Goal: Task Accomplishment & Management: Manage account settings

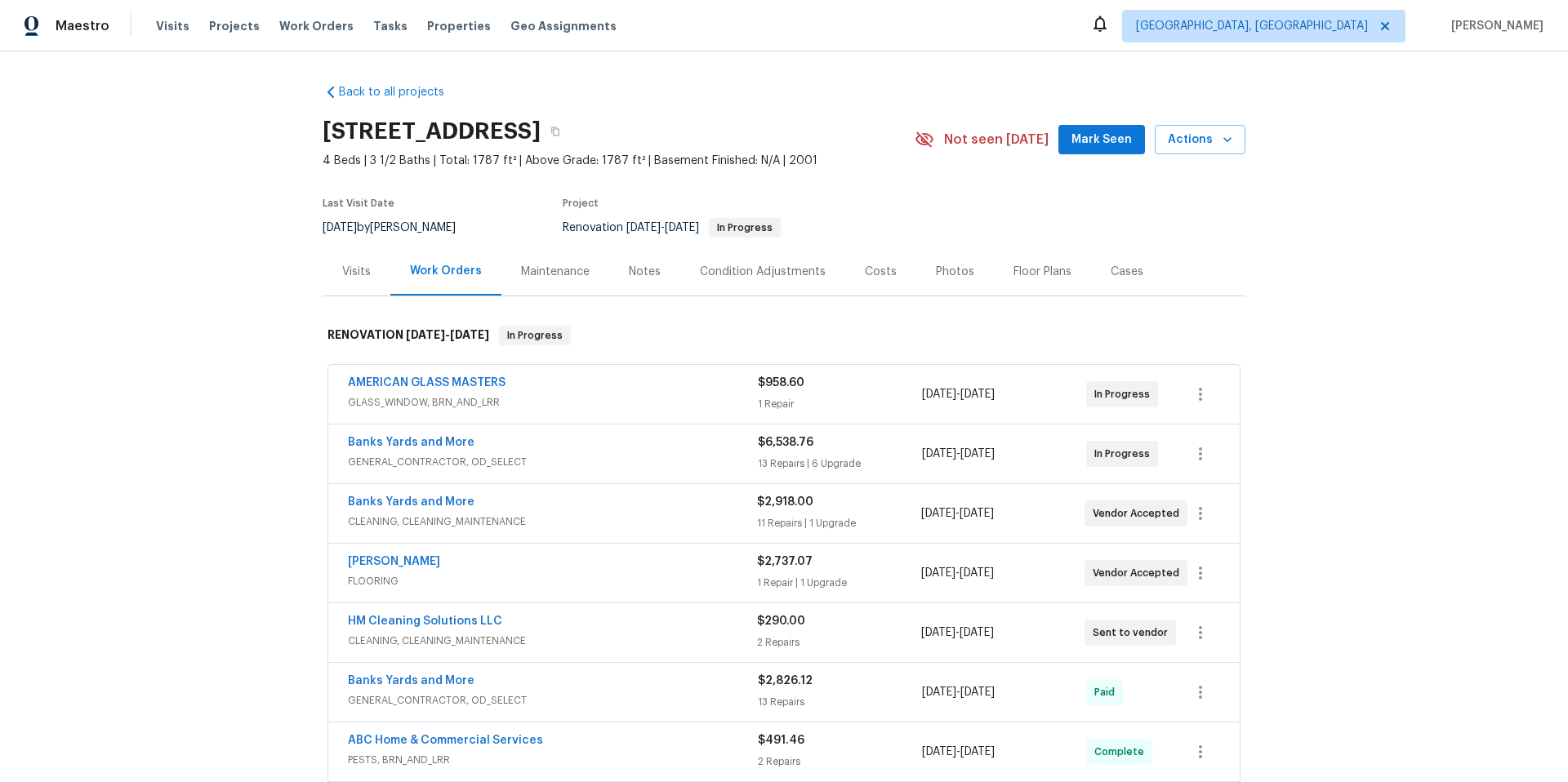
click at [643, 270] on div "Notes" at bounding box center [644, 272] width 32 height 16
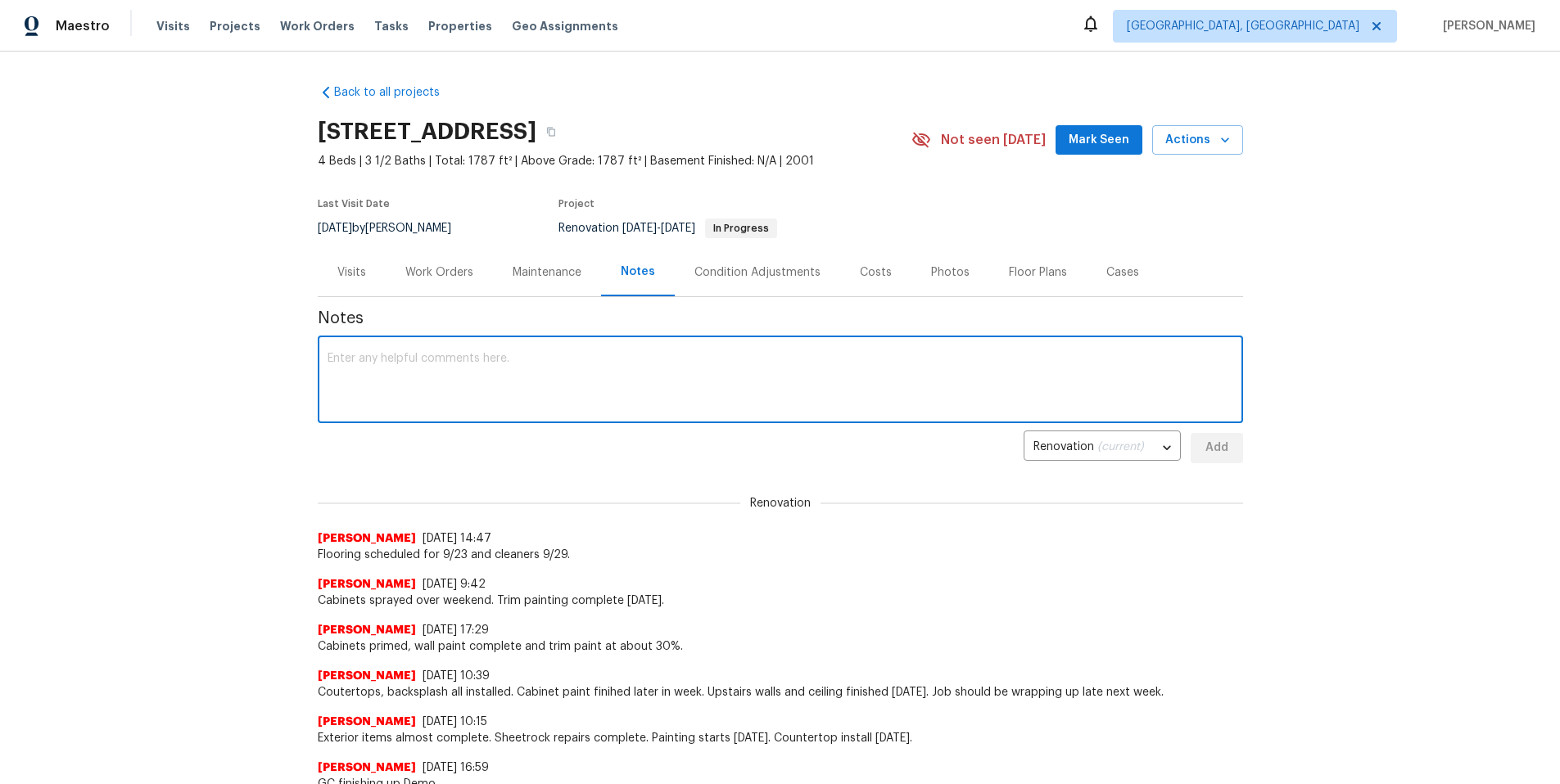
click at [425, 361] on textarea at bounding box center [780, 381] width 905 height 57
type textarea "Only interior item left pre-punch is resurfacing. Flooring installation begins …"
click at [1211, 452] on span "Add" at bounding box center [1217, 448] width 26 height 21
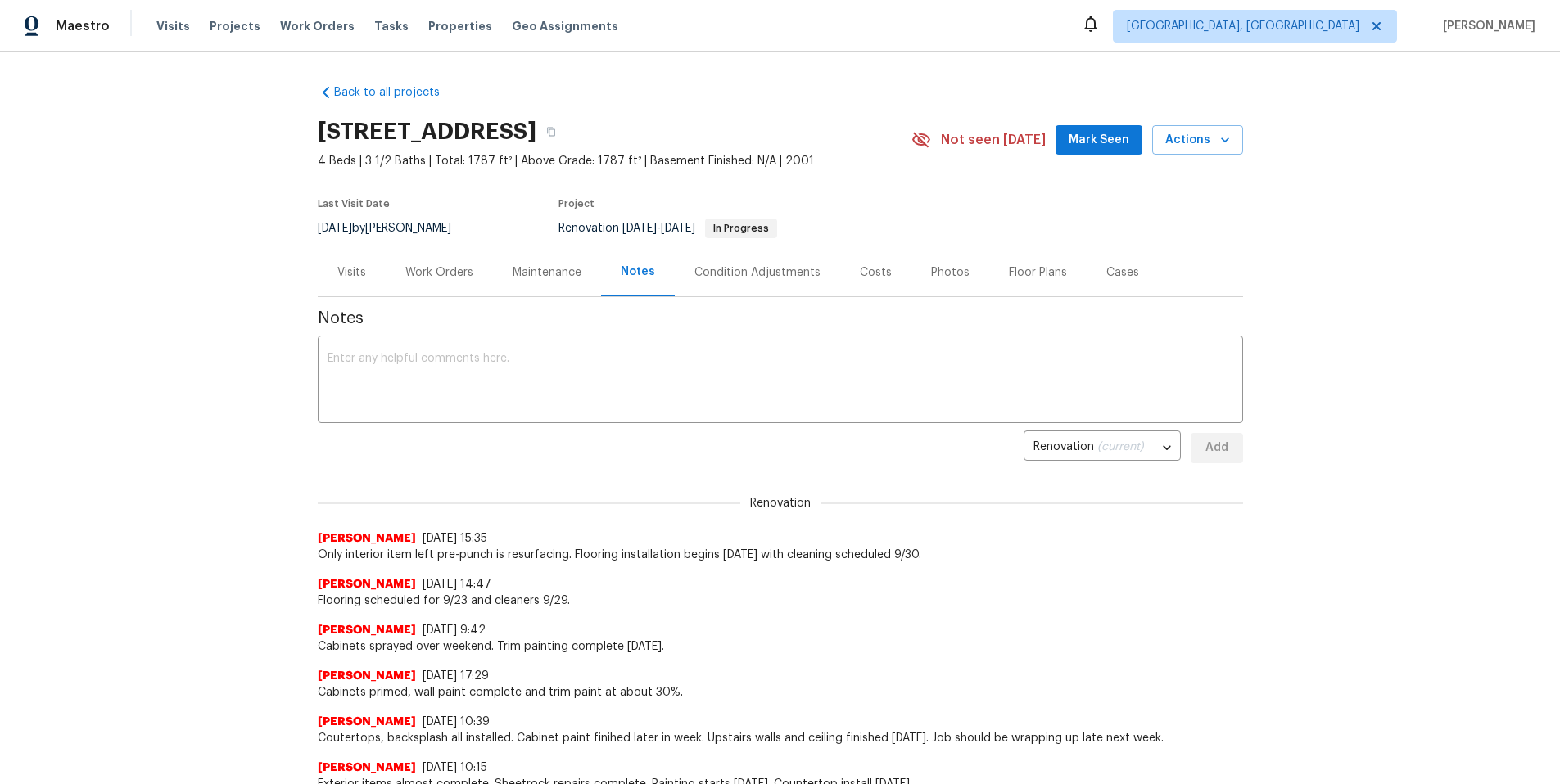
click at [459, 265] on div "Work Orders" at bounding box center [440, 272] width 68 height 17
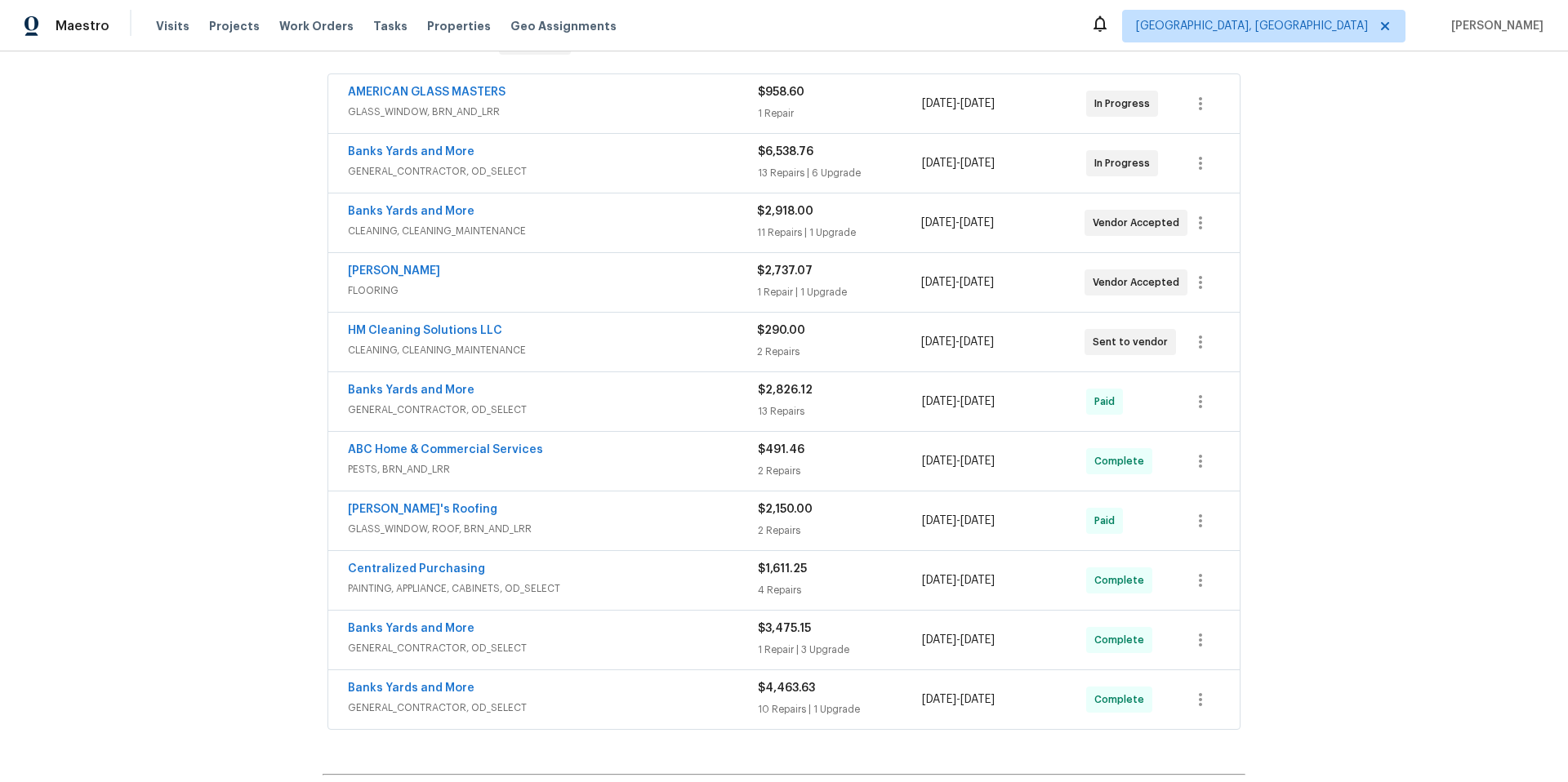
scroll to position [290, 0]
click at [438, 328] on link "HM Cleaning Solutions LLC" at bounding box center [425, 331] width 155 height 11
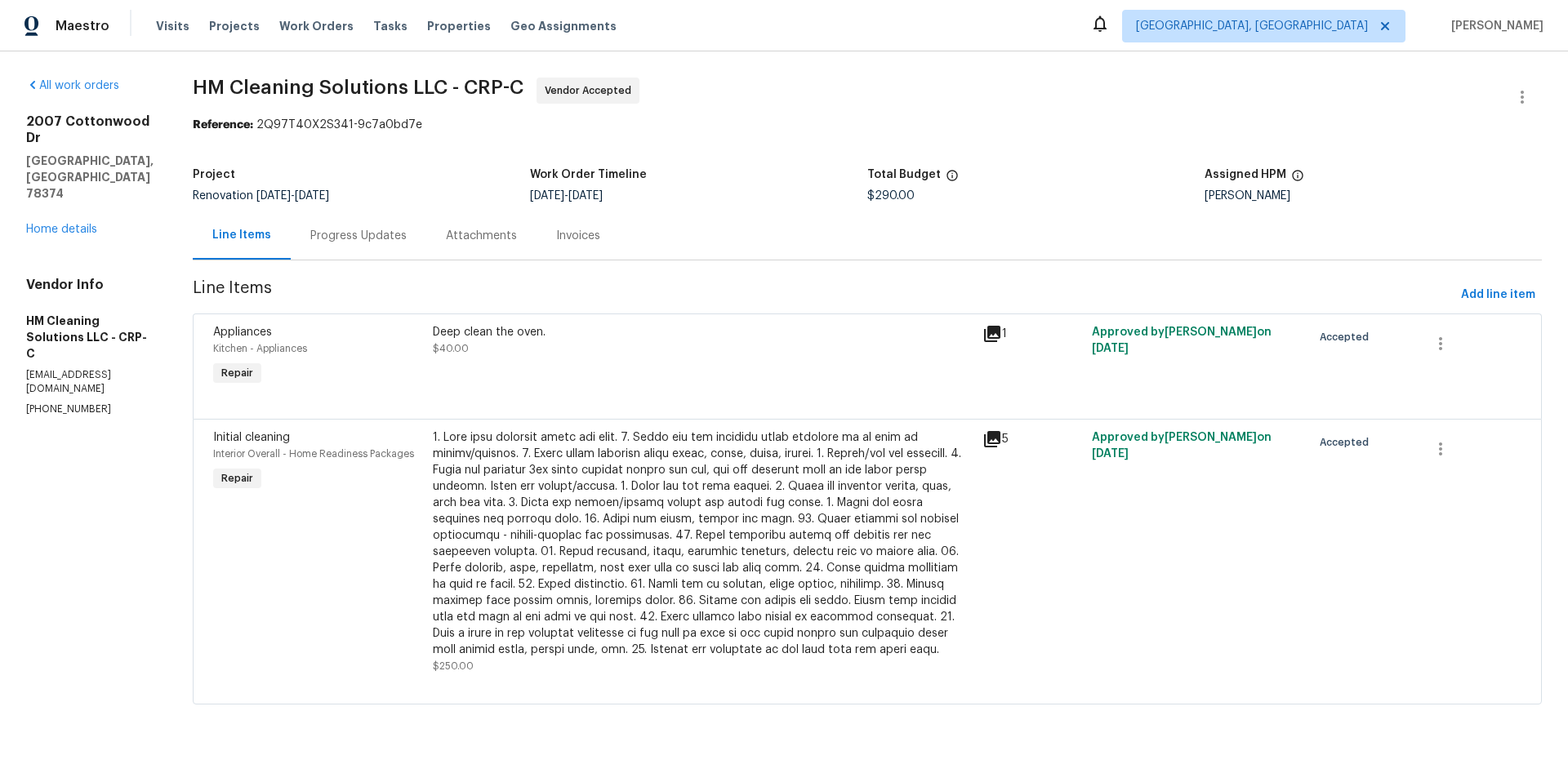
click at [372, 235] on div "Progress Updates" at bounding box center [358, 235] width 96 height 16
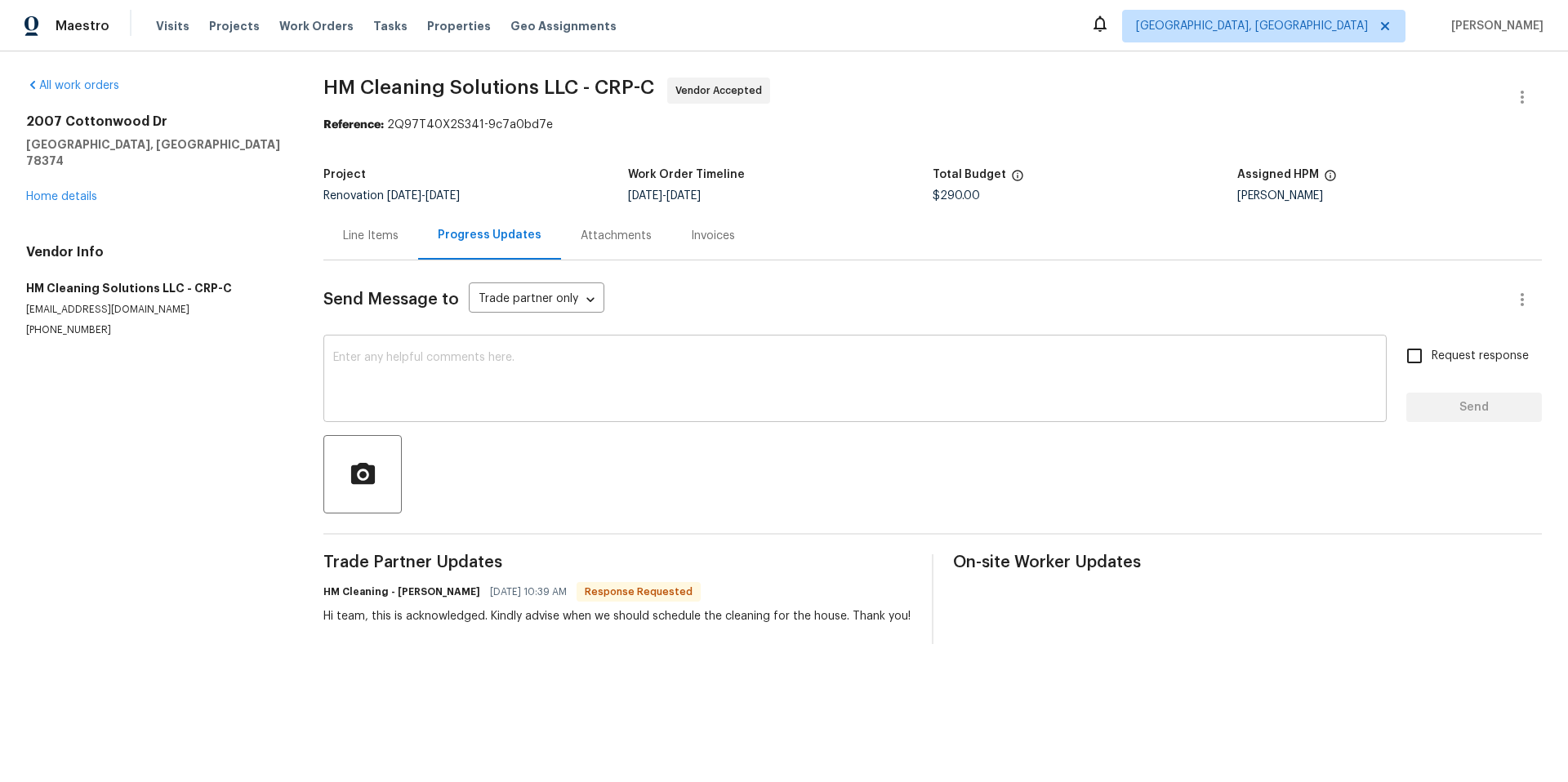
click at [420, 394] on textarea at bounding box center [855, 380] width 1044 height 57
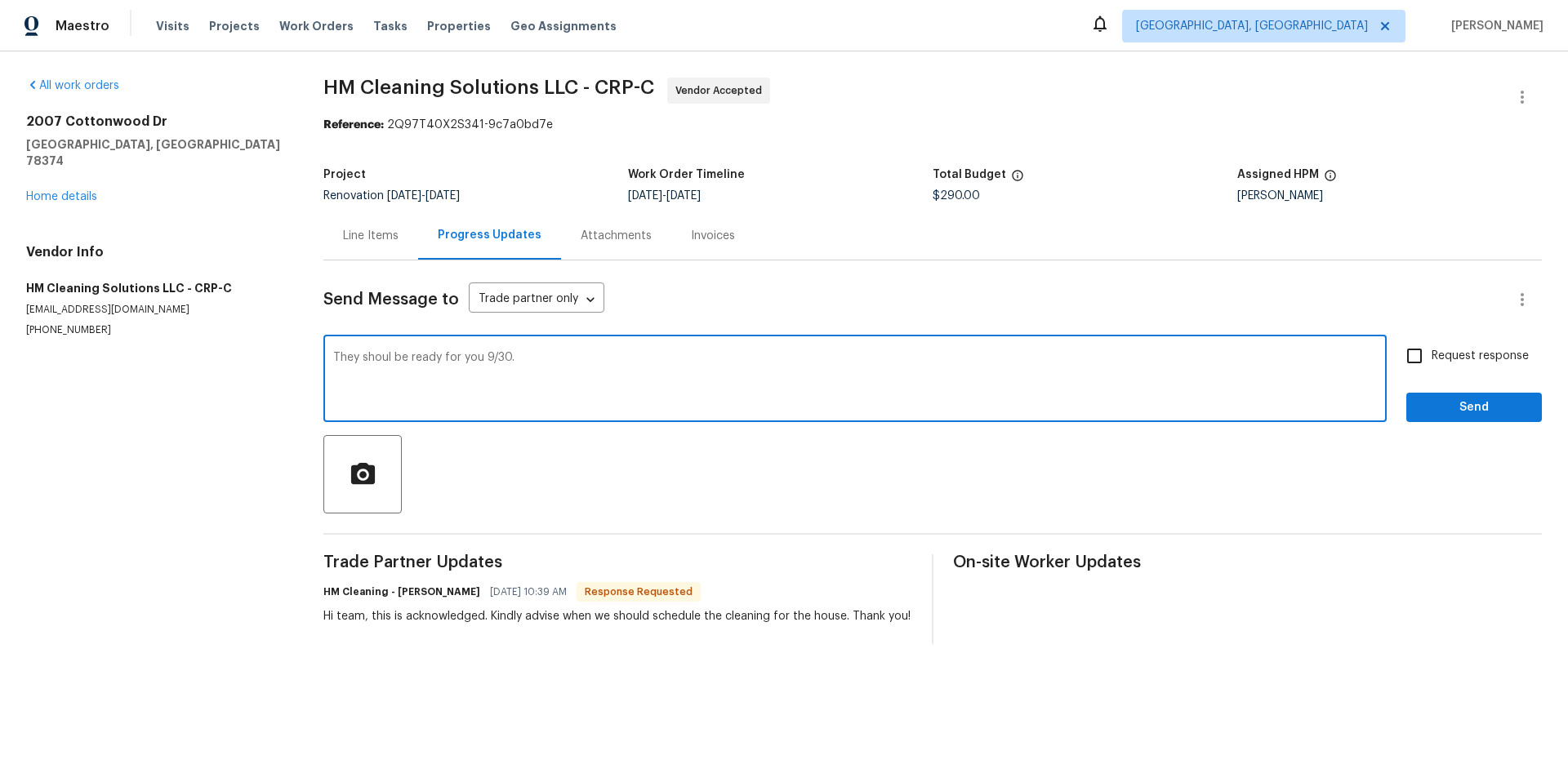
click at [392, 360] on textarea "They shoul be ready for you 9/30." at bounding box center [855, 380] width 1044 height 57
click at [558, 359] on textarea "They should be ready for you 9/30." at bounding box center [855, 380] width 1044 height 57
type textarea "They should be ready for you 9/30."
click at [1400, 361] on input "Request response" at bounding box center [1415, 356] width 35 height 35
checkbox input "true"
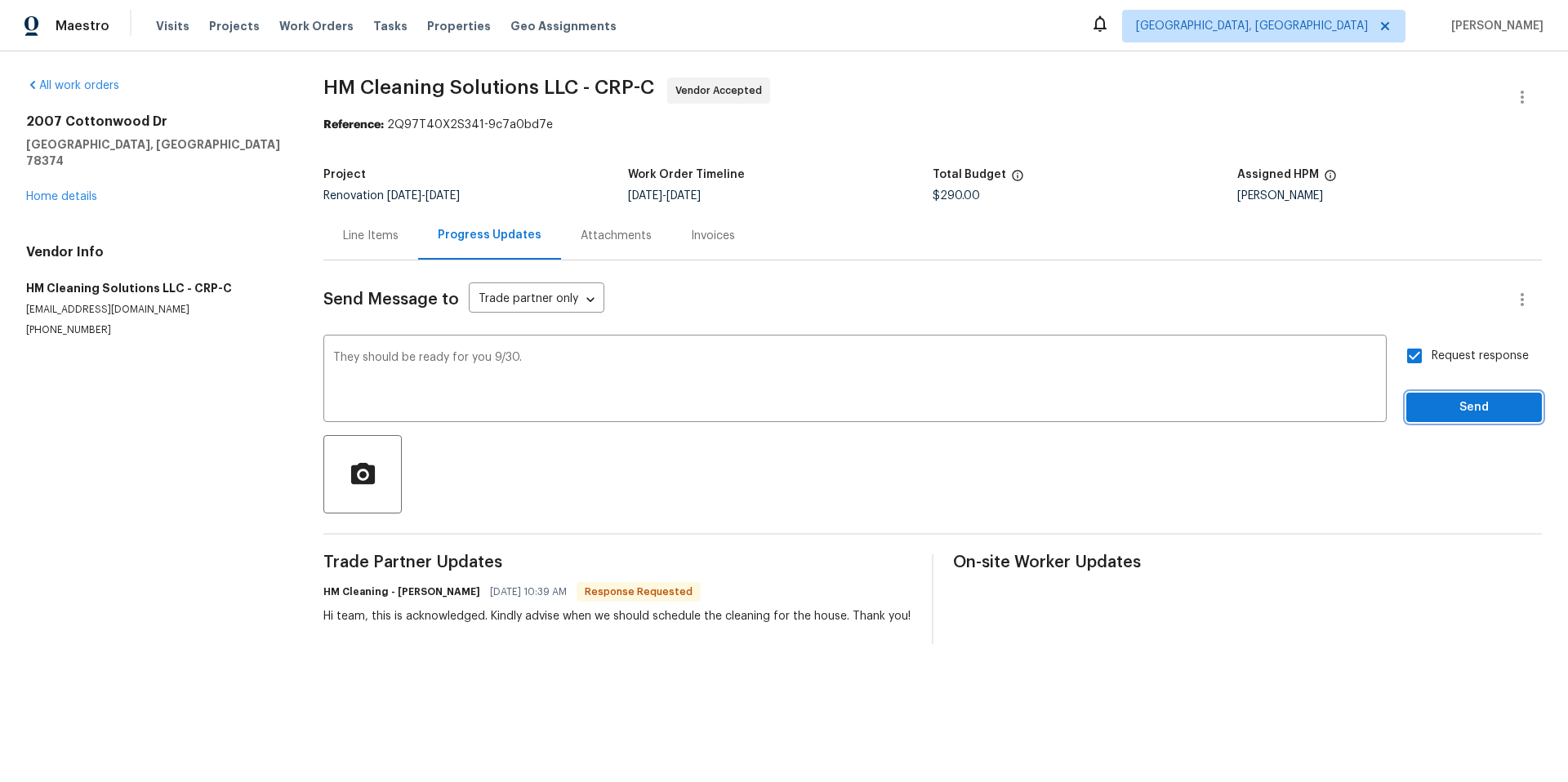
click at [1433, 400] on span "Send" at bounding box center [1474, 408] width 109 height 21
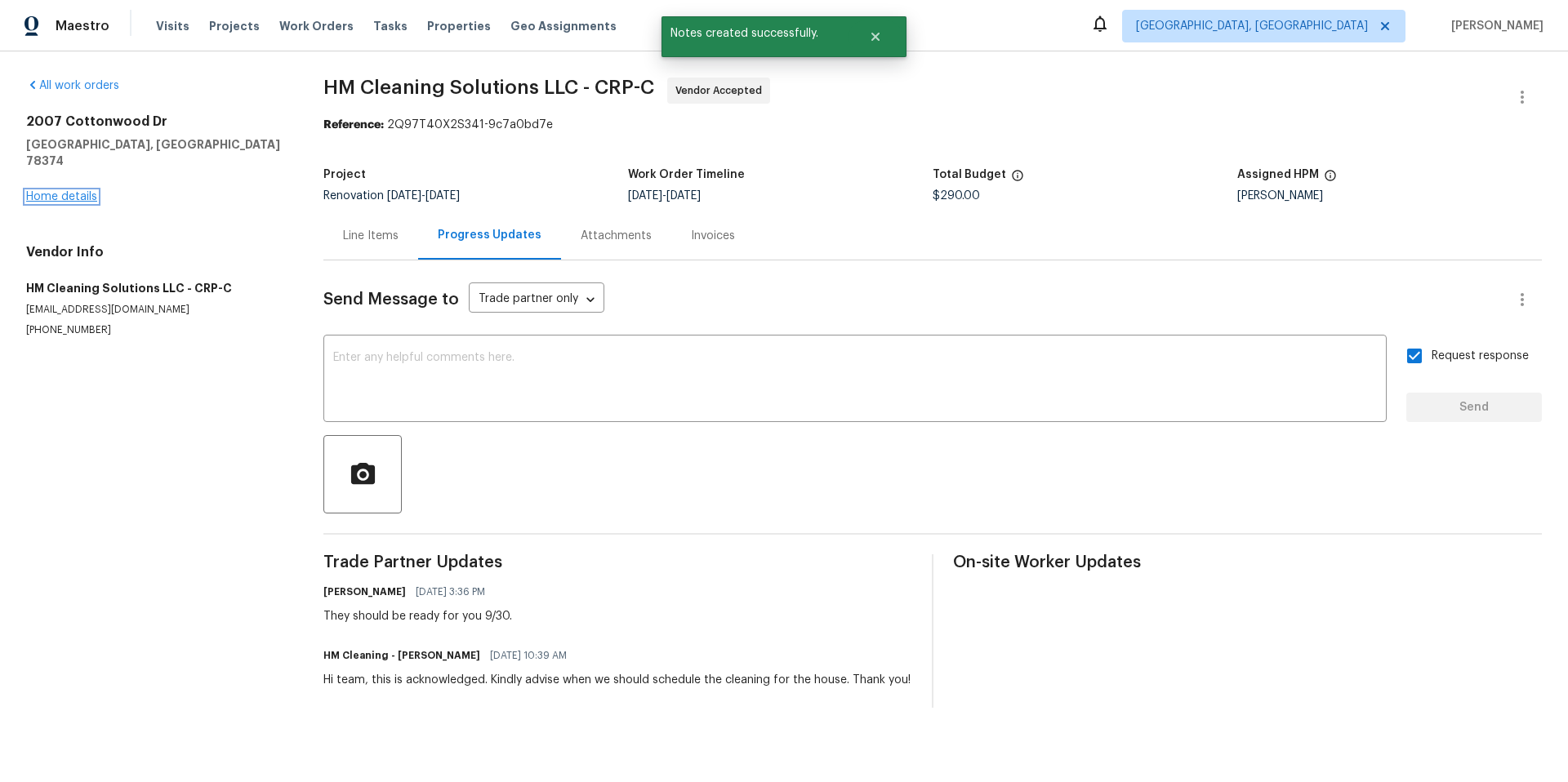
click at [82, 191] on link "Home details" at bounding box center [62, 196] width 71 height 11
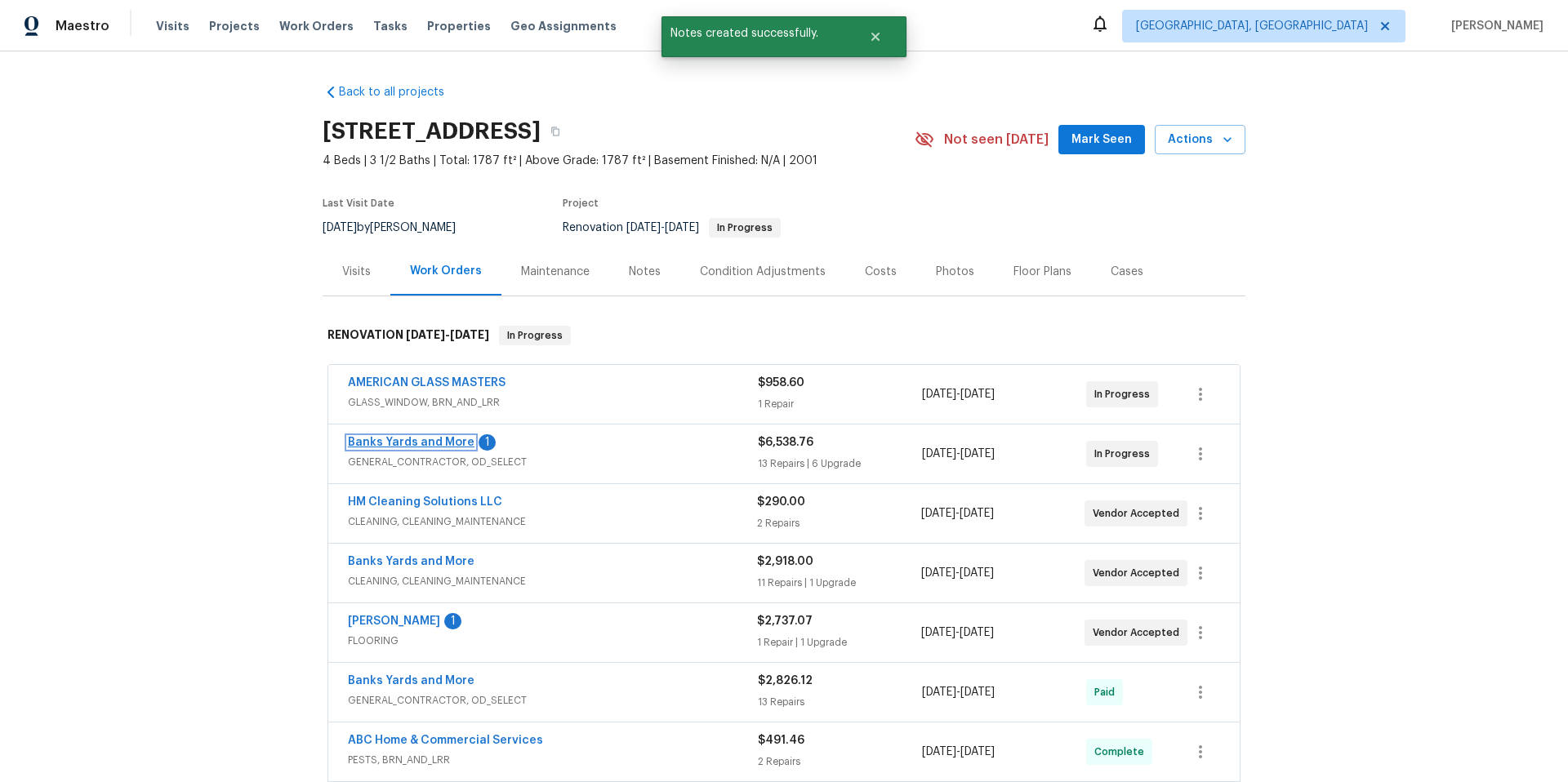
click at [372, 440] on link "Banks Yards and More" at bounding box center [412, 442] width 127 height 11
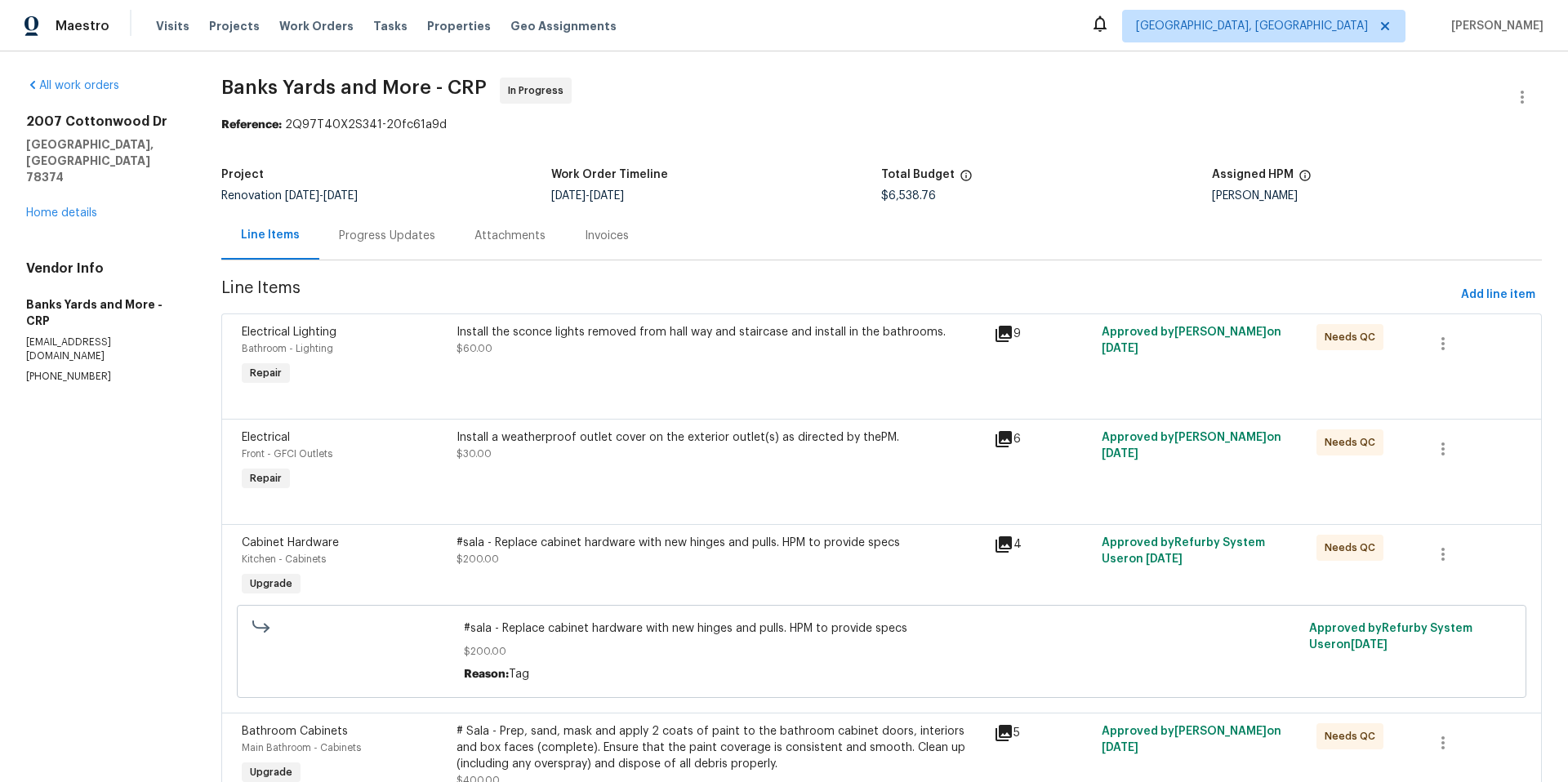
click at [364, 233] on div "Progress Updates" at bounding box center [386, 235] width 96 height 16
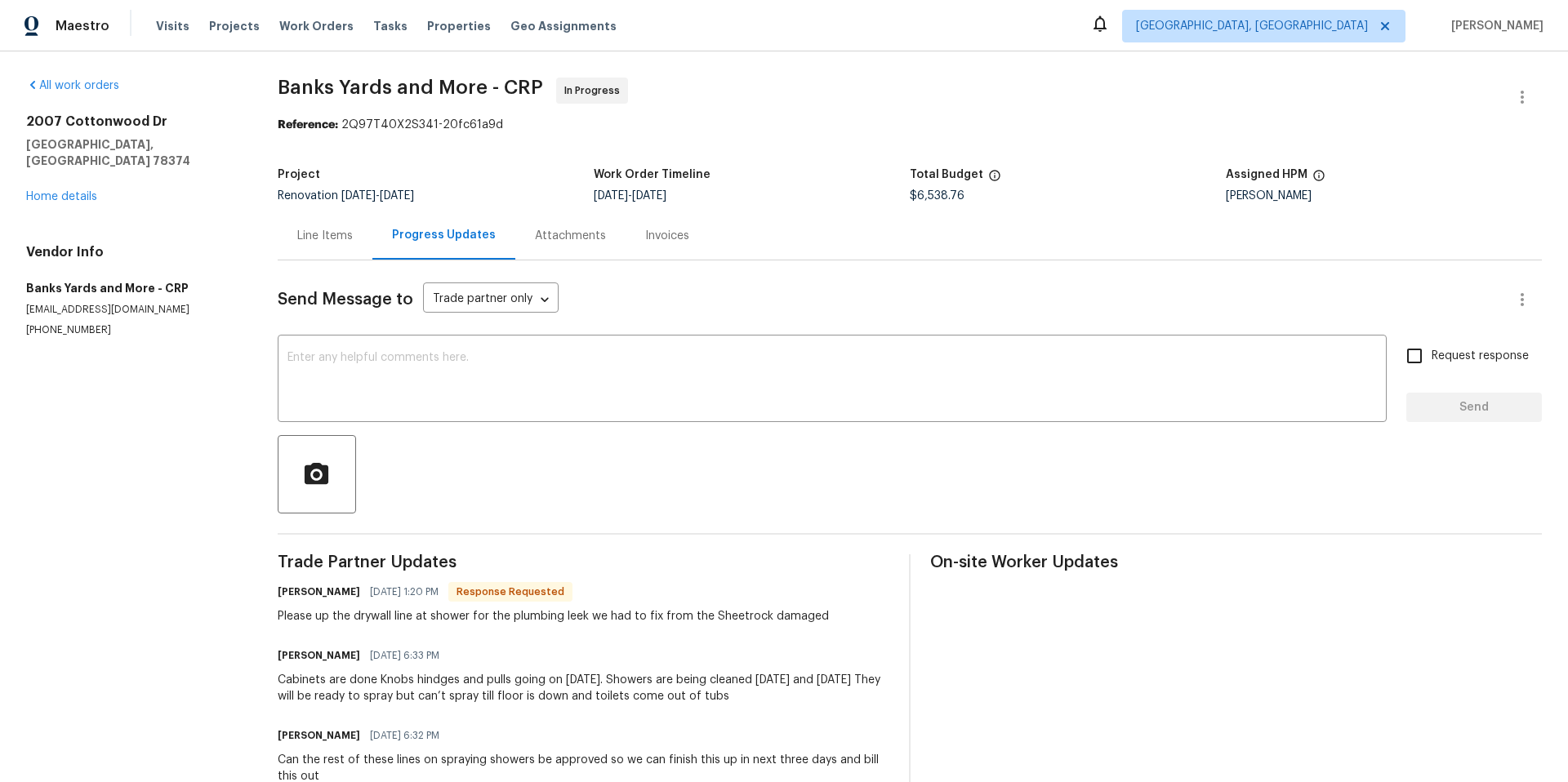
click at [322, 240] on div "Line Items" at bounding box center [325, 235] width 56 height 16
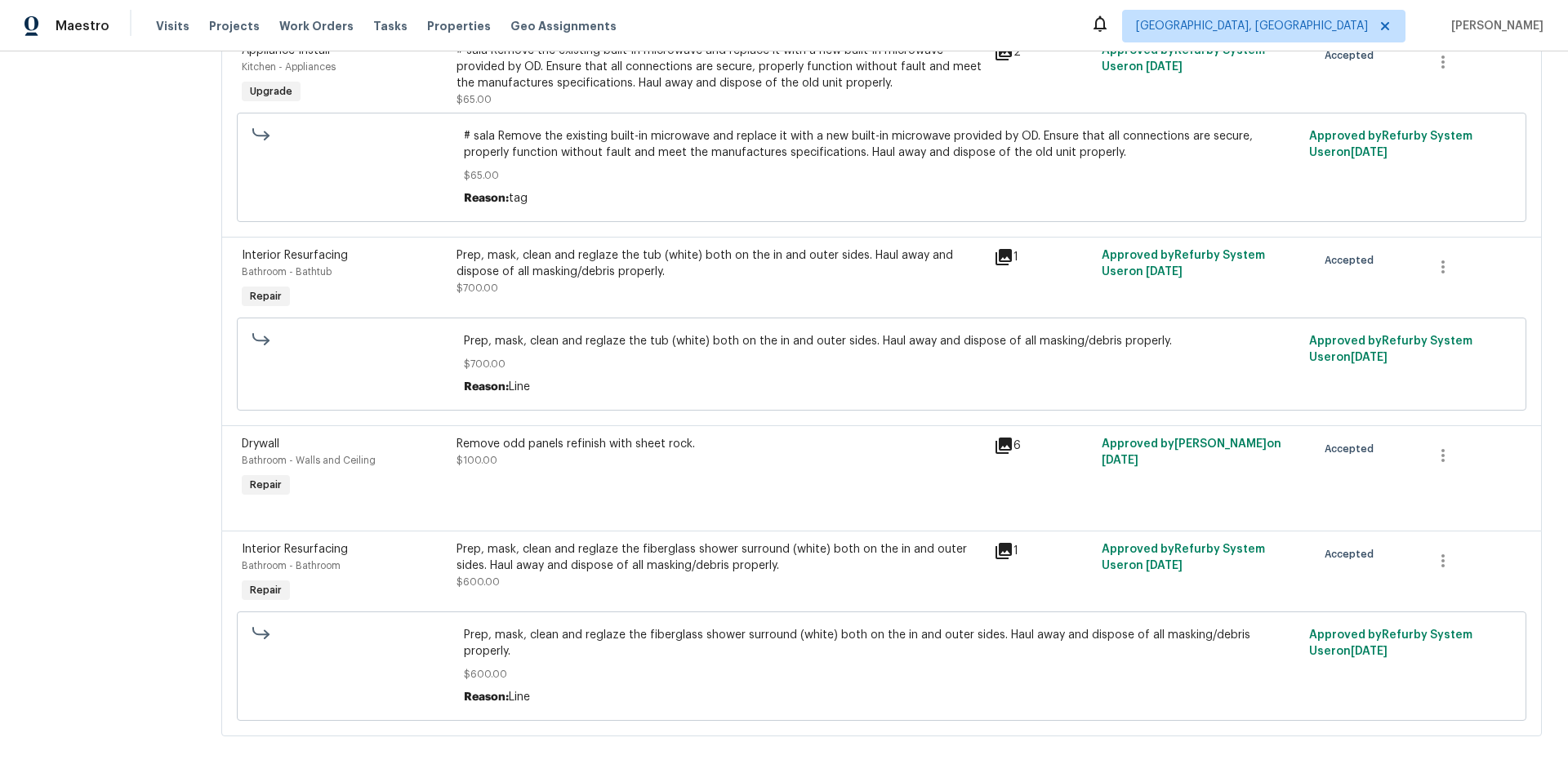
scroll to position [2162, 0]
click at [504, 483] on div "Remove odd panels refinish with sheet rock. $100.00" at bounding box center [720, 469] width 537 height 76
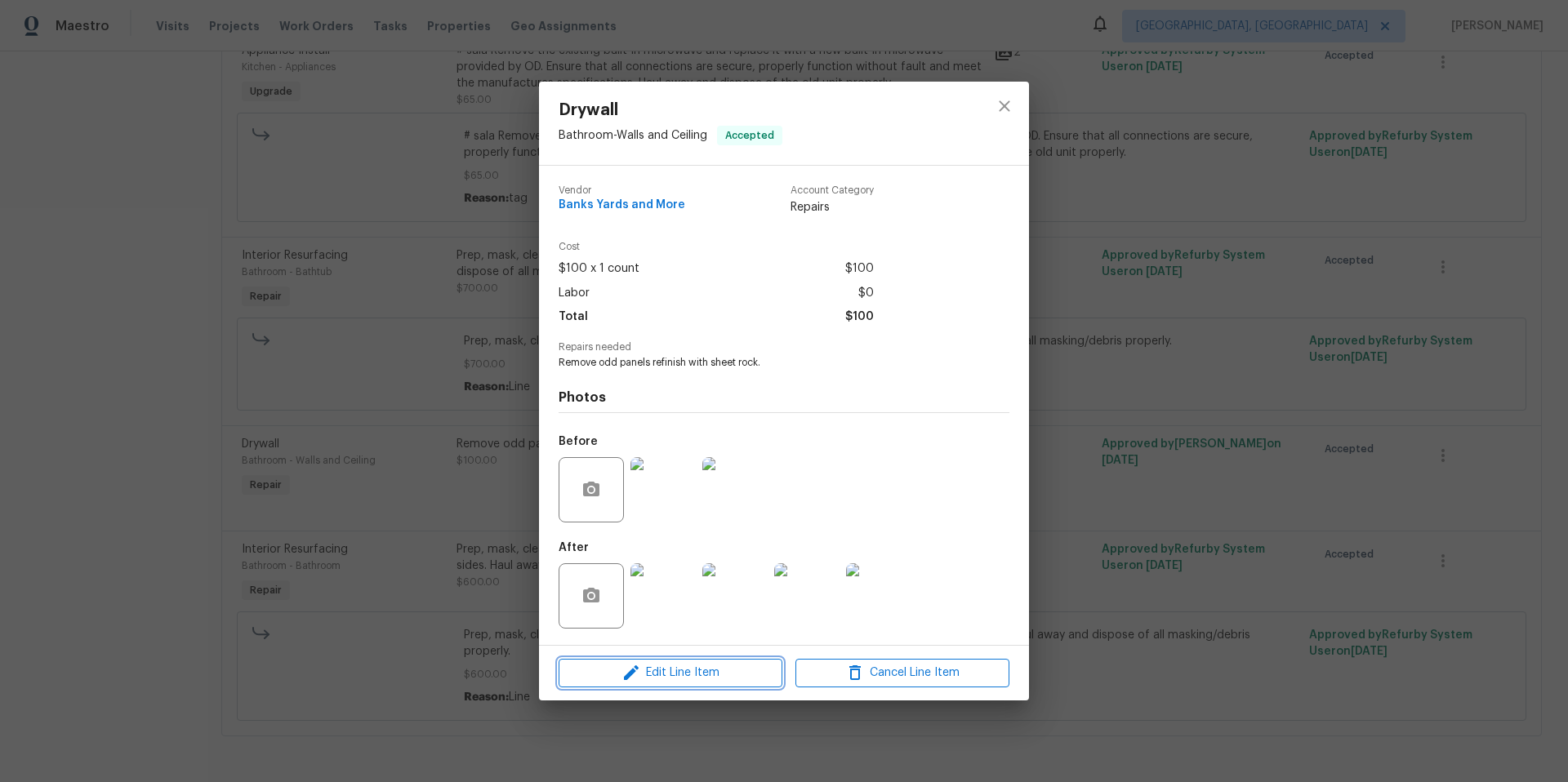
click at [698, 683] on button "Edit Line Item" at bounding box center [670, 673] width 224 height 29
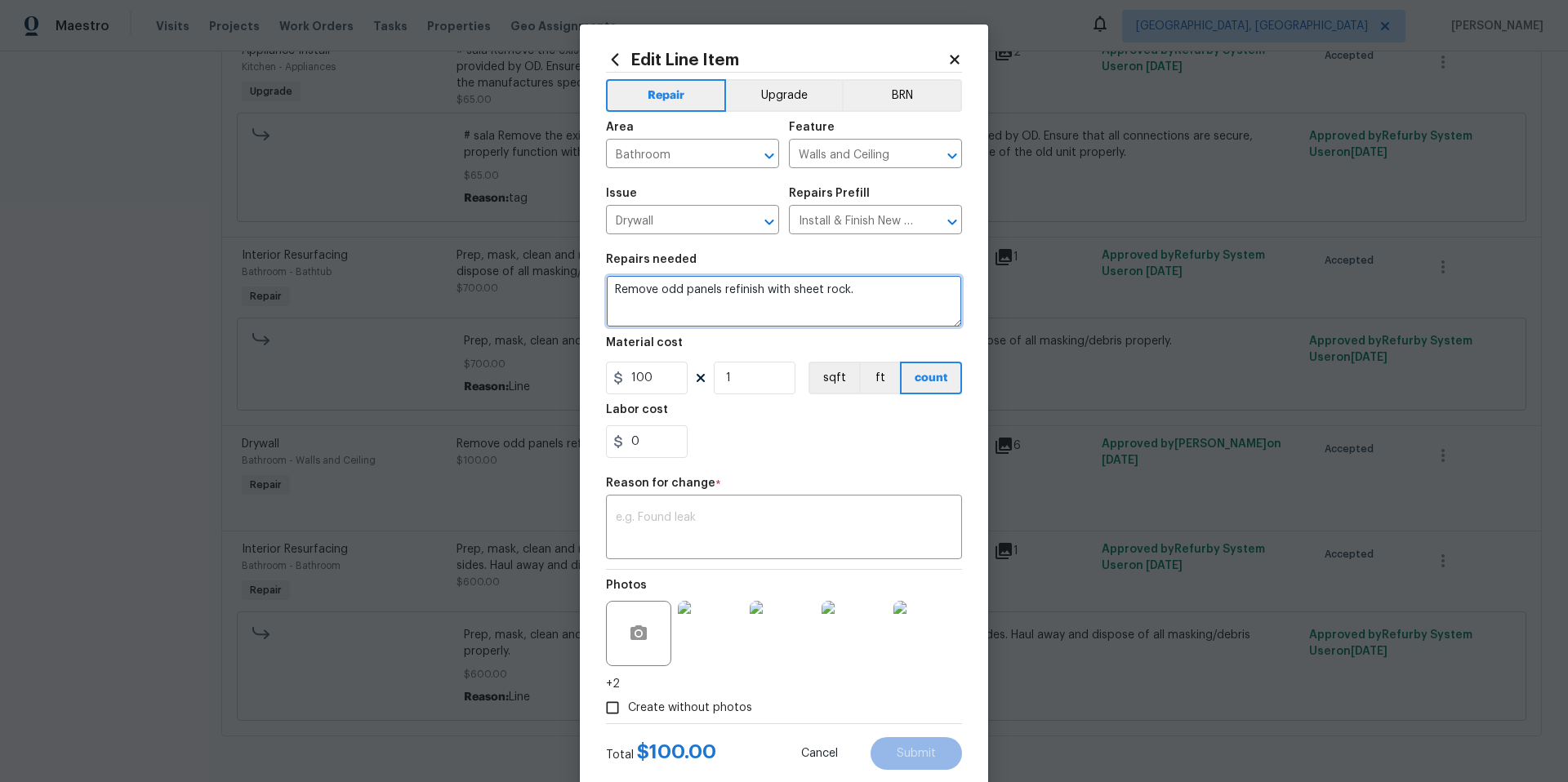
click at [866, 299] on textarea "Remove odd panels refinish with sheet rock." at bounding box center [784, 301] width 356 height 52
type textarea "Remove odd panels refinish with sheet rock. Fix Active leak"
click at [682, 517] on textarea at bounding box center [784, 529] width 337 height 35
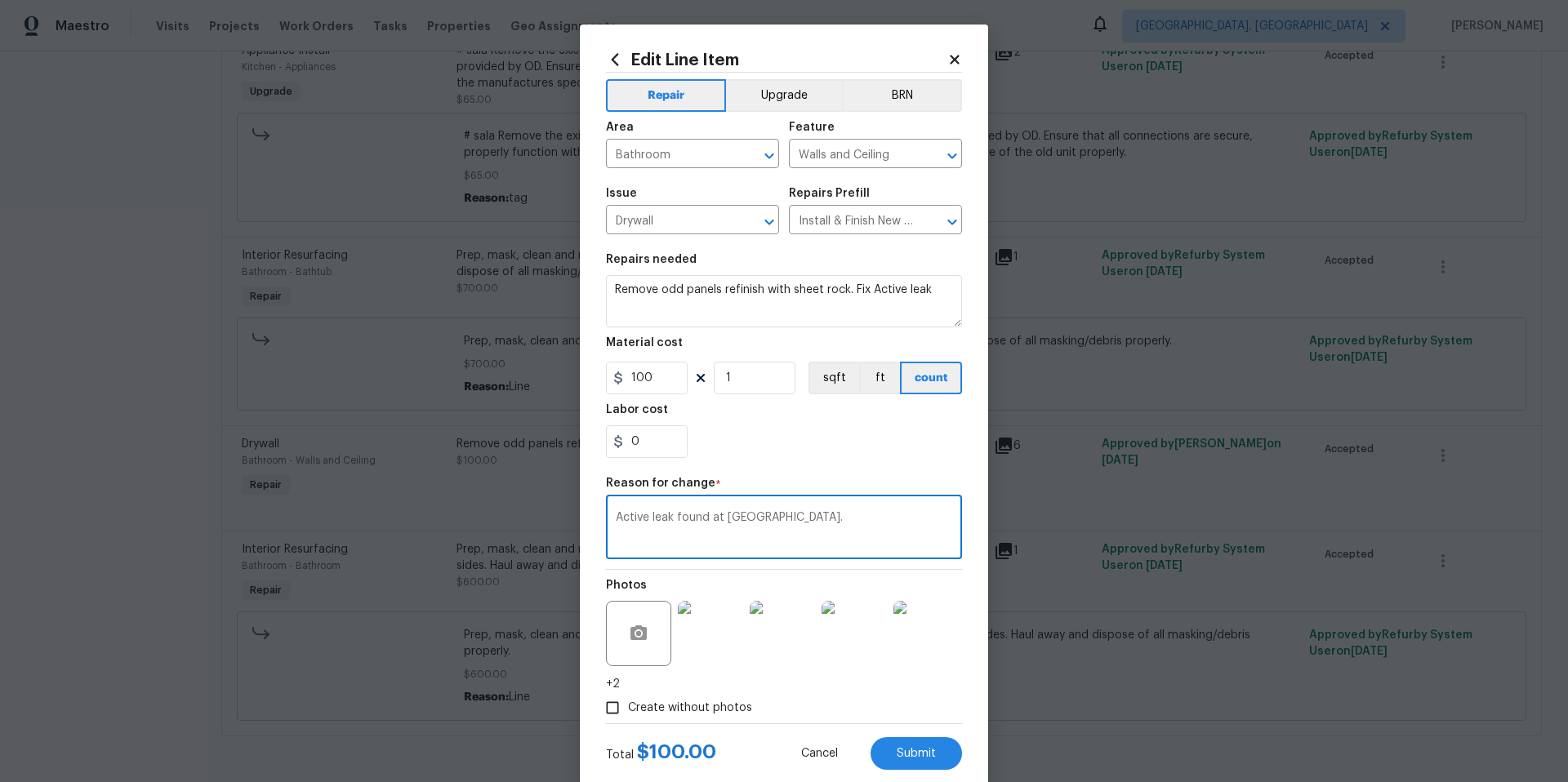
type textarea "Active leak found at [GEOGRAPHIC_DATA]."
click at [669, 377] on input "100" at bounding box center [647, 378] width 82 height 33
type input "145"
click at [761, 439] on div "0" at bounding box center [784, 442] width 356 height 33
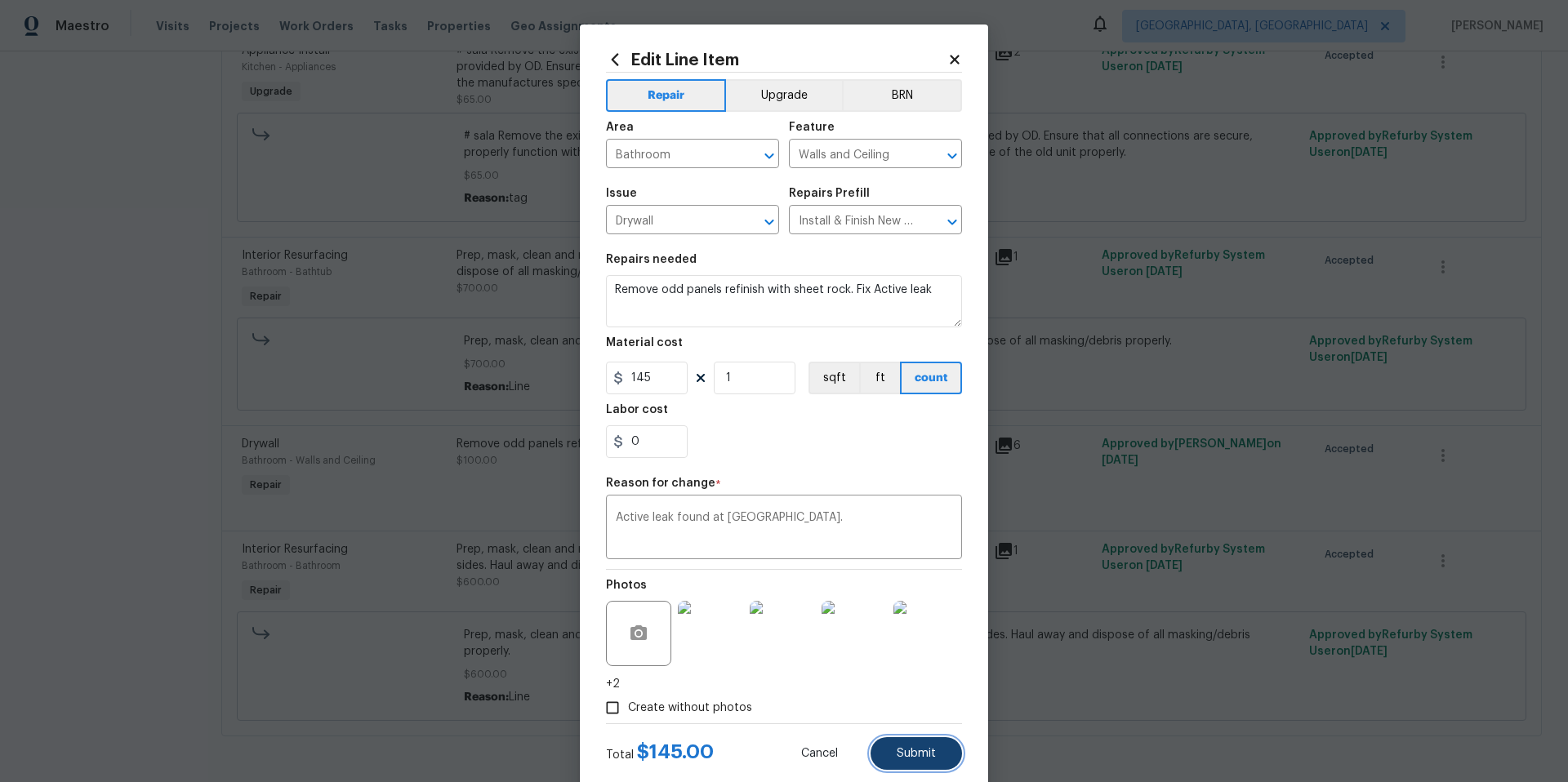
click at [909, 748] on span "Submit" at bounding box center [916, 754] width 39 height 12
type textarea "Remove odd panels refinish with sheet rock."
type input "100"
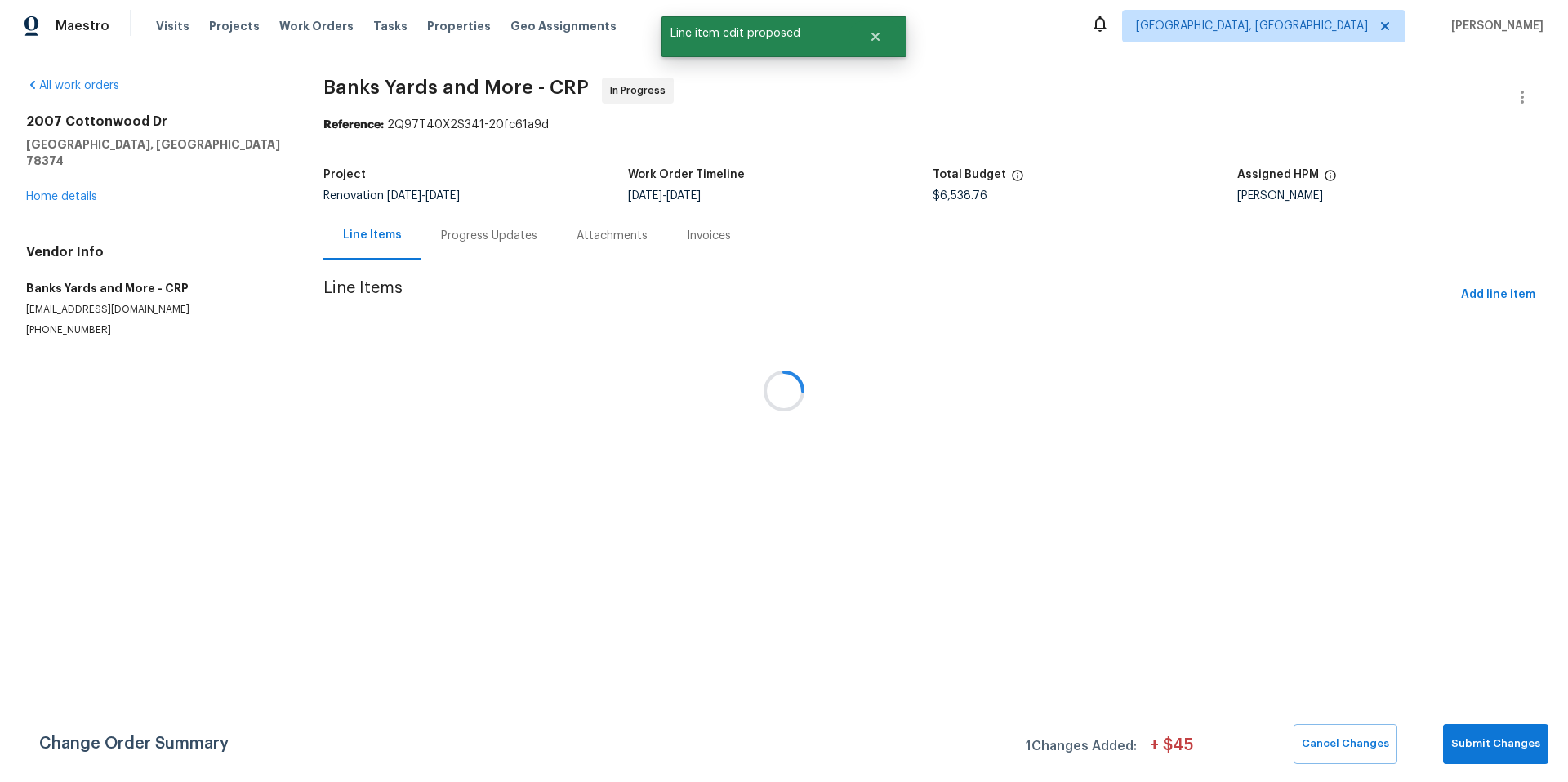
scroll to position [0, 0]
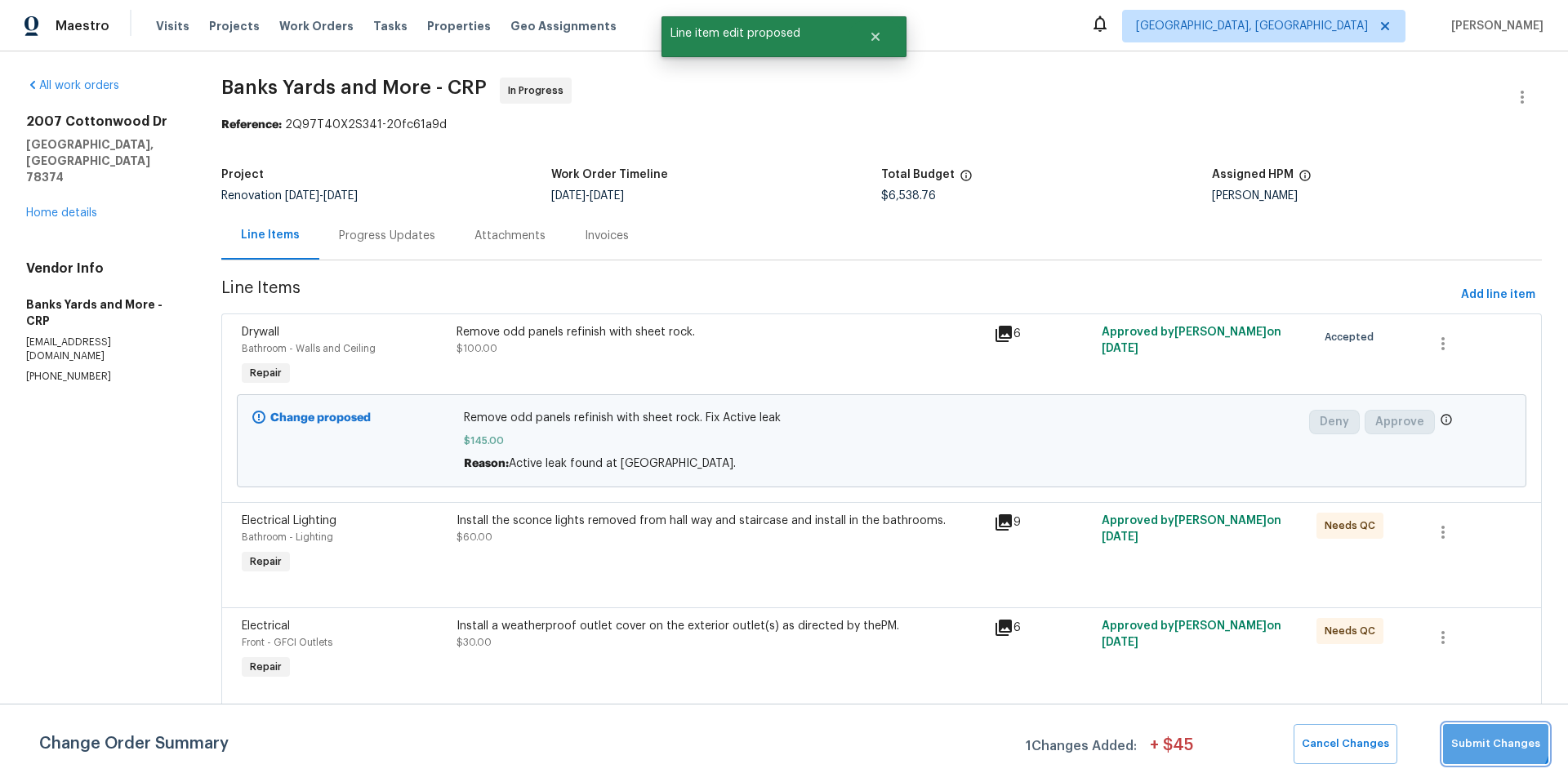
click at [1493, 736] on span "Submit Changes" at bounding box center [1496, 745] width 89 height 19
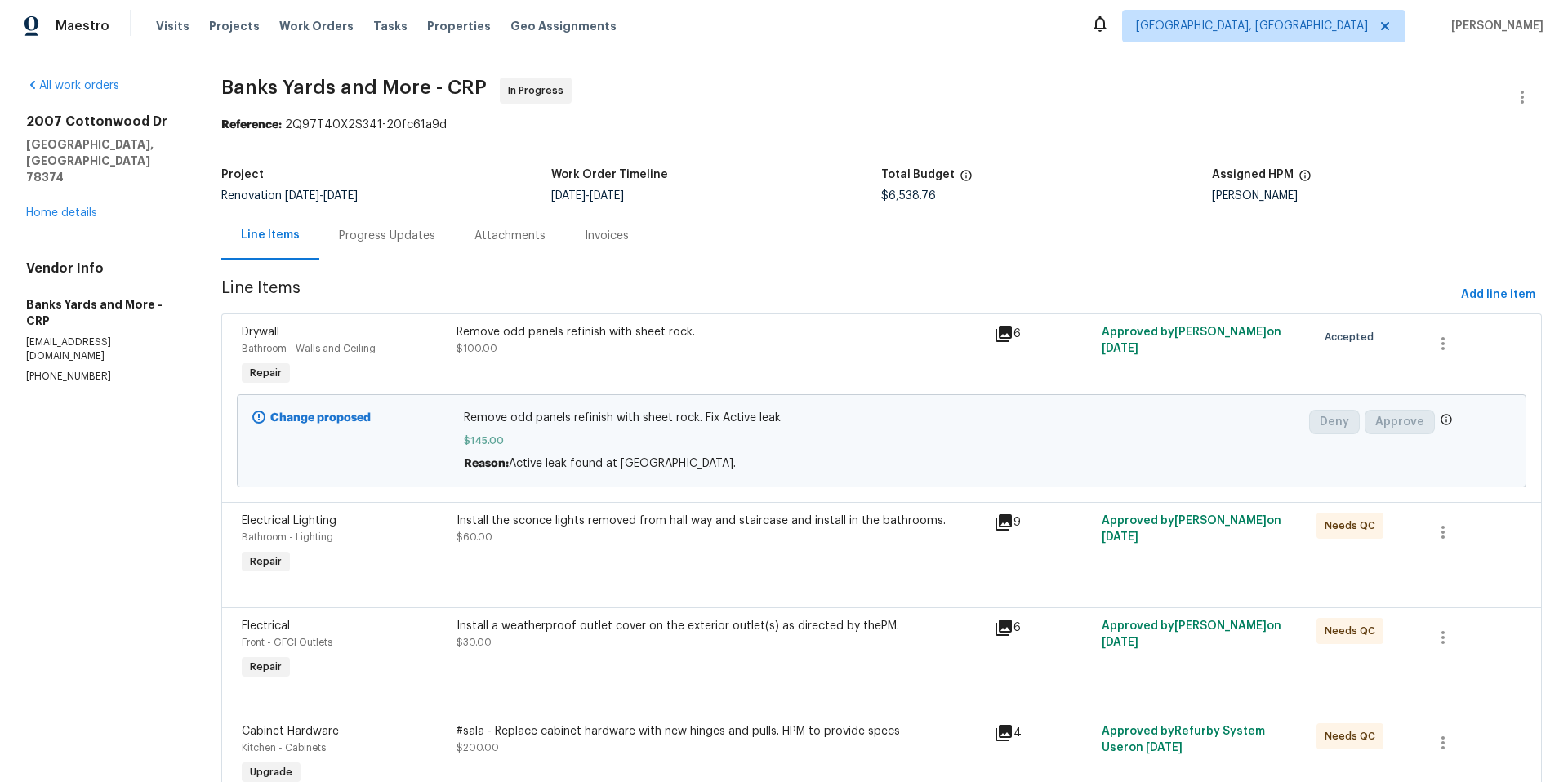
click at [626, 566] on div "Install the sconce lights removed from hall way and staircase and install in th…" at bounding box center [720, 545] width 537 height 76
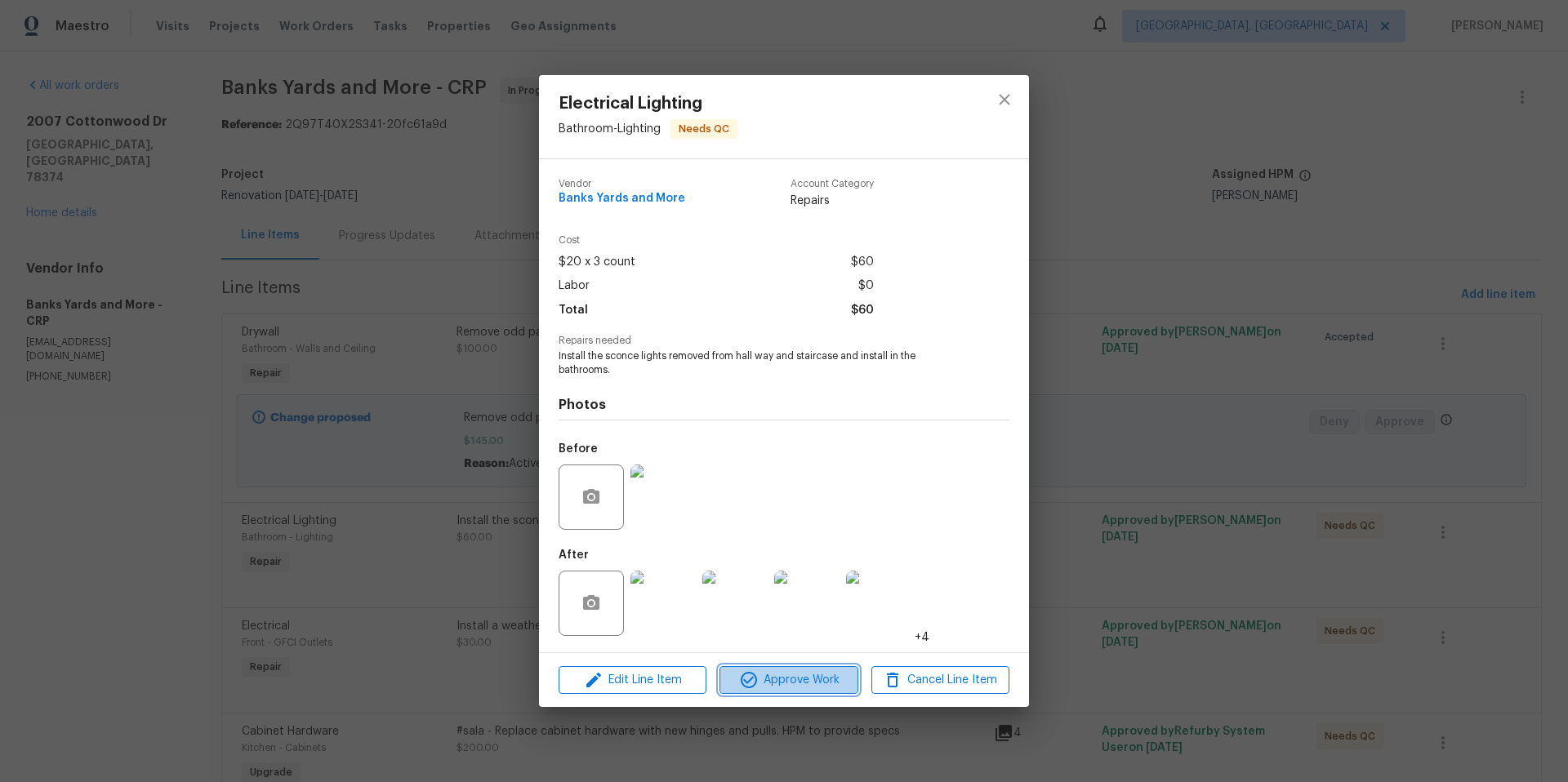
click at [809, 680] on span "Approve Work" at bounding box center [788, 680] width 128 height 21
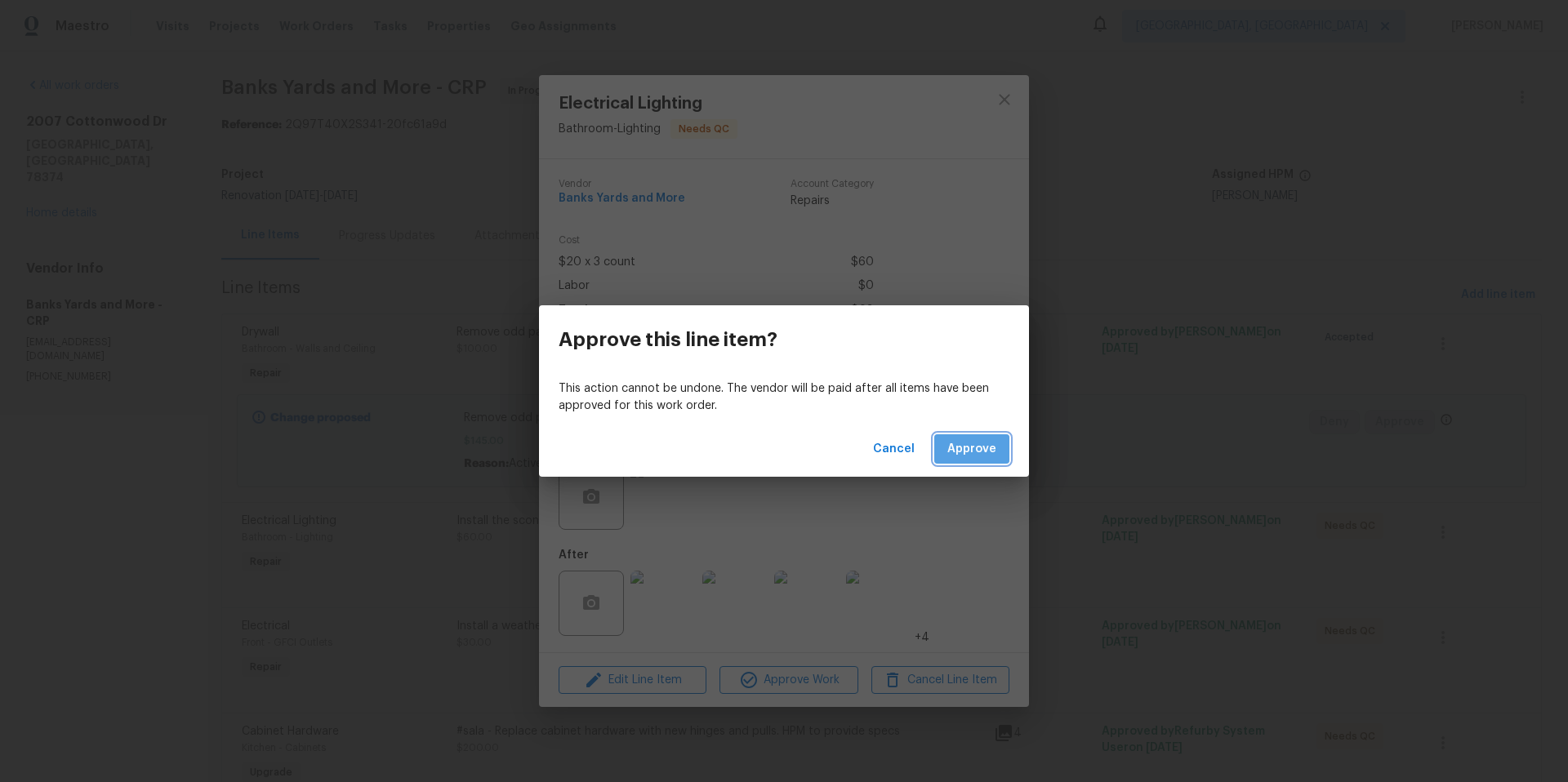
click at [986, 450] on span "Approve" at bounding box center [972, 450] width 49 height 21
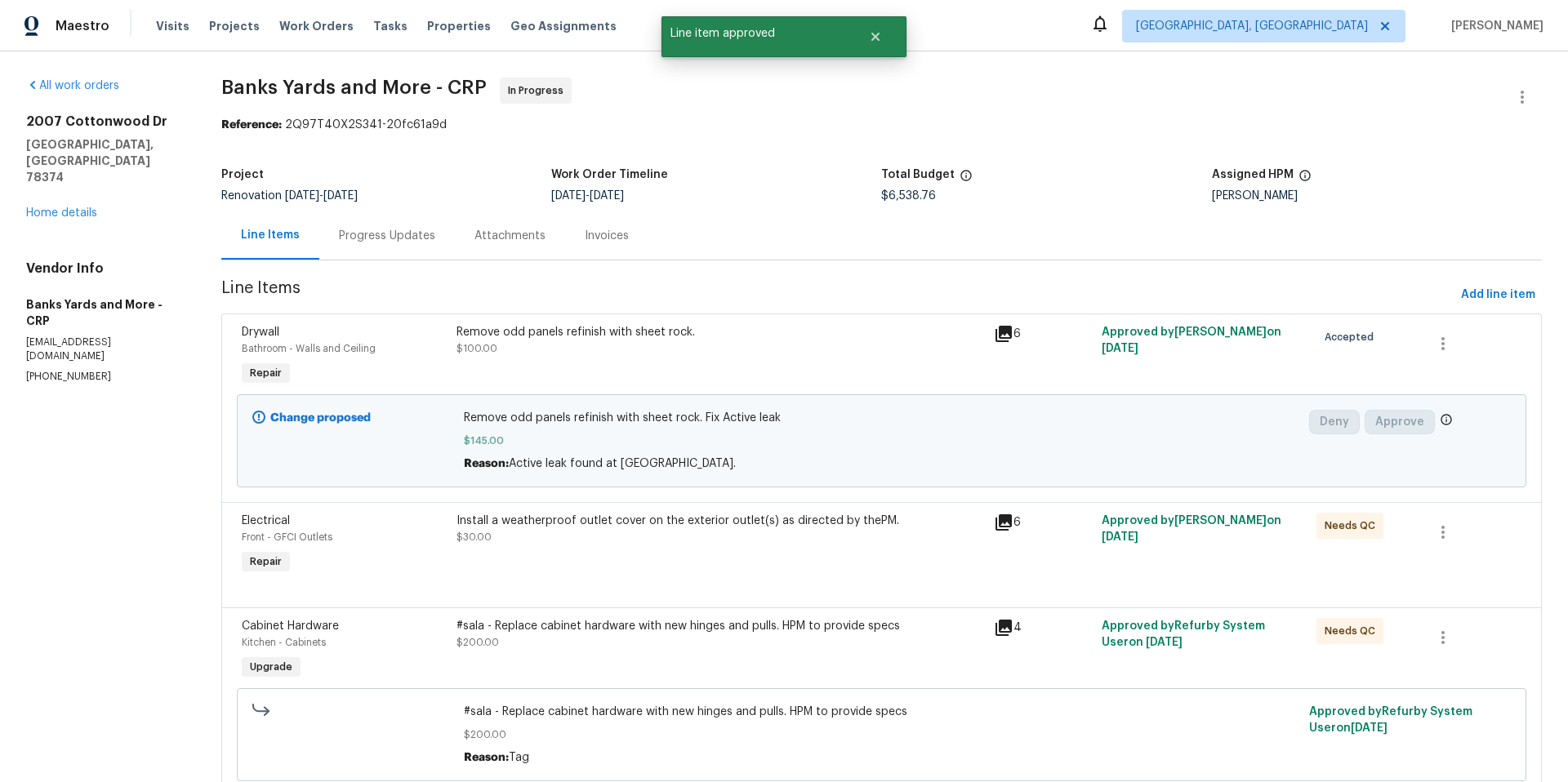
click at [759, 549] on div "Install a weatherproof outlet cover on the exterior outlet(s) as directed by th…" at bounding box center [720, 545] width 537 height 76
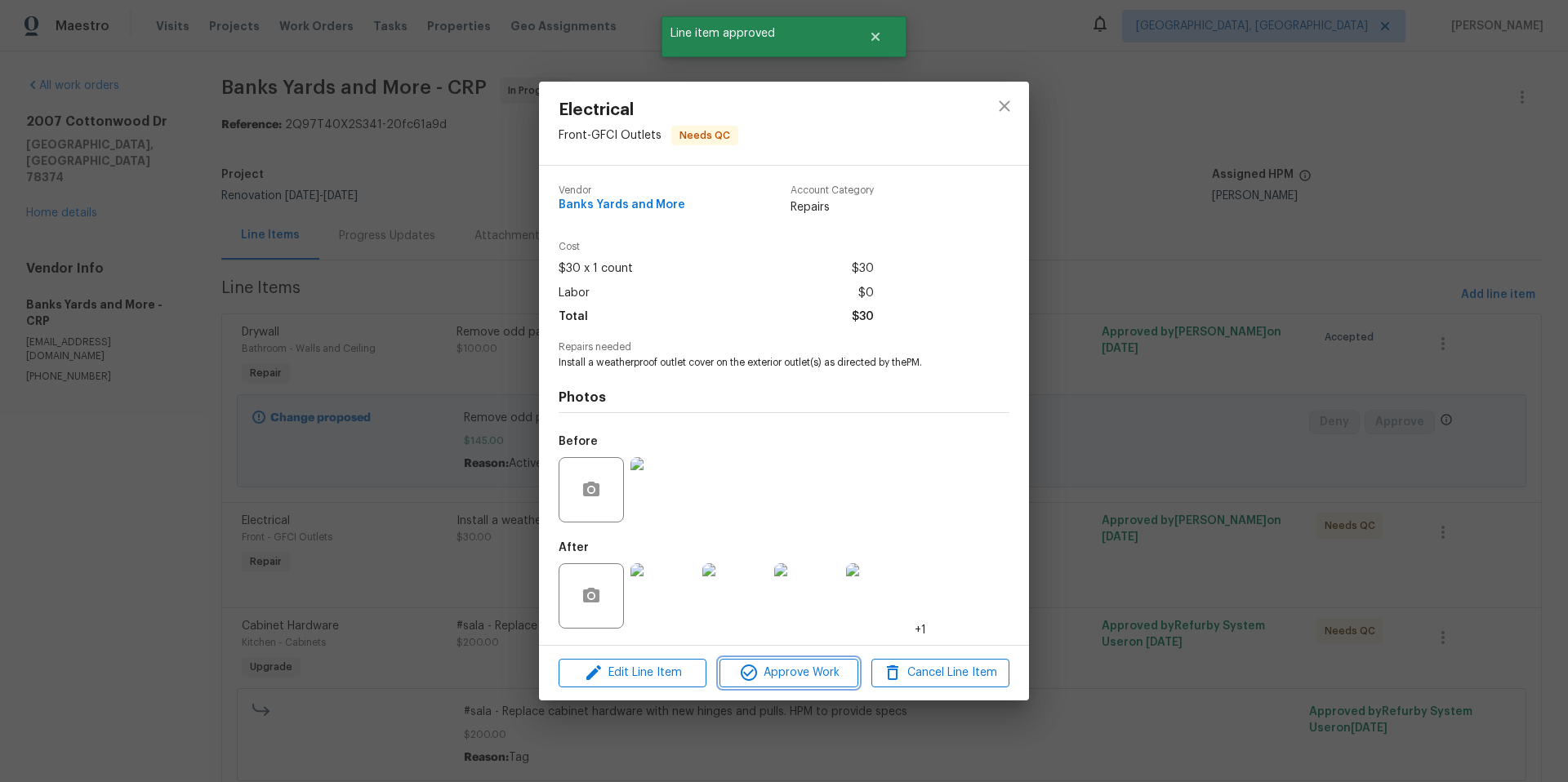
click at [801, 676] on span "Approve Work" at bounding box center [788, 674] width 128 height 21
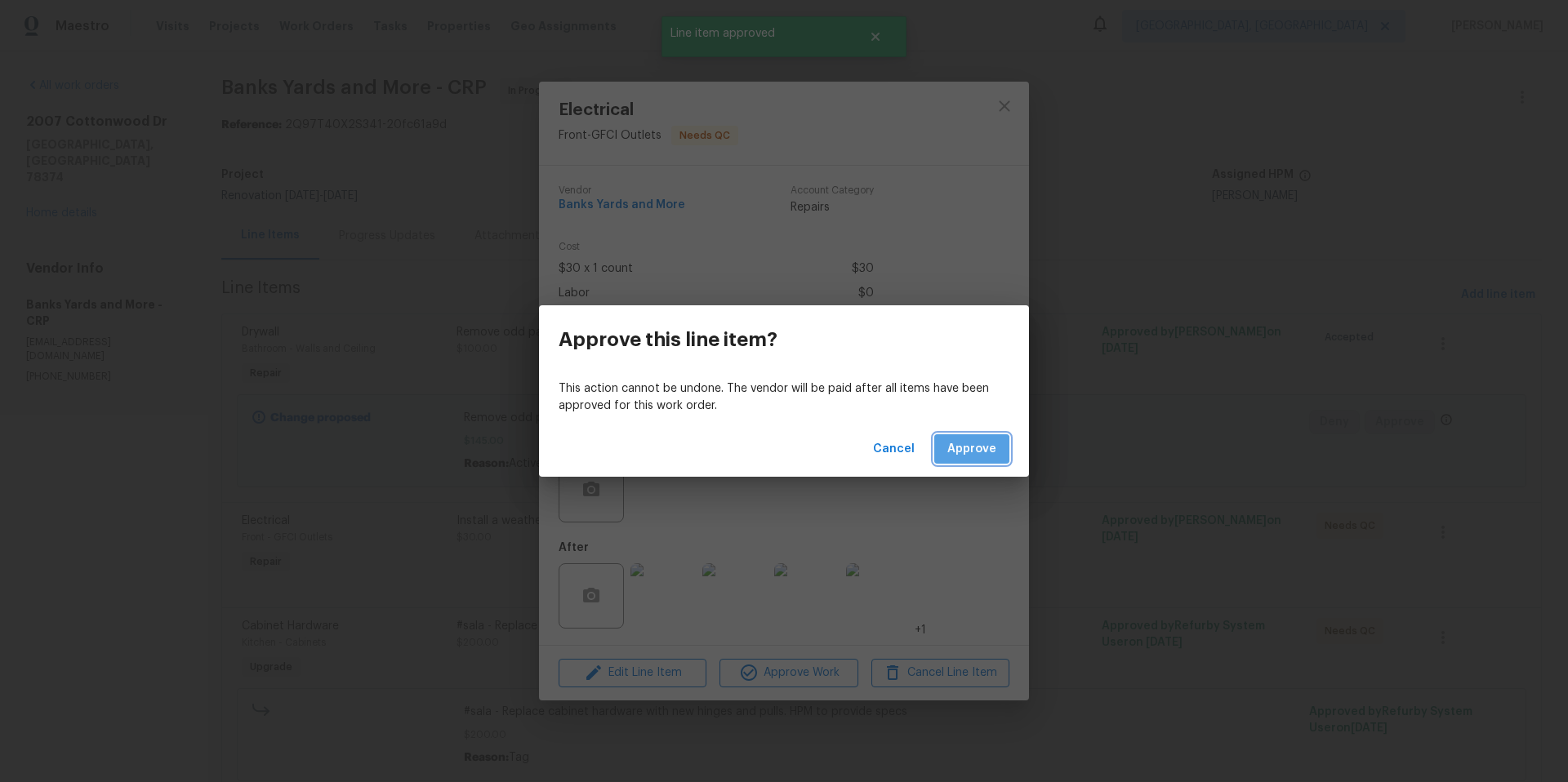
click at [956, 457] on span "Approve" at bounding box center [972, 450] width 49 height 21
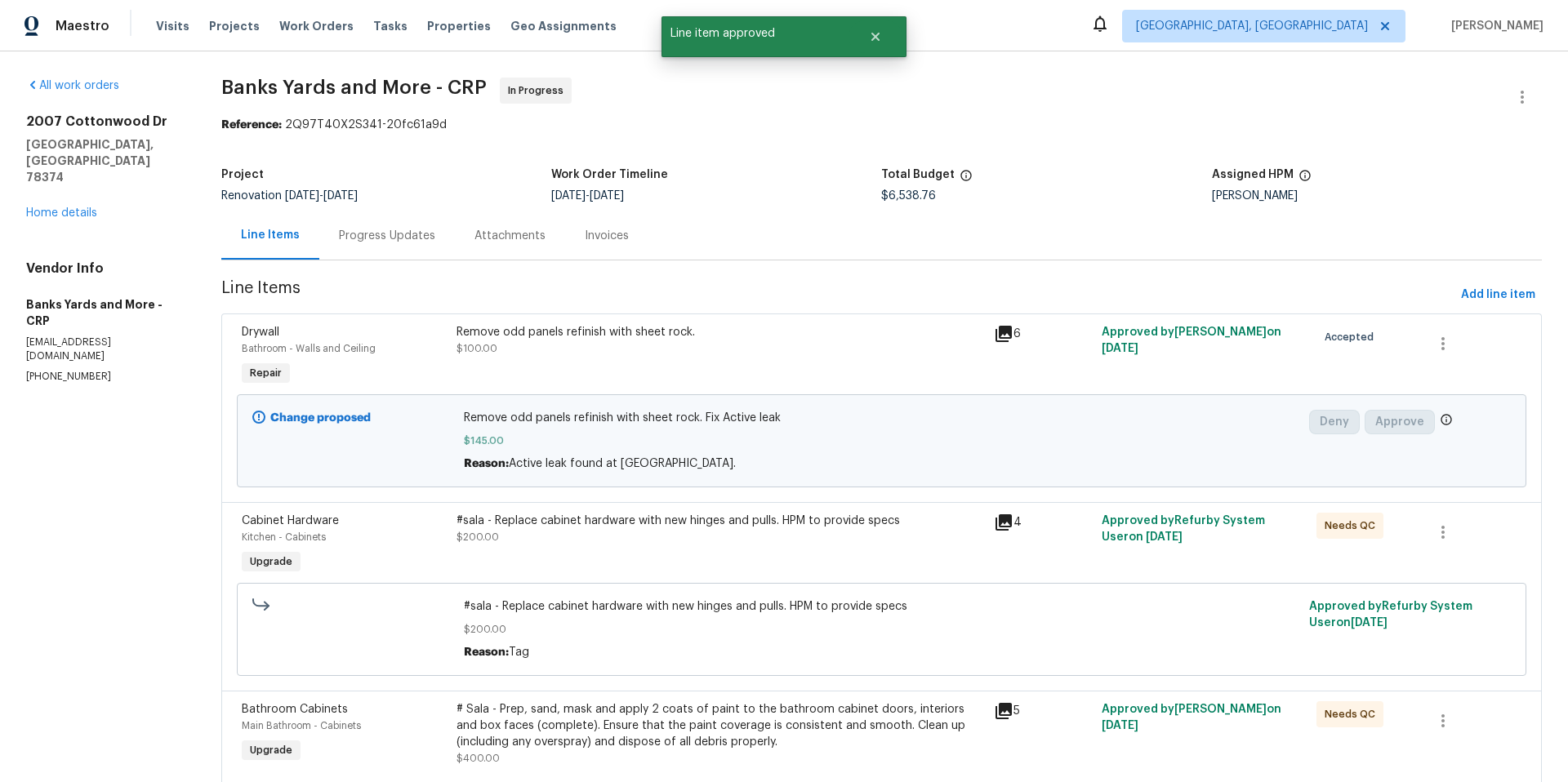
click at [747, 537] on div "#sala - Replace cabinet hardware with new hinges and pulls. HPM to provide spec…" at bounding box center [721, 529] width 528 height 33
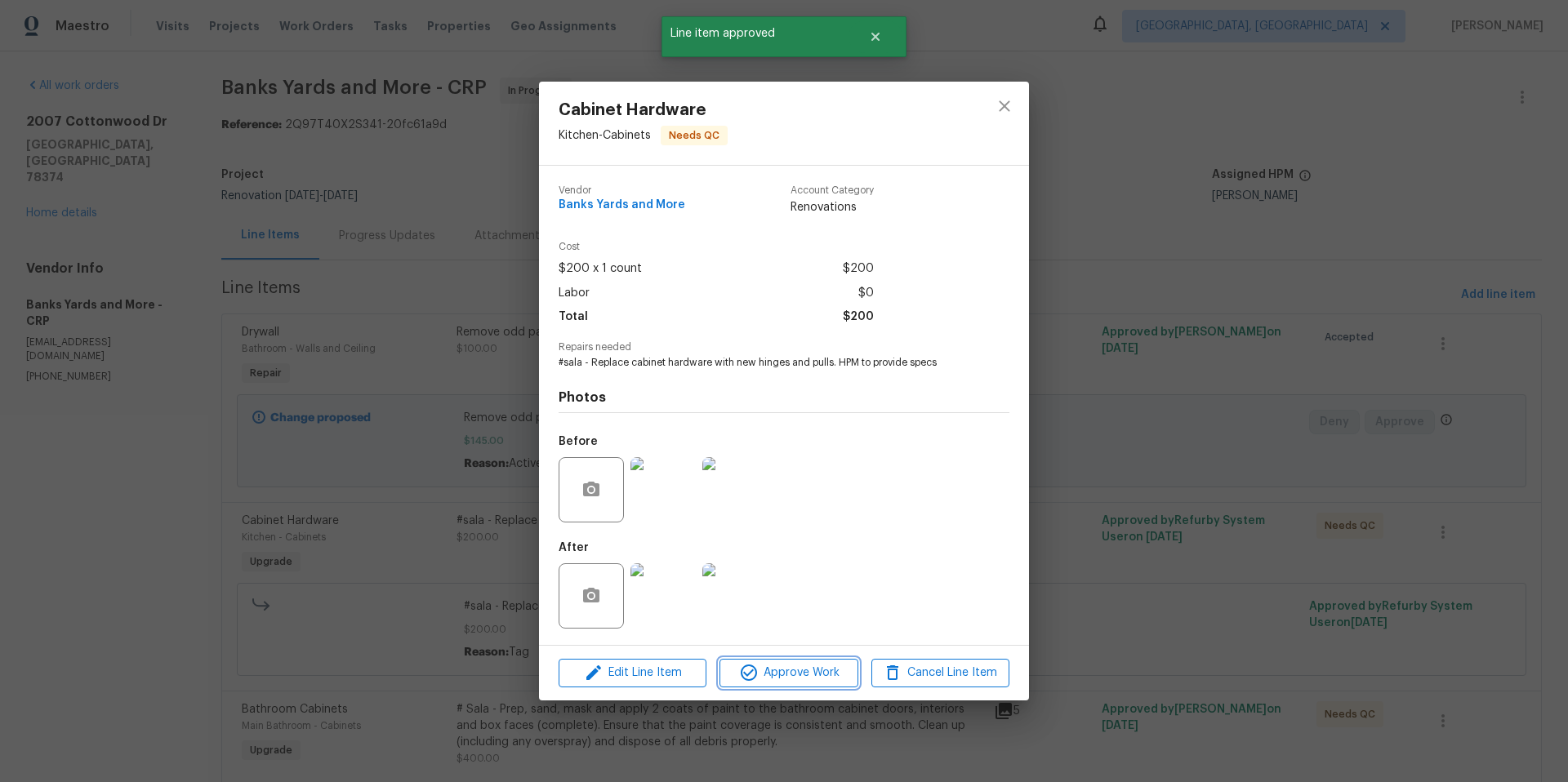
click at [810, 687] on button "Approve Work" at bounding box center [788, 673] width 138 height 29
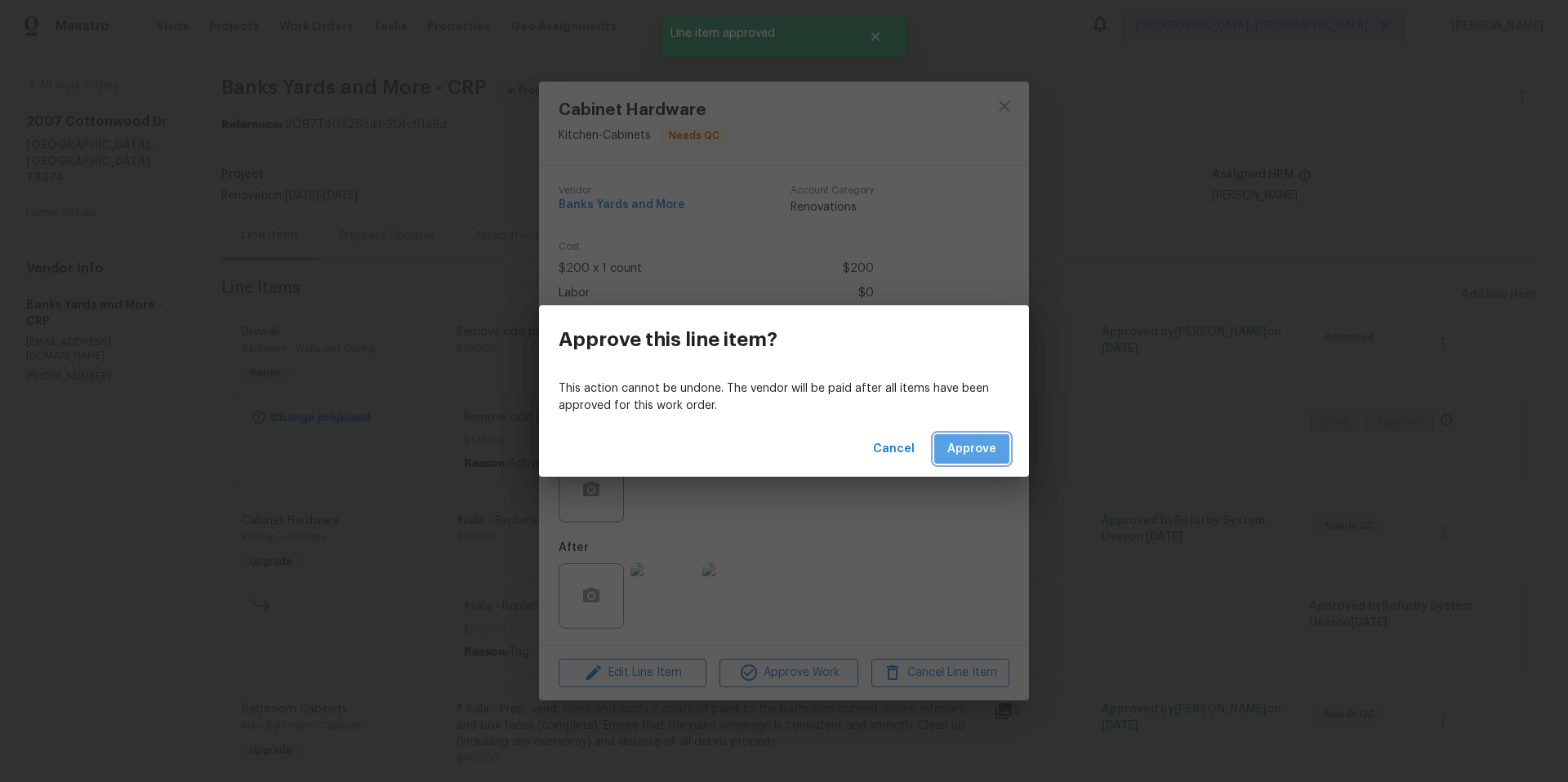
click at [968, 446] on span "Approve" at bounding box center [972, 450] width 49 height 21
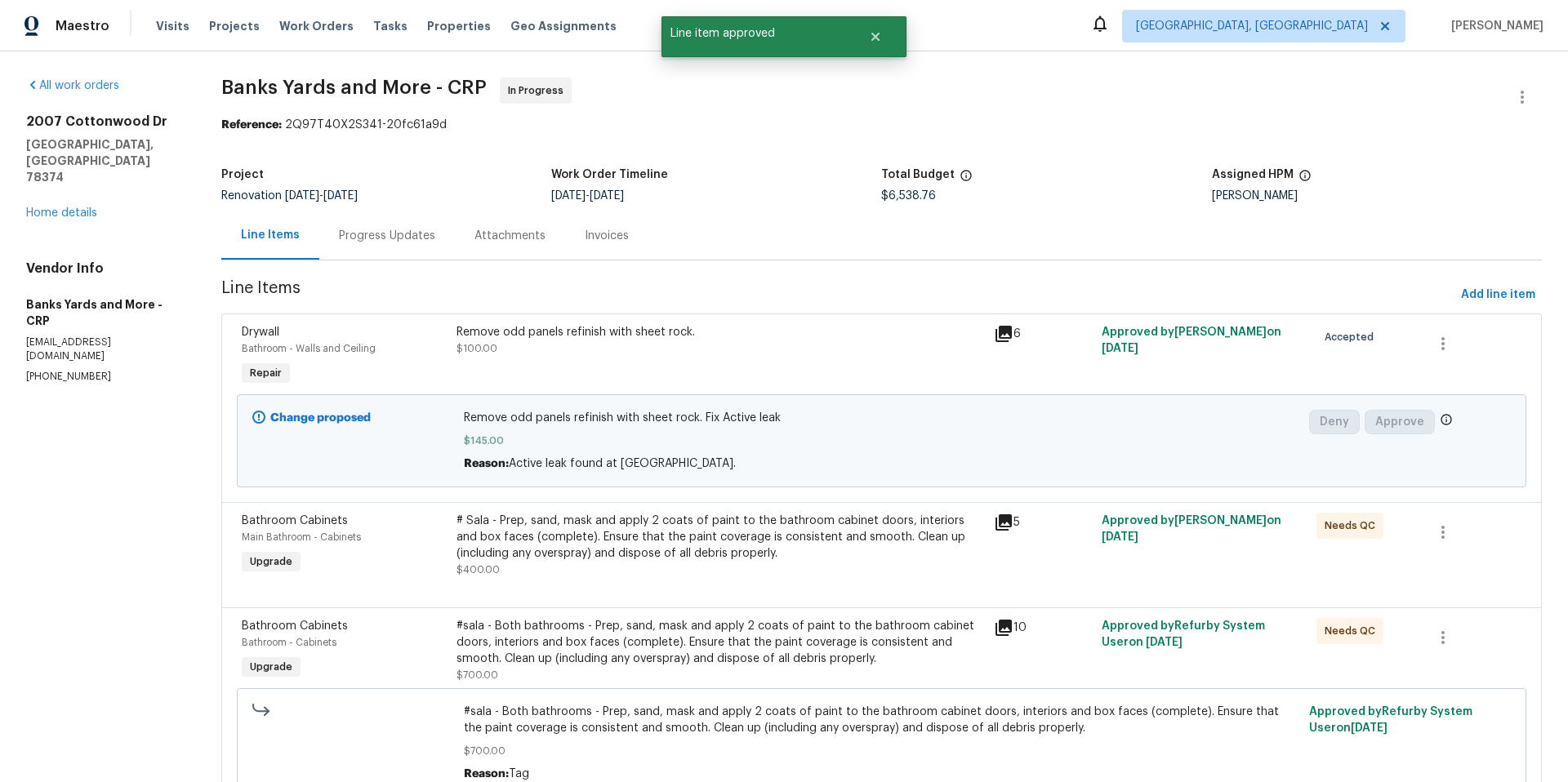
click at [752, 566] on div "# Sala - Prep, sand, mask and apply 2 coats of paint to the bathroom cabinet do…" at bounding box center [721, 545] width 528 height 65
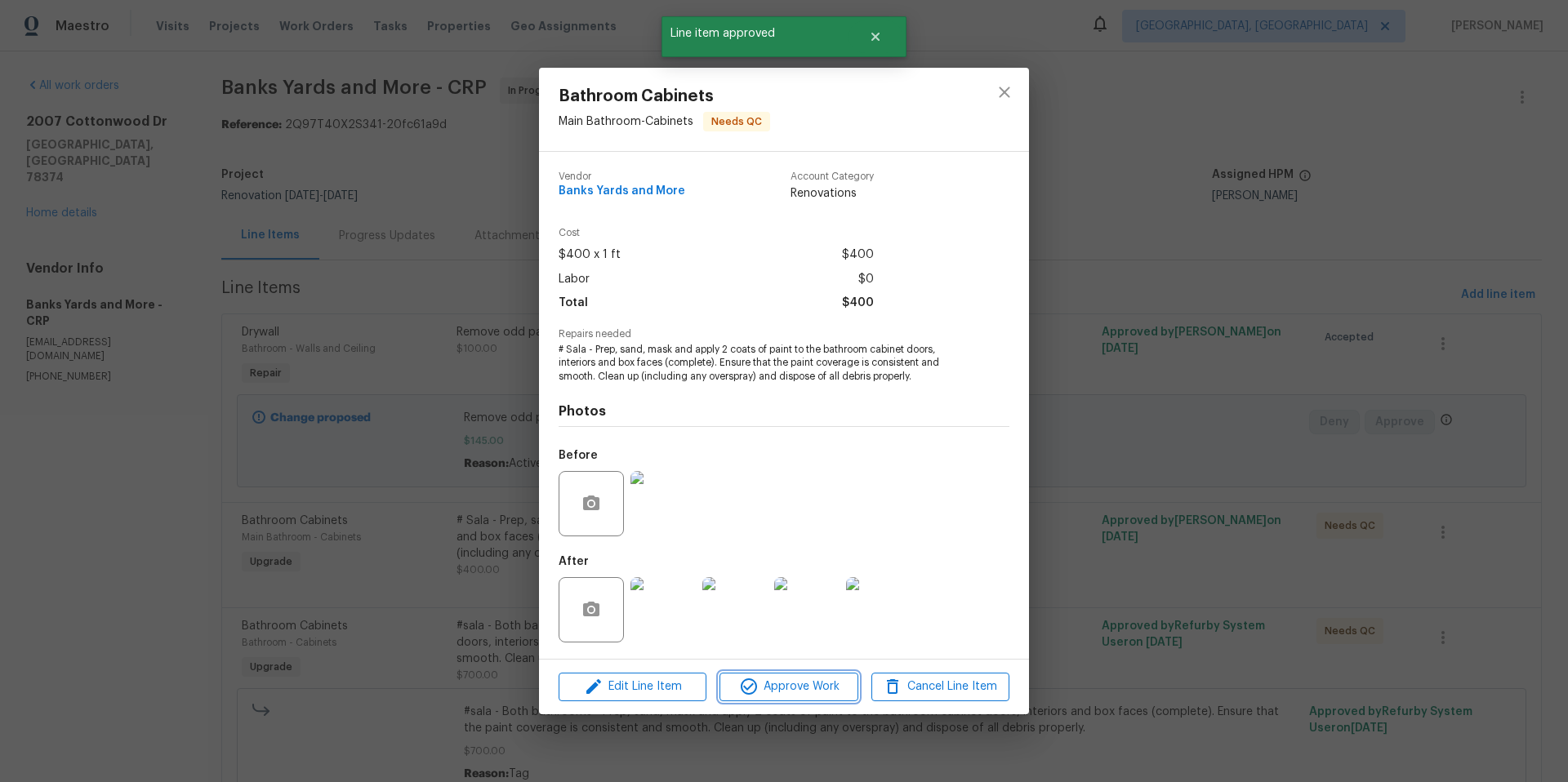
click at [807, 699] on button "Approve Work" at bounding box center [788, 687] width 138 height 29
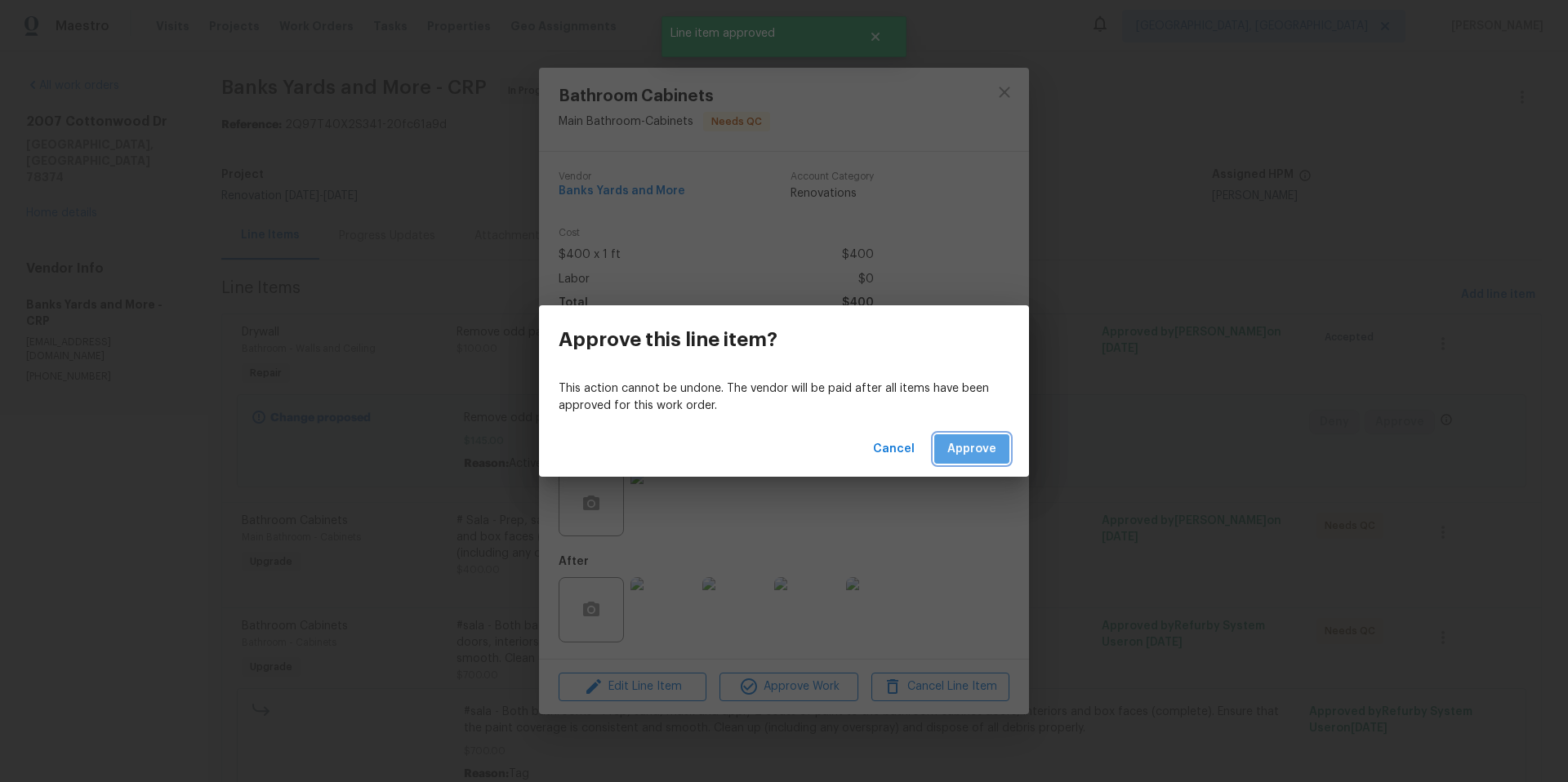
click at [979, 458] on span "Approve" at bounding box center [972, 450] width 49 height 21
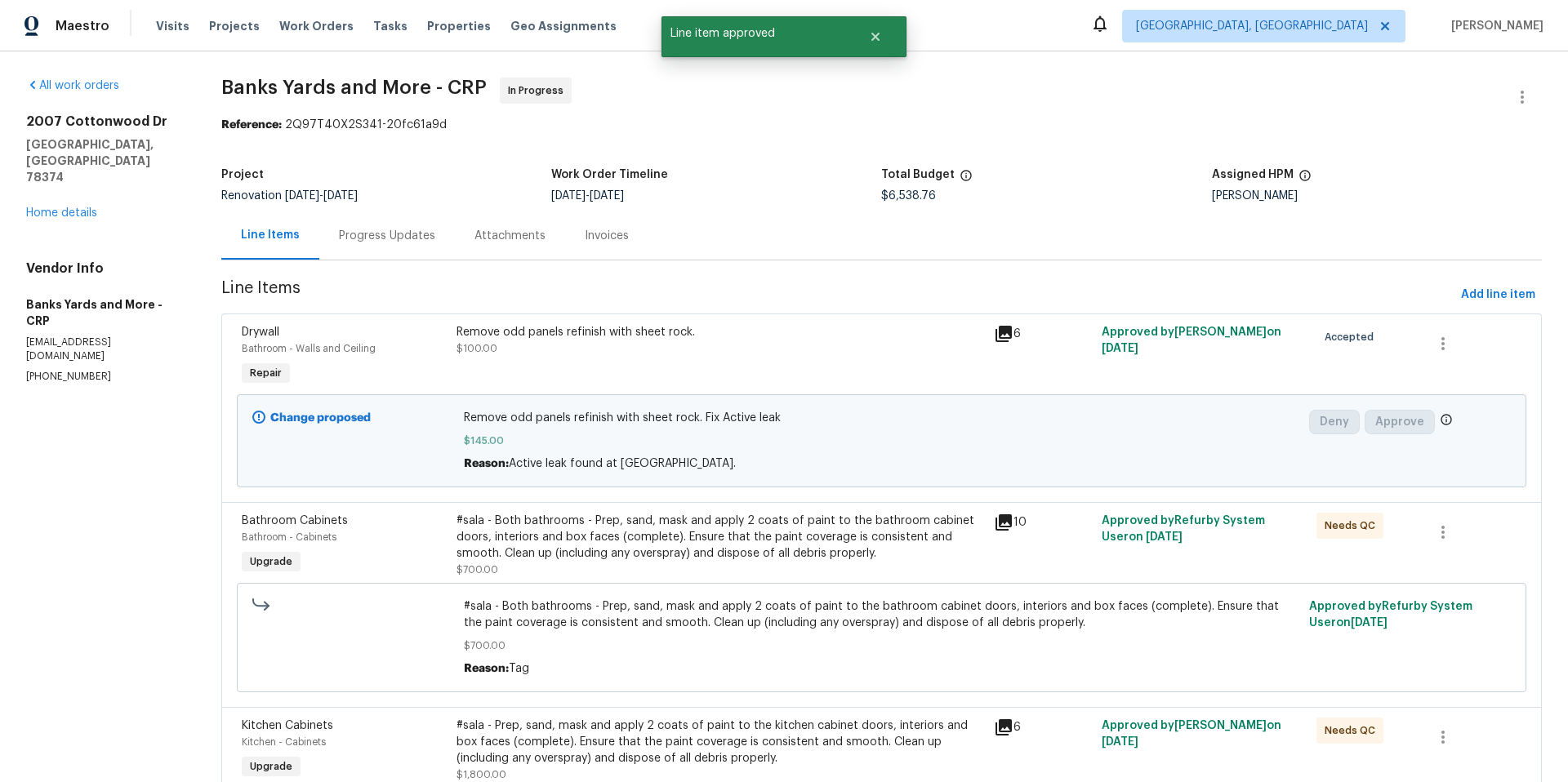
click at [774, 558] on div "#sala - Both bathrooms - Prep, sand, mask and apply 2 coats of paint to the bat…" at bounding box center [721, 537] width 528 height 49
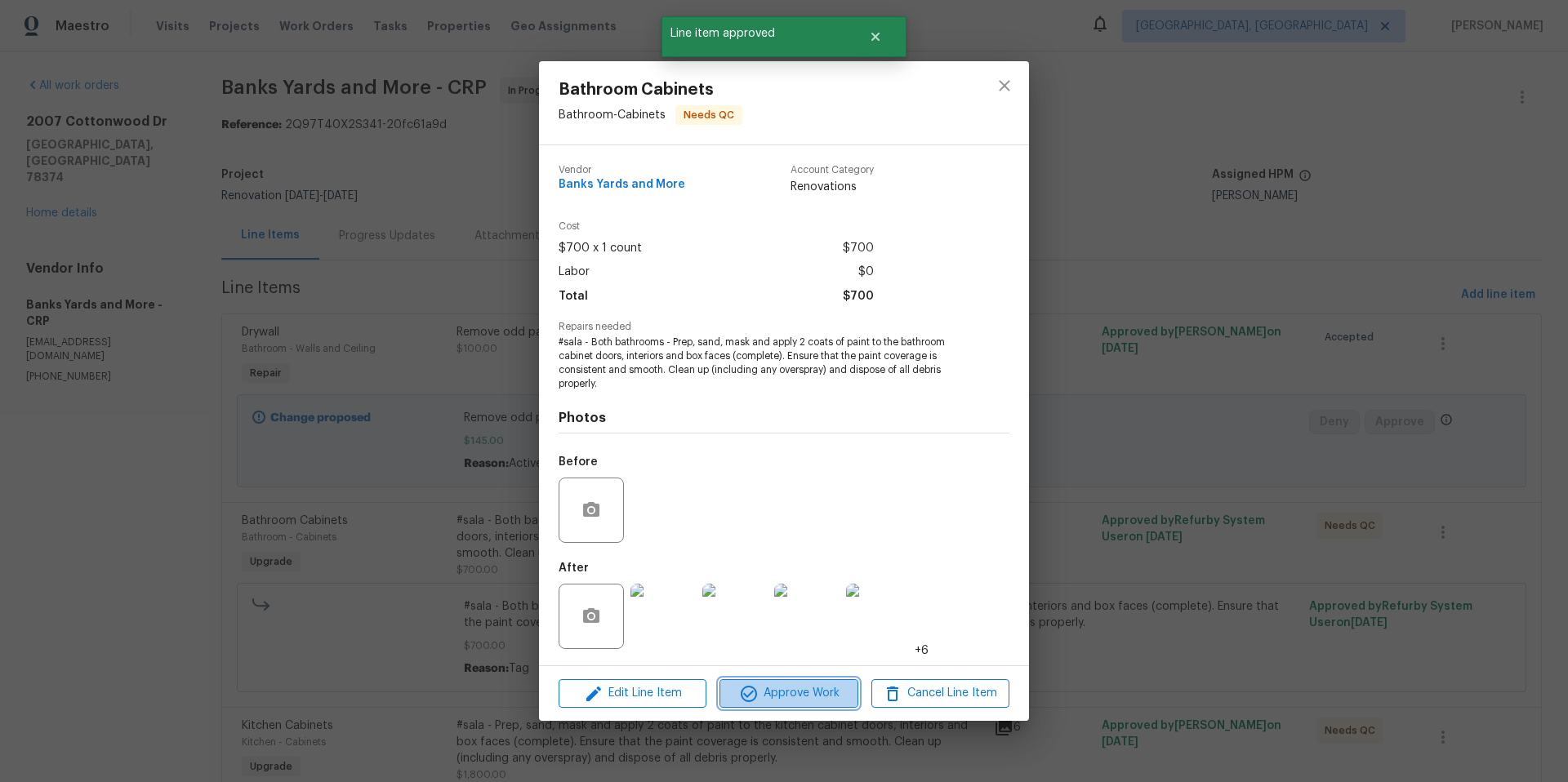
click at [753, 693] on icon "button" at bounding box center [748, 693] width 20 height 20
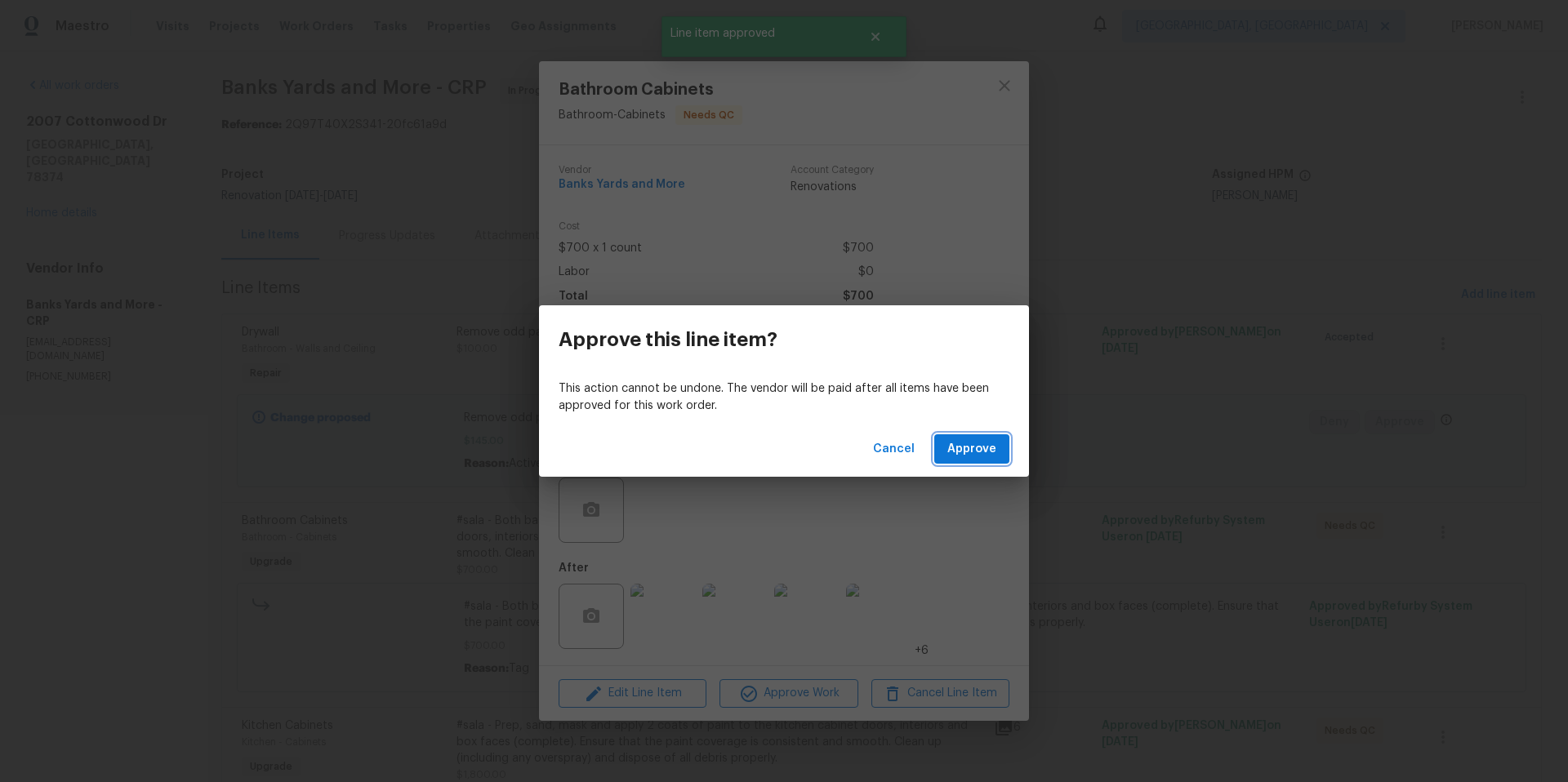
click at [988, 454] on span "Approve" at bounding box center [972, 450] width 49 height 21
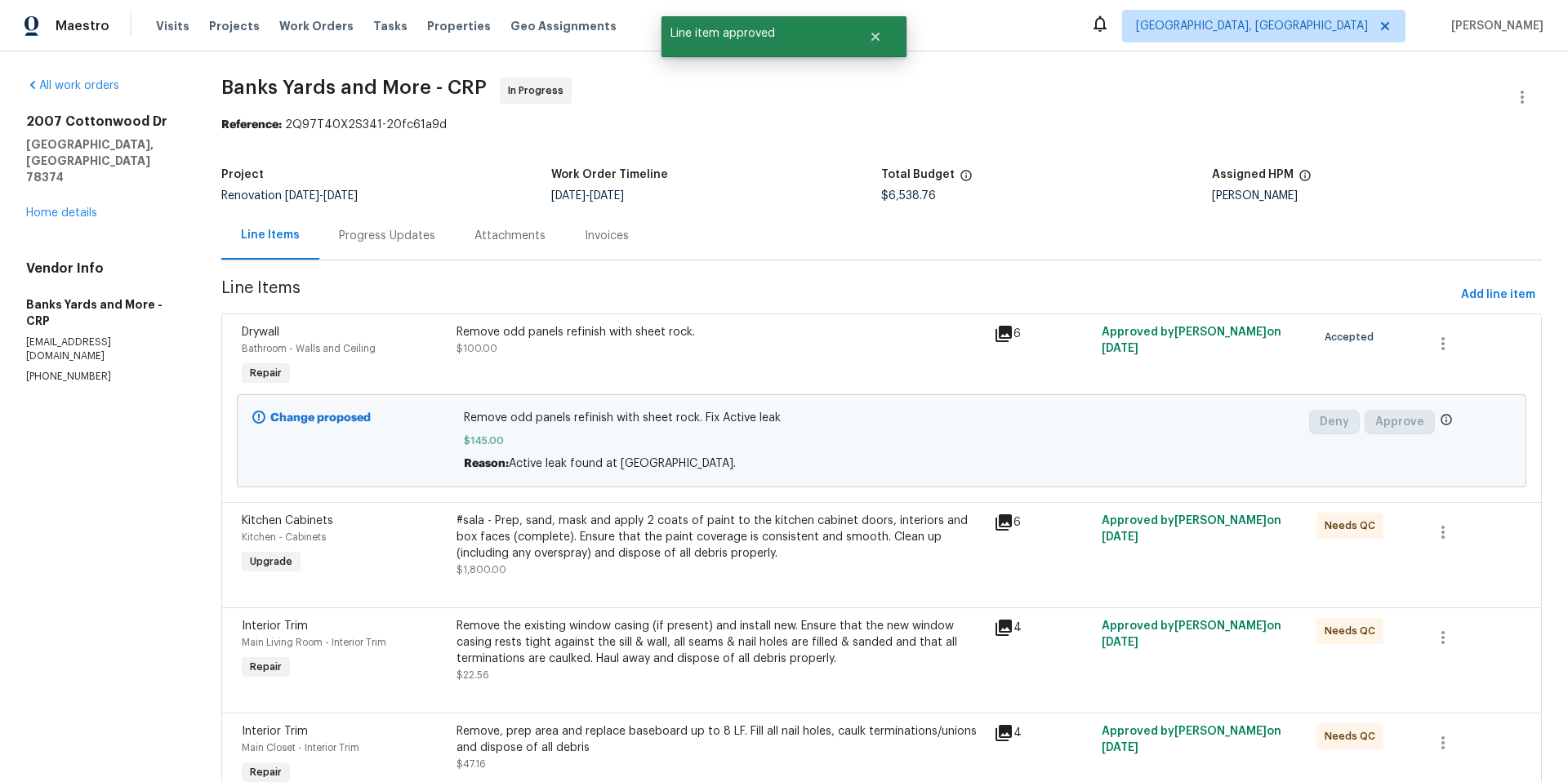
click at [711, 559] on div "#sala - Prep, sand, mask and apply 2 coats of paint to the kitchen cabinet door…" at bounding box center [721, 537] width 528 height 49
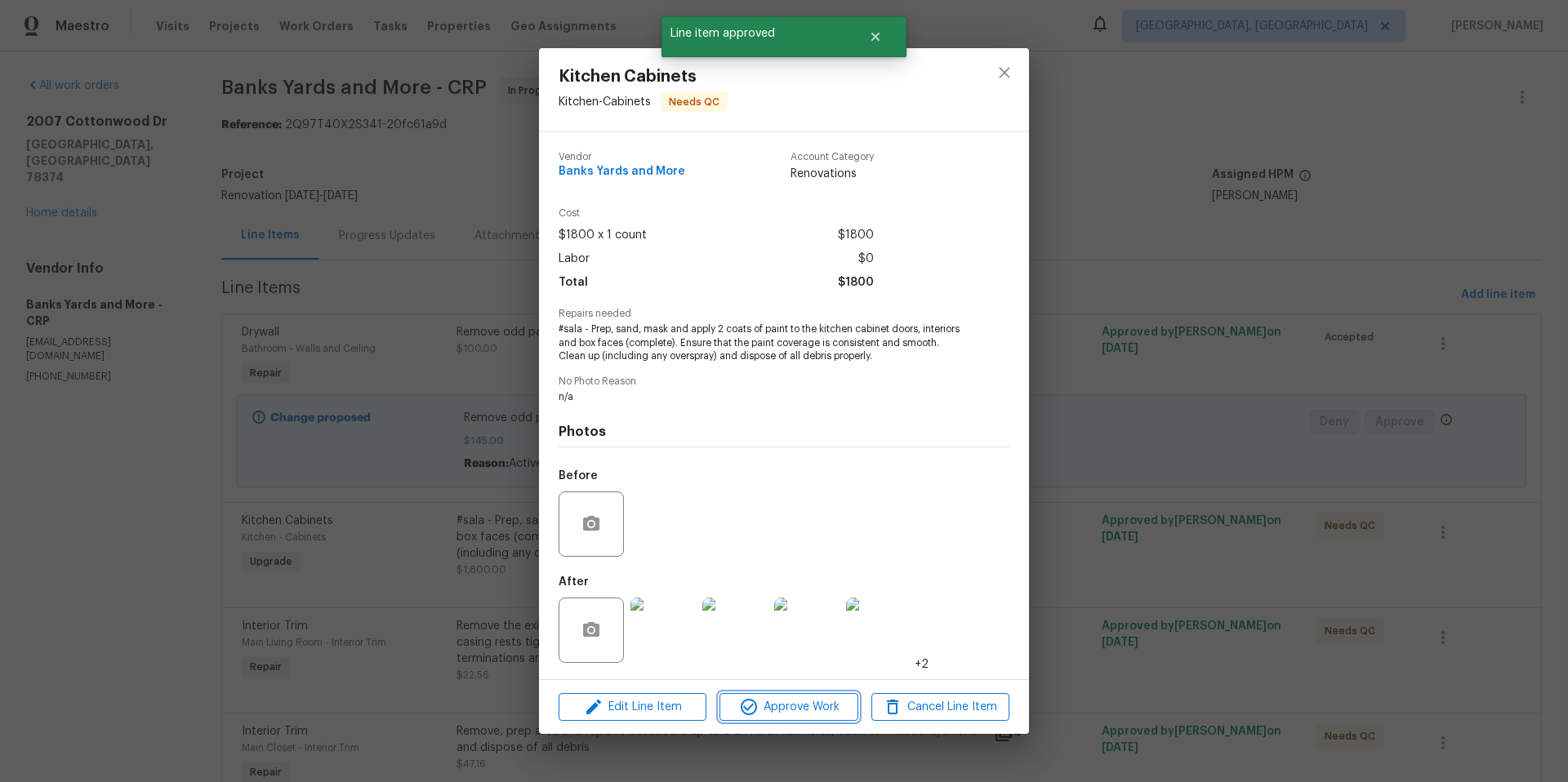
click at [814, 703] on span "Approve Work" at bounding box center [788, 707] width 128 height 21
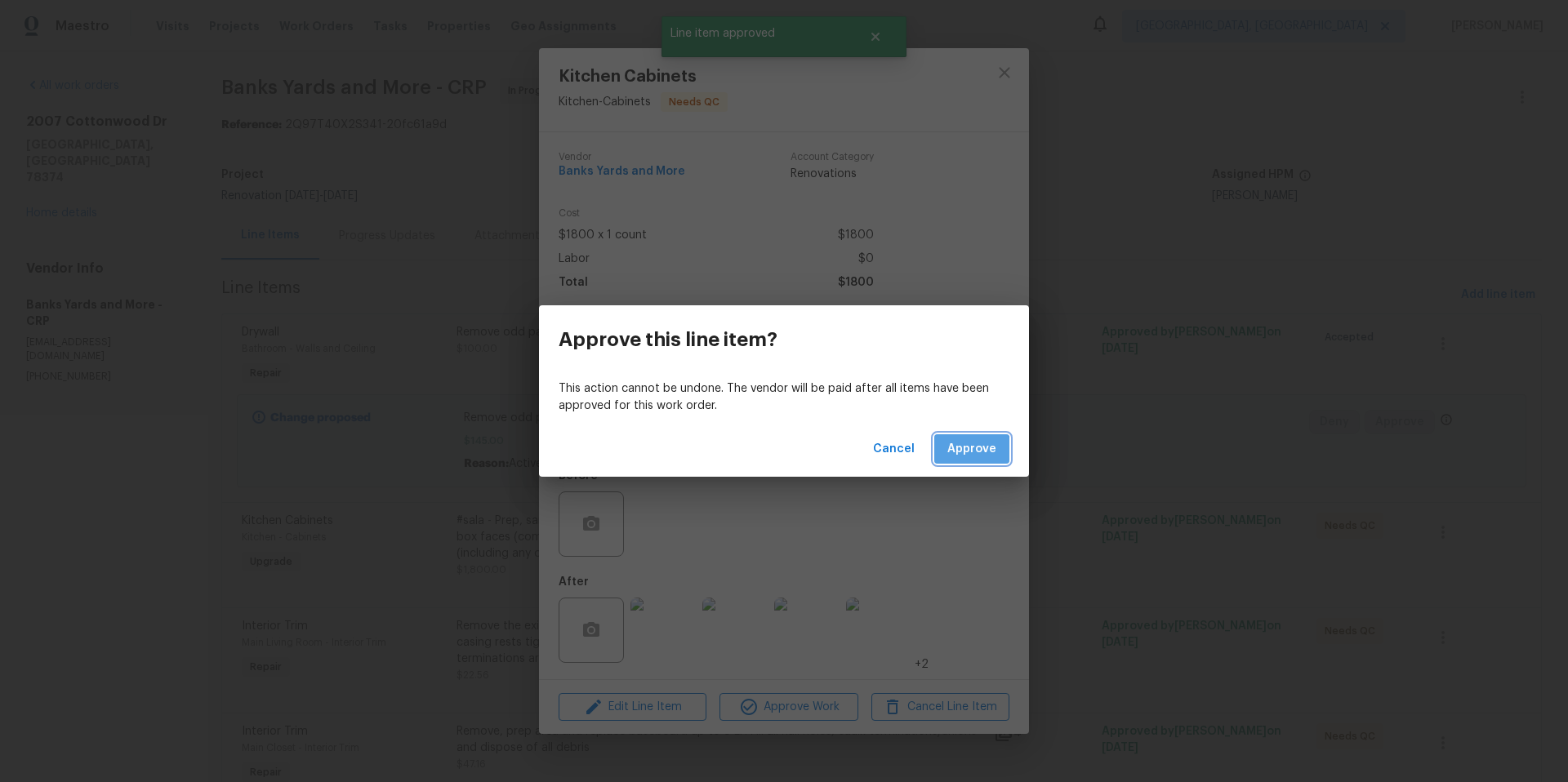
click at [962, 458] on span "Approve" at bounding box center [972, 450] width 49 height 21
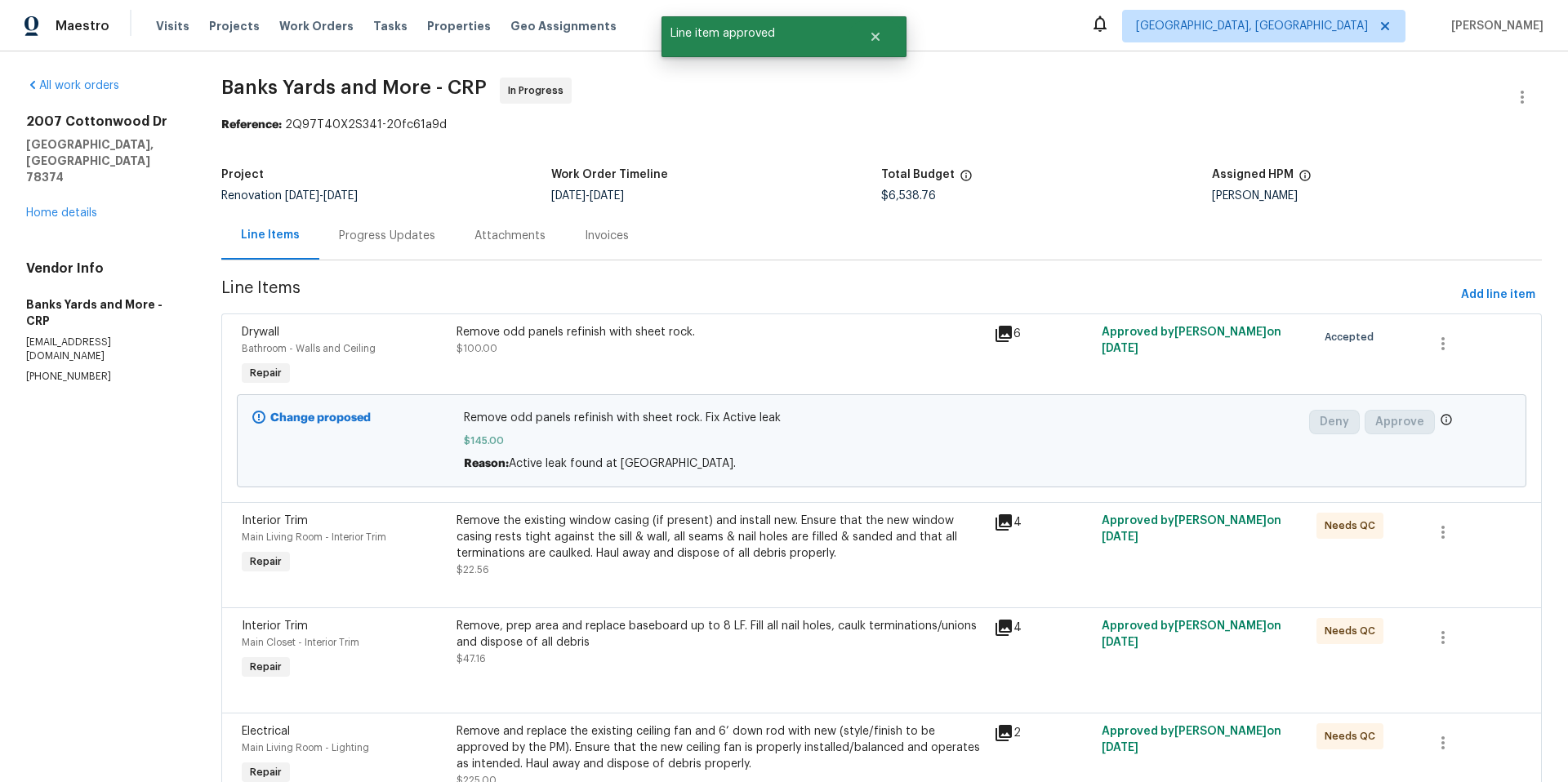
click at [779, 530] on div "Remove the existing window casing (if present) and install new. Ensure that the…" at bounding box center [721, 537] width 528 height 49
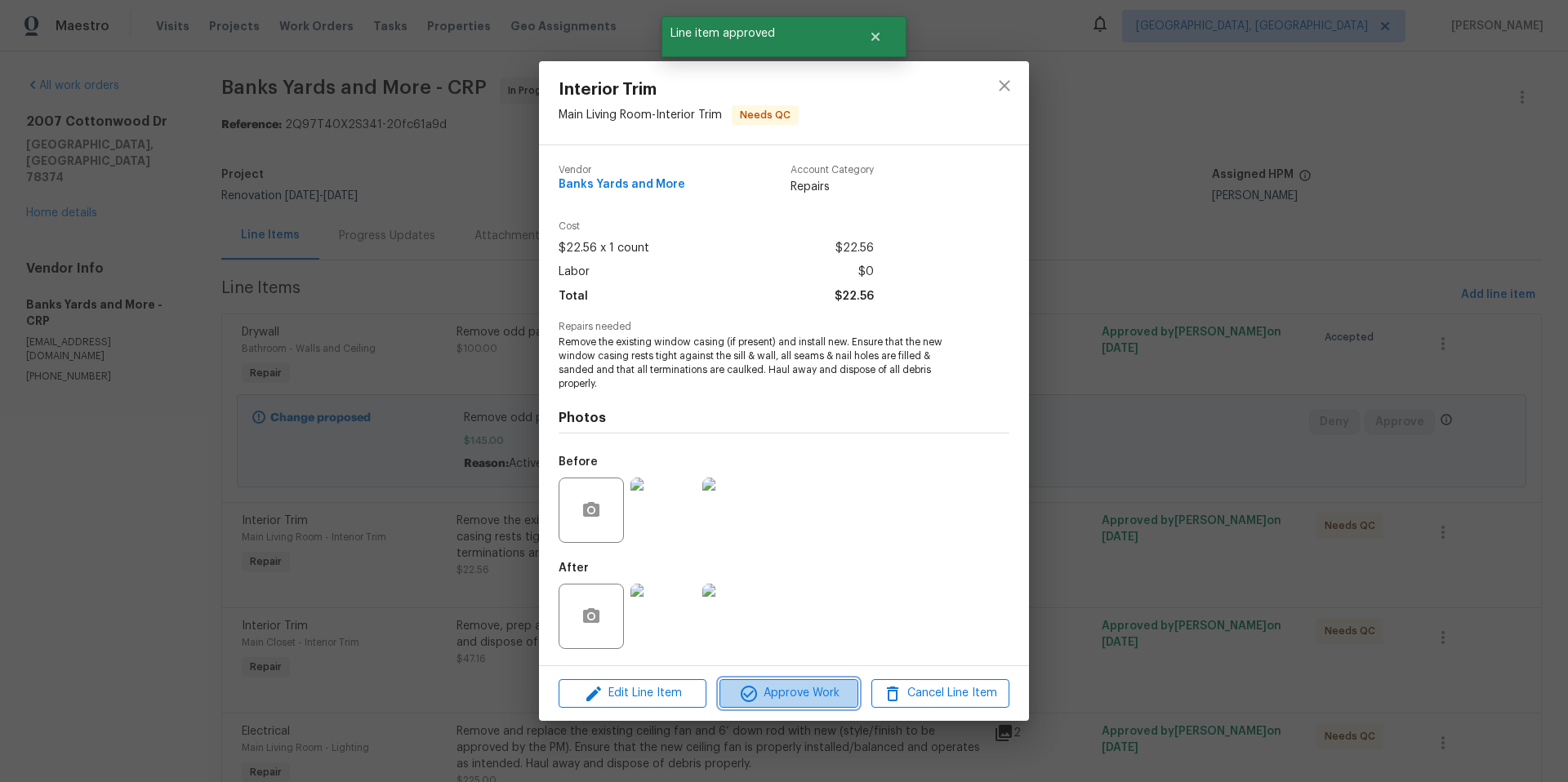
click at [815, 705] on button "Approve Work" at bounding box center [788, 693] width 138 height 29
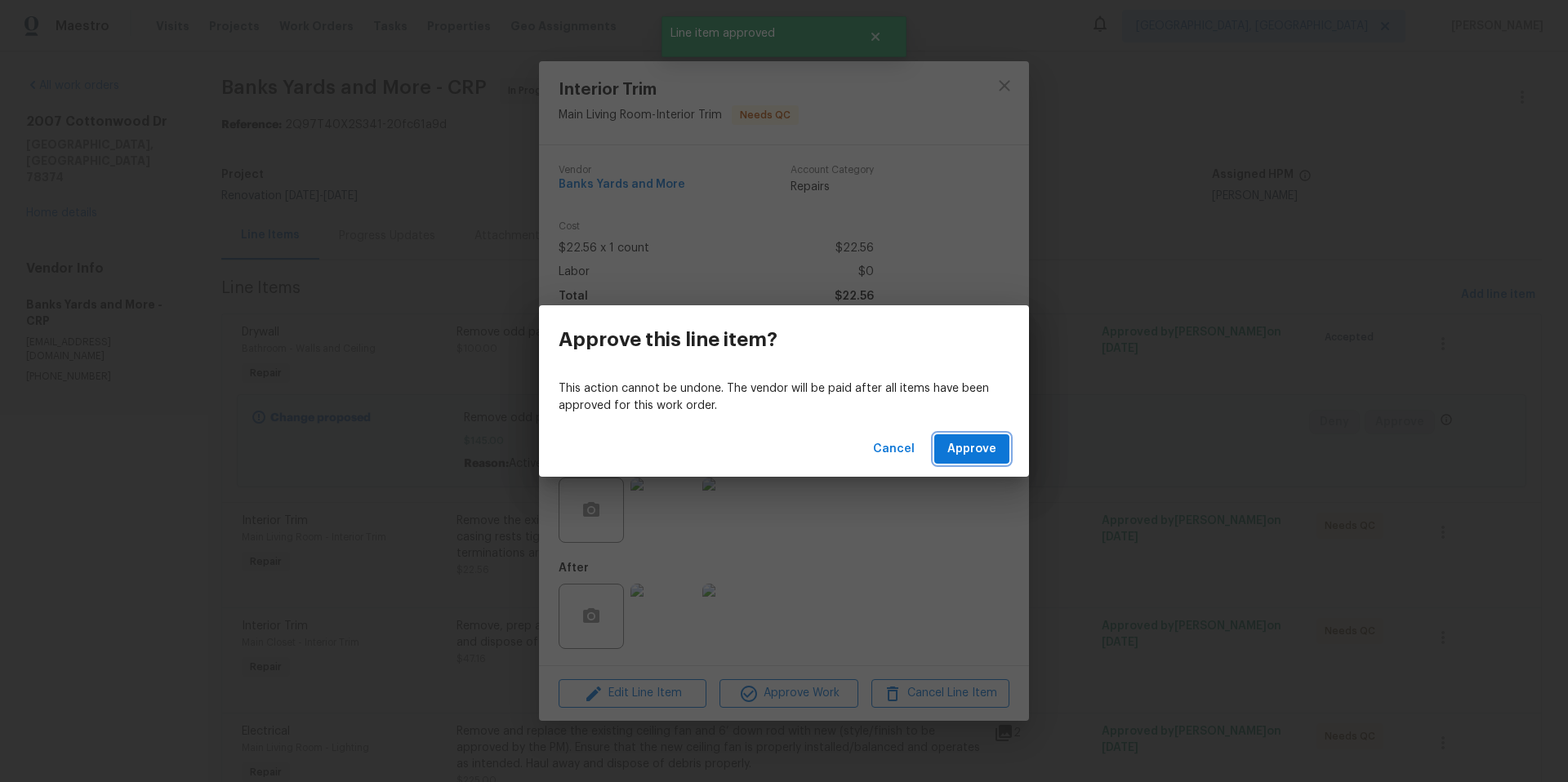
click at [976, 444] on span "Approve" at bounding box center [972, 450] width 49 height 21
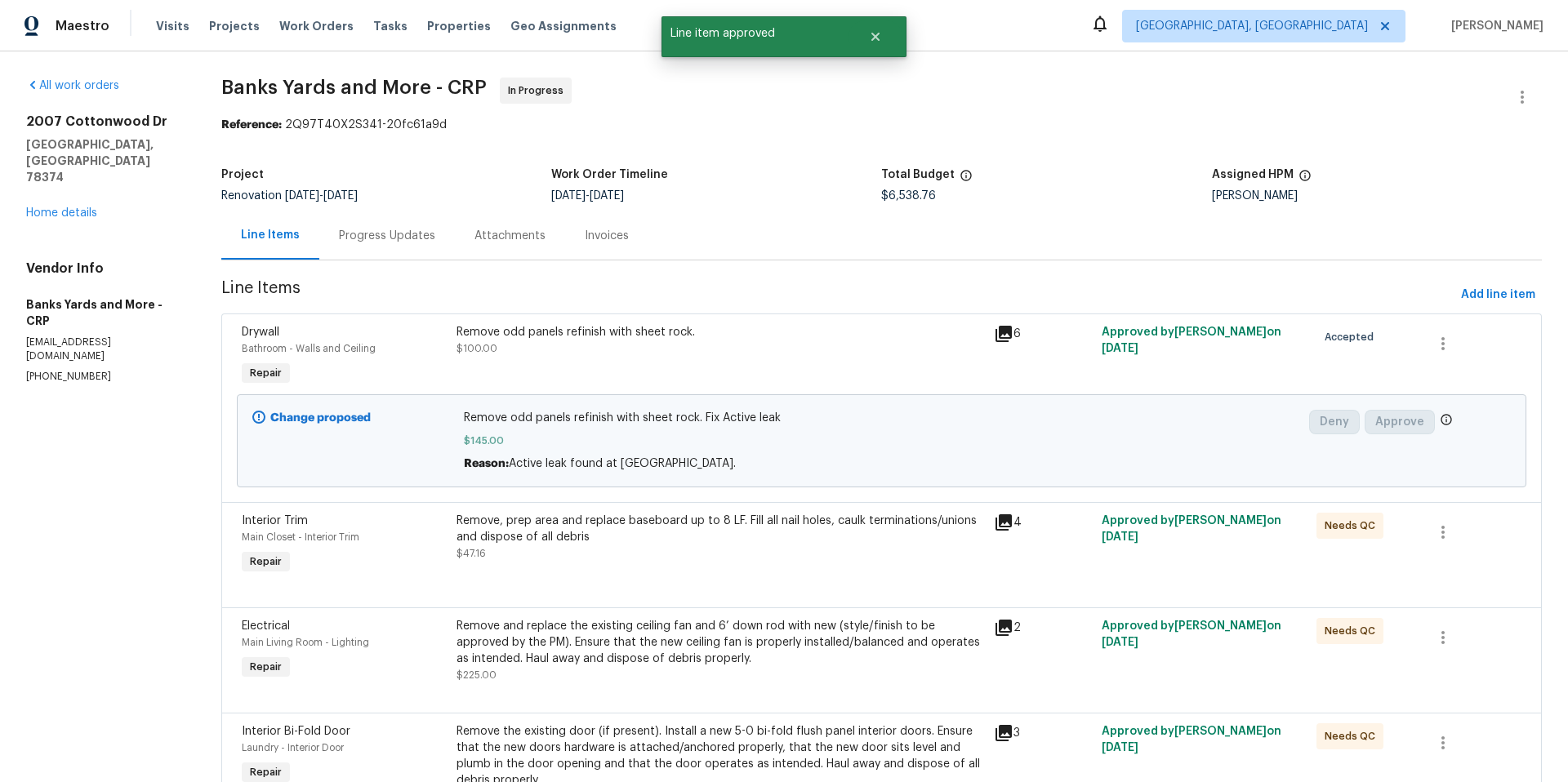
click at [727, 584] on div at bounding box center [881, 588] width 1280 height 20
click at [720, 563] on div "Remove, prep area and replace baseboard up to 8 LF. Fill all nail holes, caulk …" at bounding box center [720, 545] width 537 height 76
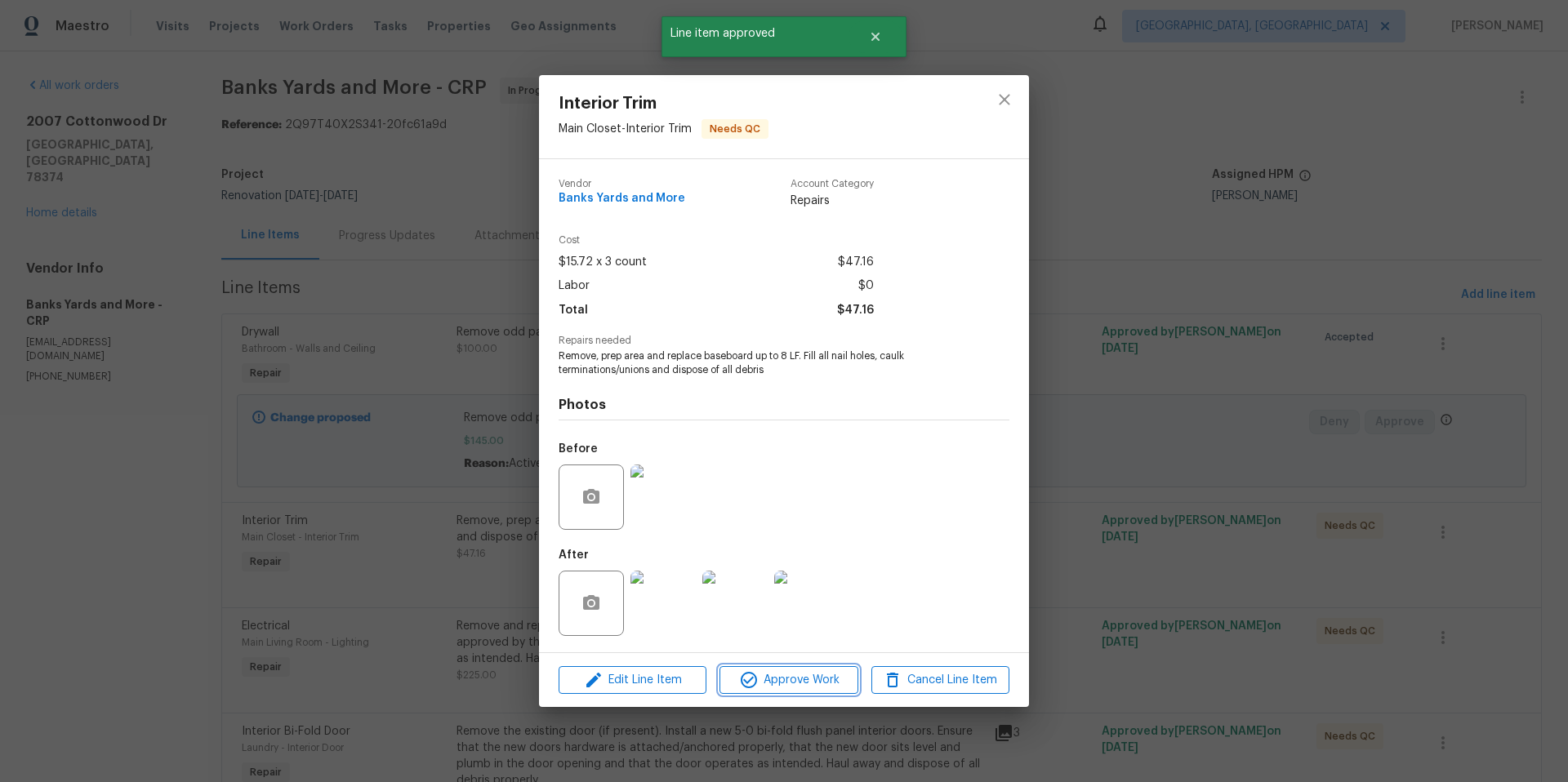
click at [795, 681] on span "Approve Work" at bounding box center [788, 680] width 128 height 21
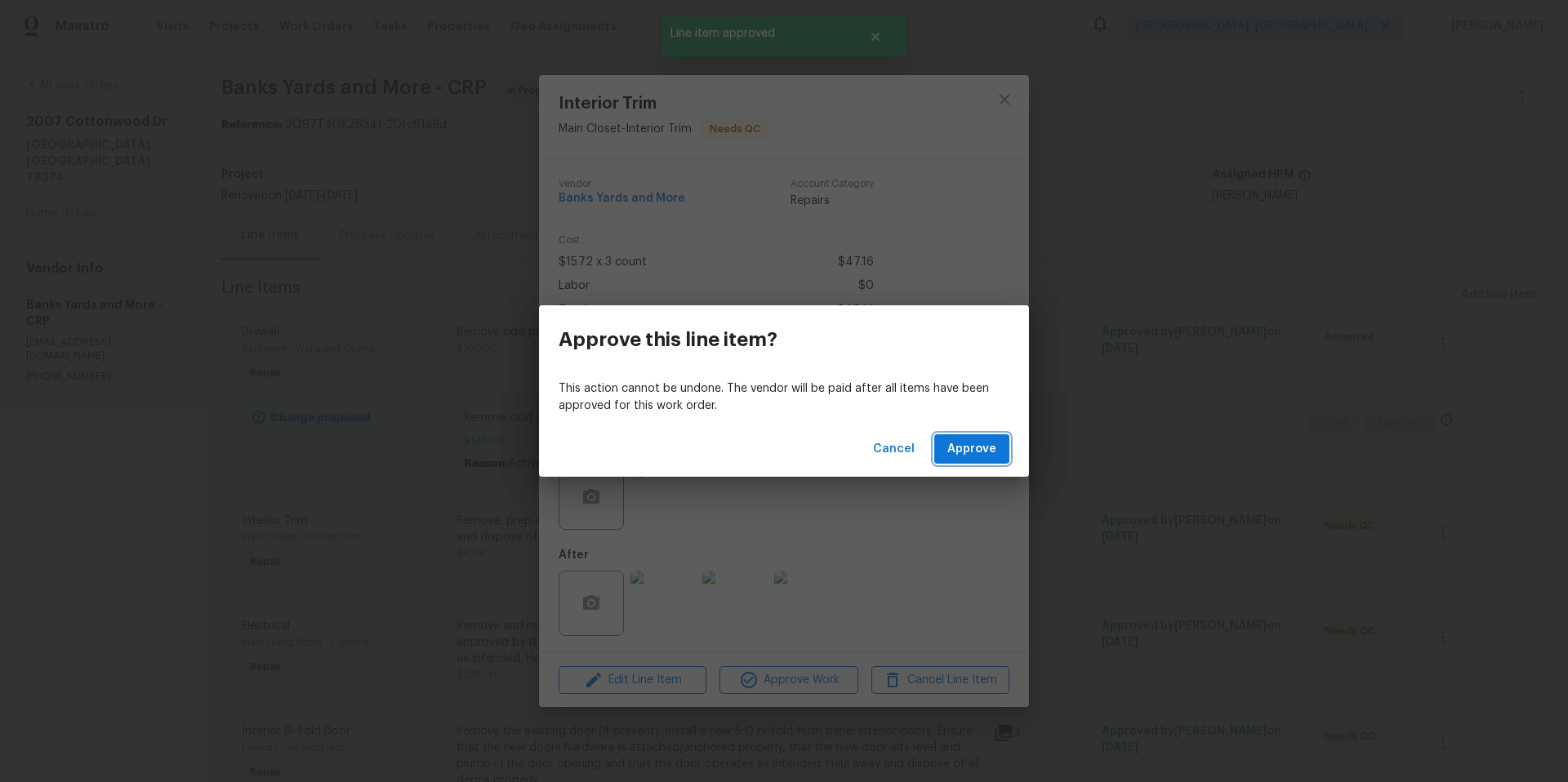
click at [962, 434] on button "Approve" at bounding box center [972, 449] width 76 height 30
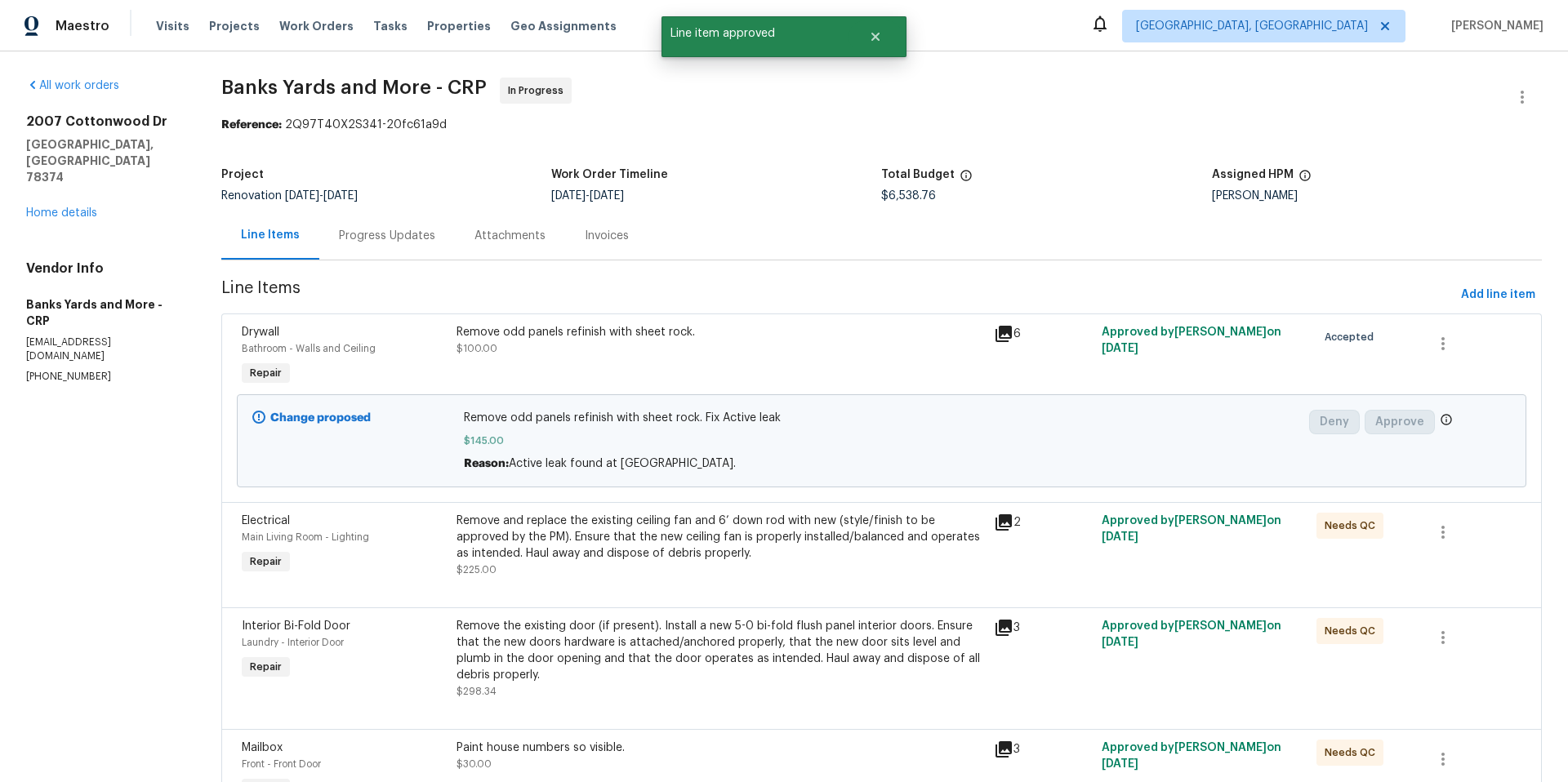
click at [867, 572] on div "Remove and replace the existing ceiling fan and 6’ down rod with new (style/fin…" at bounding box center [721, 545] width 528 height 65
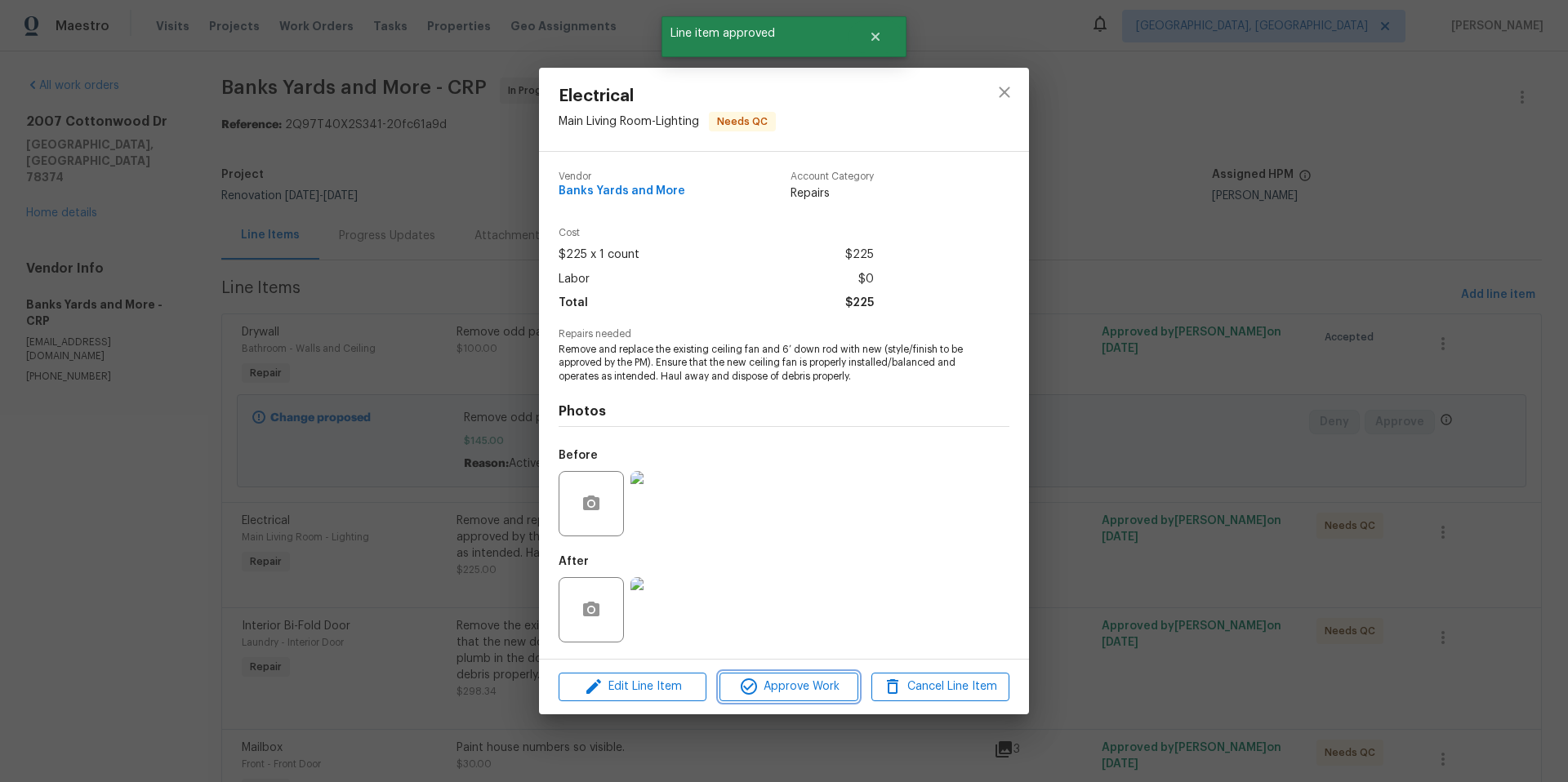
click at [823, 682] on span "Approve Work" at bounding box center [788, 687] width 128 height 21
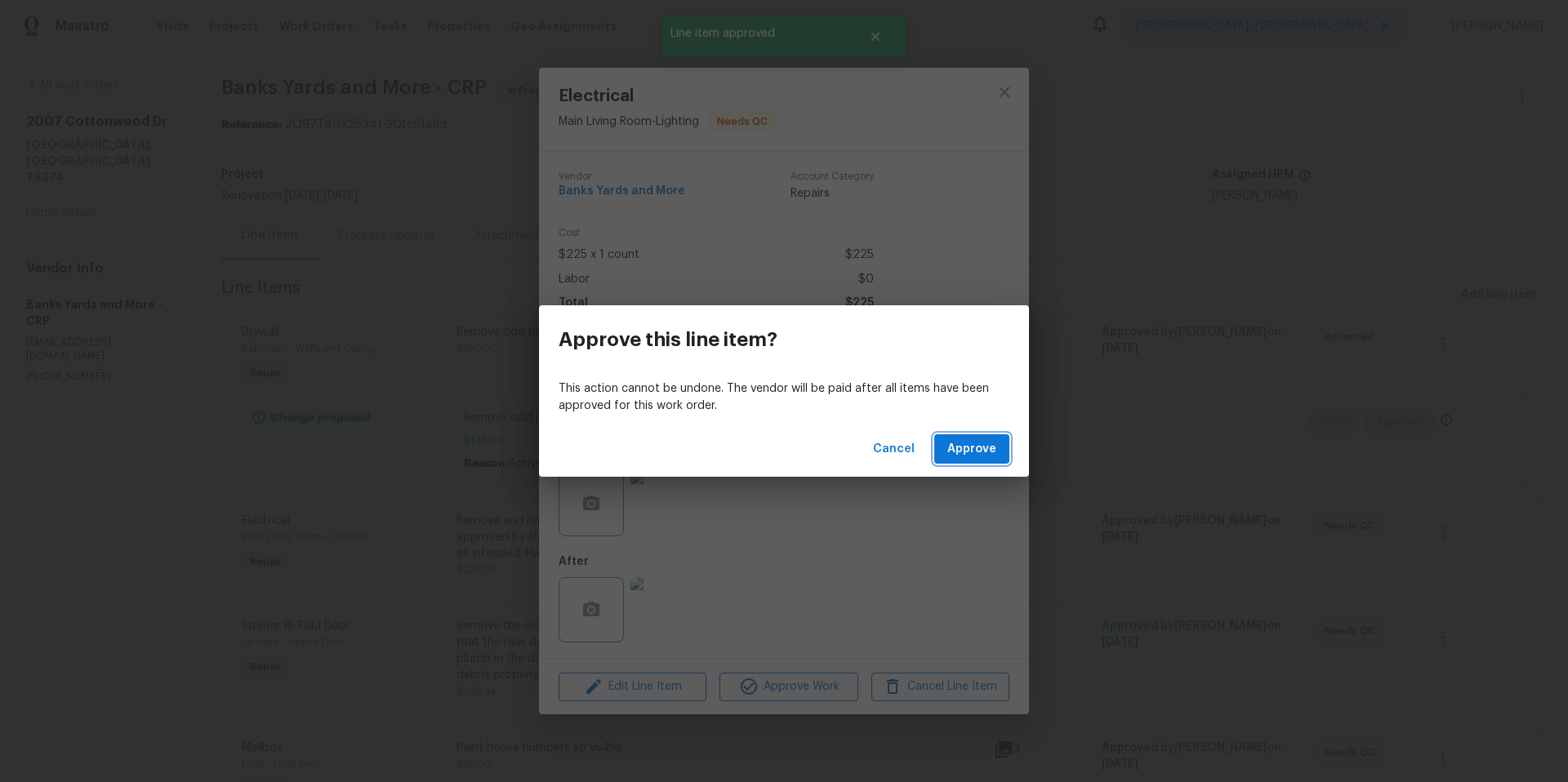
click at [963, 450] on span "Approve" at bounding box center [972, 450] width 49 height 21
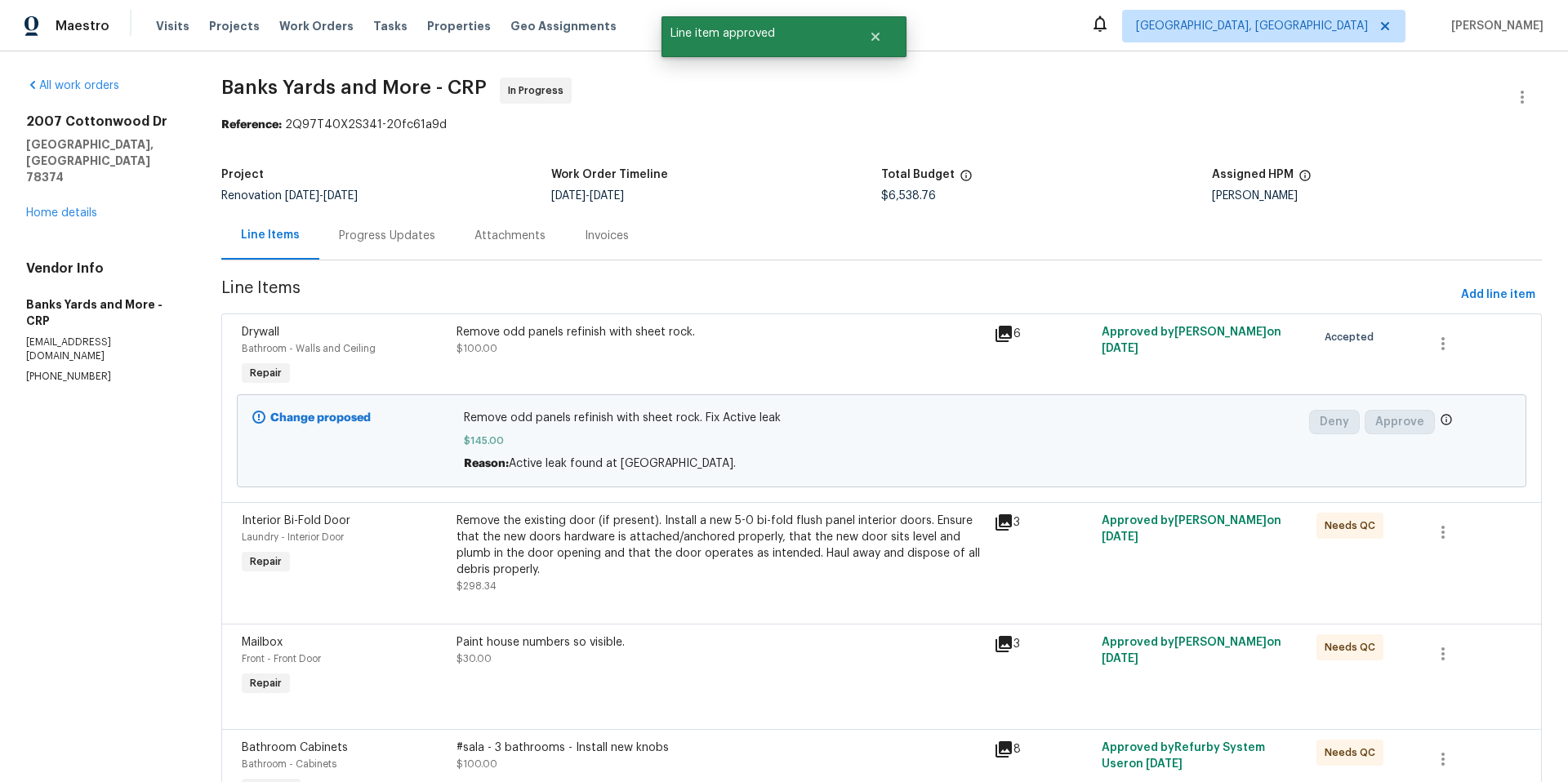
click at [714, 550] on div "Remove the existing door (if present). Install a new 5-0 bi-fold flush panel in…" at bounding box center [721, 545] width 528 height 65
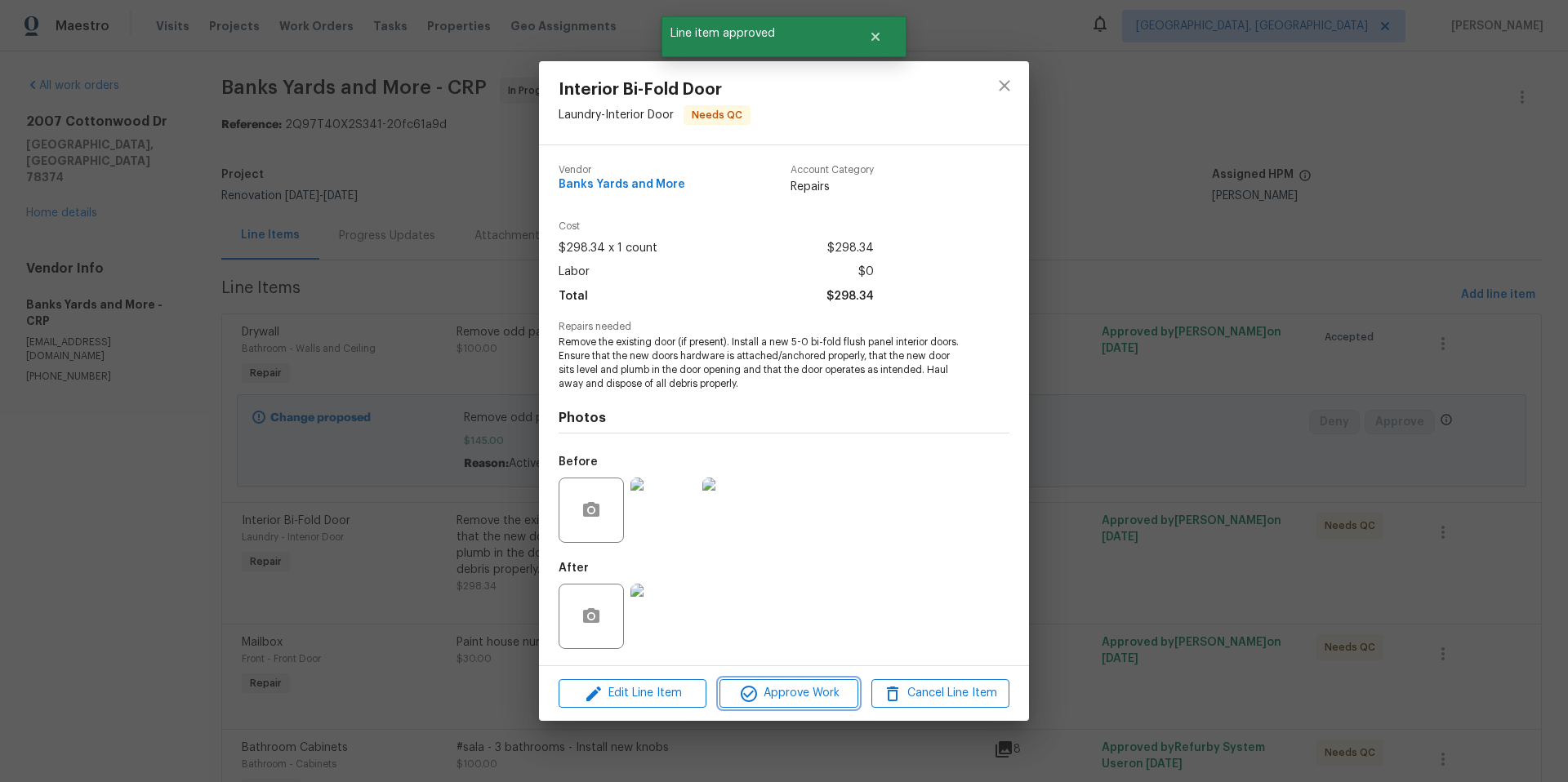
click at [800, 689] on span "Approve Work" at bounding box center [788, 693] width 128 height 21
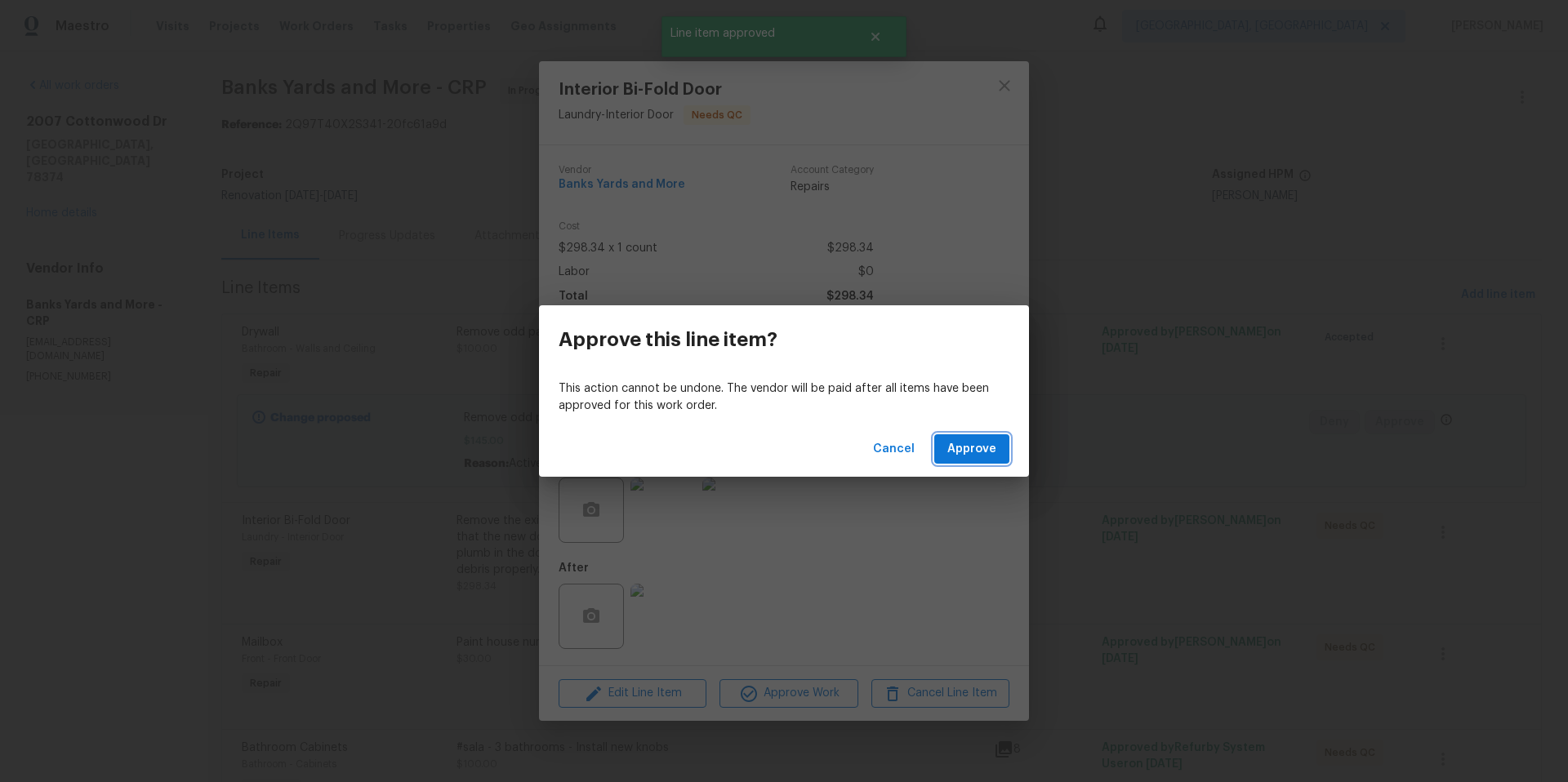
click at [958, 459] on button "Approve" at bounding box center [972, 449] width 76 height 30
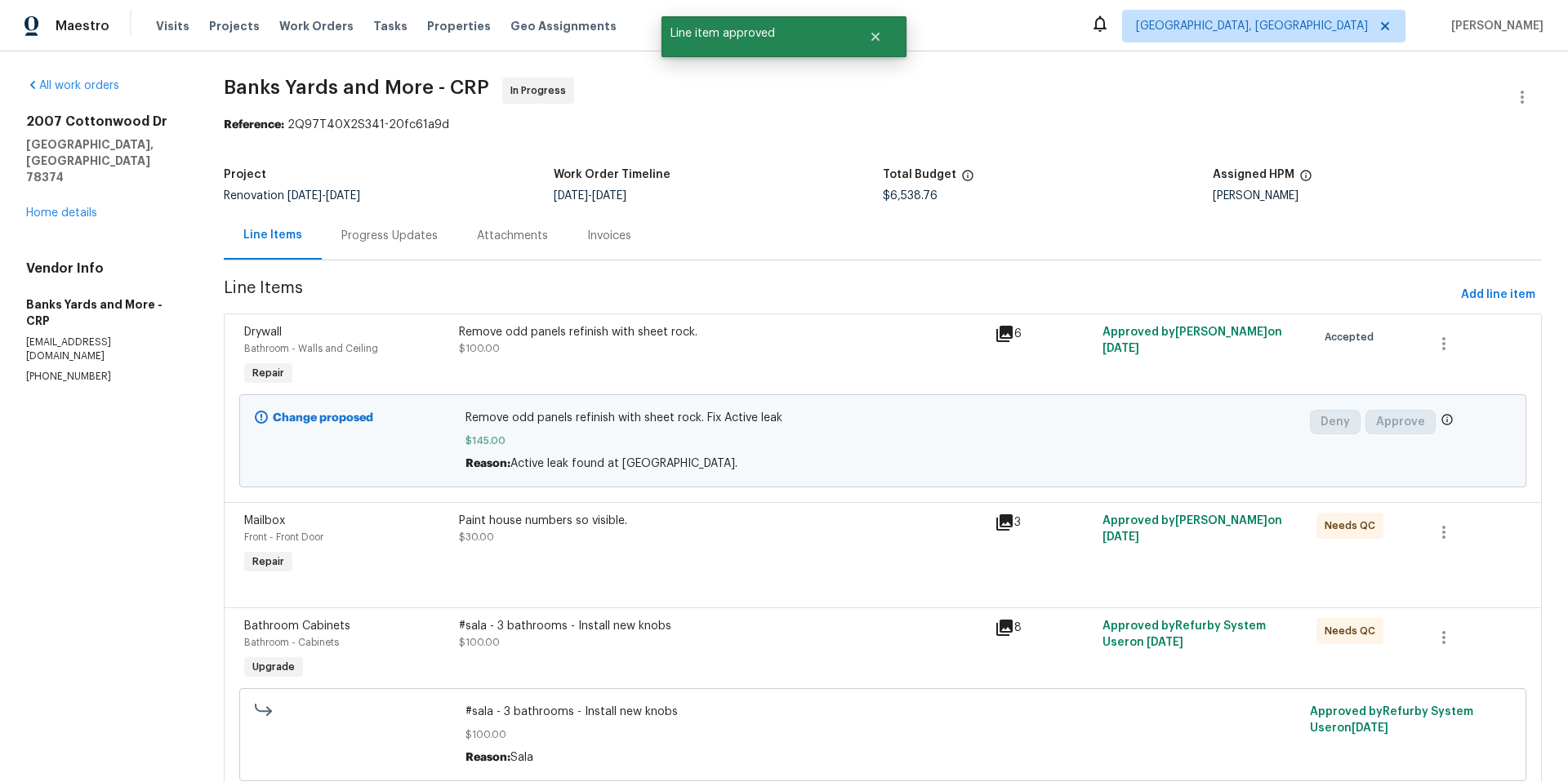
click at [678, 568] on div "Paint house numbers so visible. $30.00" at bounding box center [722, 545] width 537 height 76
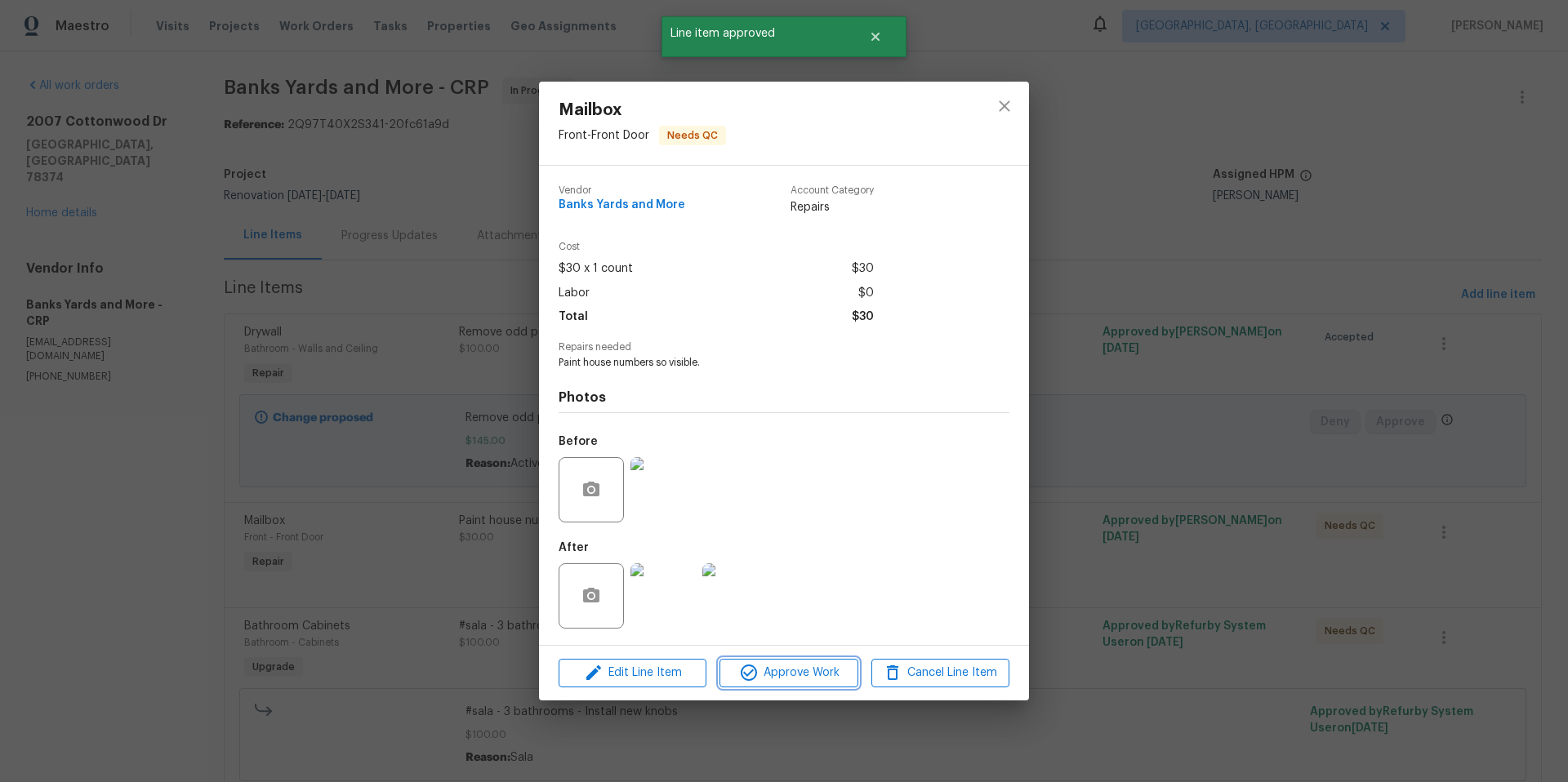
click at [768, 672] on span "Approve Work" at bounding box center [788, 674] width 128 height 21
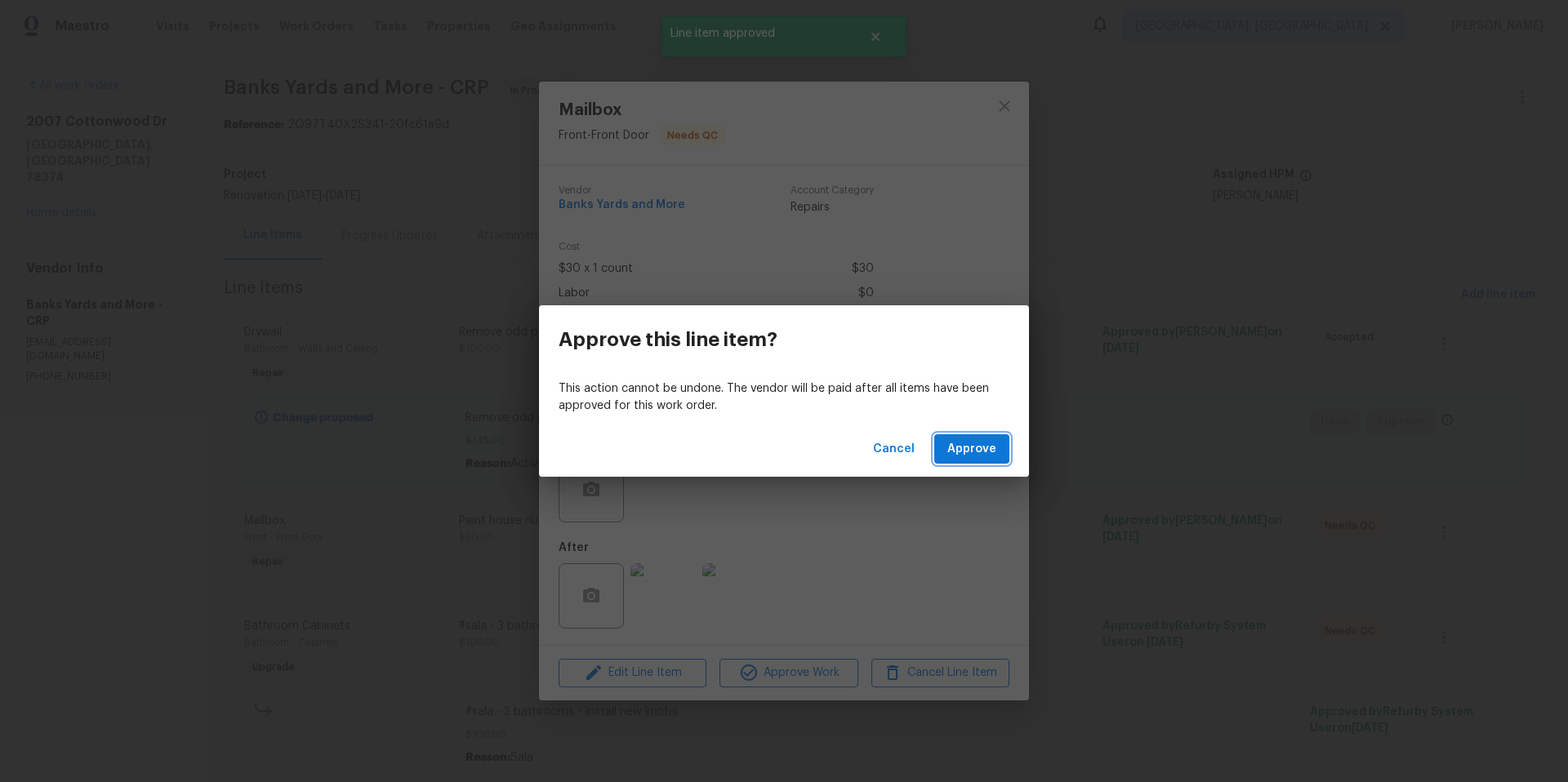
click at [954, 449] on span "Approve" at bounding box center [972, 450] width 49 height 21
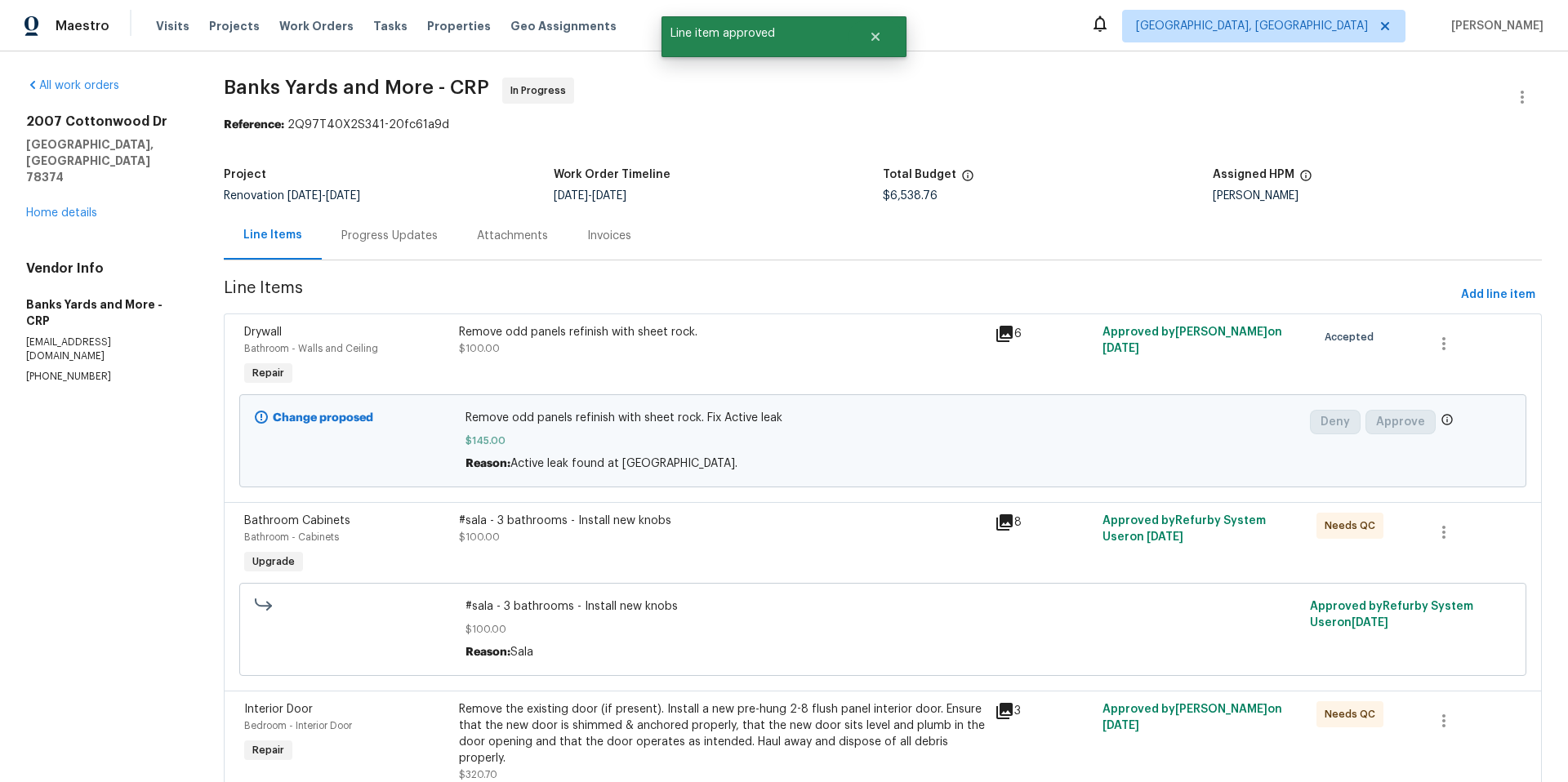
click at [701, 549] on div "#sala - 3 bathrooms - Install new knobs $100.00" at bounding box center [722, 545] width 537 height 76
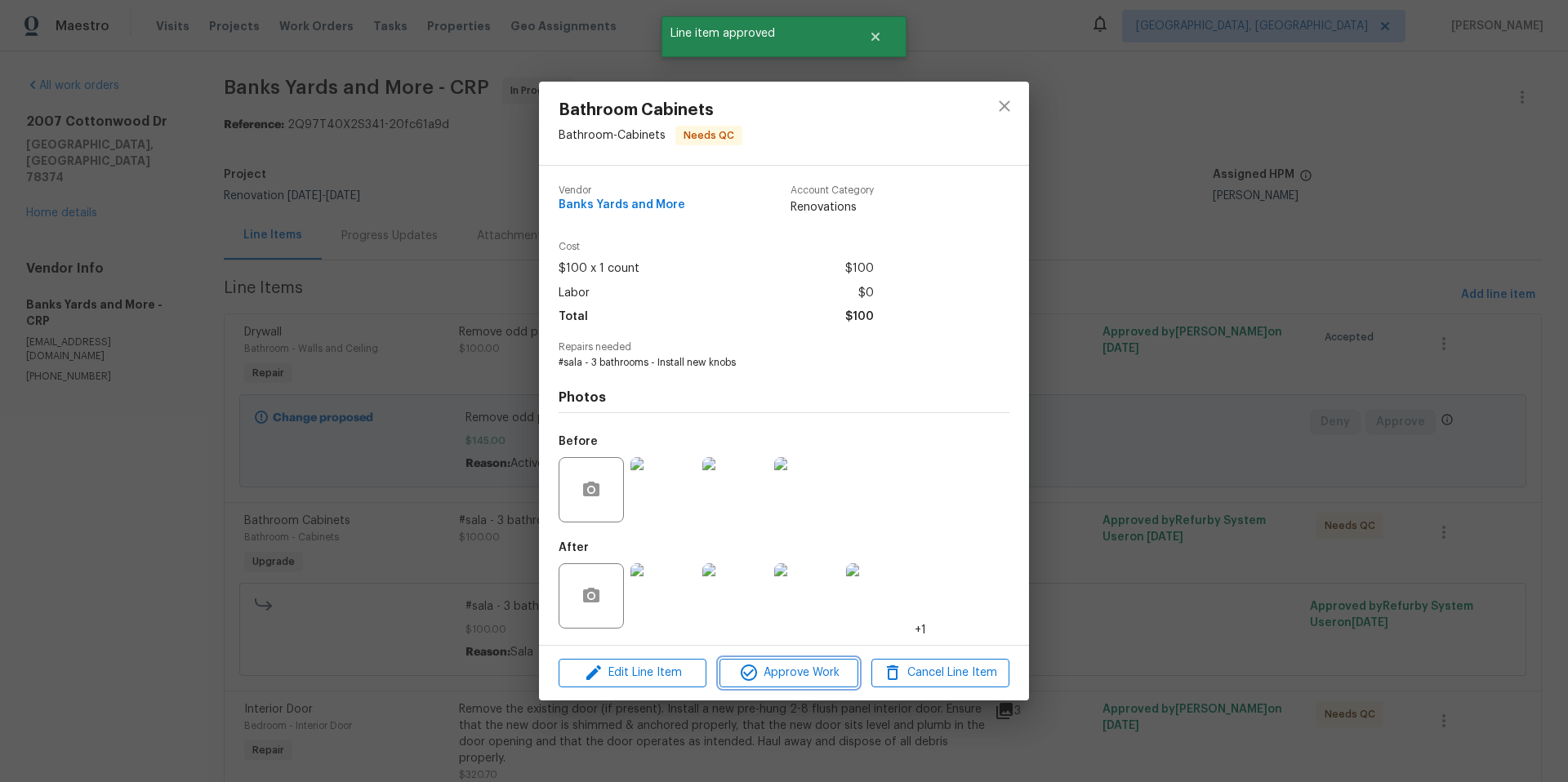
click at [794, 665] on span "Approve Work" at bounding box center [788, 674] width 128 height 21
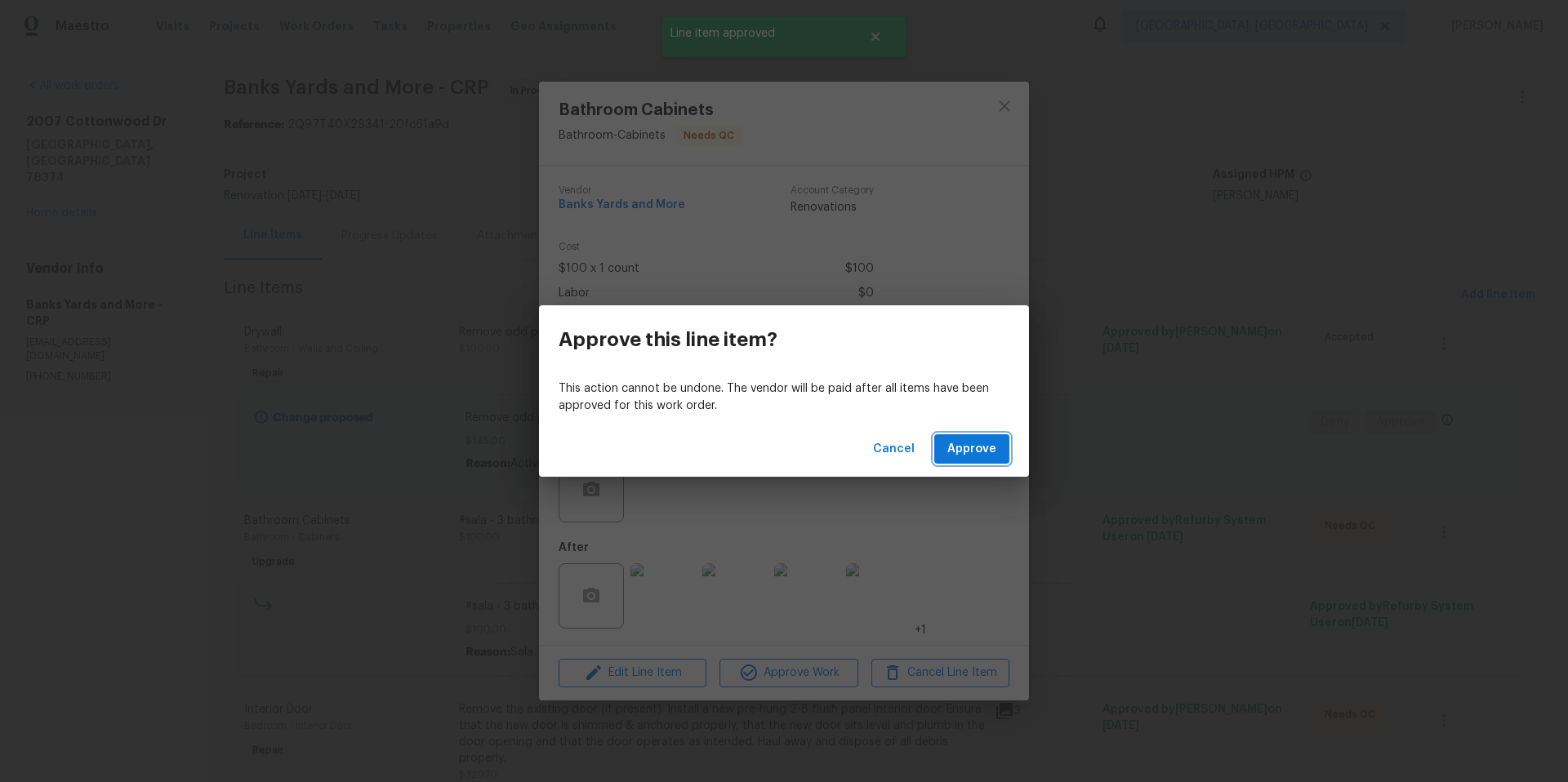
click at [973, 448] on span "Approve" at bounding box center [972, 450] width 49 height 21
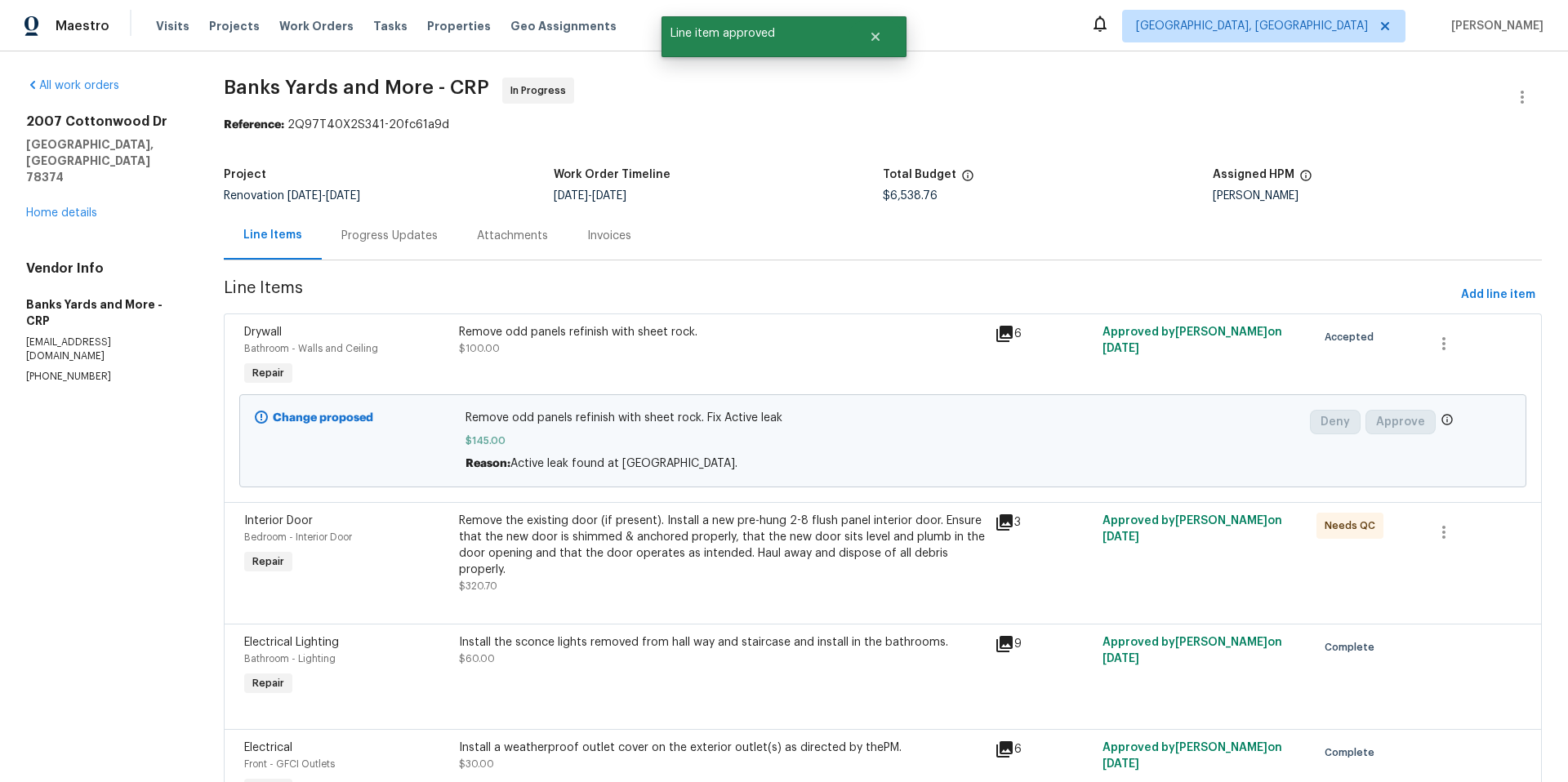
click at [744, 547] on div "Remove the existing door (if present). Install a new pre-hung 2-8 flush panel i…" at bounding box center [722, 545] width 527 height 65
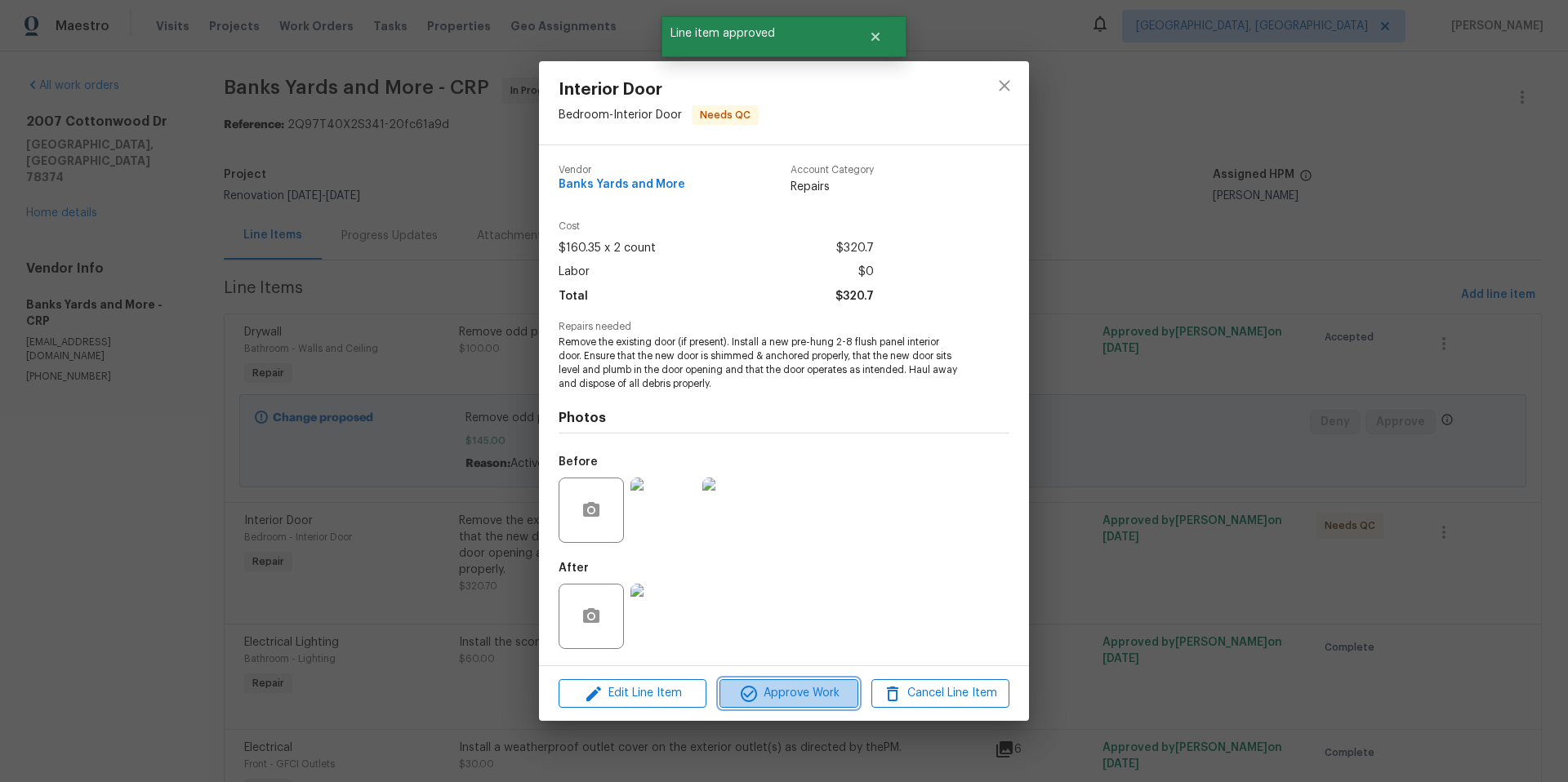
click at [797, 706] on button "Approve Work" at bounding box center [788, 693] width 138 height 29
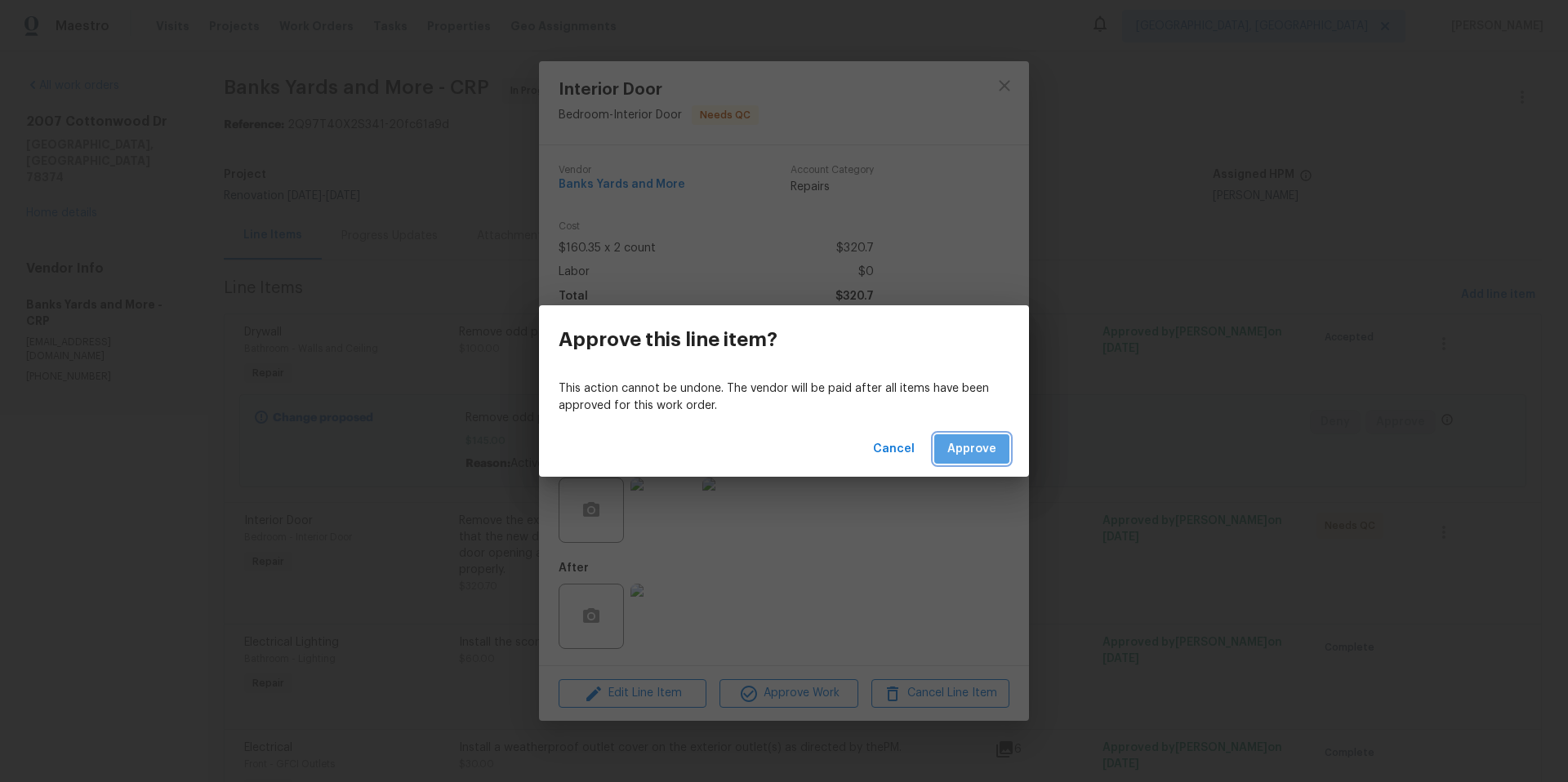
click at [996, 462] on button "Approve" at bounding box center [972, 449] width 76 height 30
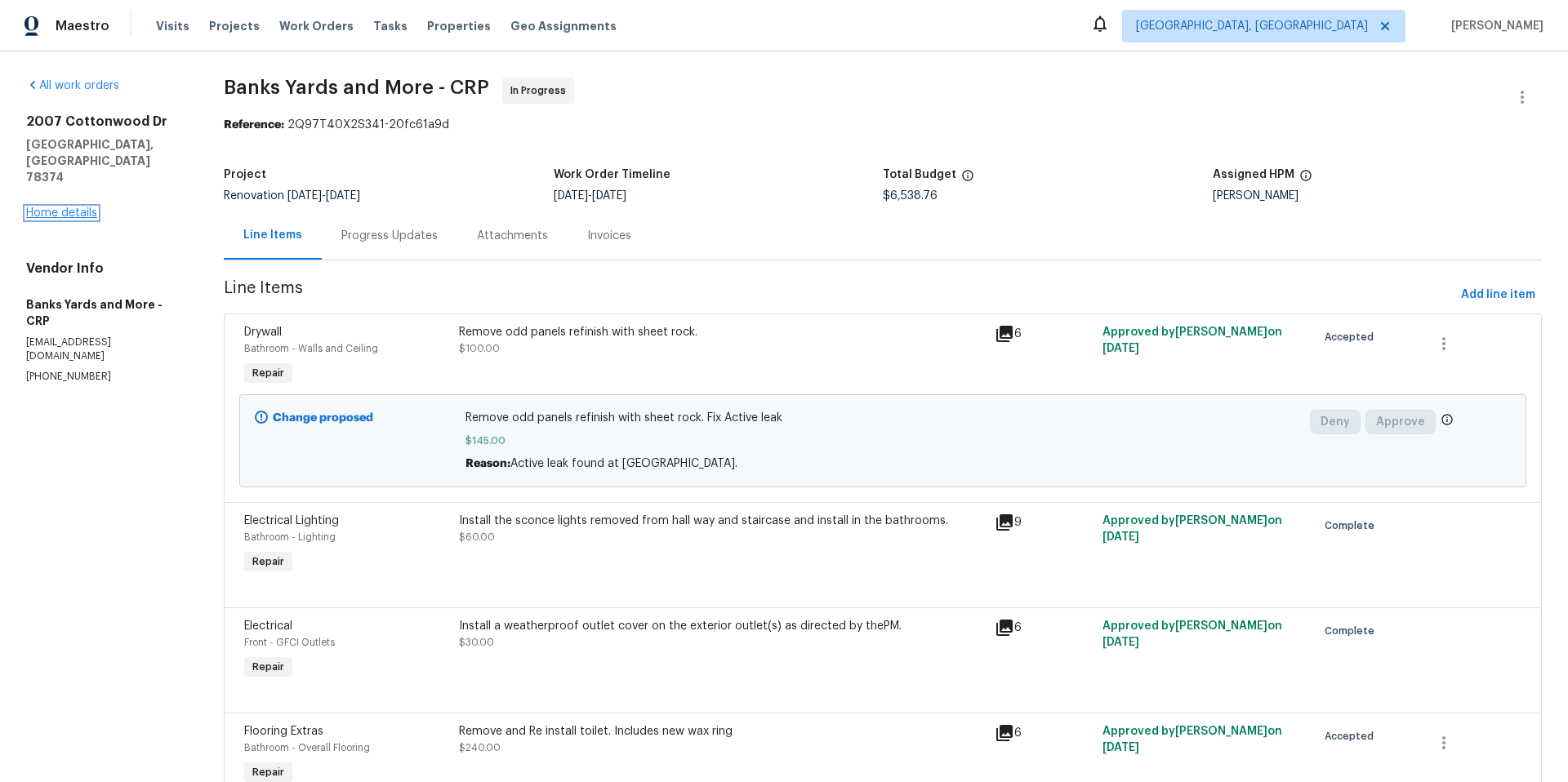
click at [66, 207] on link "Home details" at bounding box center [62, 213] width 71 height 11
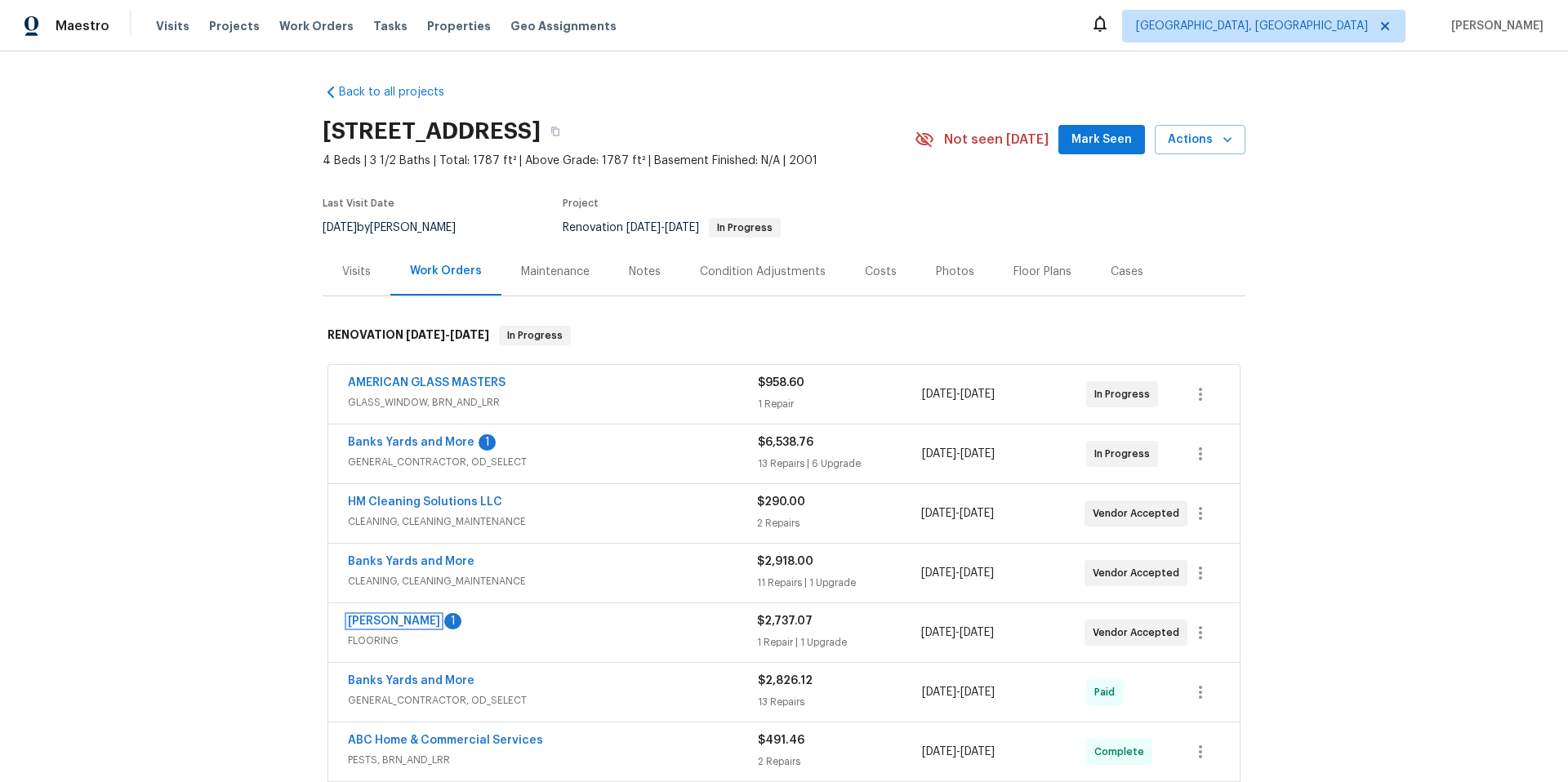
click at [395, 618] on link "[PERSON_NAME]" at bounding box center [394, 621] width 92 height 11
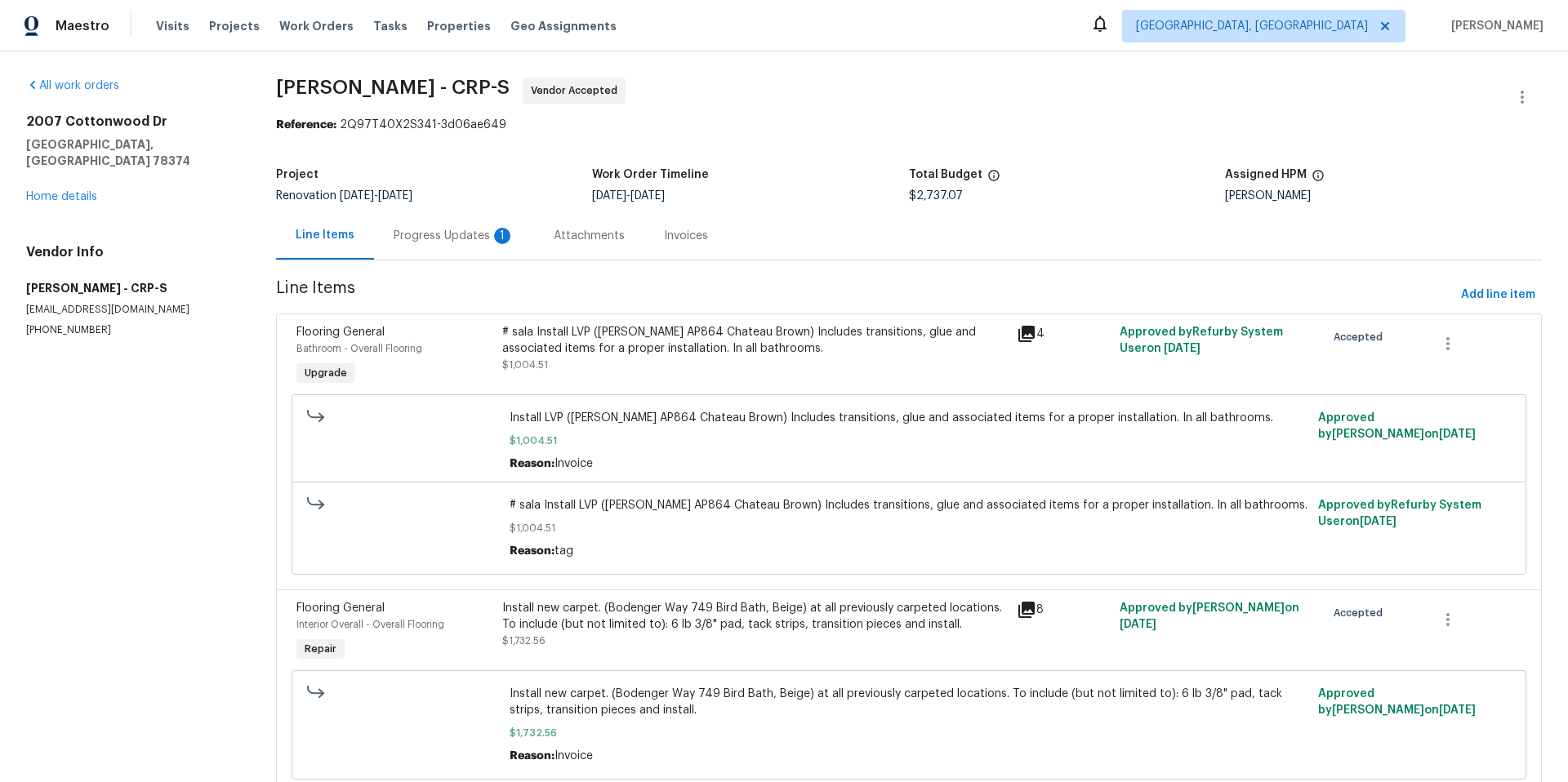
click at [460, 238] on div "Progress Updates 1" at bounding box center [453, 235] width 121 height 16
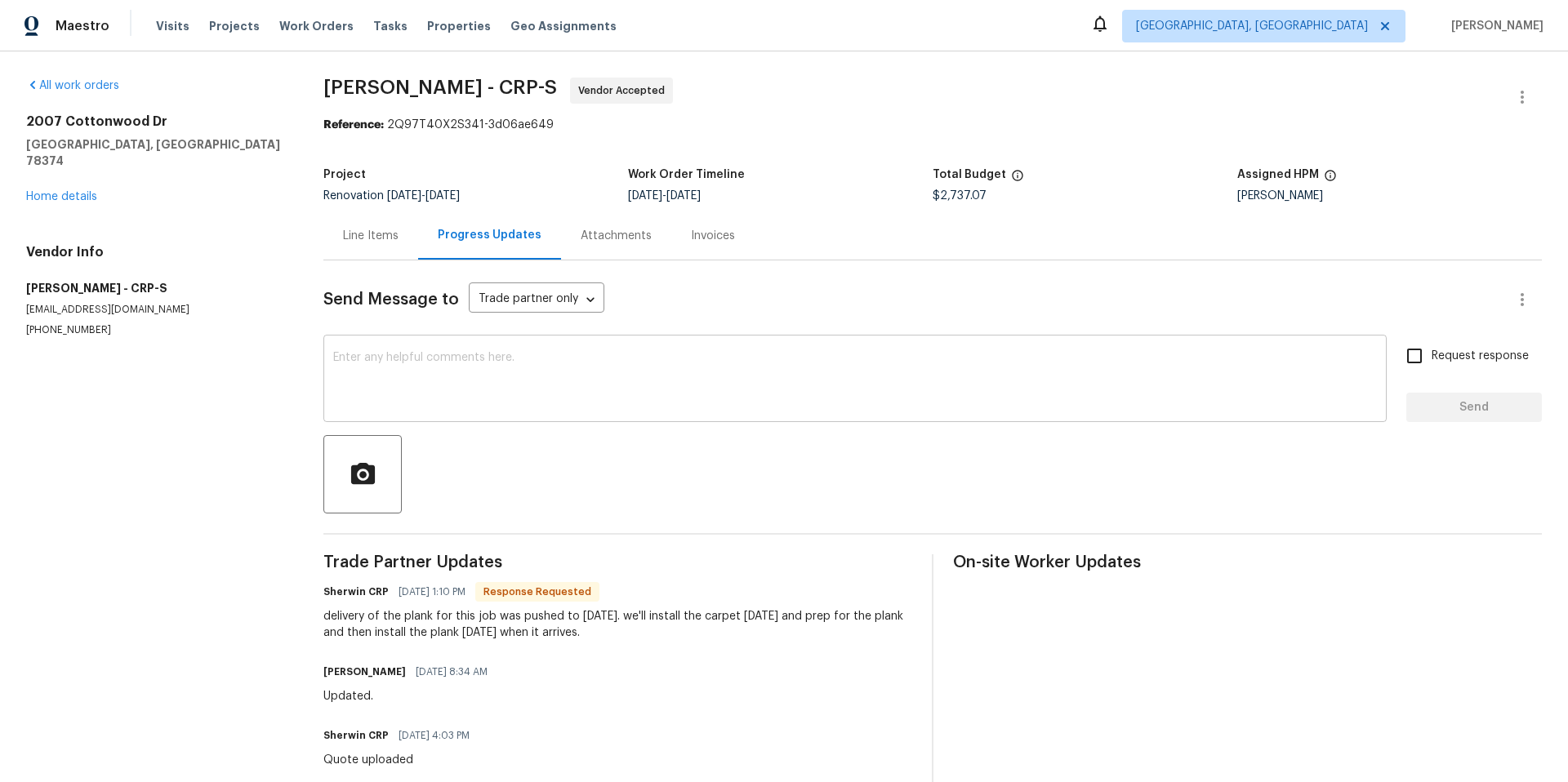
click at [401, 360] on textarea at bounding box center [855, 380] width 1044 height 57
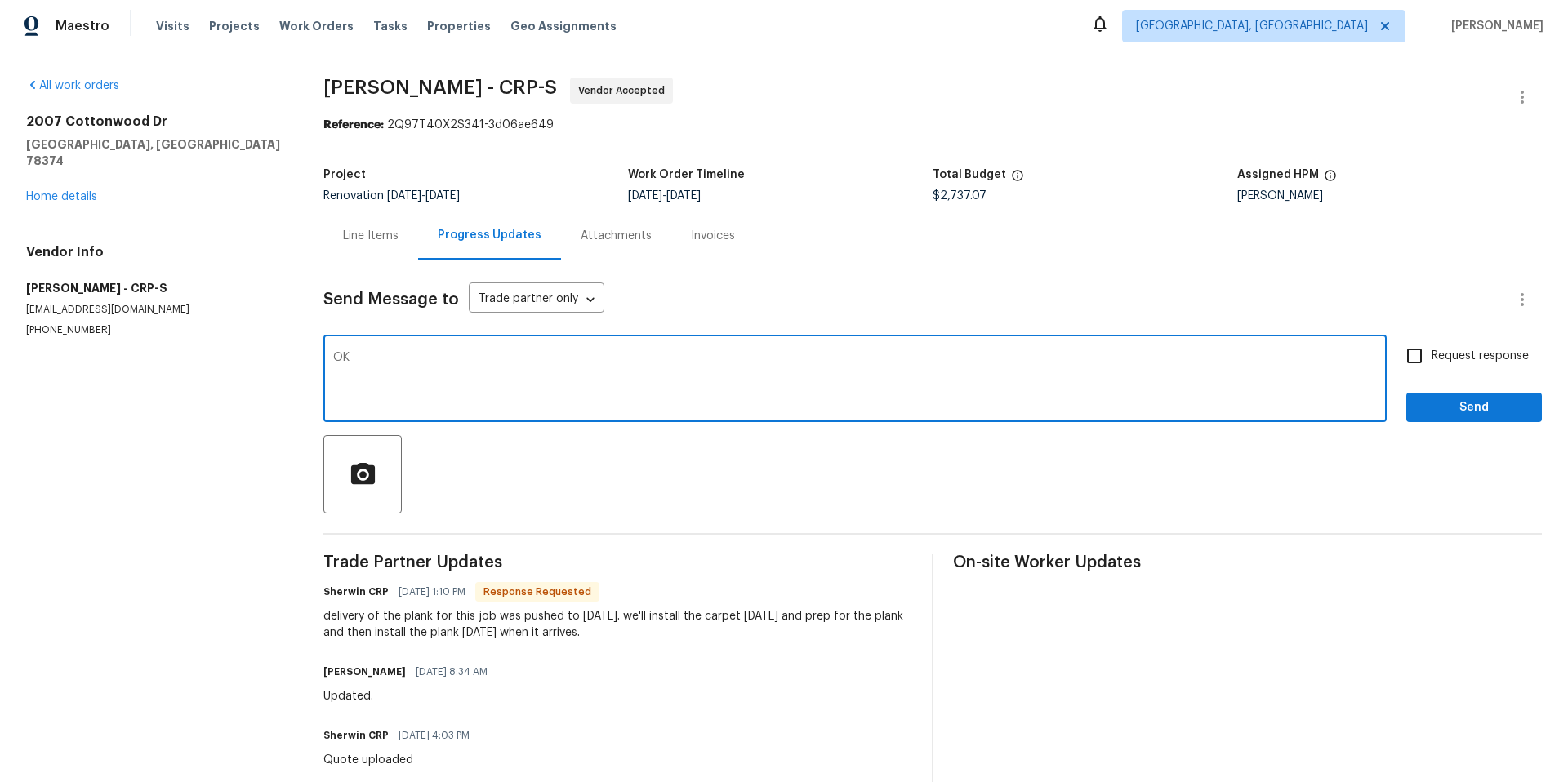
type textarea "OK"
click at [1492, 417] on span "Send" at bounding box center [1474, 408] width 109 height 21
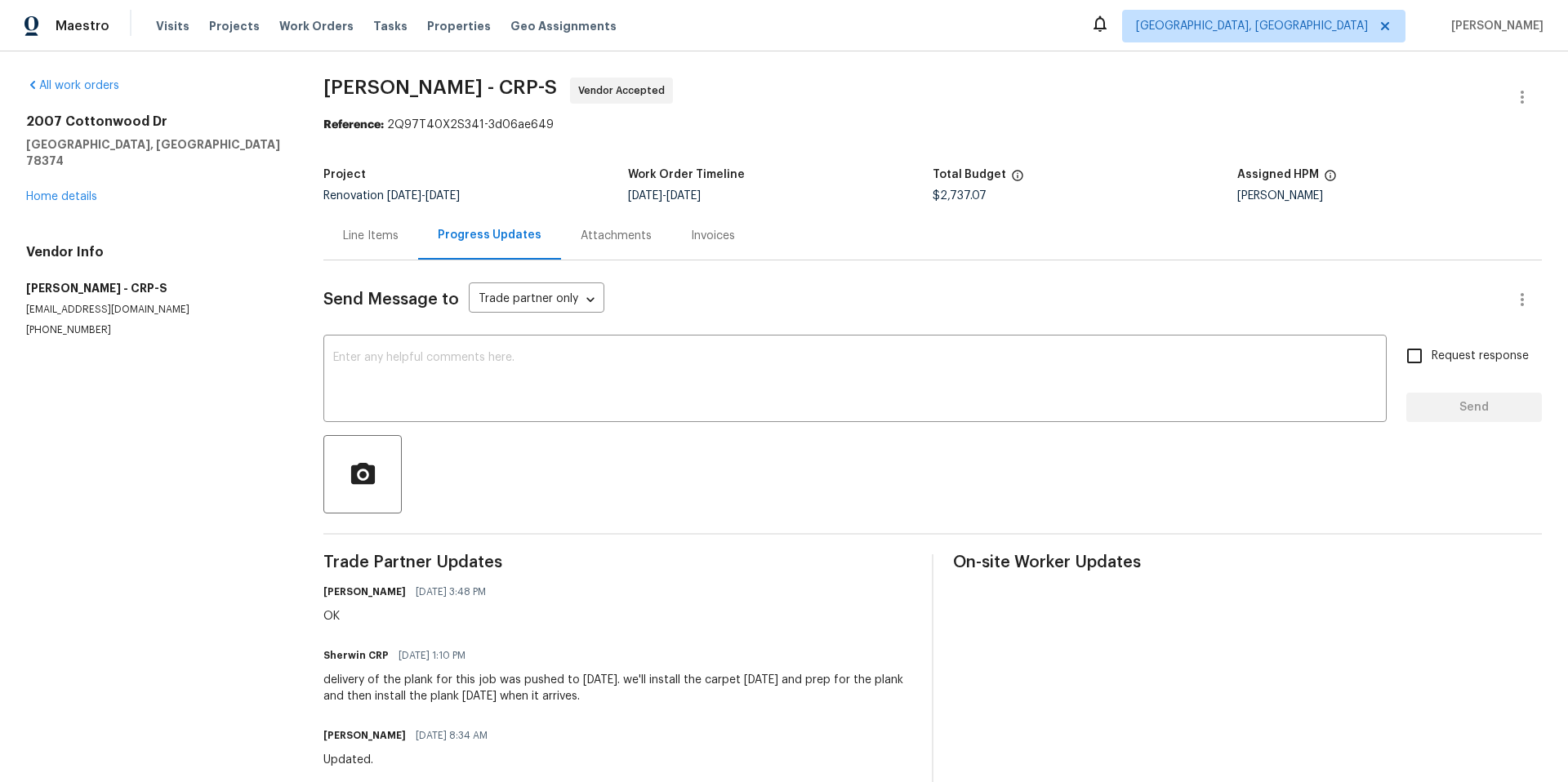
click at [78, 187] on div "2007 Cottonwood Dr Portland, TX 78374 Home details" at bounding box center [155, 159] width 258 height 91
click at [81, 191] on link "Home details" at bounding box center [62, 196] width 71 height 11
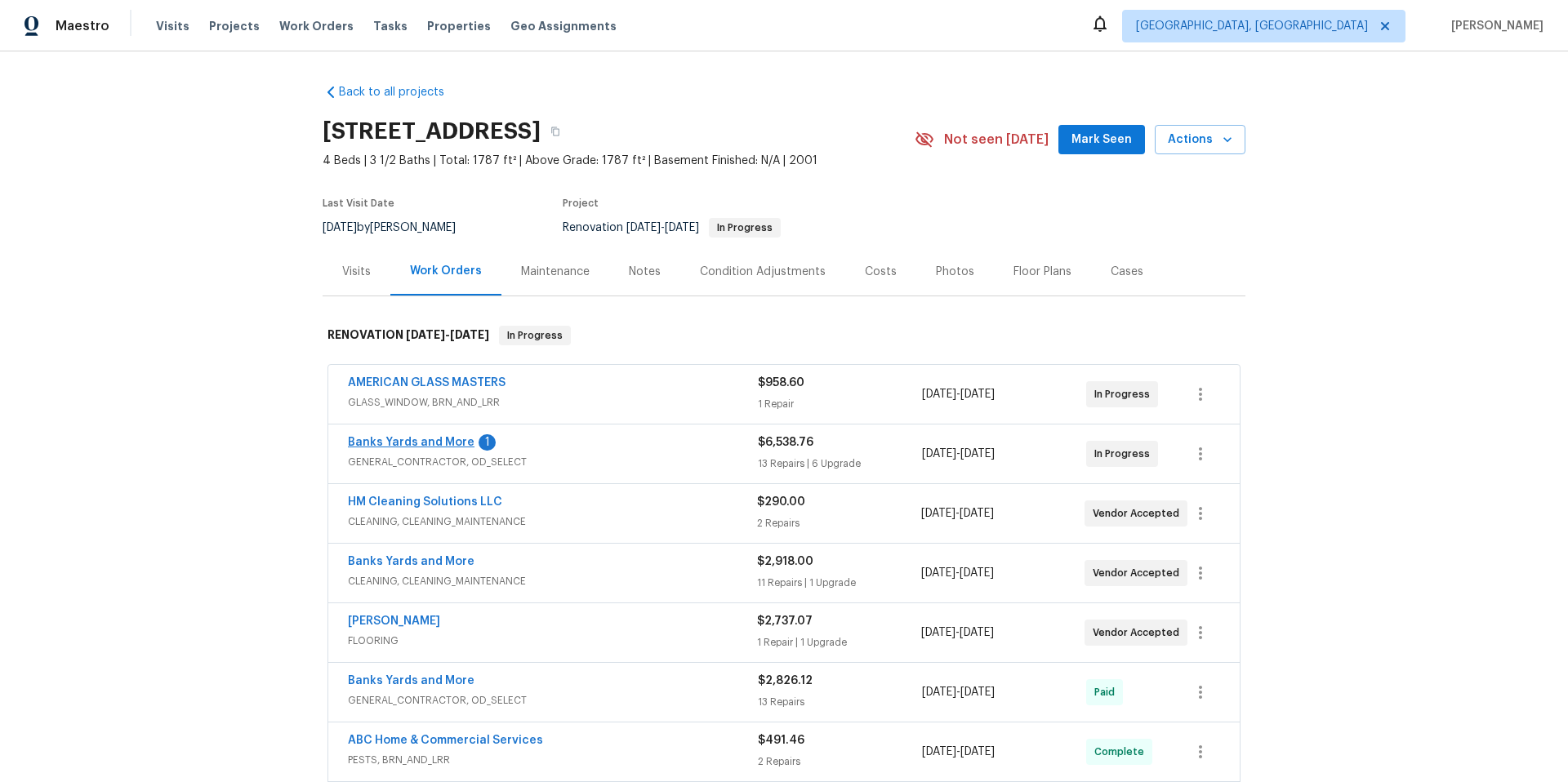
click at [401, 449] on span "Banks Yards and More" at bounding box center [412, 442] width 127 height 16
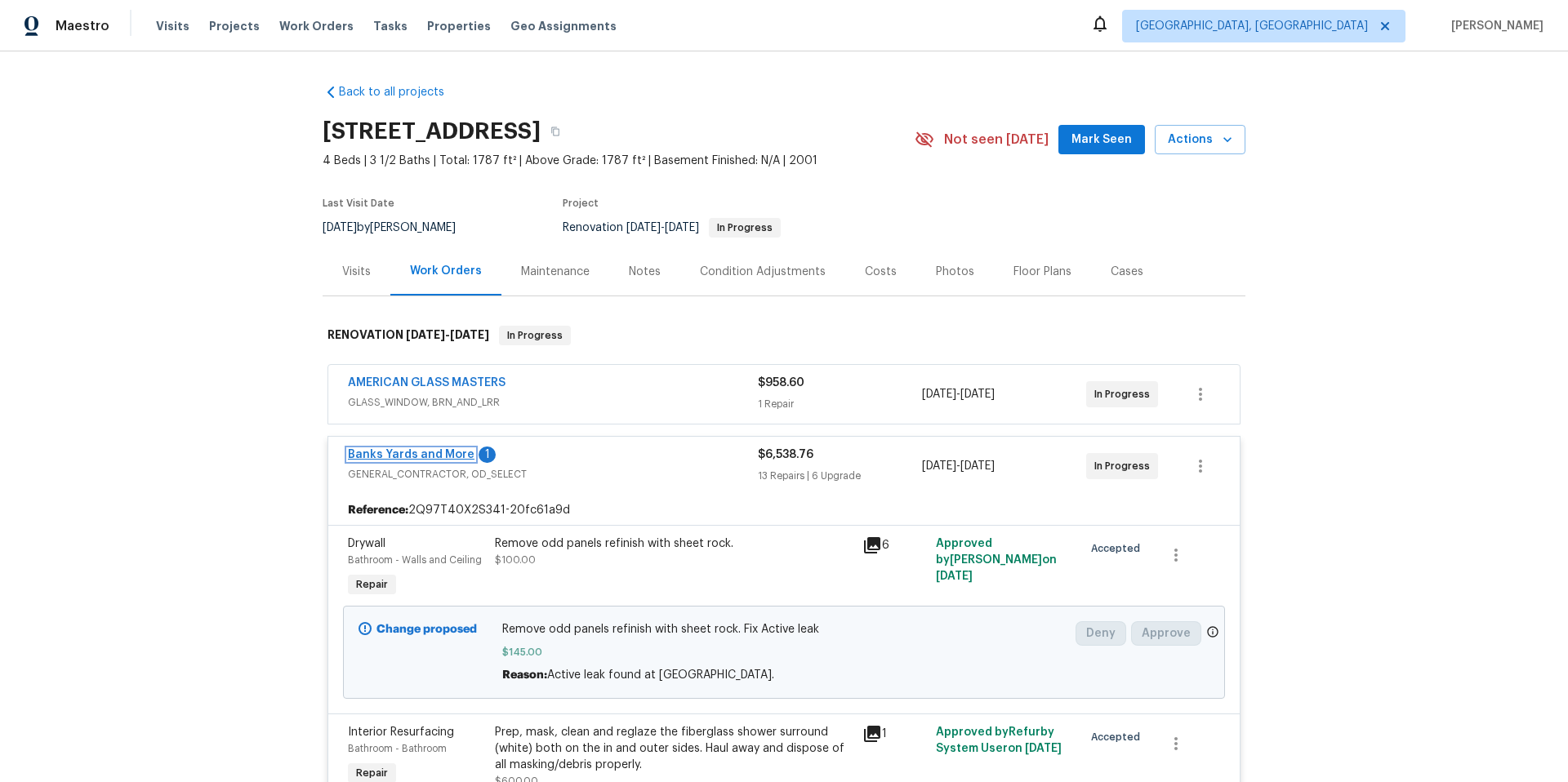
click at [404, 453] on link "Banks Yards and More" at bounding box center [412, 454] width 127 height 11
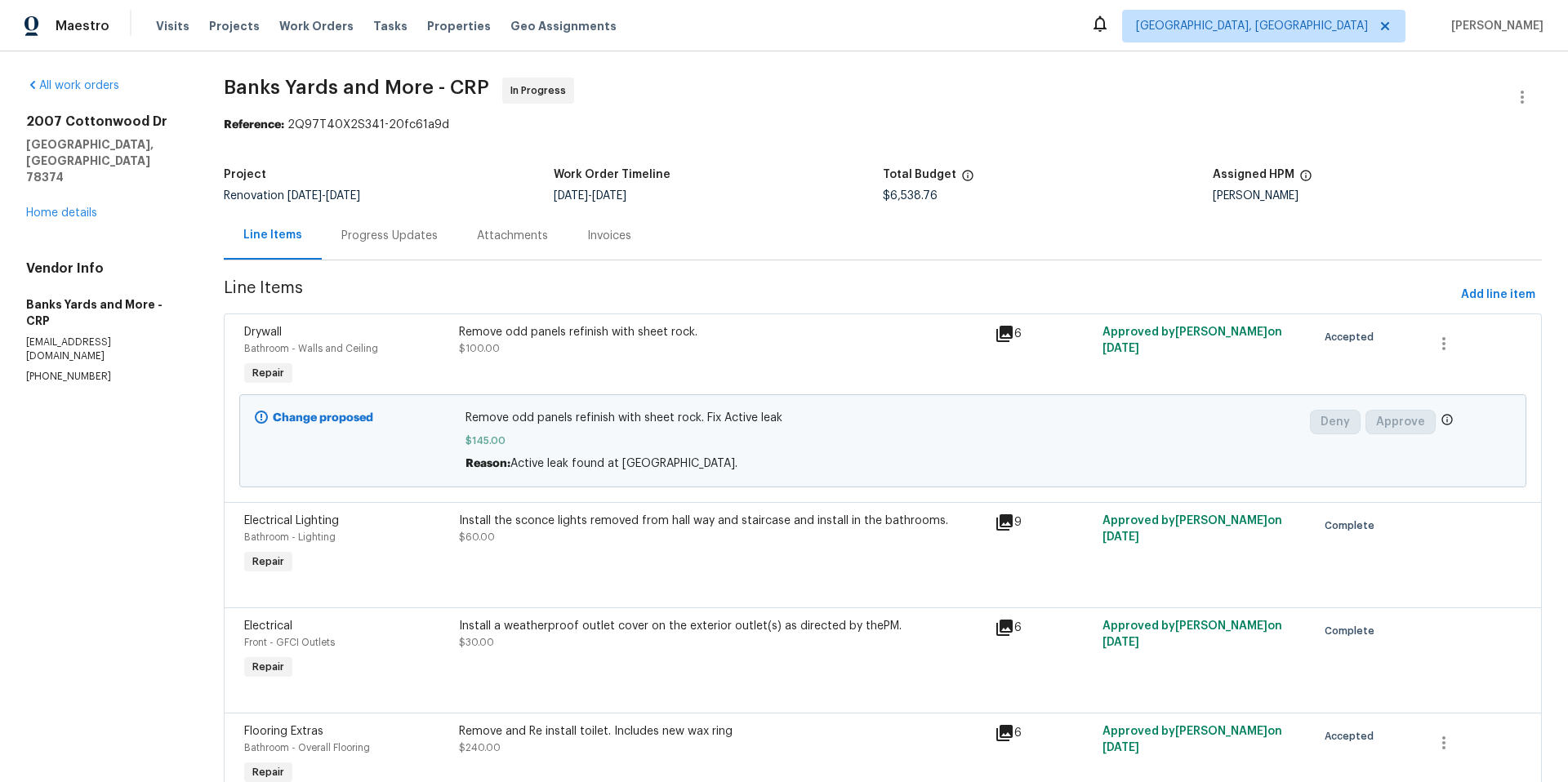
click at [380, 239] on div "Progress Updates" at bounding box center [389, 235] width 96 height 16
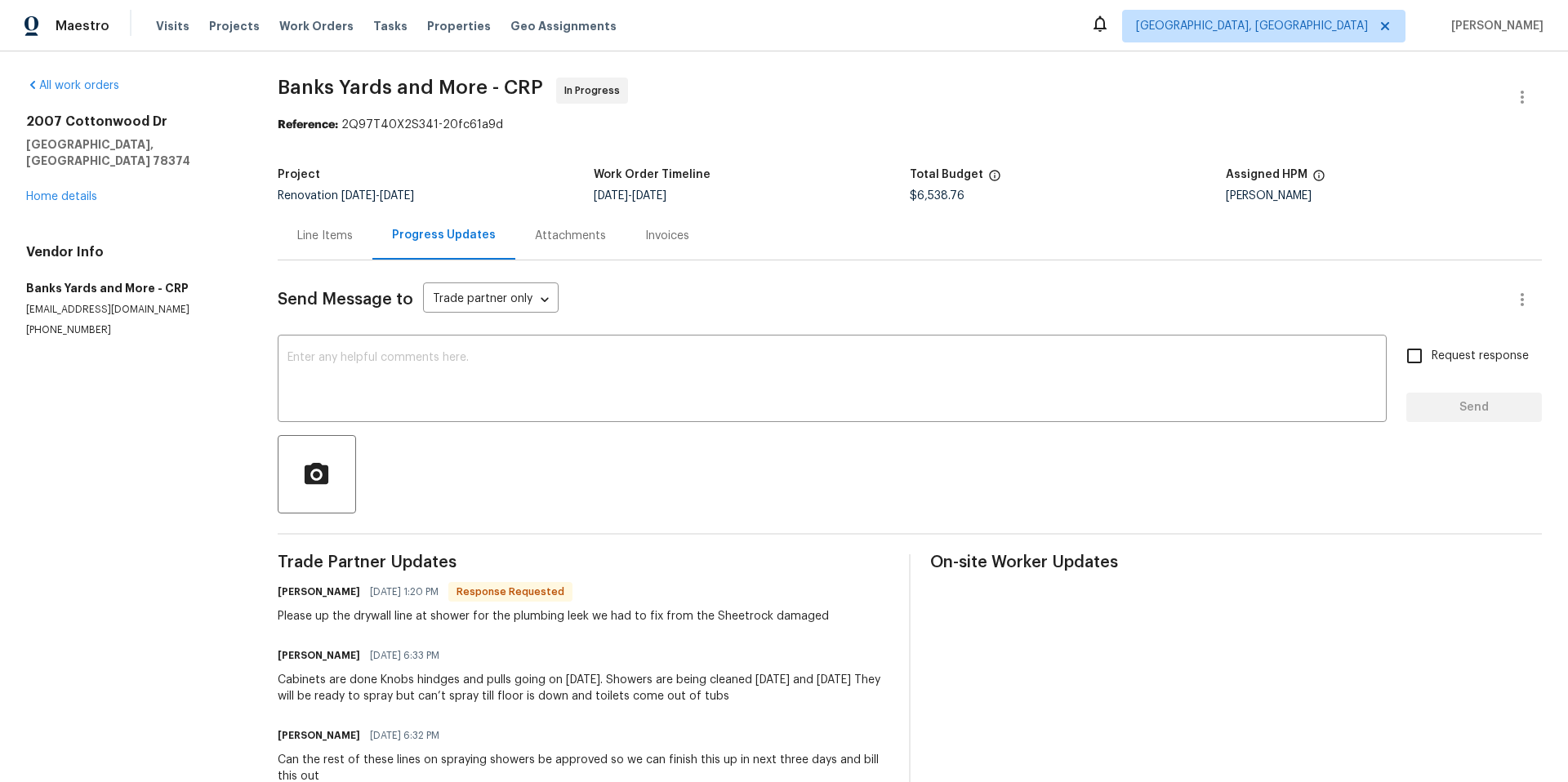
click at [57, 173] on div "2007 Cottonwood Dr Portland, TX 78374 Home details" at bounding box center [132, 159] width 213 height 91
click at [58, 191] on link "Home details" at bounding box center [62, 196] width 71 height 11
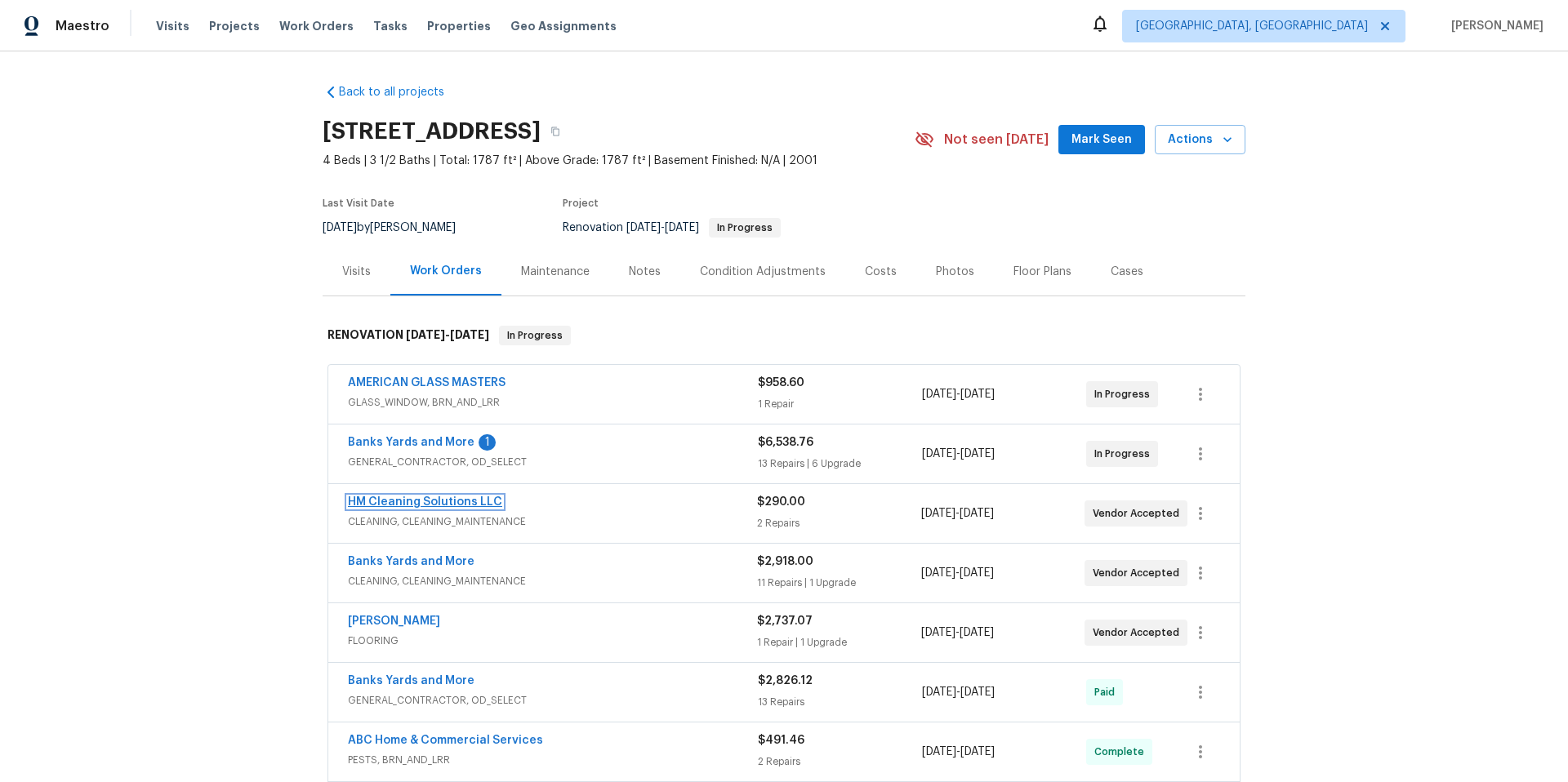
click at [431, 497] on link "HM Cleaning Solutions LLC" at bounding box center [425, 502] width 155 height 11
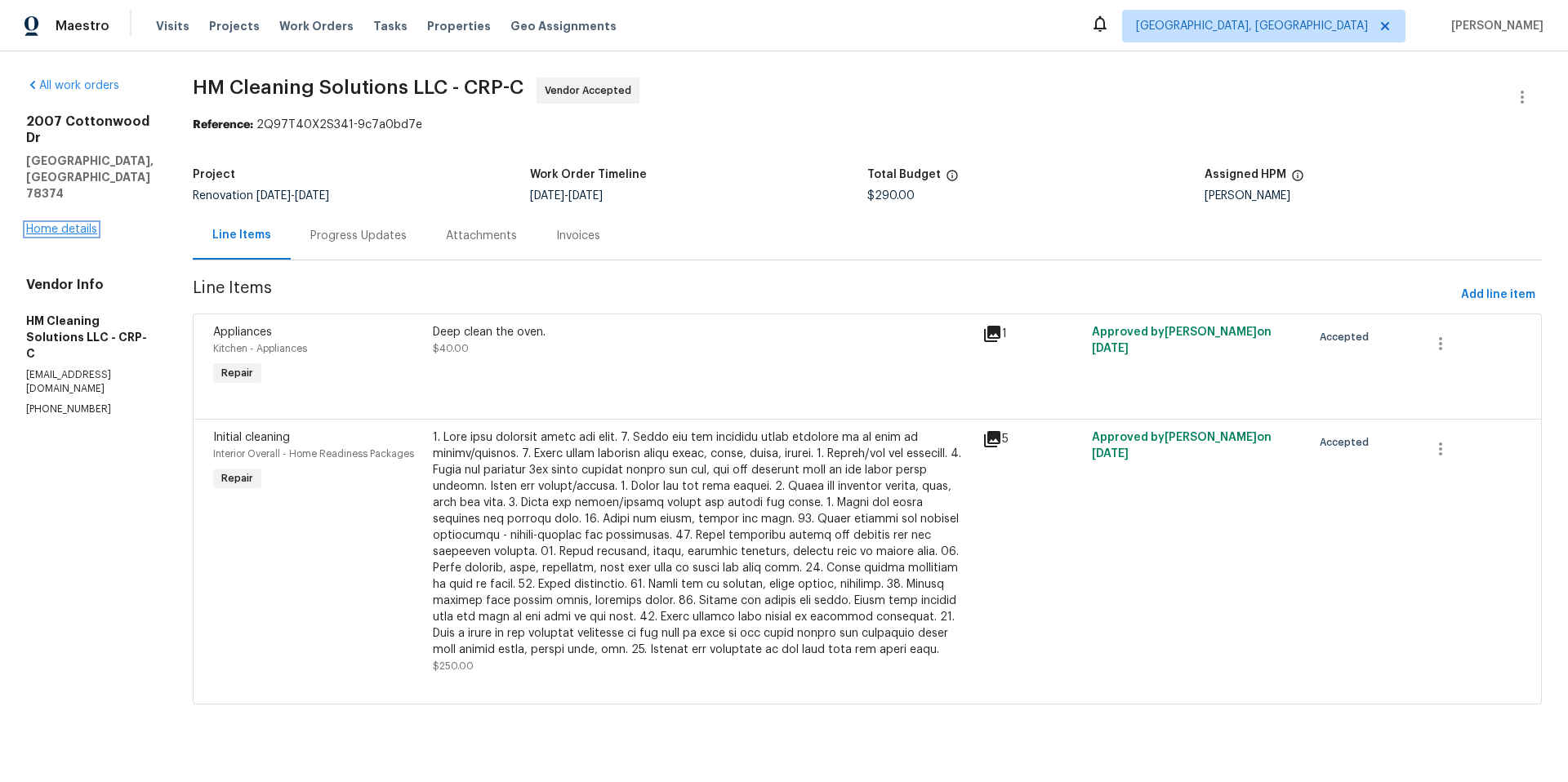
click at [76, 224] on link "Home details" at bounding box center [62, 229] width 71 height 11
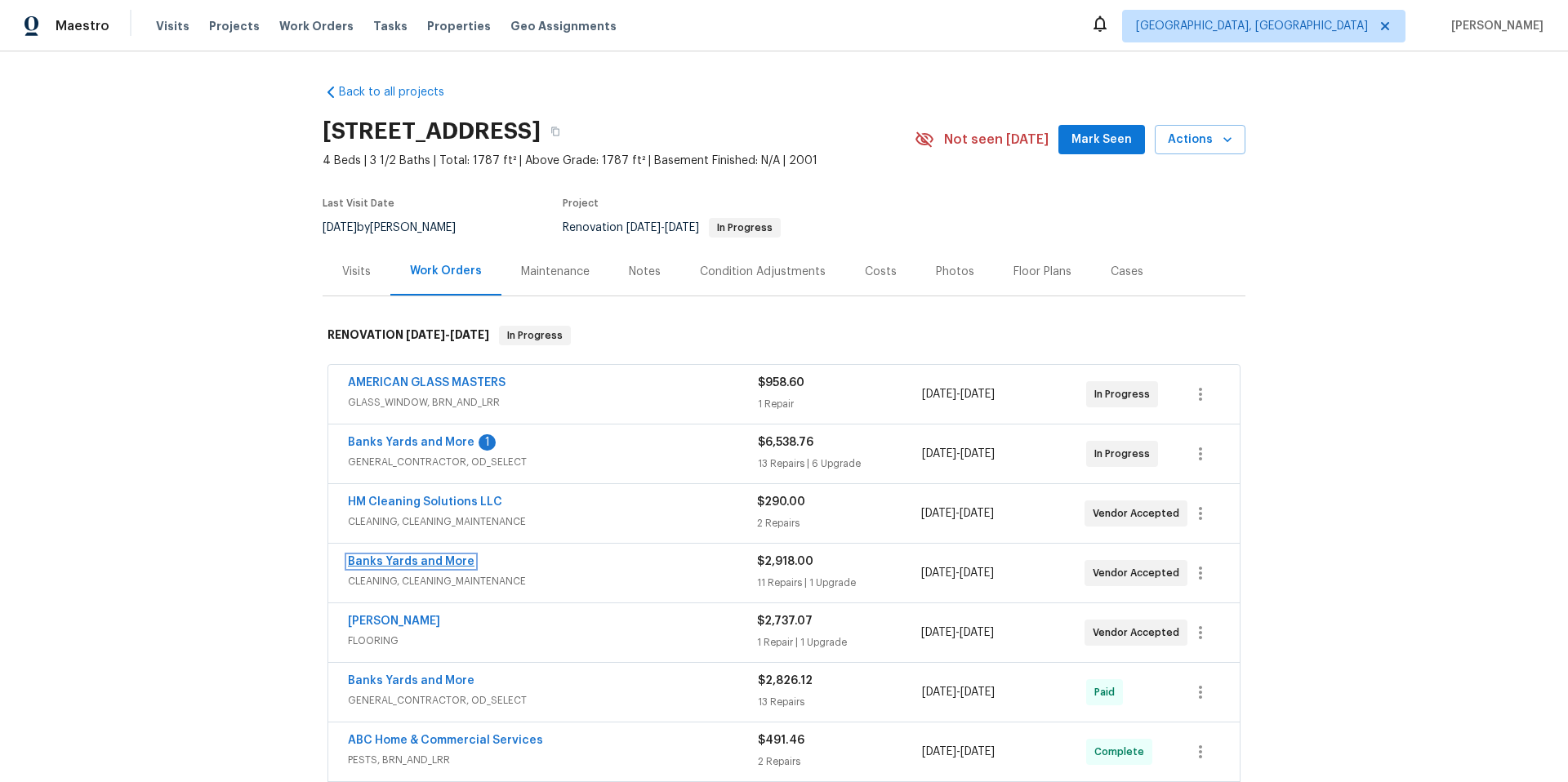
click at [426, 562] on link "Banks Yards and More" at bounding box center [412, 562] width 127 height 11
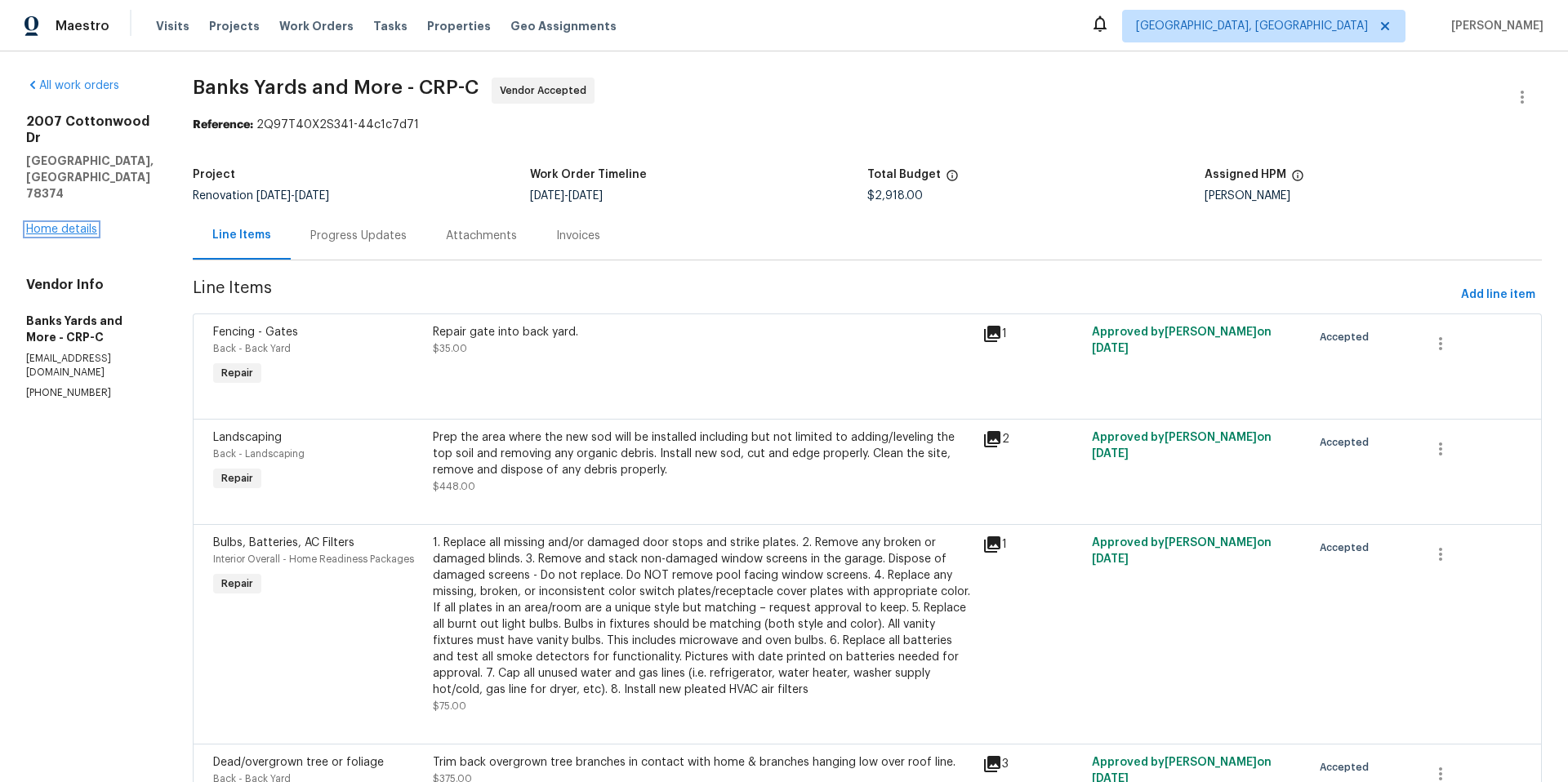
click at [62, 224] on link "Home details" at bounding box center [62, 229] width 71 height 11
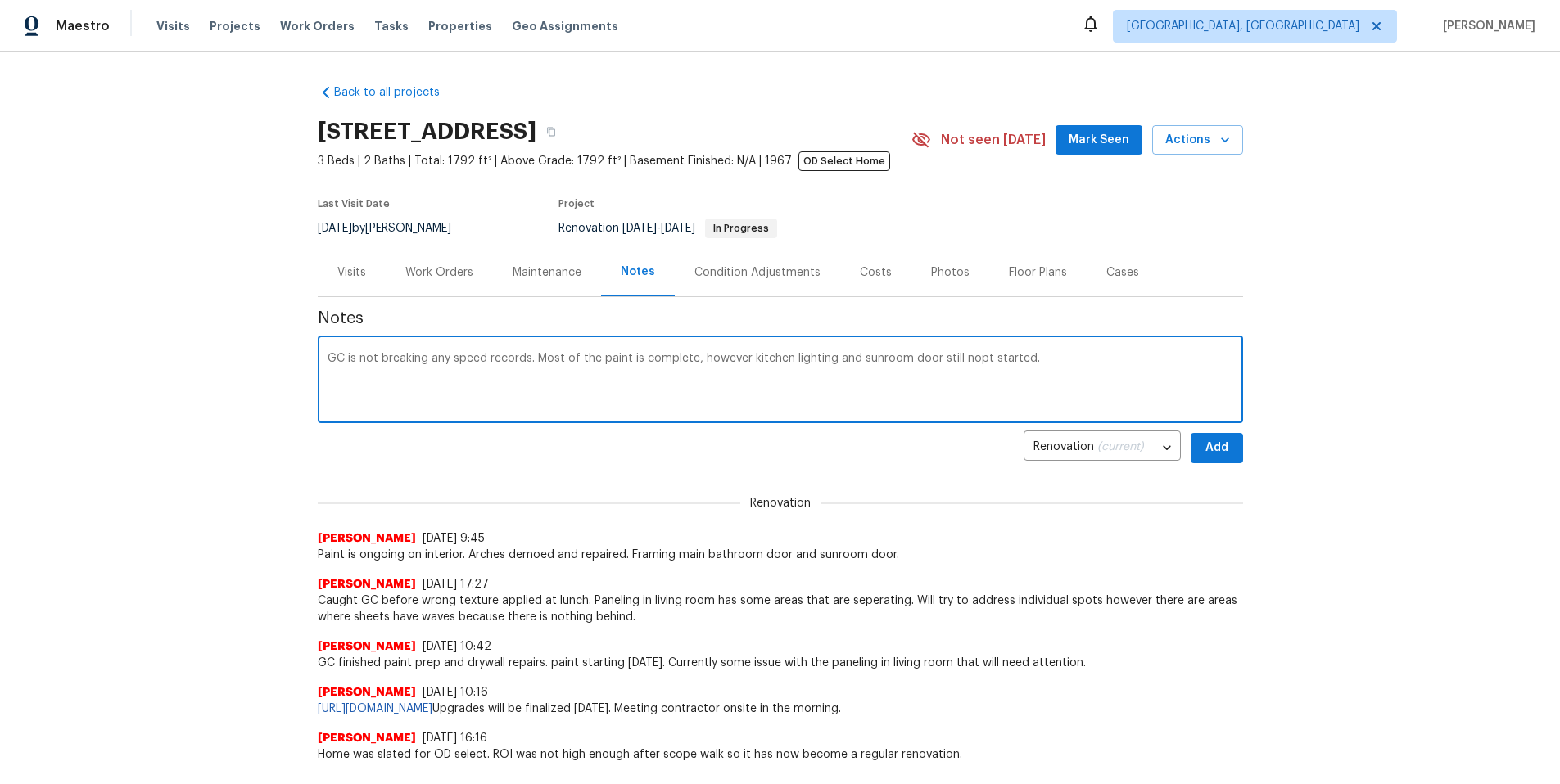
click at [973, 362] on textarea "GC is not breaking any speed records. Most of the paint is complete, however ki…" at bounding box center [780, 381] width 905 height 57
click at [1047, 357] on textarea "GC is not breaking any speed records. Most of the paint is complete, however ki…" at bounding box center [780, 381] width 905 height 57
type textarea "GC is not breaking any speed records. Most of the paint is complete, however ki…"
click at [1208, 459] on button "Add" at bounding box center [1217, 448] width 52 height 30
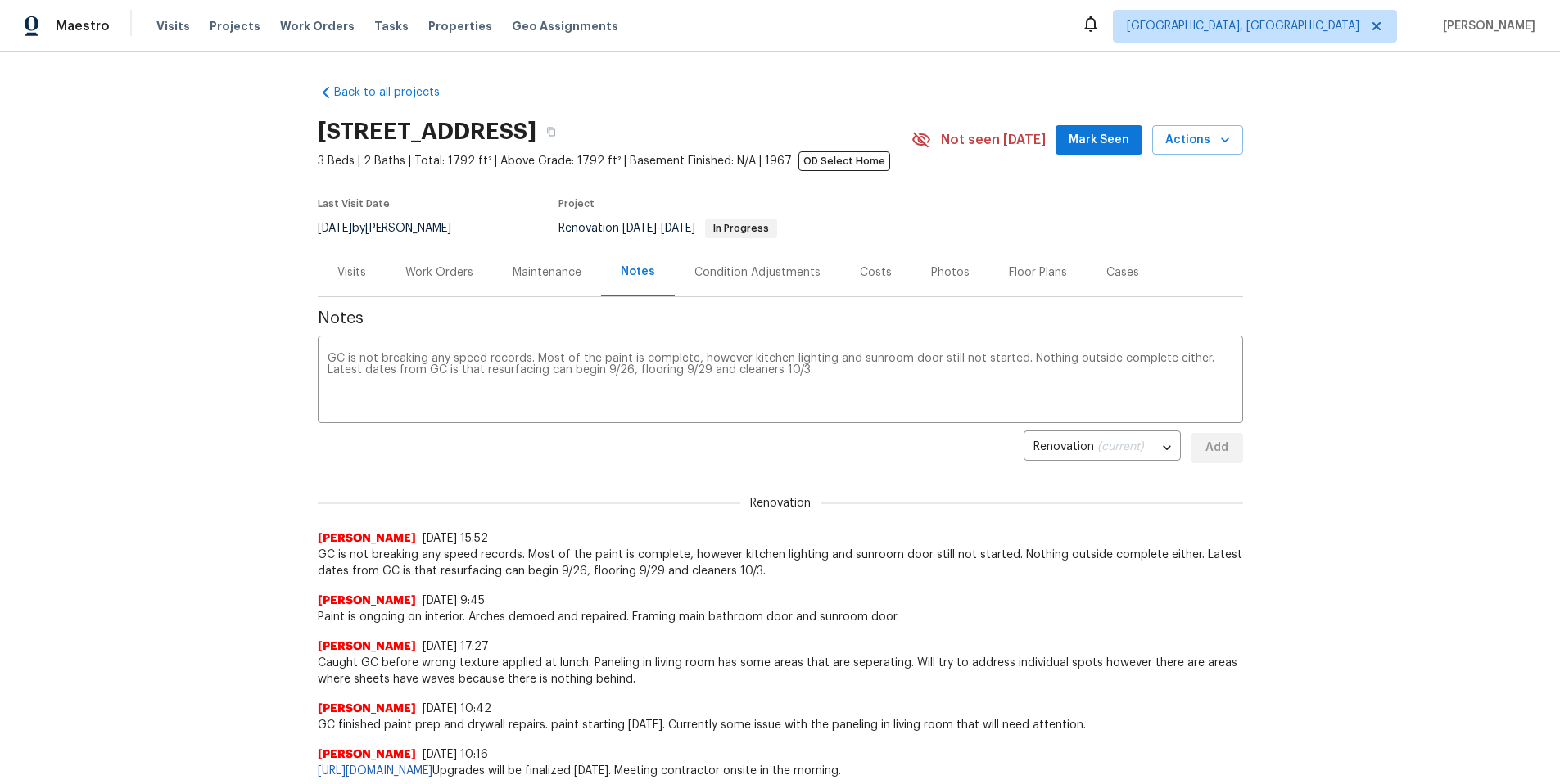
click at [441, 265] on div "Work Orders" at bounding box center [440, 272] width 68 height 17
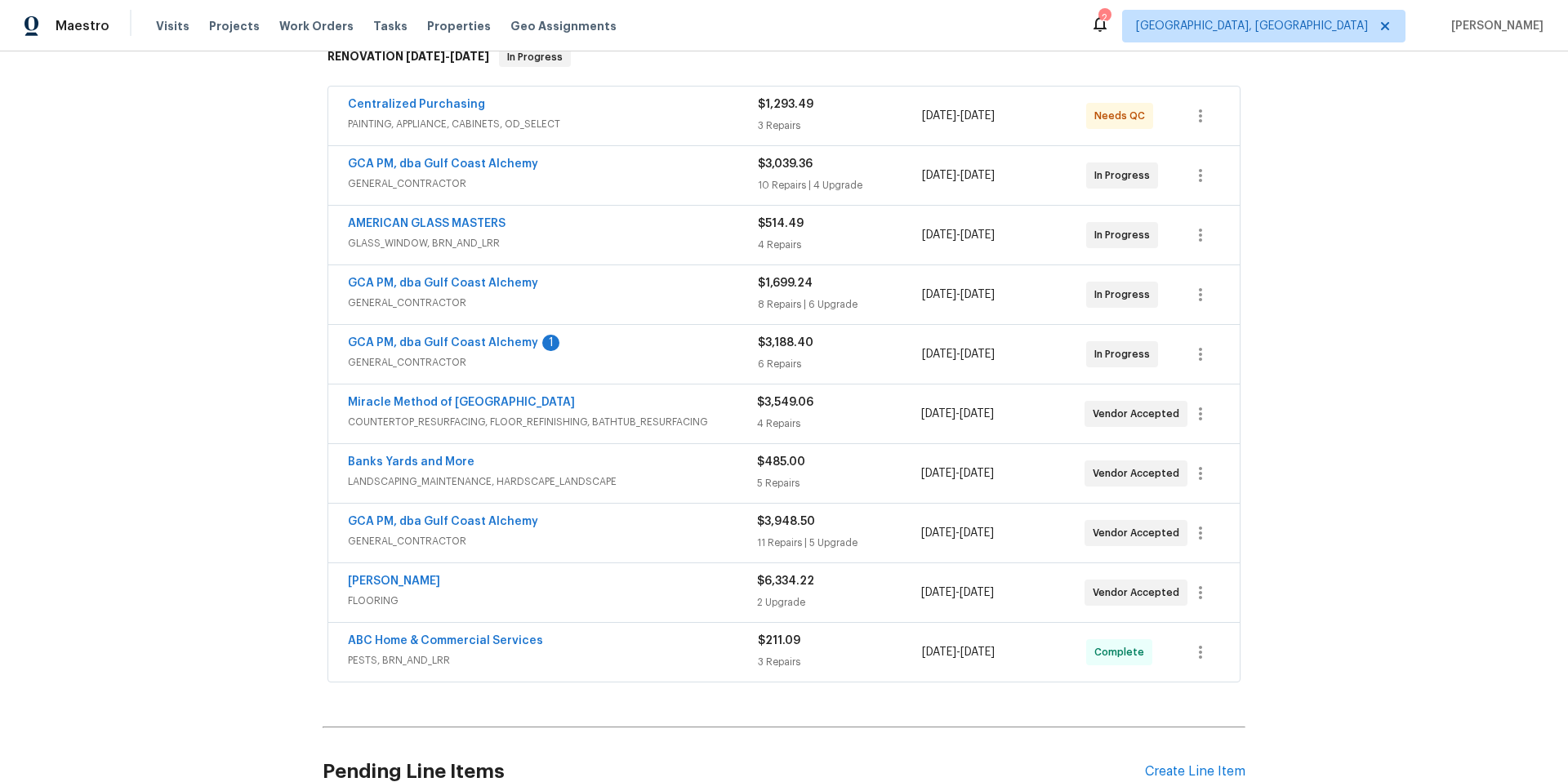
scroll to position [281, 0]
click at [463, 332] on span "GCA PM, dba Gulf Coast Alchemy" at bounding box center [443, 340] width 190 height 16
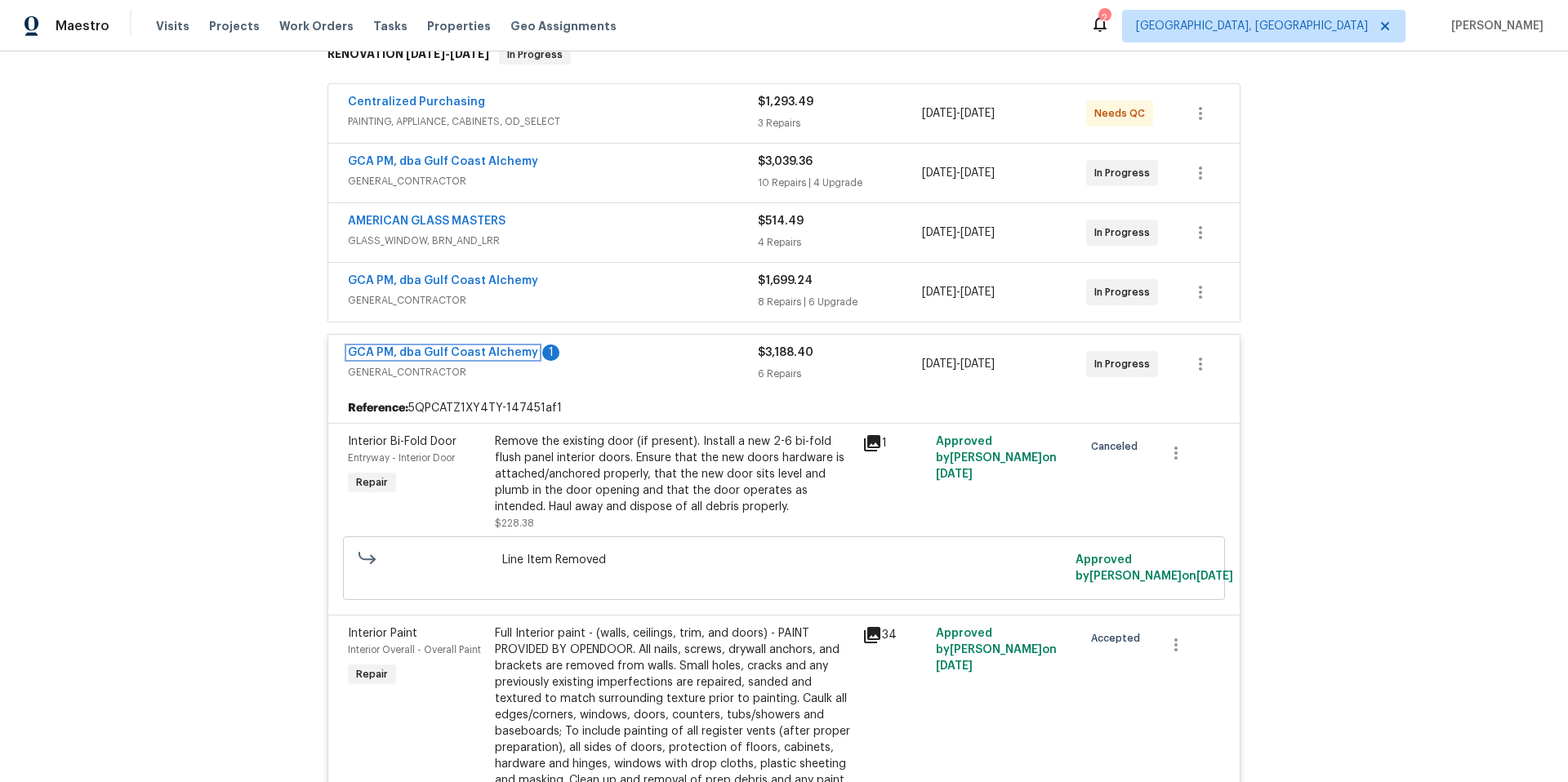
click at [472, 355] on link "GCA PM, dba Gulf Coast Alchemy" at bounding box center [443, 352] width 190 height 11
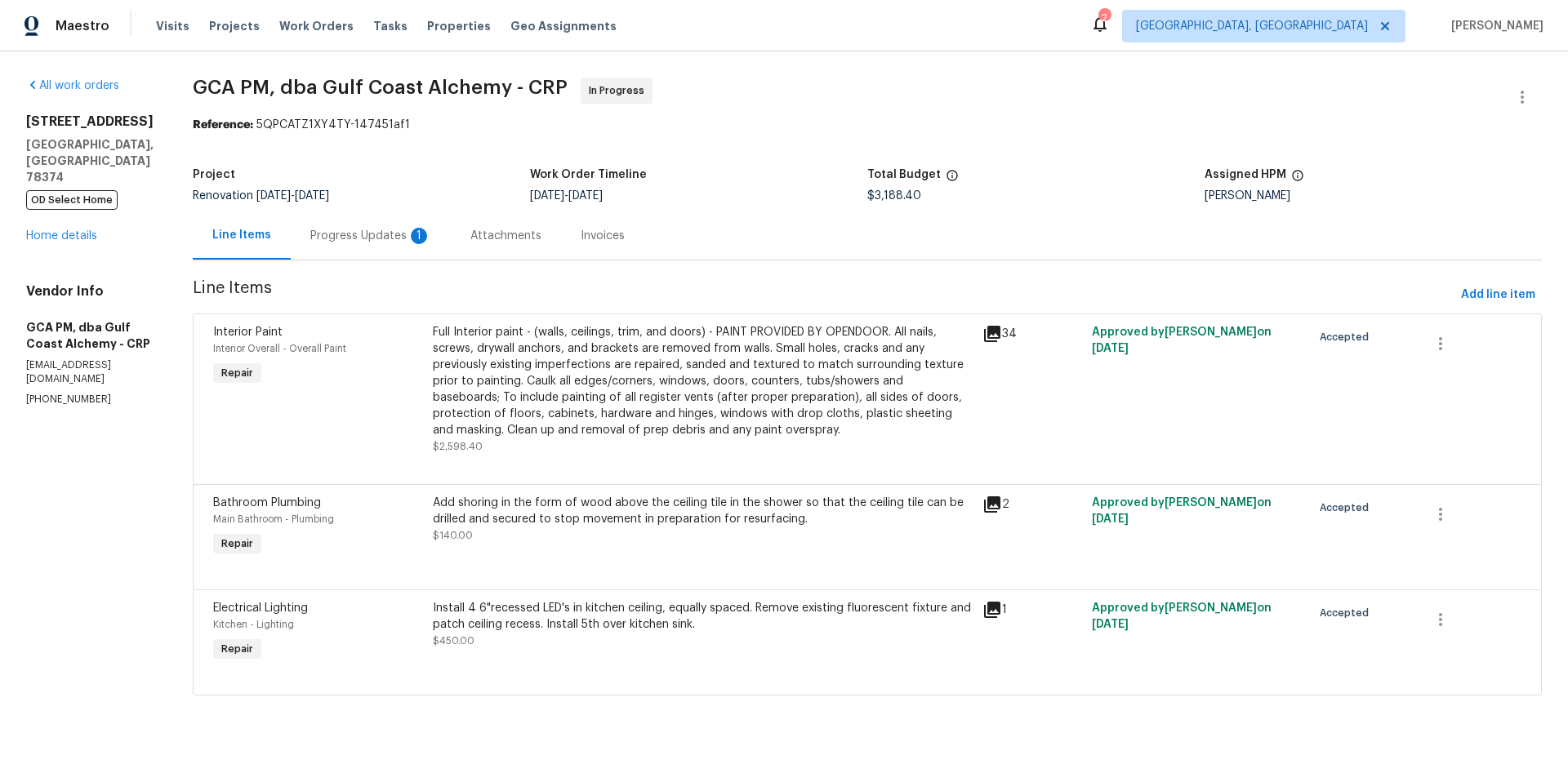
click at [379, 241] on div "Progress Updates 1" at bounding box center [370, 235] width 121 height 16
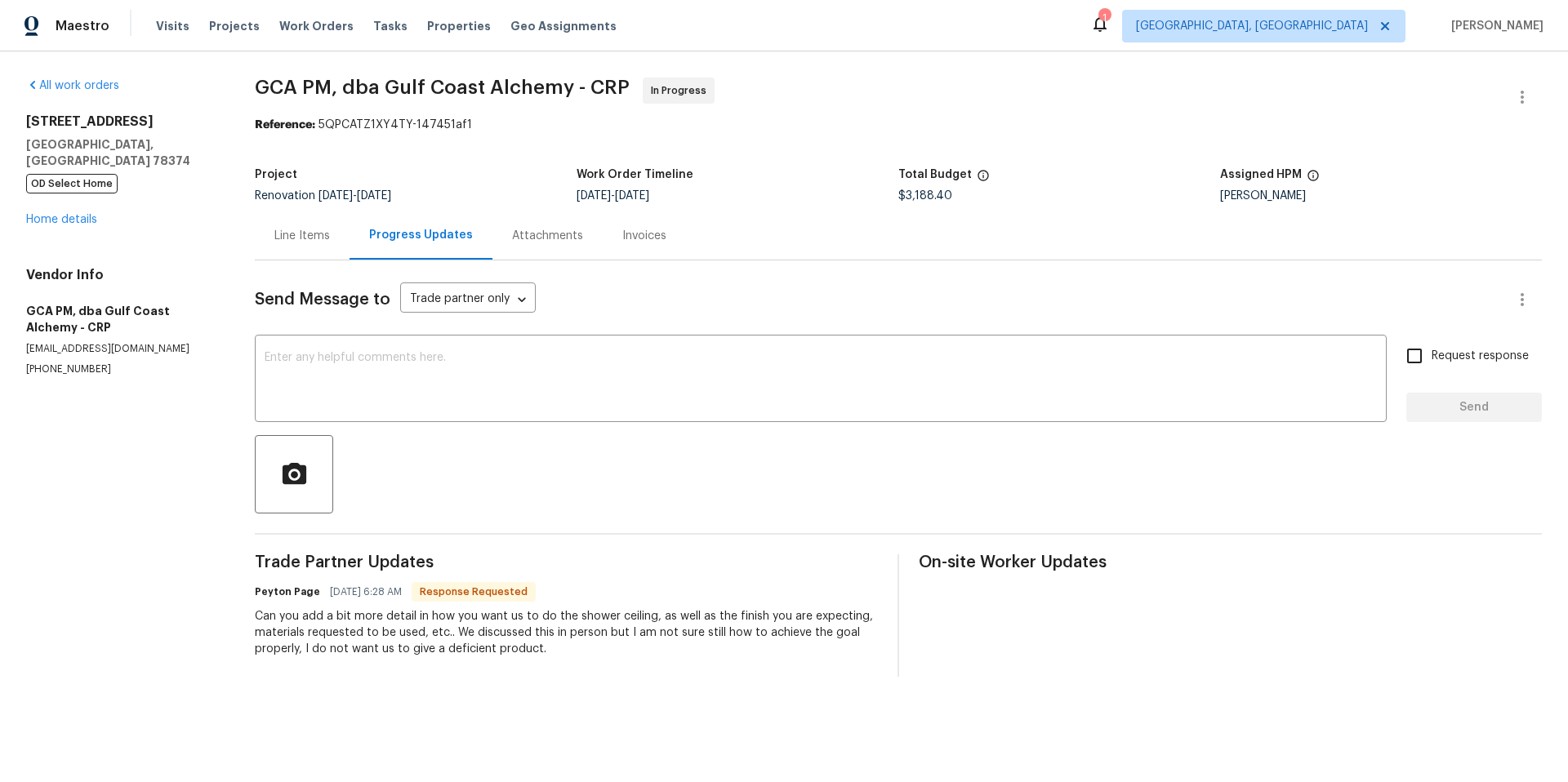
click at [278, 240] on div "Line Items" at bounding box center [302, 235] width 56 height 16
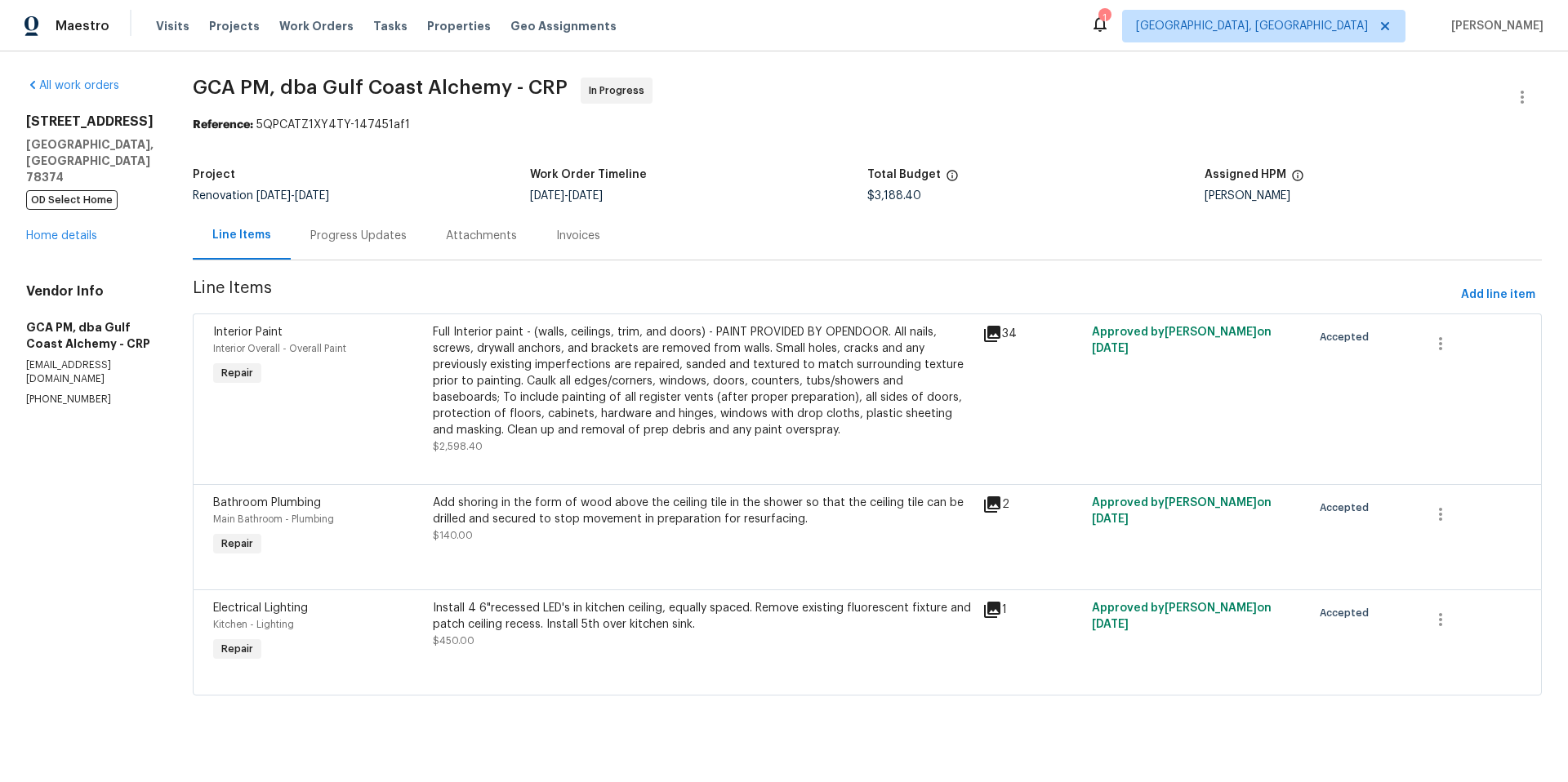
click at [57, 209] on div "215 Pecos Dr Portland, TX 78374 OD Select Home Home details" at bounding box center [89, 179] width 128 height 131
click at [60, 230] on link "Home details" at bounding box center [62, 235] width 71 height 11
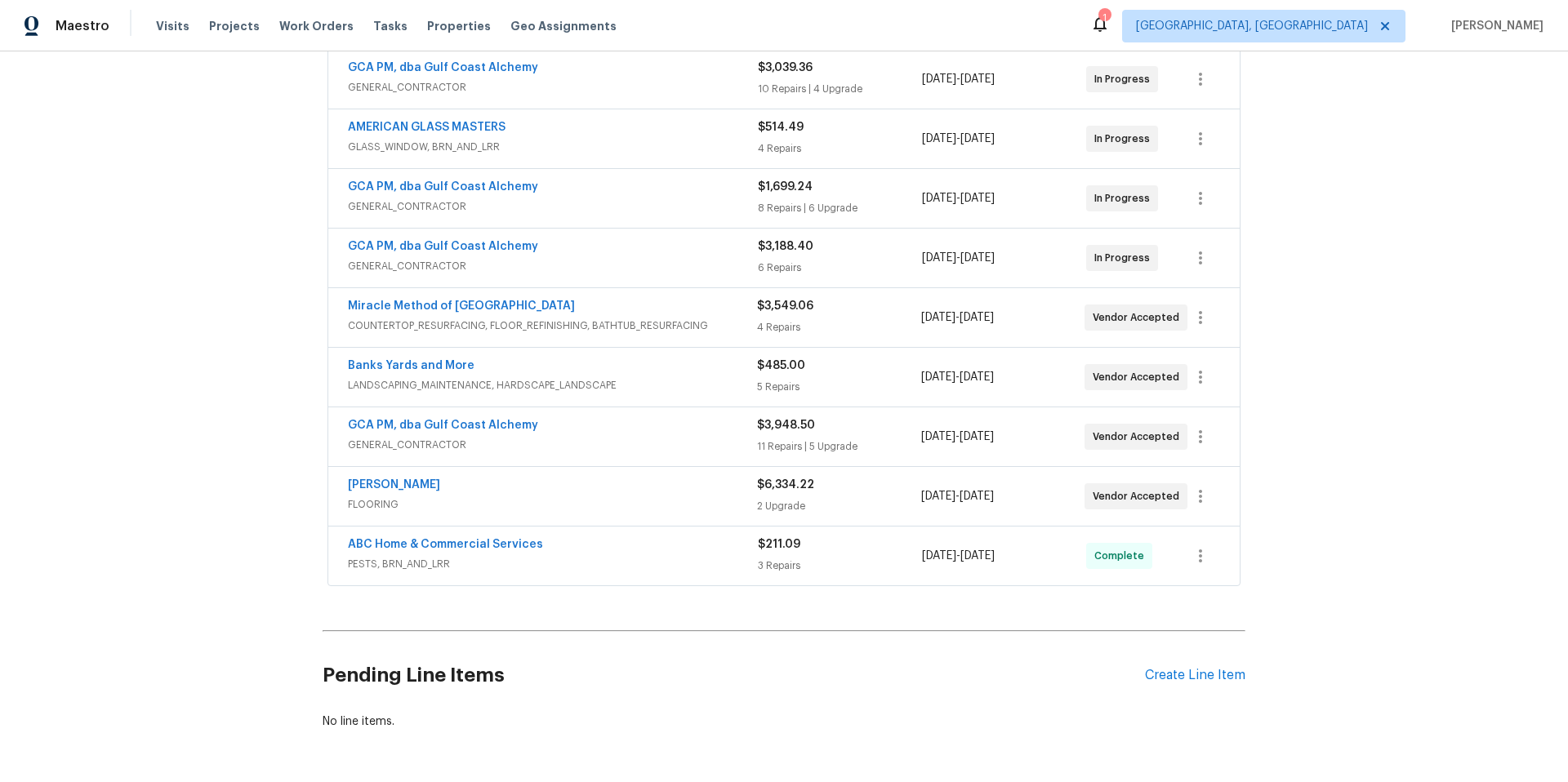
scroll to position [365, 0]
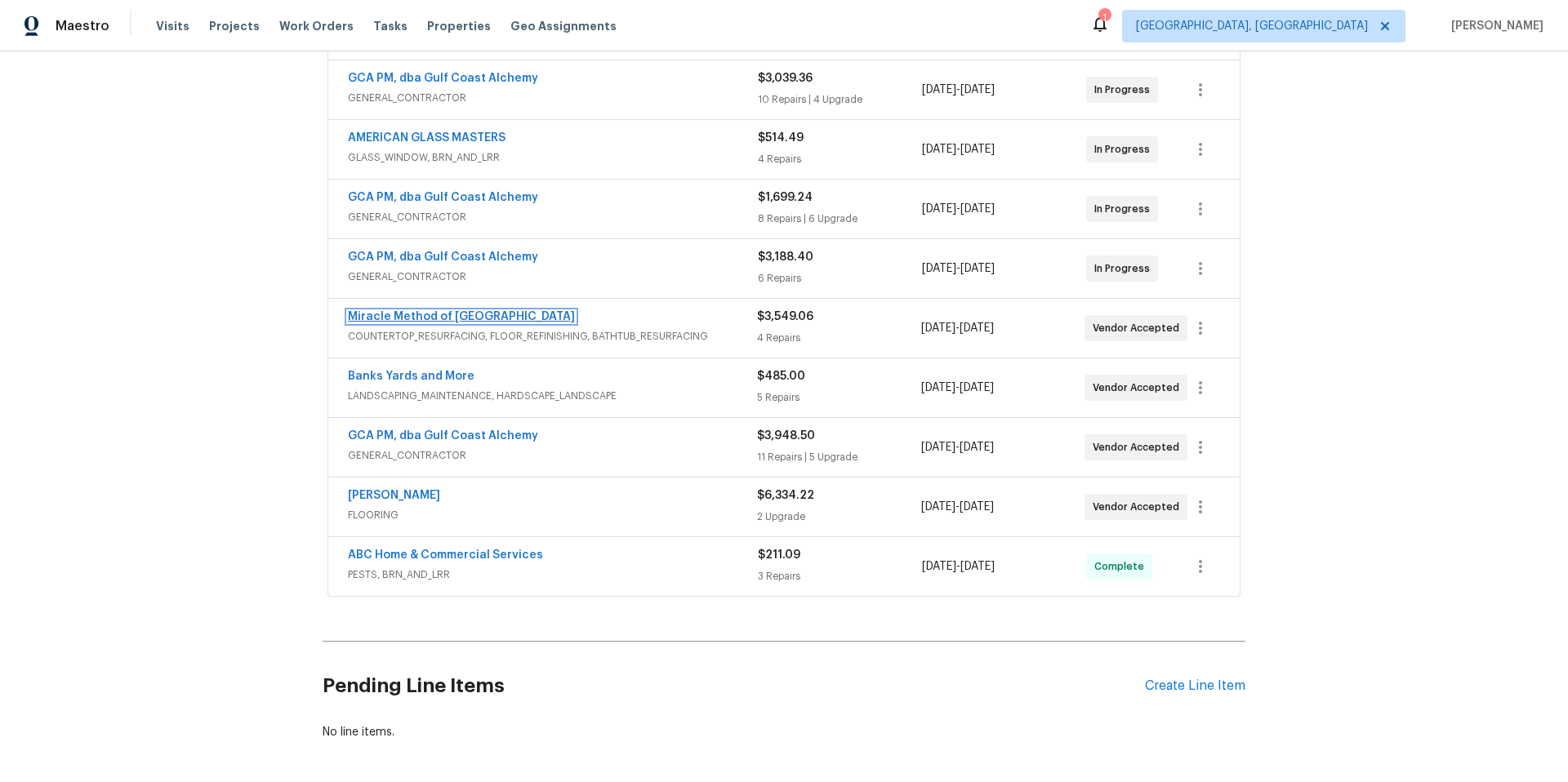
click at [380, 320] on link "Miracle Method of Corpus Christi" at bounding box center [462, 316] width 227 height 11
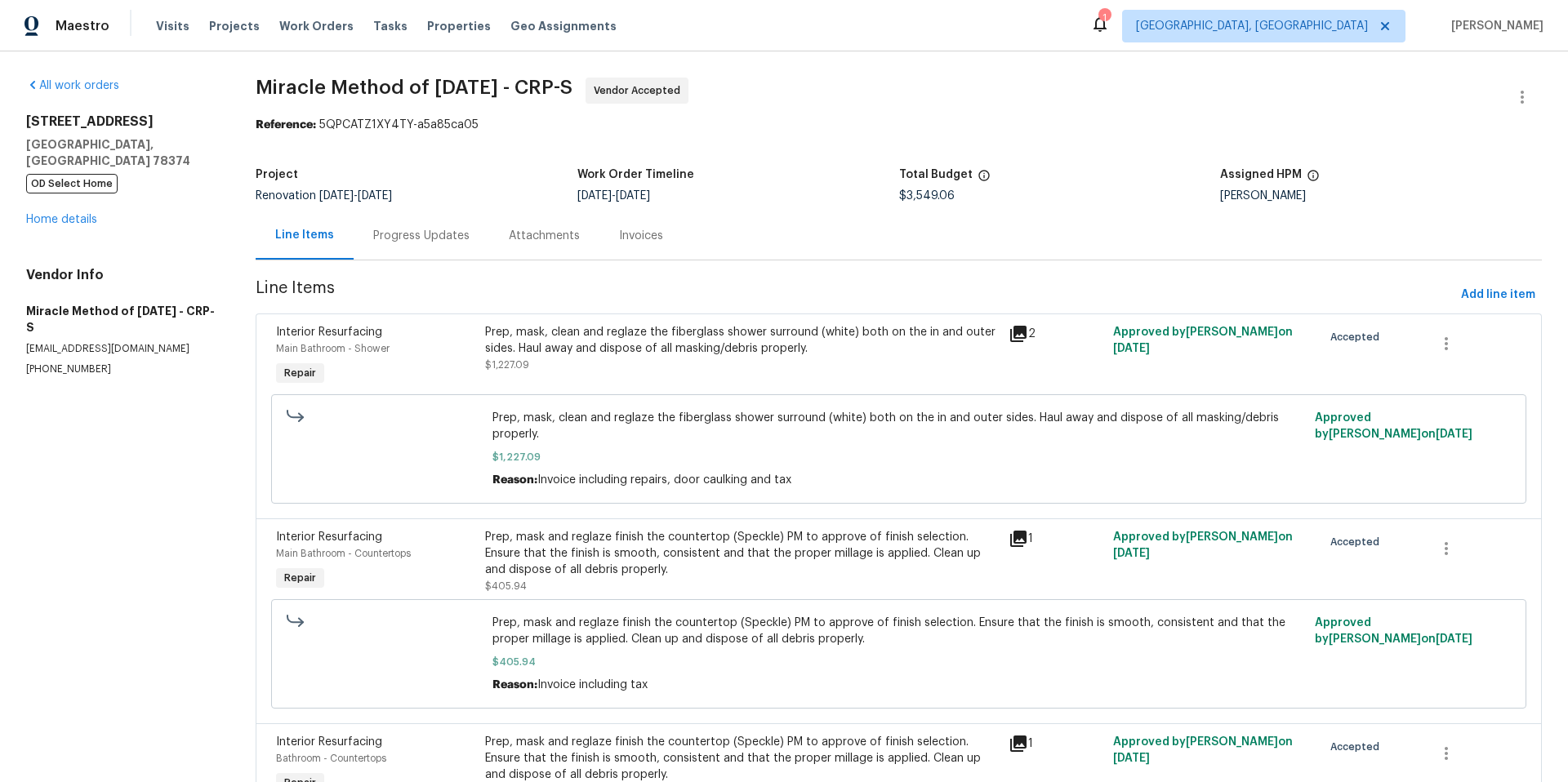
click at [422, 237] on div "Progress Updates" at bounding box center [421, 235] width 96 height 16
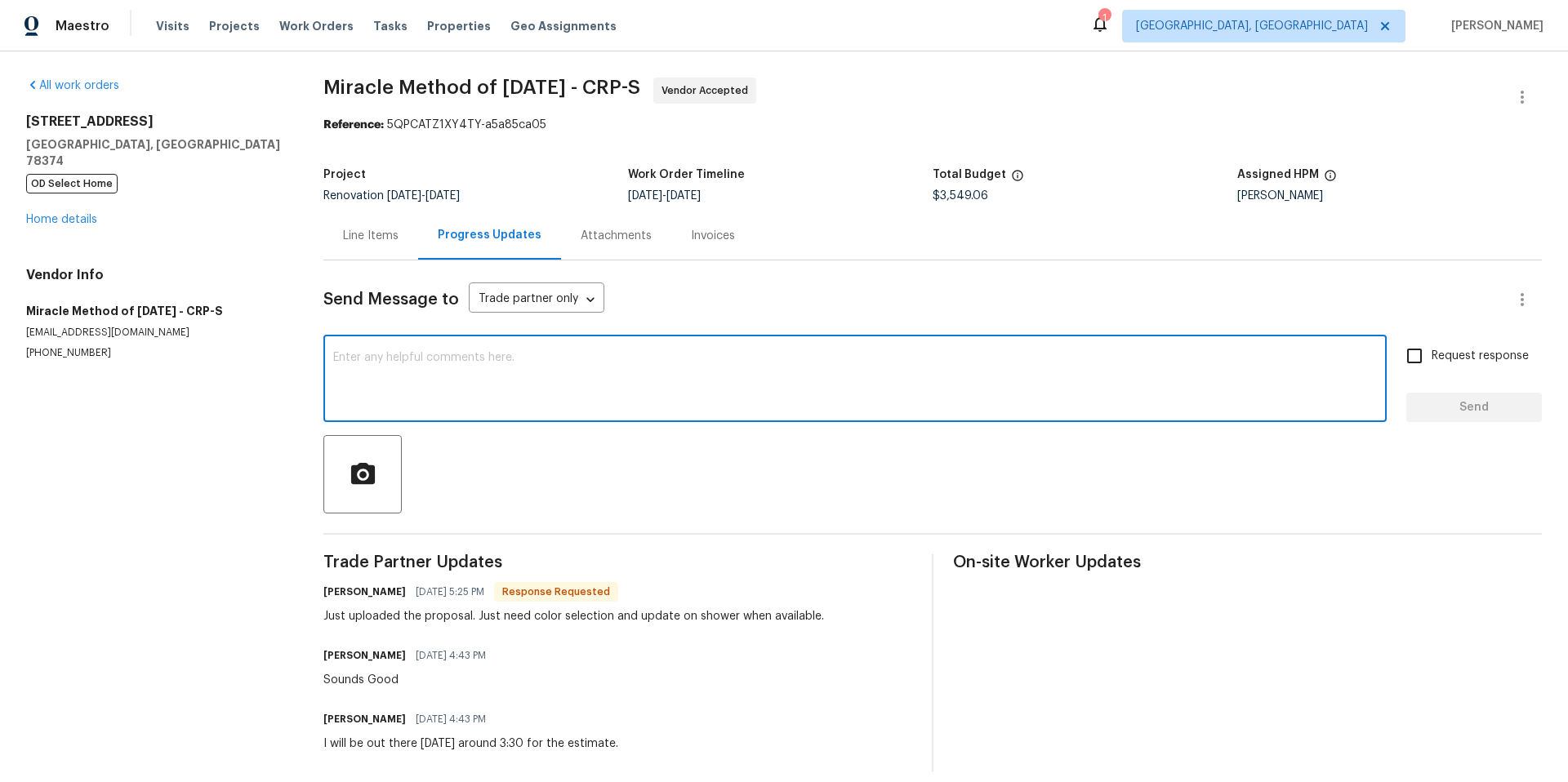
click at [438, 384] on textarea at bounding box center [855, 380] width 1044 height 57
click at [514, 358] on textarea "GC is thinking they are ready 9/26 on to make room for your guys." at bounding box center [855, 380] width 1044 height 57
click at [726, 371] on textarea "GC is thinking they are ready 9/29 on to make room for your guys." at bounding box center [855, 380] width 1044 height 57
drag, startPoint x: 798, startPoint y: 358, endPoint x: 697, endPoint y: 361, distance: 101.0
click at [696, 362] on textarea "GC is thinking they are ready 9/29 on to make room for your guys. I still need …" at bounding box center [855, 380] width 1044 height 57
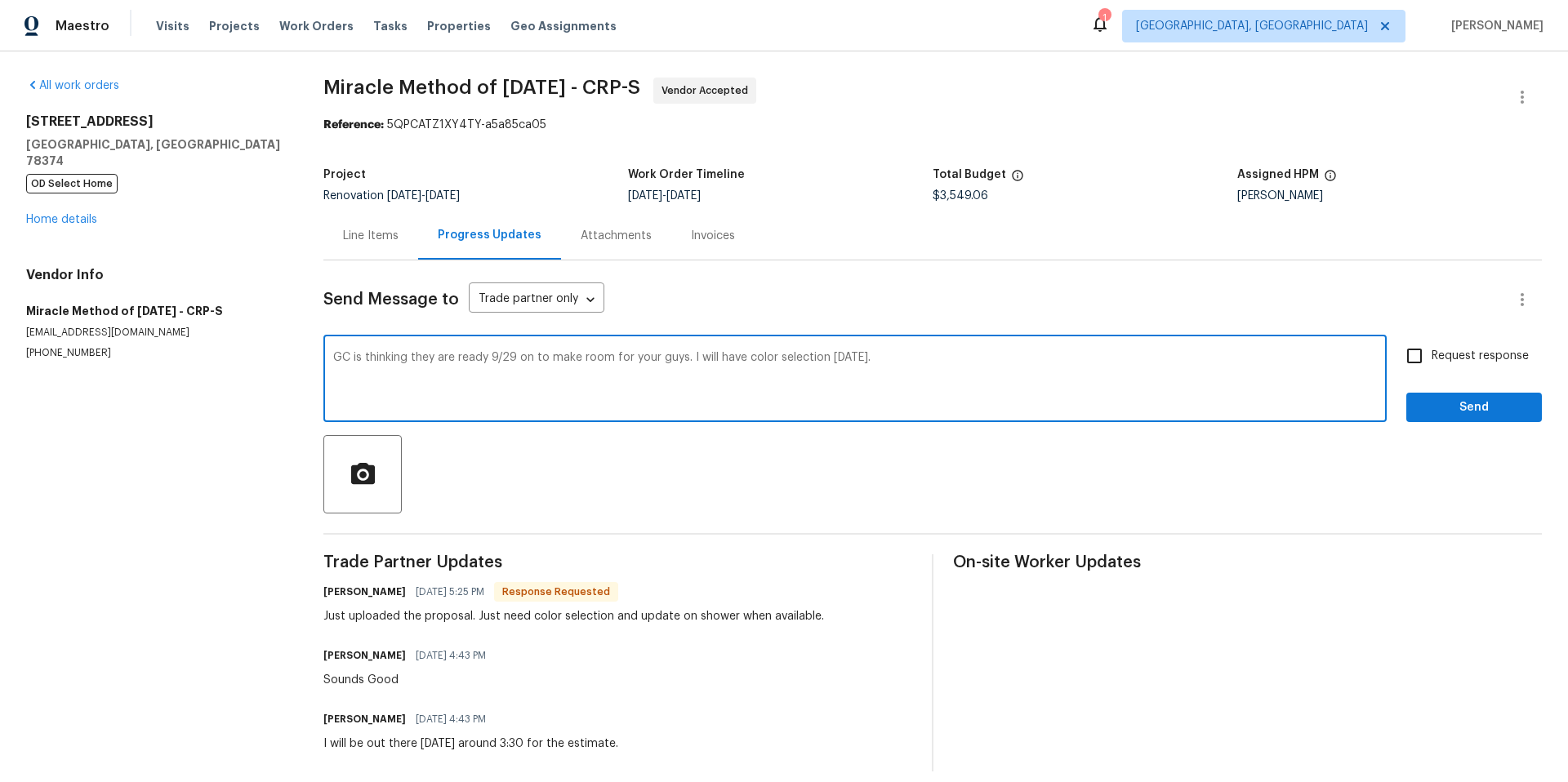
type textarea "GC is thinking they are ready 9/29 on to make room for your guys. I will have c…"
click at [1408, 356] on input "Request response" at bounding box center [1415, 356] width 35 height 35
checkbox input "true"
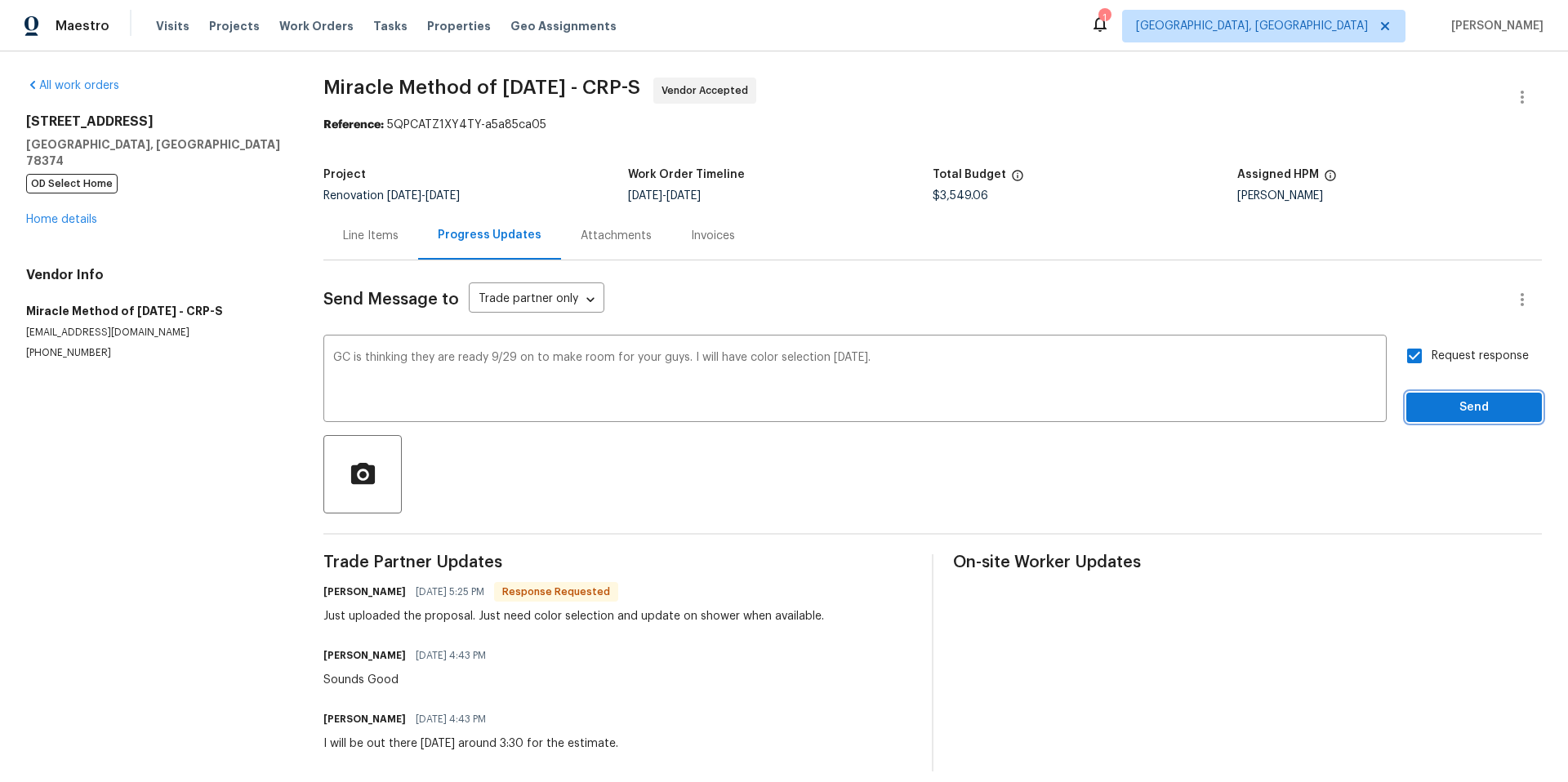
click at [1420, 403] on span "Send" at bounding box center [1474, 408] width 109 height 21
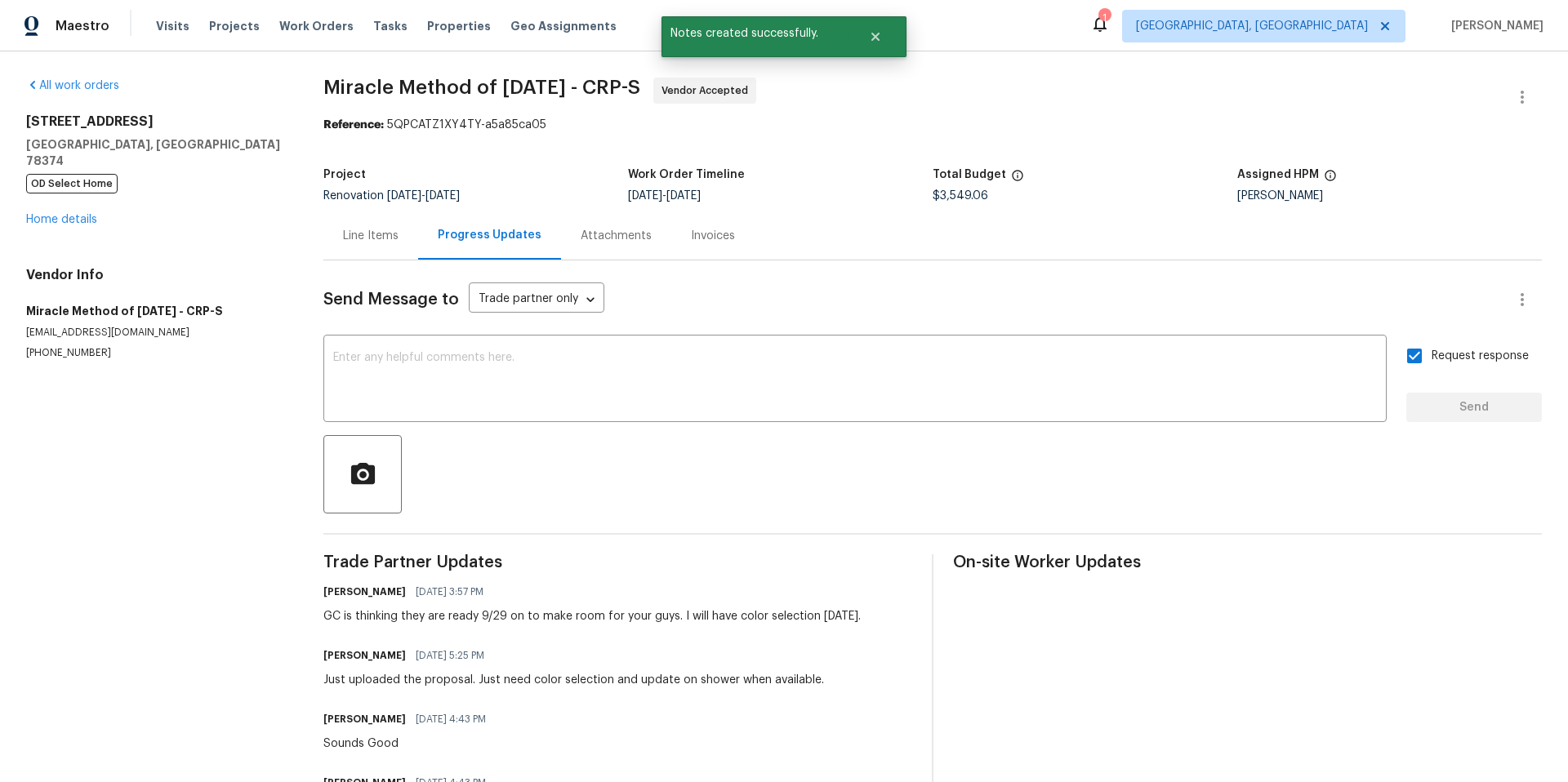
click at [88, 211] on div "215 Pecos Dr Portland, TX 78374 OD Select Home Home details" at bounding box center [155, 171] width 258 height 115
click at [87, 214] on link "Home details" at bounding box center [62, 219] width 71 height 11
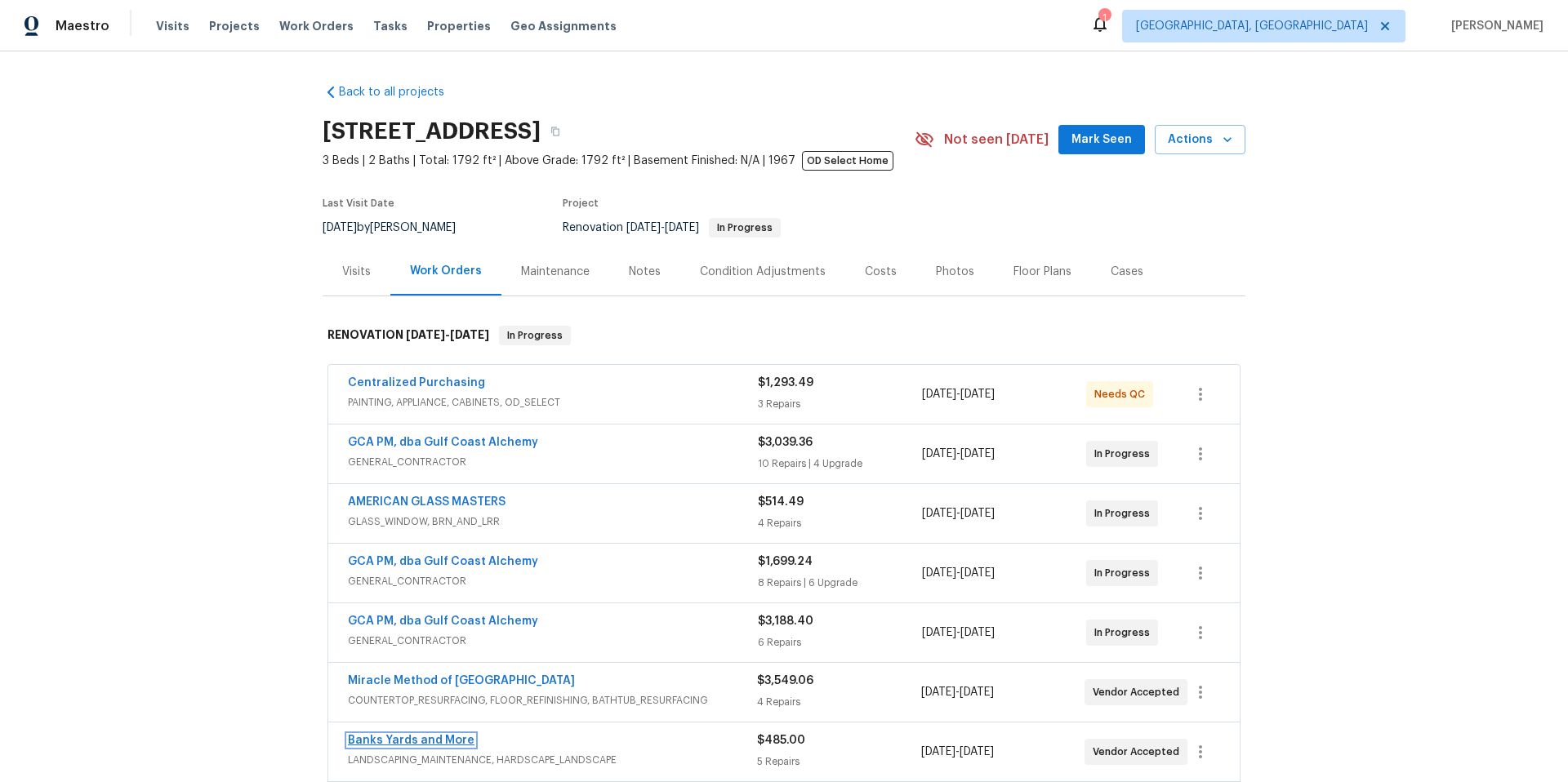
click at [413, 737] on link "Banks Yards and More" at bounding box center [412, 740] width 127 height 11
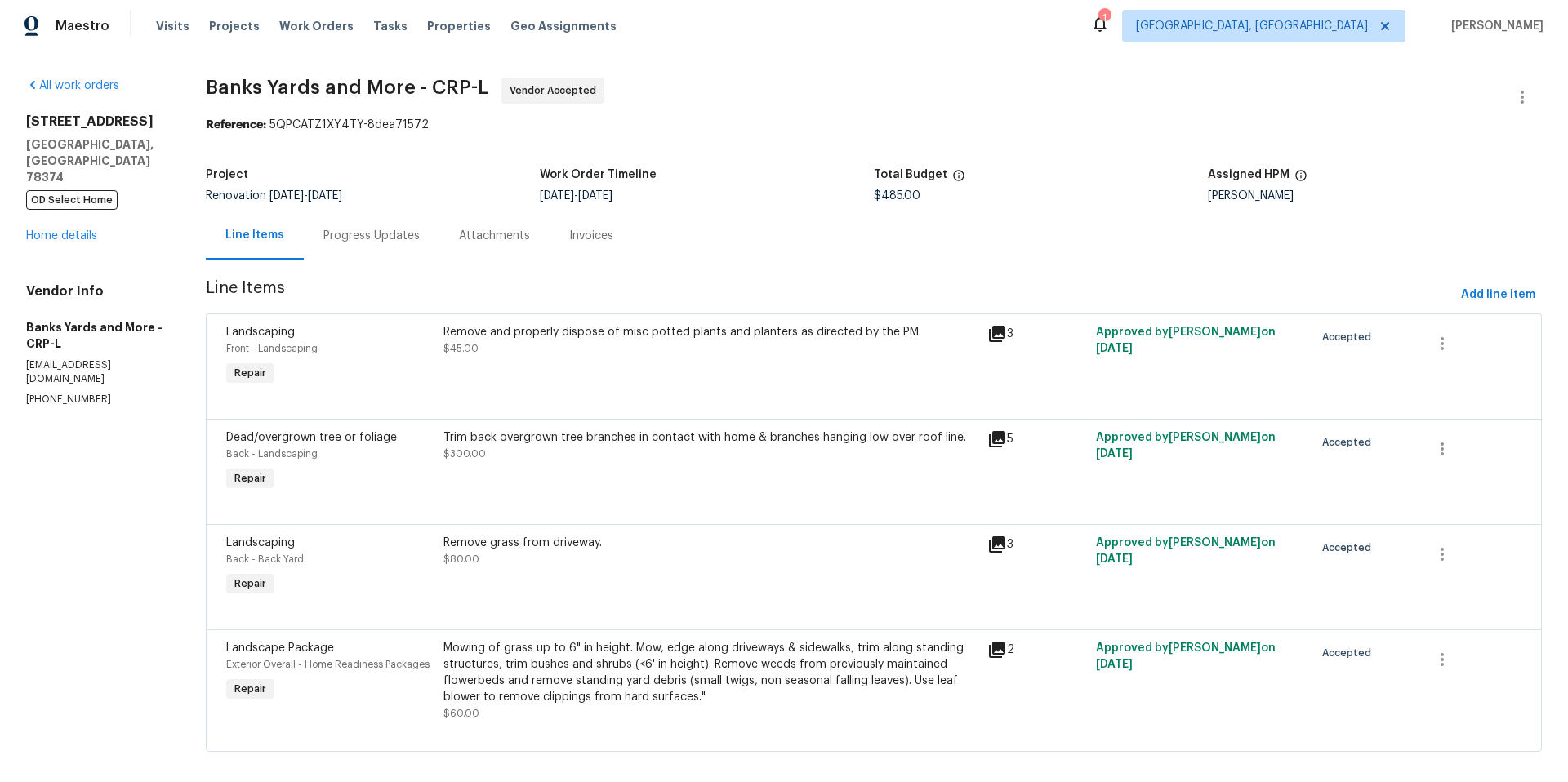
click at [996, 441] on icon at bounding box center [997, 439] width 16 height 16
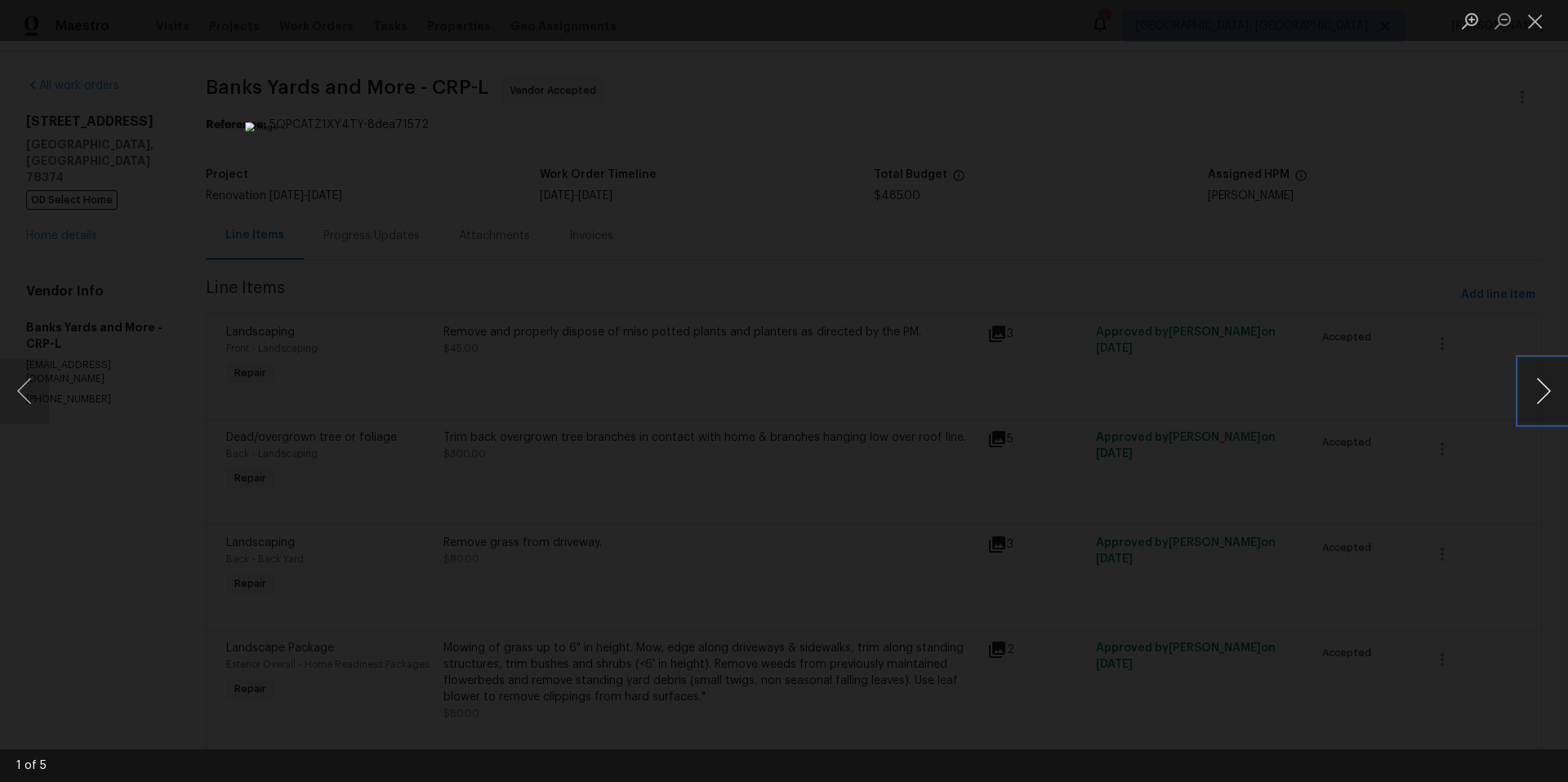
click at [1552, 390] on button "Next image" at bounding box center [1544, 391] width 49 height 65
click at [1549, 391] on button "Next image" at bounding box center [1544, 391] width 49 height 65
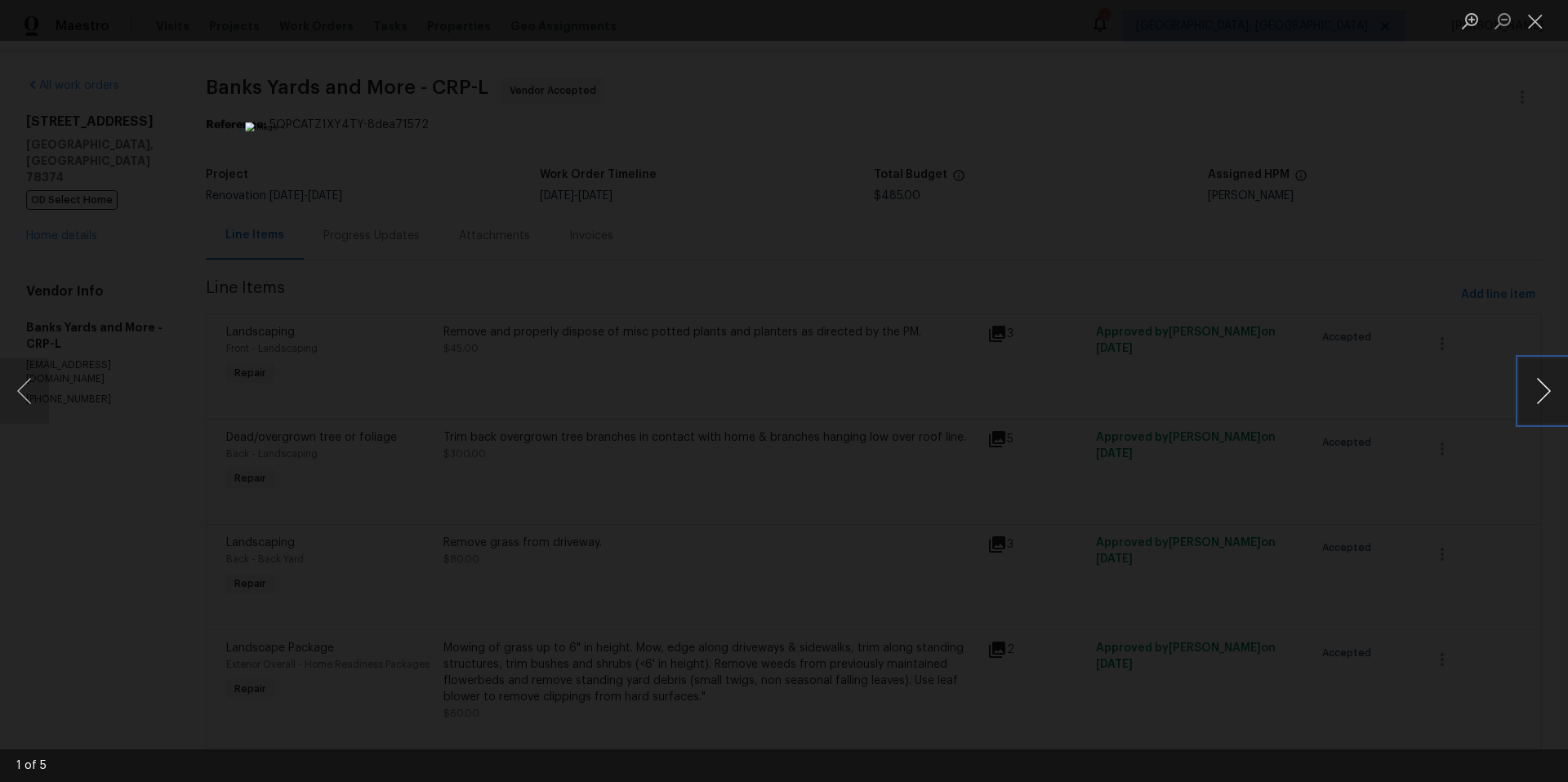
click at [1549, 391] on button "Next image" at bounding box center [1544, 391] width 49 height 65
click at [1530, 22] on button "Close lightbox" at bounding box center [1536, 21] width 33 height 29
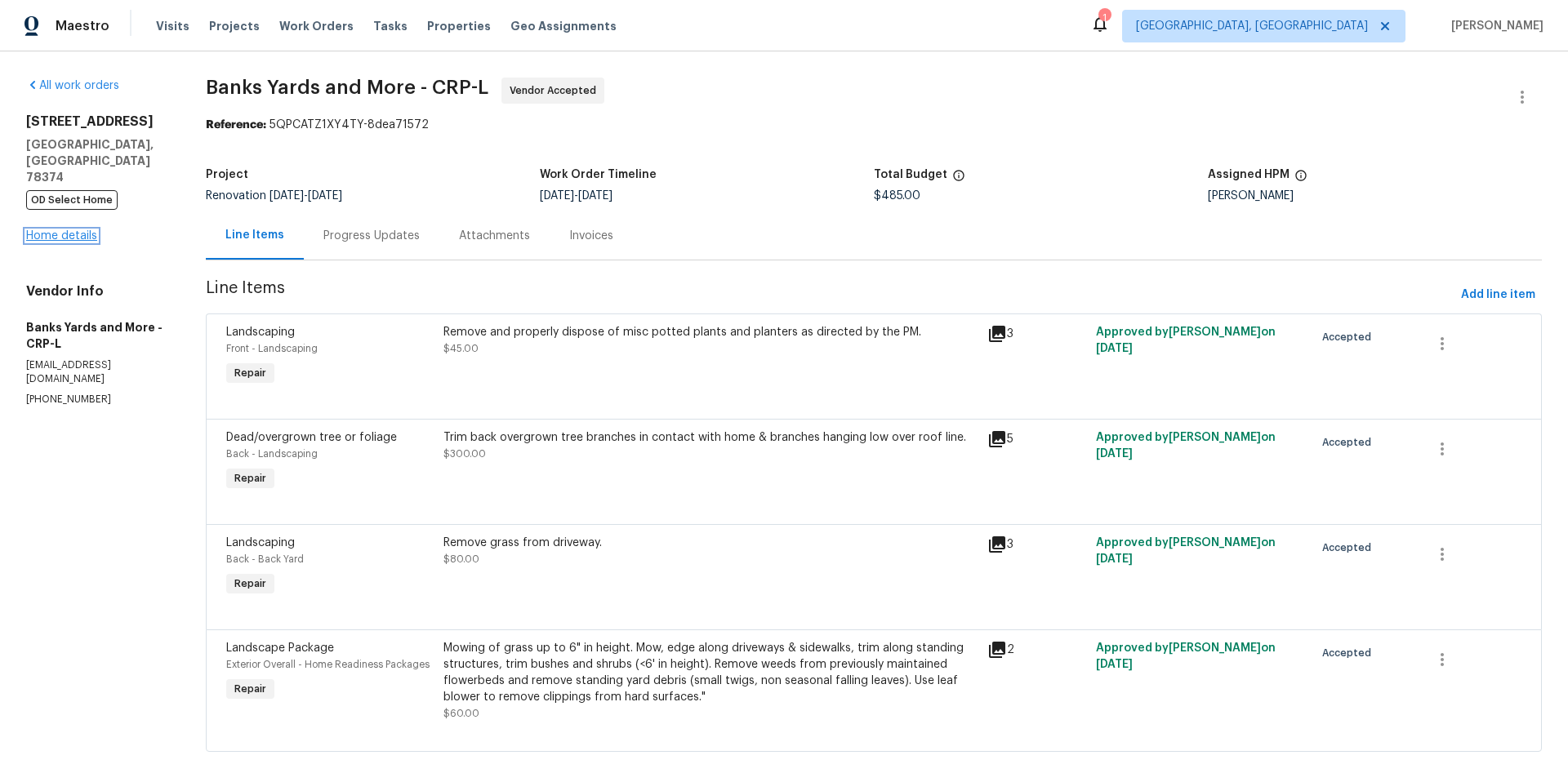
click at [71, 230] on link "Home details" at bounding box center [62, 235] width 71 height 11
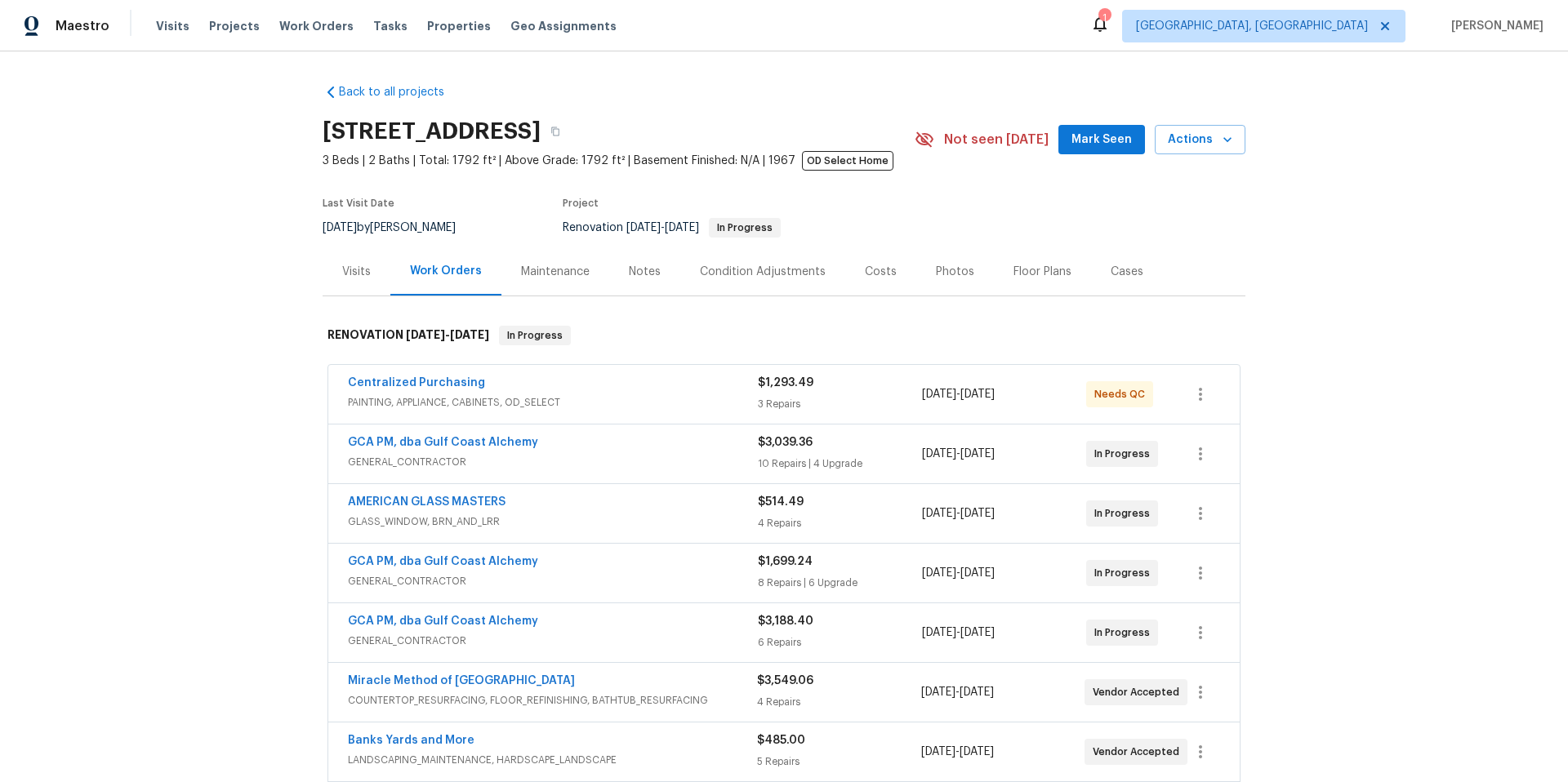
scroll to position [279, 0]
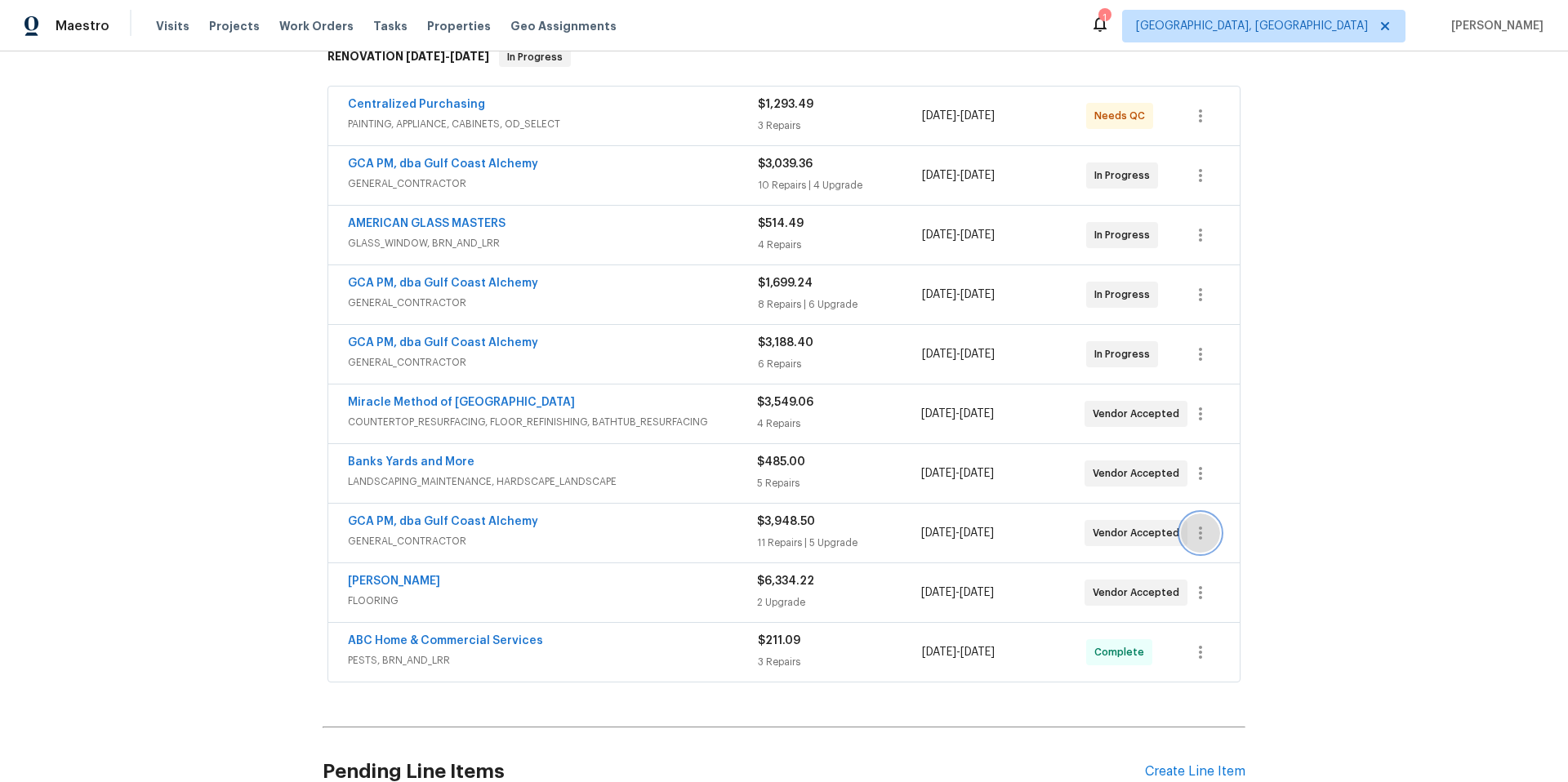
click at [1199, 531] on icon "button" at bounding box center [1201, 533] width 3 height 13
click at [1202, 536] on li "Edit" at bounding box center [1263, 533] width 176 height 27
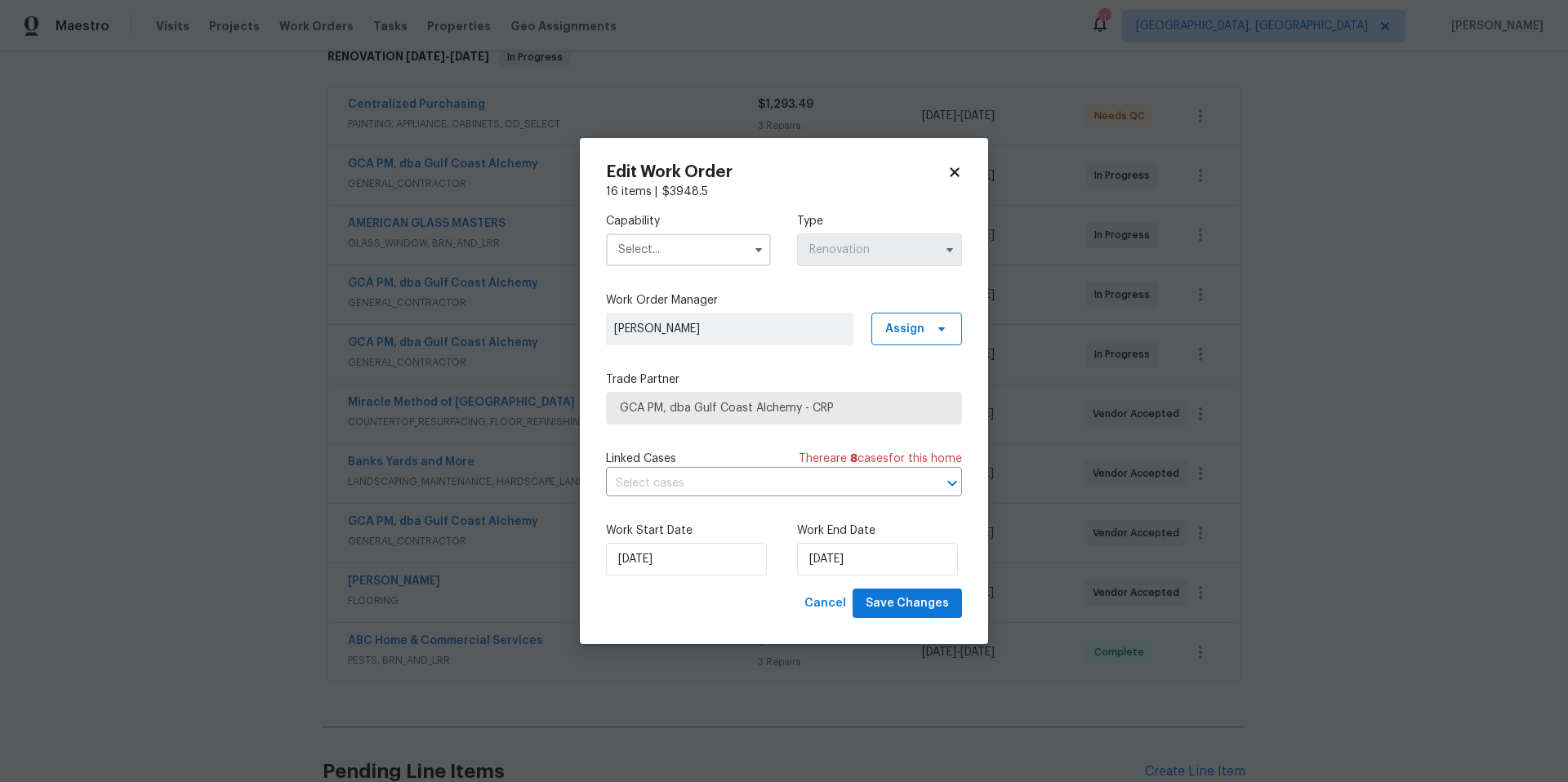
click at [659, 245] on input "text" at bounding box center [688, 250] width 165 height 33
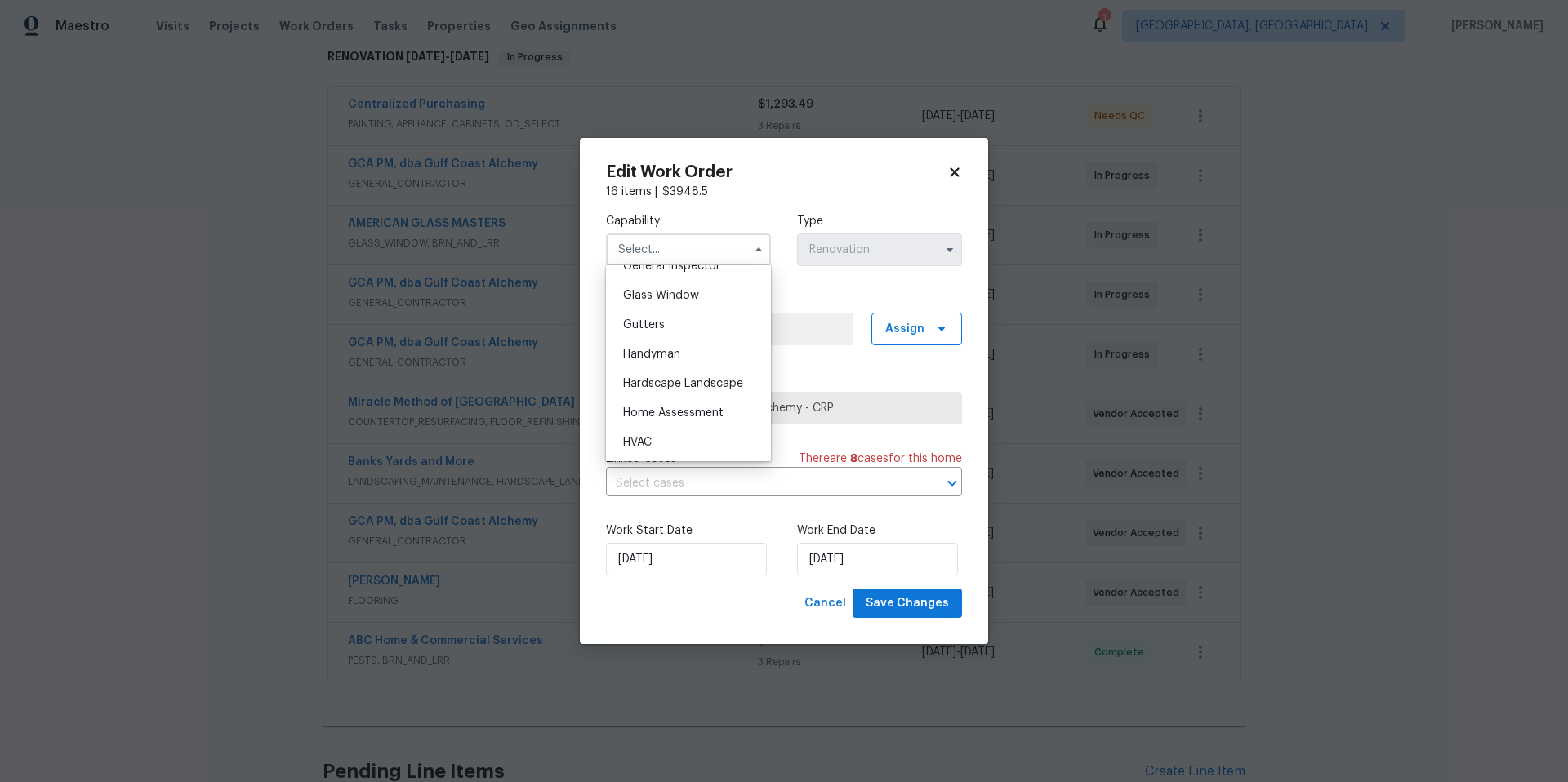
scroll to position [785, 0]
click at [708, 286] on span "General Contractor" at bounding box center [675, 279] width 105 height 11
type input "General Contractor"
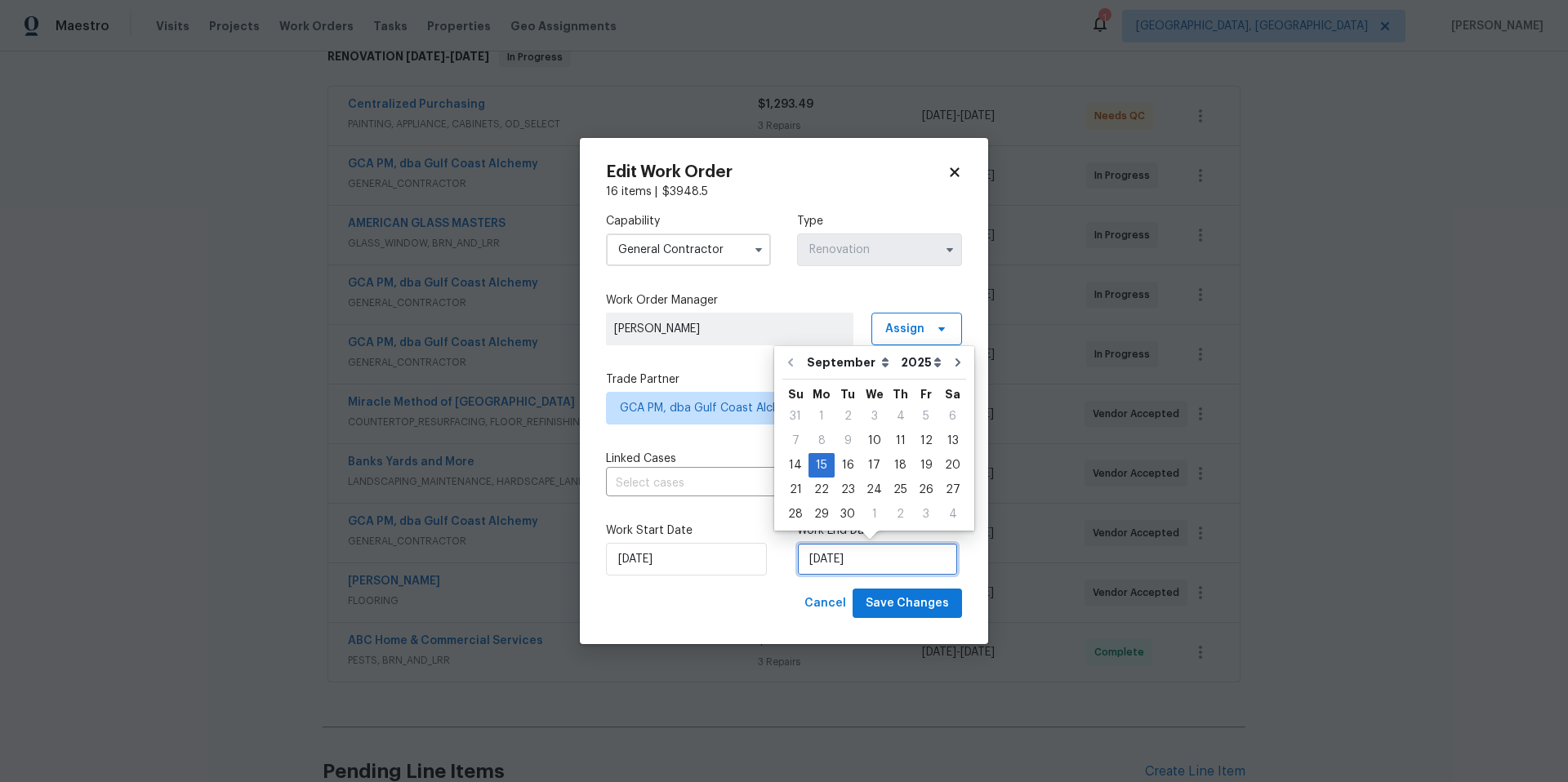
click at [897, 568] on input "[DATE]" at bounding box center [877, 560] width 161 height 33
click at [830, 521] on div "29" at bounding box center [821, 515] width 26 height 23
type input "[DATE]"
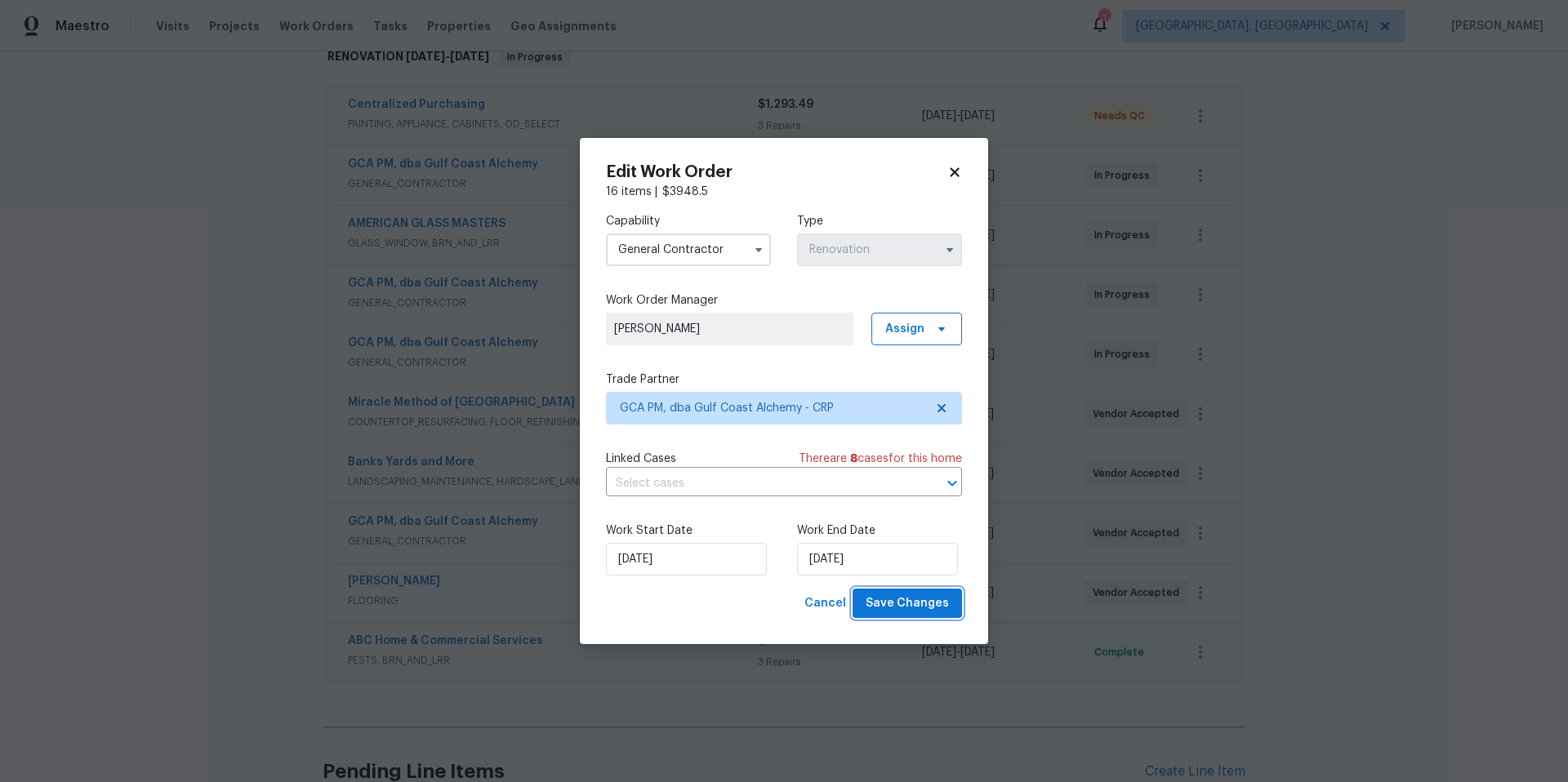
click at [900, 612] on span "Save Changes" at bounding box center [907, 604] width 83 height 21
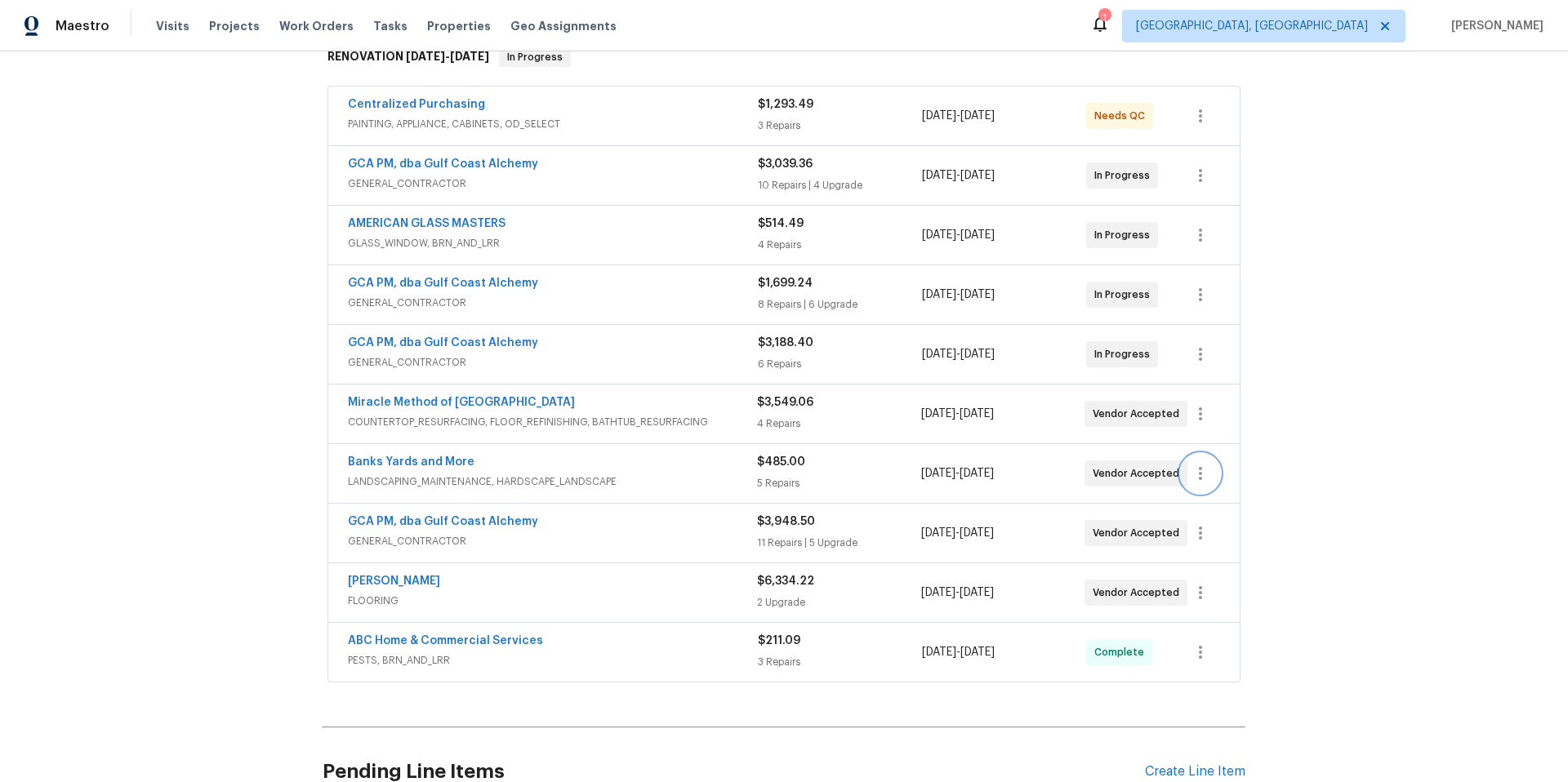
click at [1194, 471] on icon "button" at bounding box center [1201, 473] width 20 height 20
click at [1203, 479] on li "Edit" at bounding box center [1263, 474] width 176 height 27
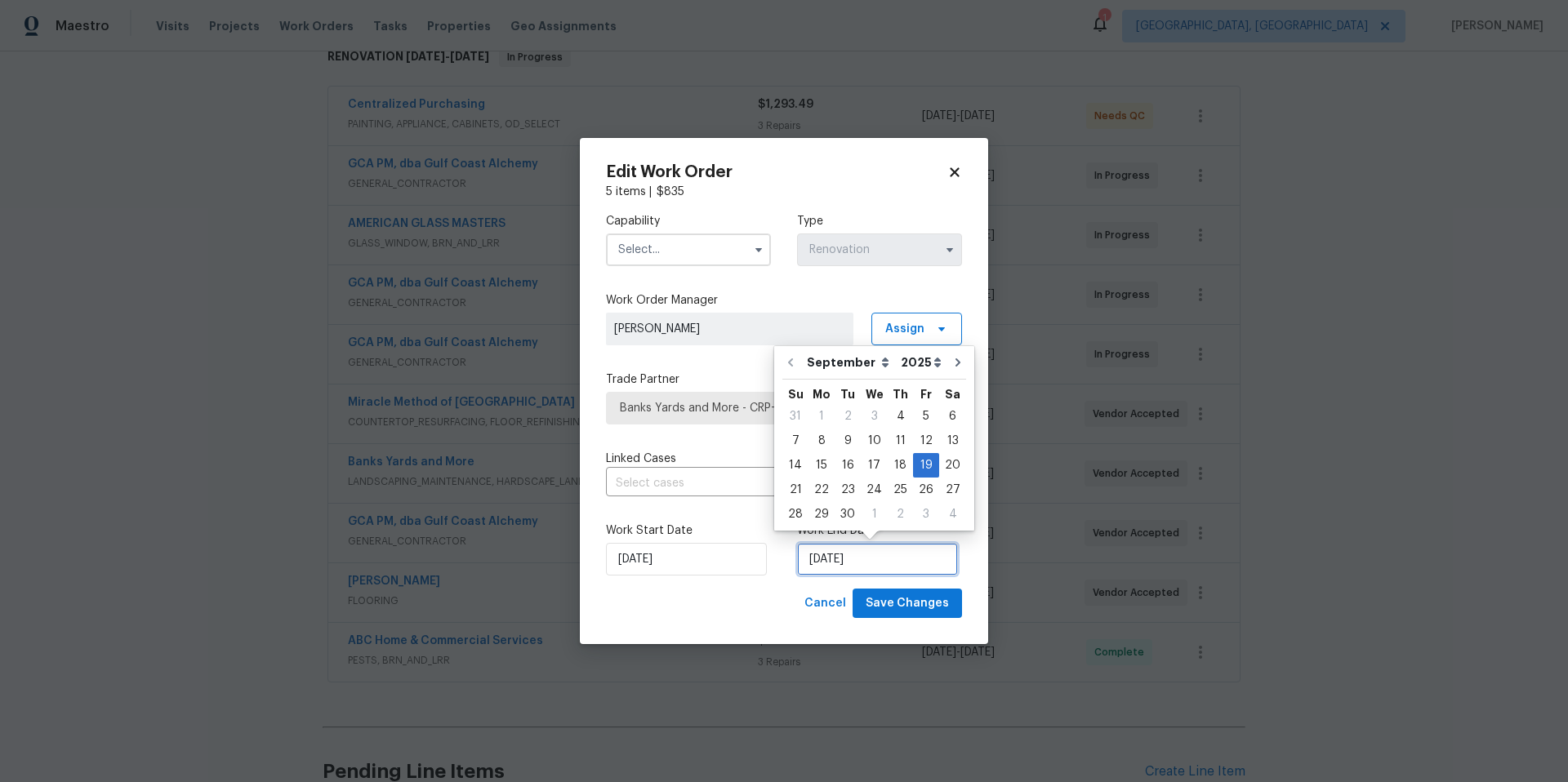
click at [866, 556] on input "[DATE]" at bounding box center [877, 560] width 161 height 33
click at [926, 518] on div "3" at bounding box center [926, 515] width 26 height 23
type input "10/3/2025"
select select "9"
click at [922, 600] on span "Save Changes" at bounding box center [907, 604] width 83 height 21
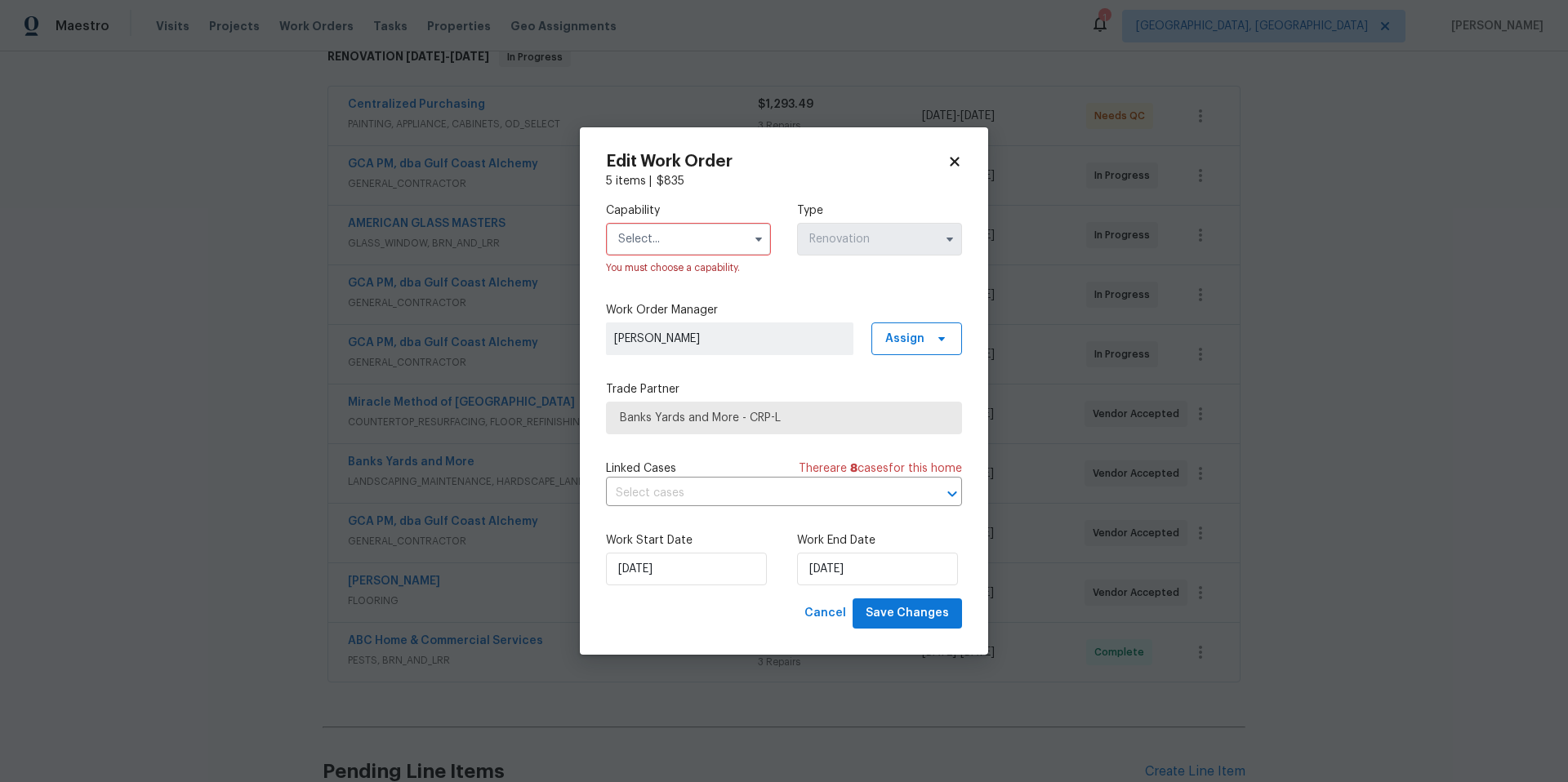
click at [676, 237] on input "text" at bounding box center [688, 240] width 165 height 33
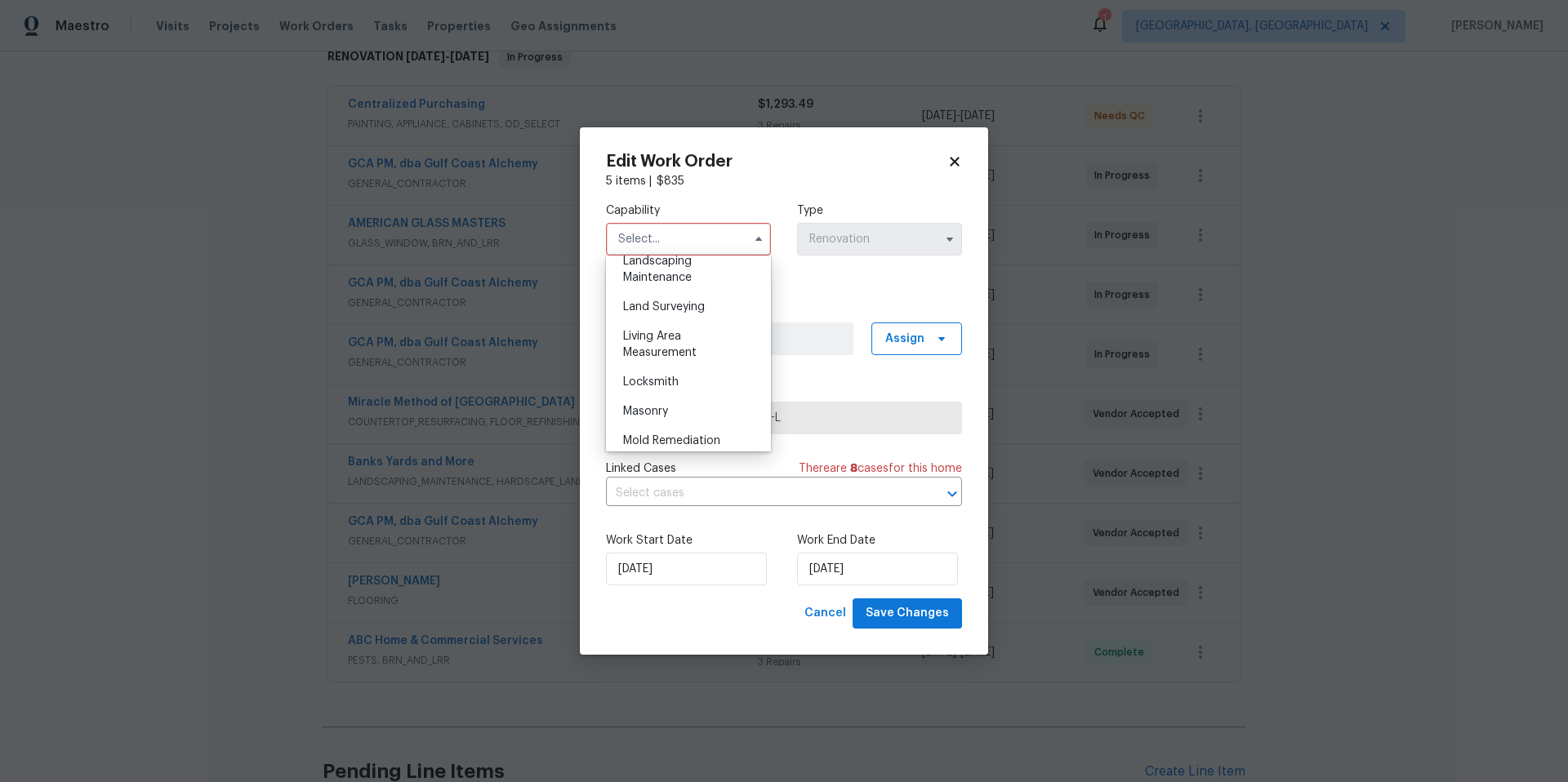
scroll to position [1084, 0]
click at [692, 296] on div "Landscaping Maintenance" at bounding box center [688, 273] width 157 height 46
type input "Landscaping Maintenance"
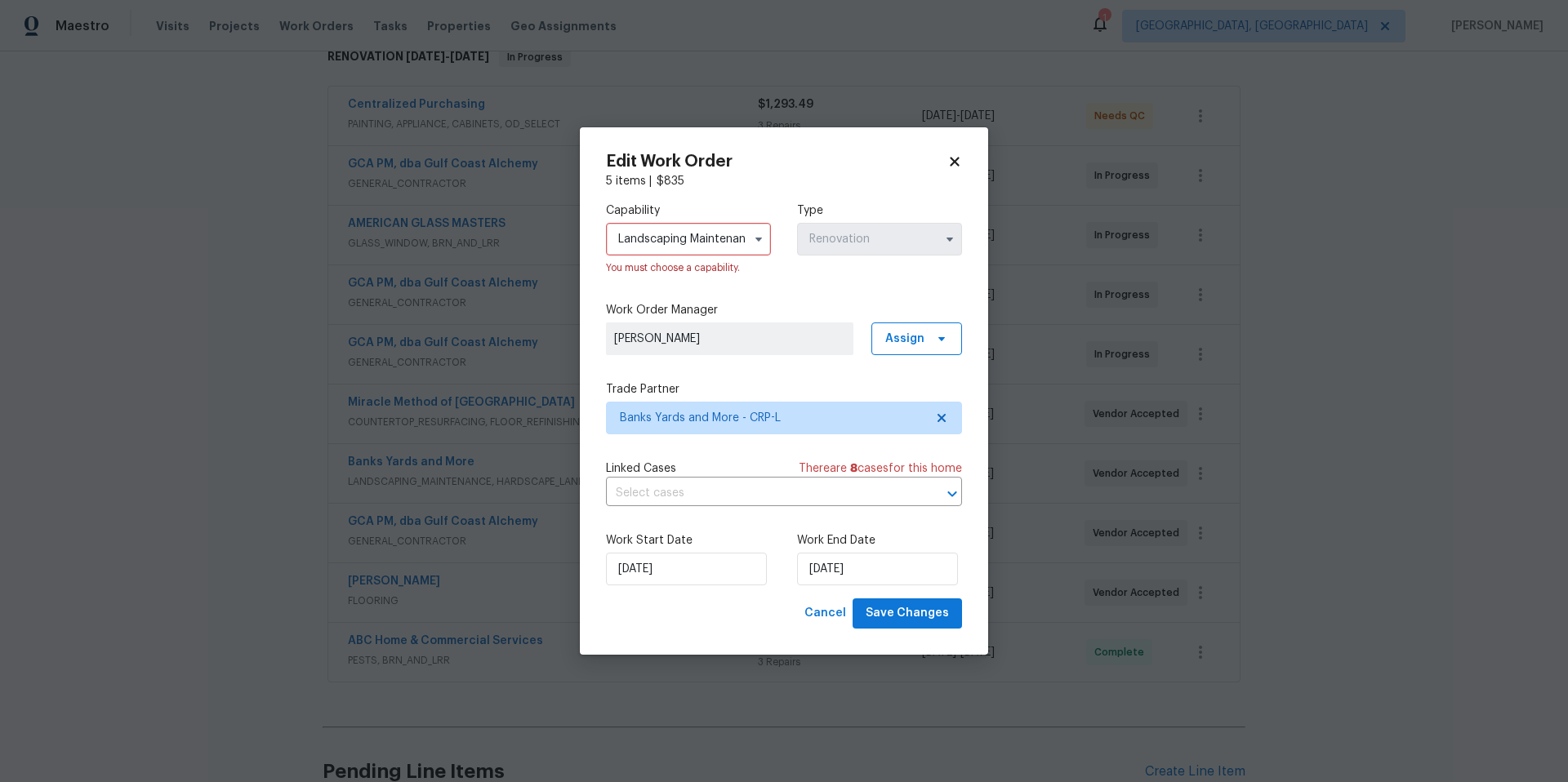
click at [769, 307] on label "Work Order Manager" at bounding box center [784, 310] width 356 height 16
click at [903, 621] on span "Save Changes" at bounding box center [907, 614] width 83 height 21
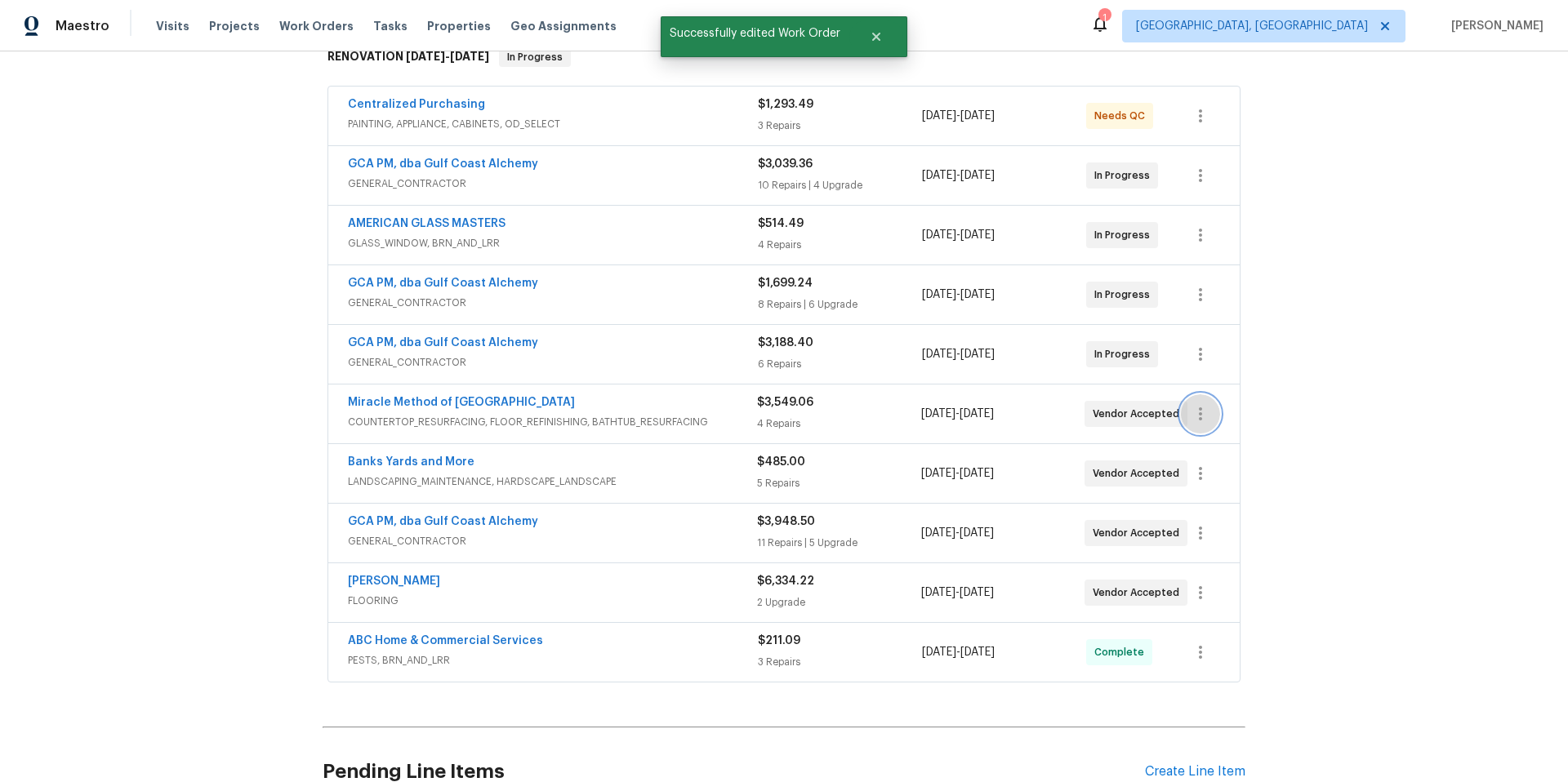
click at [1191, 414] on icon "button" at bounding box center [1201, 414] width 20 height 20
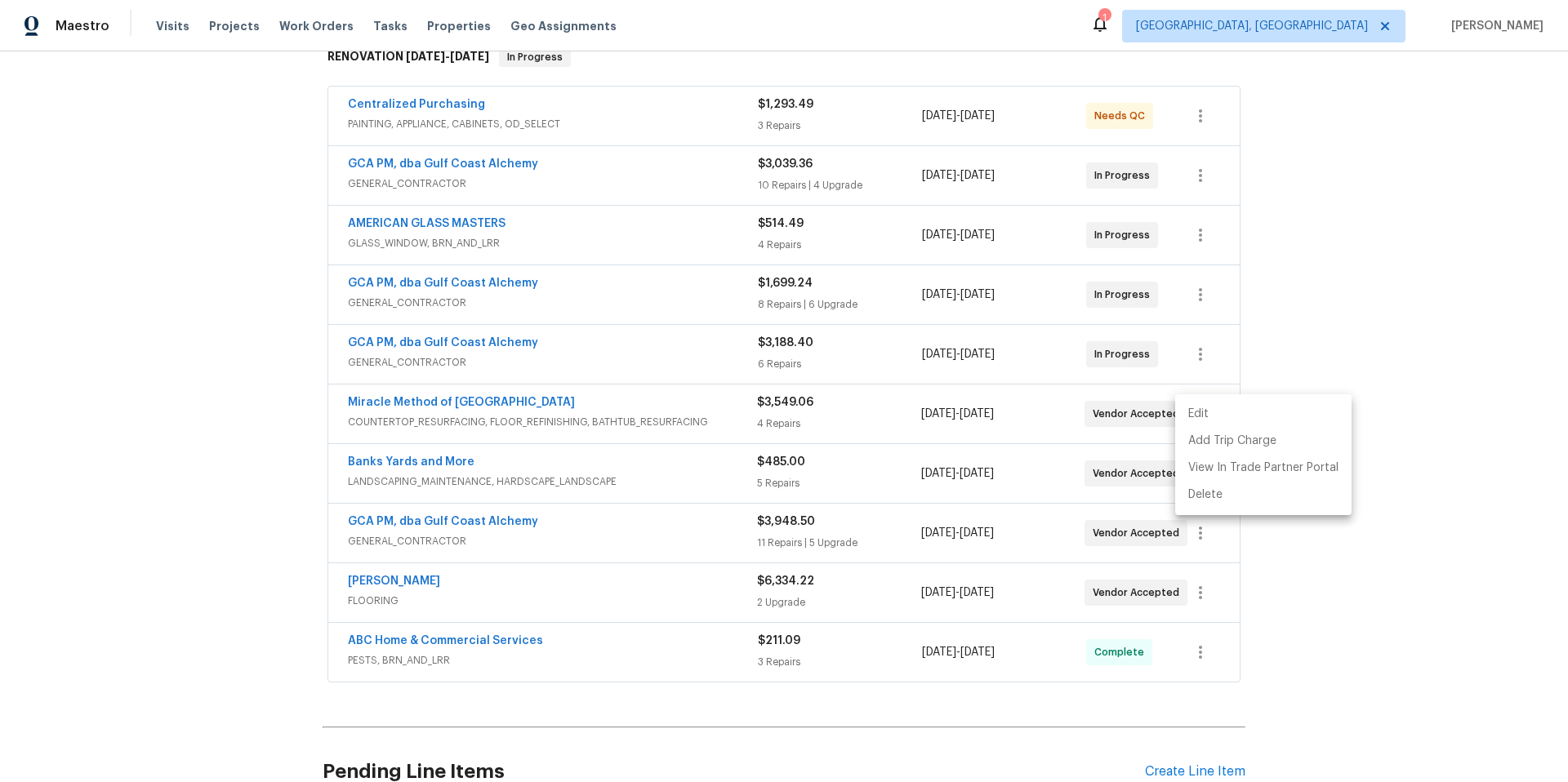
click at [1186, 411] on li "Edit" at bounding box center [1263, 414] width 176 height 27
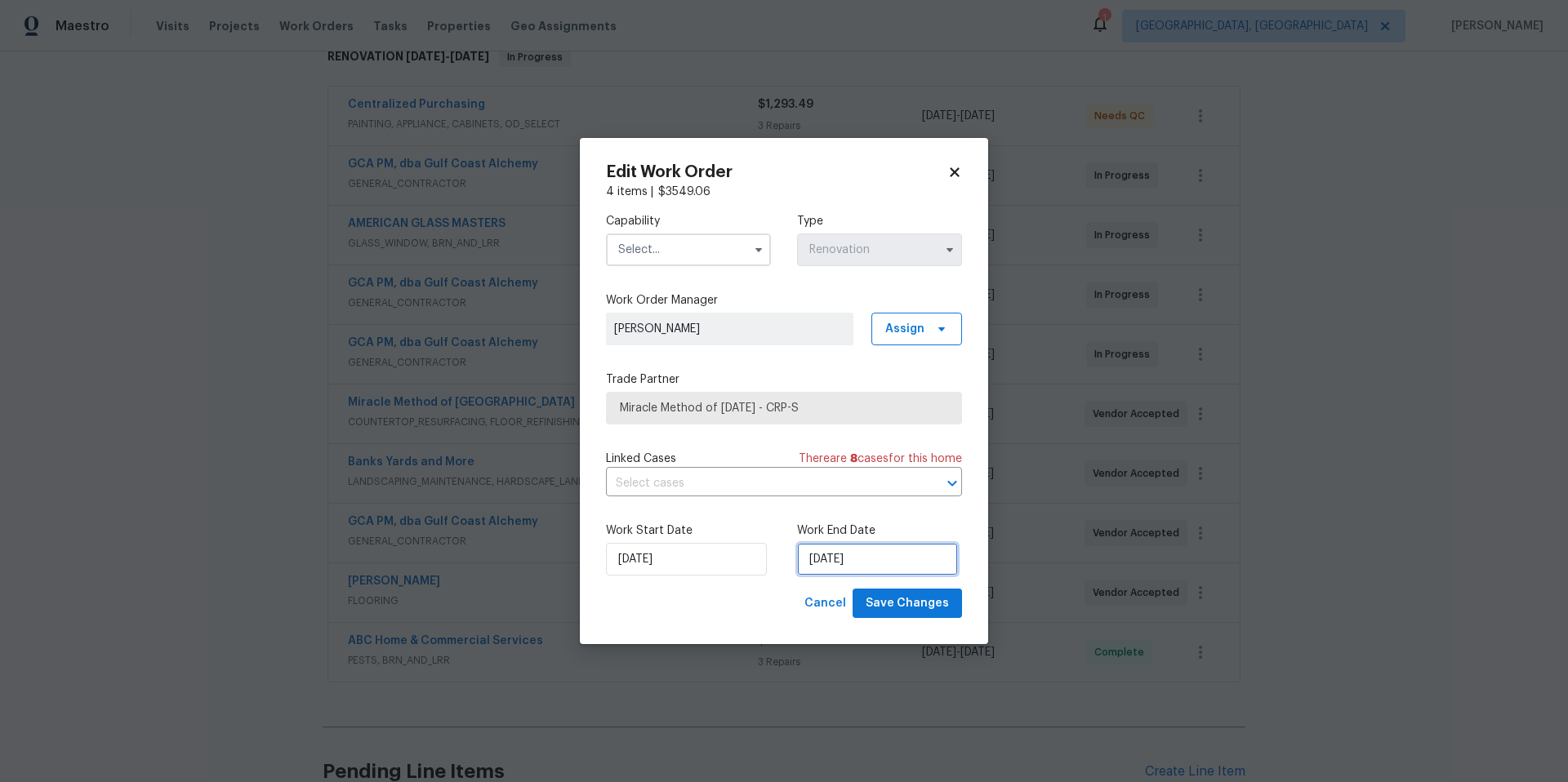
click at [864, 555] on input "[DATE]" at bounding box center [877, 560] width 161 height 33
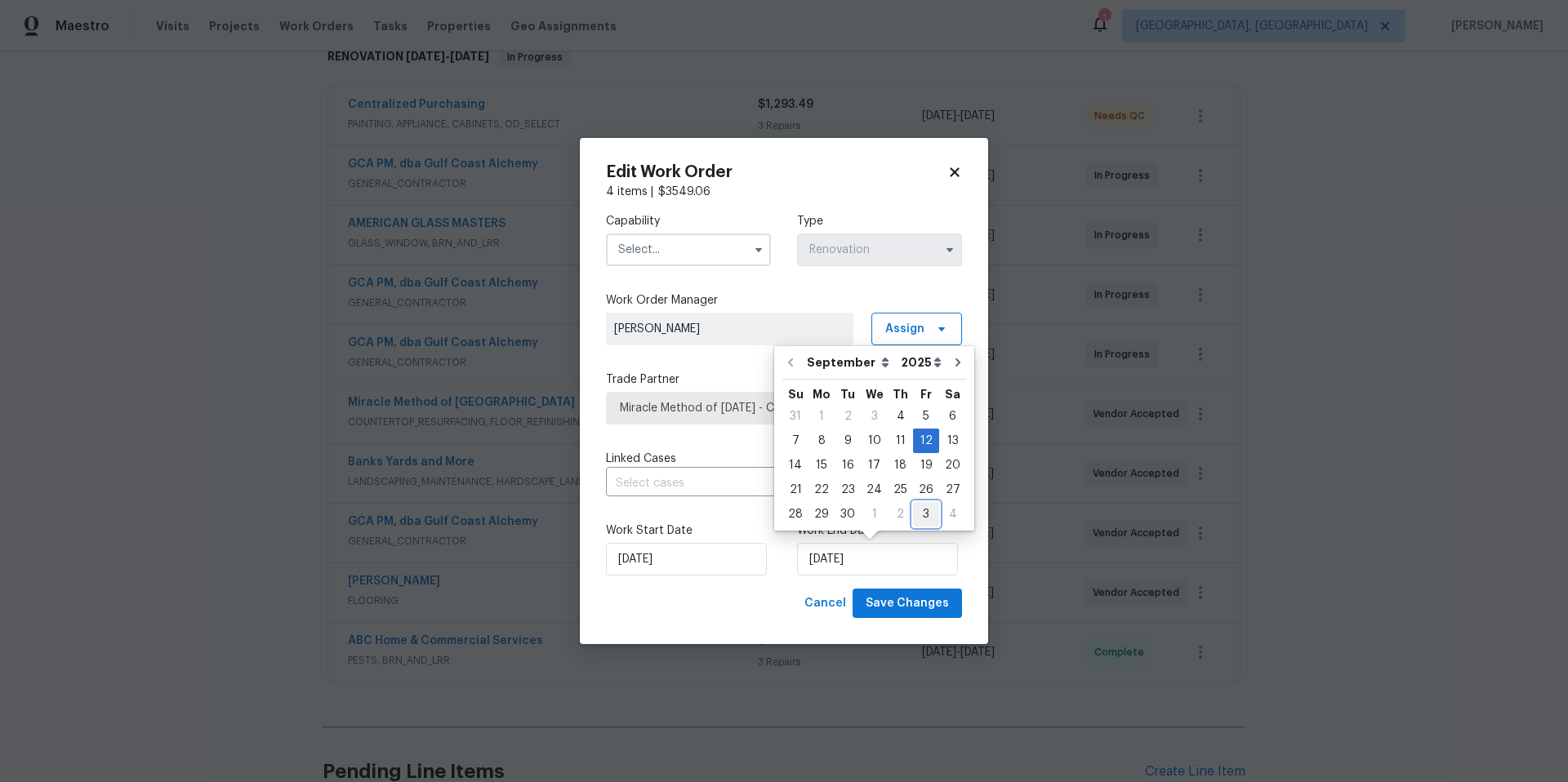
click at [913, 519] on div "3" at bounding box center [926, 515] width 26 height 23
type input "10/3/2025"
select select "9"
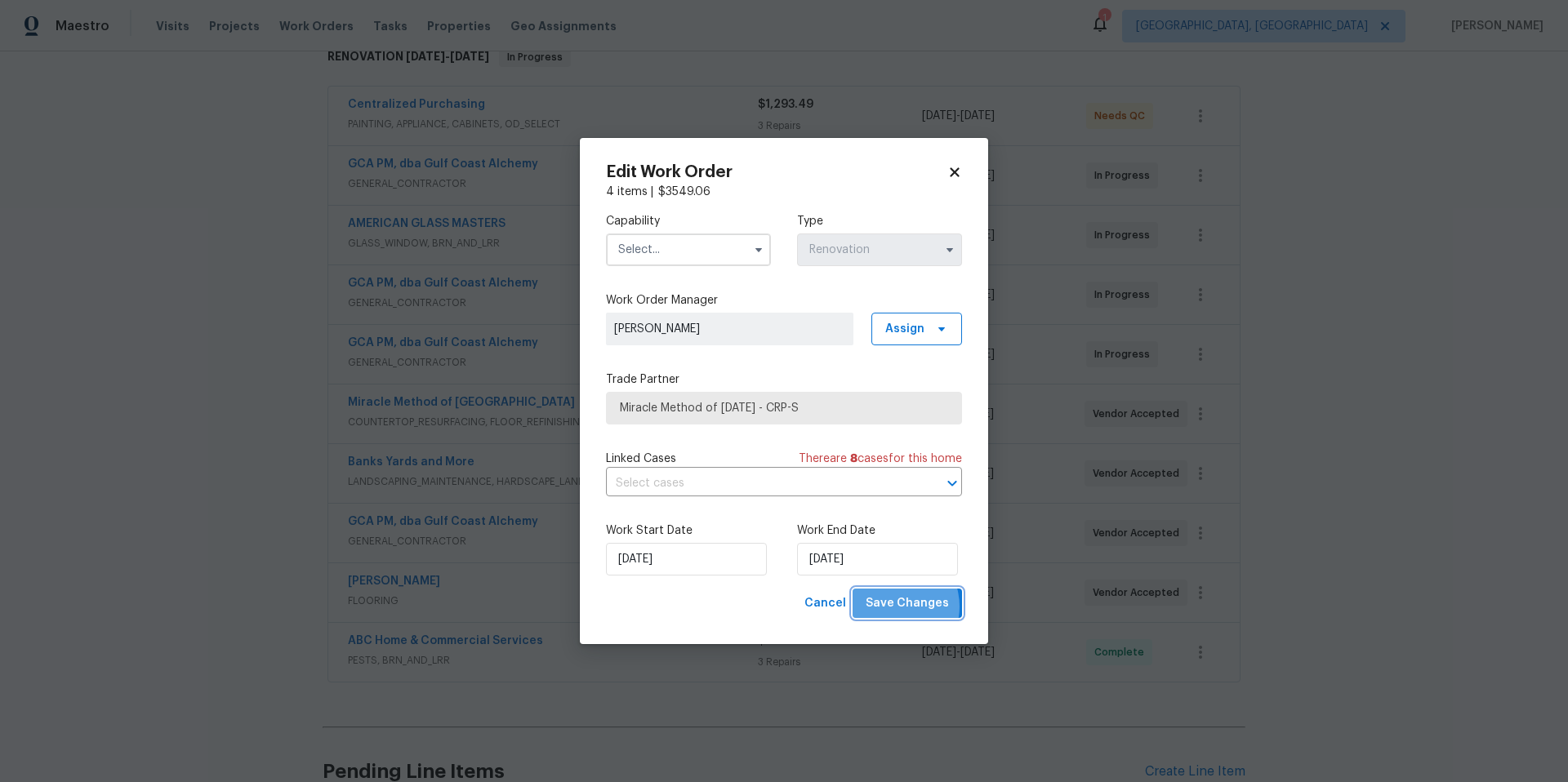
click at [896, 607] on span "Save Changes" at bounding box center [907, 604] width 83 height 21
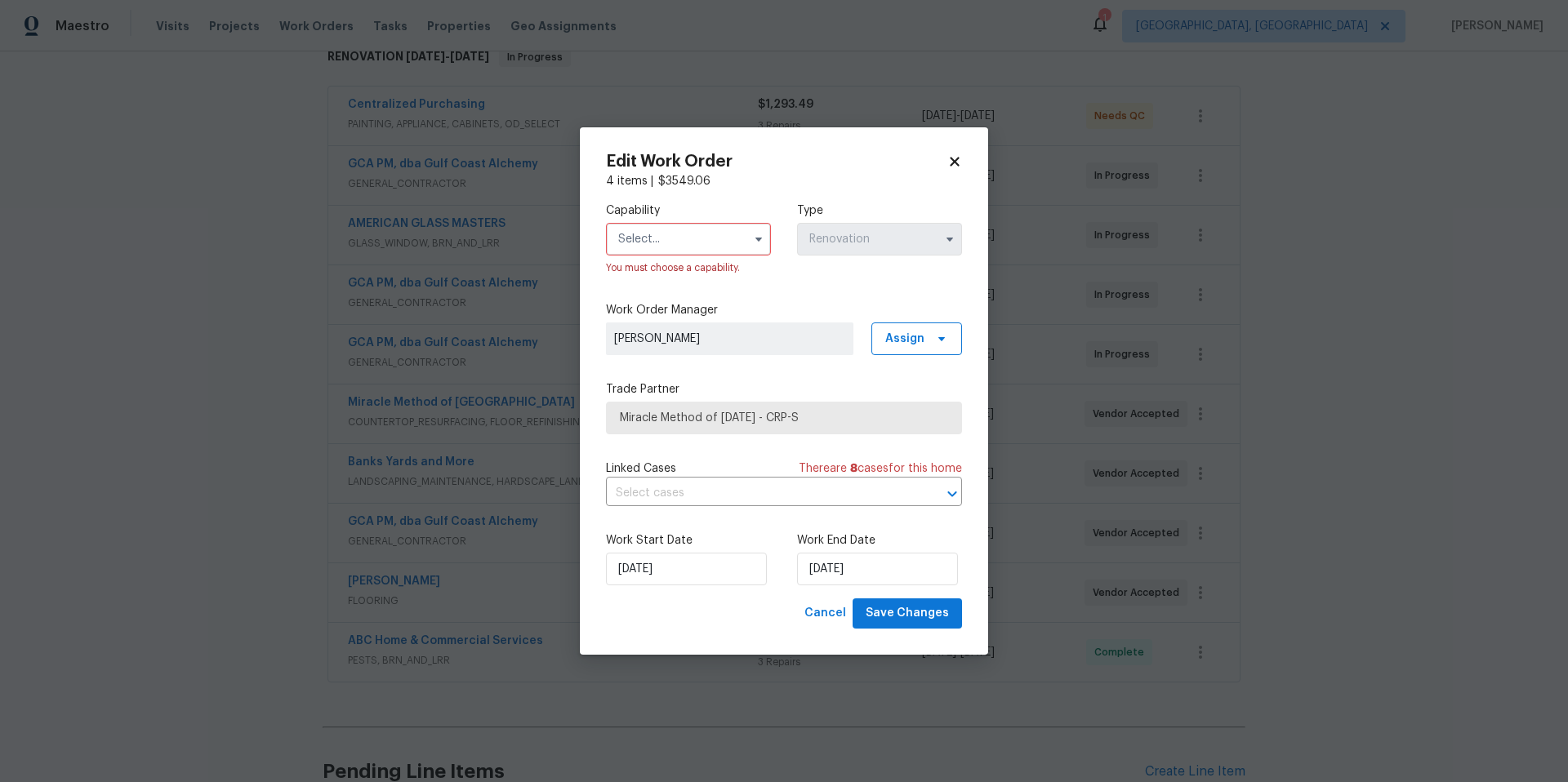
click at [657, 246] on input "text" at bounding box center [688, 240] width 165 height 33
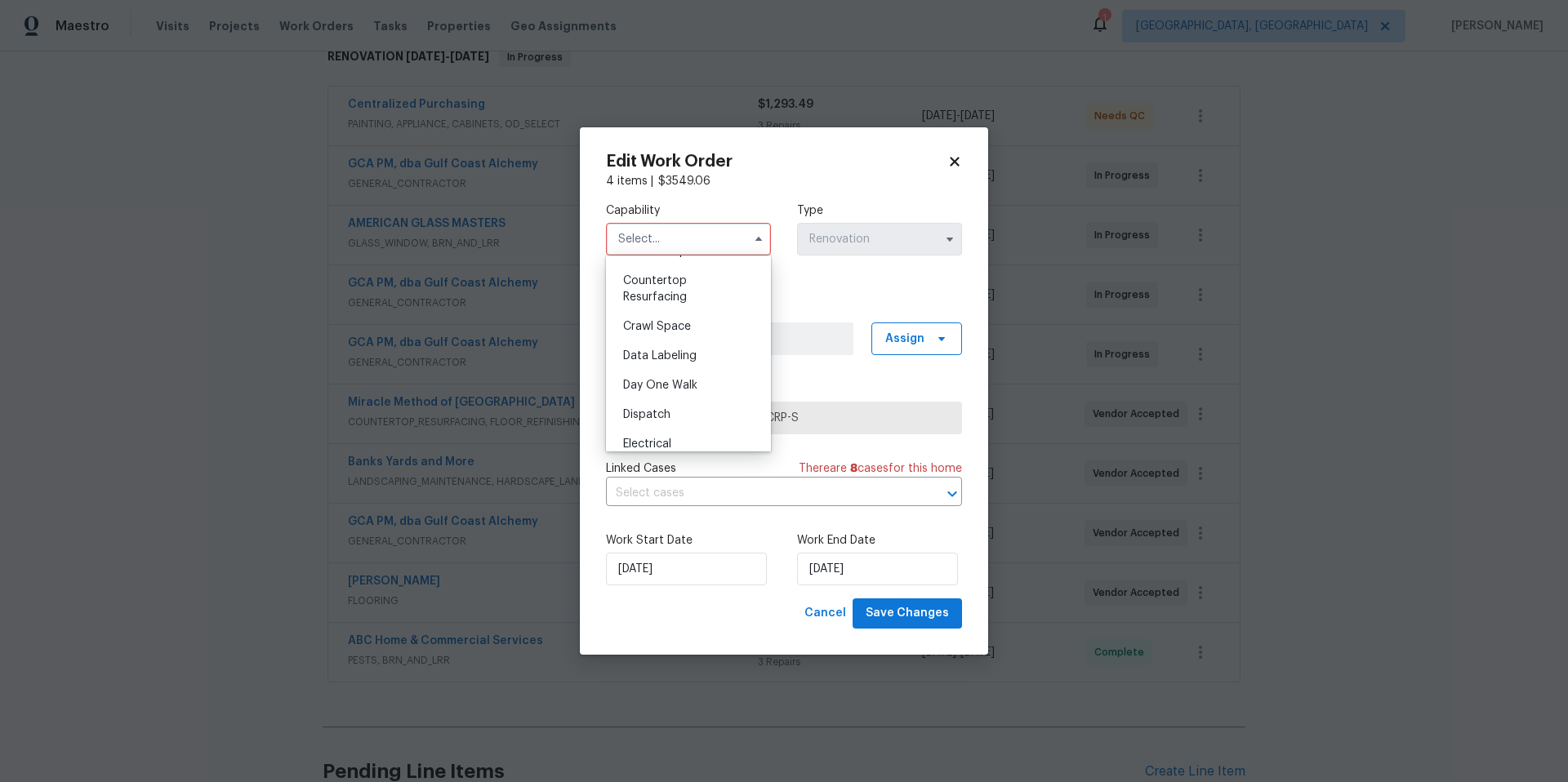
scroll to position [281, 0]
click at [686, 358] on div "Countertop Resurfacing" at bounding box center [688, 354] width 157 height 46
type input "Countertop Resurfacing"
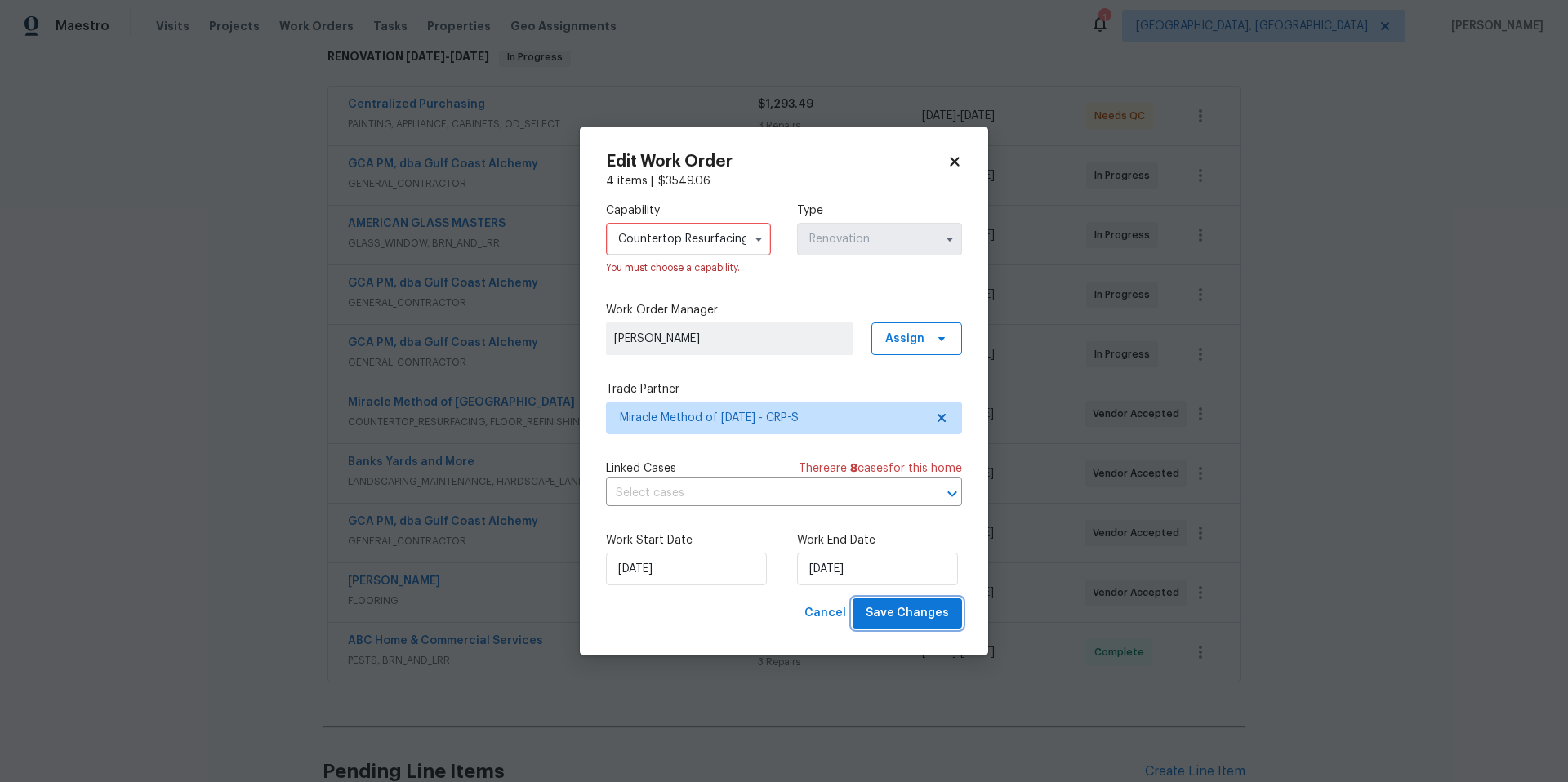
click at [912, 614] on span "Save Changes" at bounding box center [907, 614] width 83 height 21
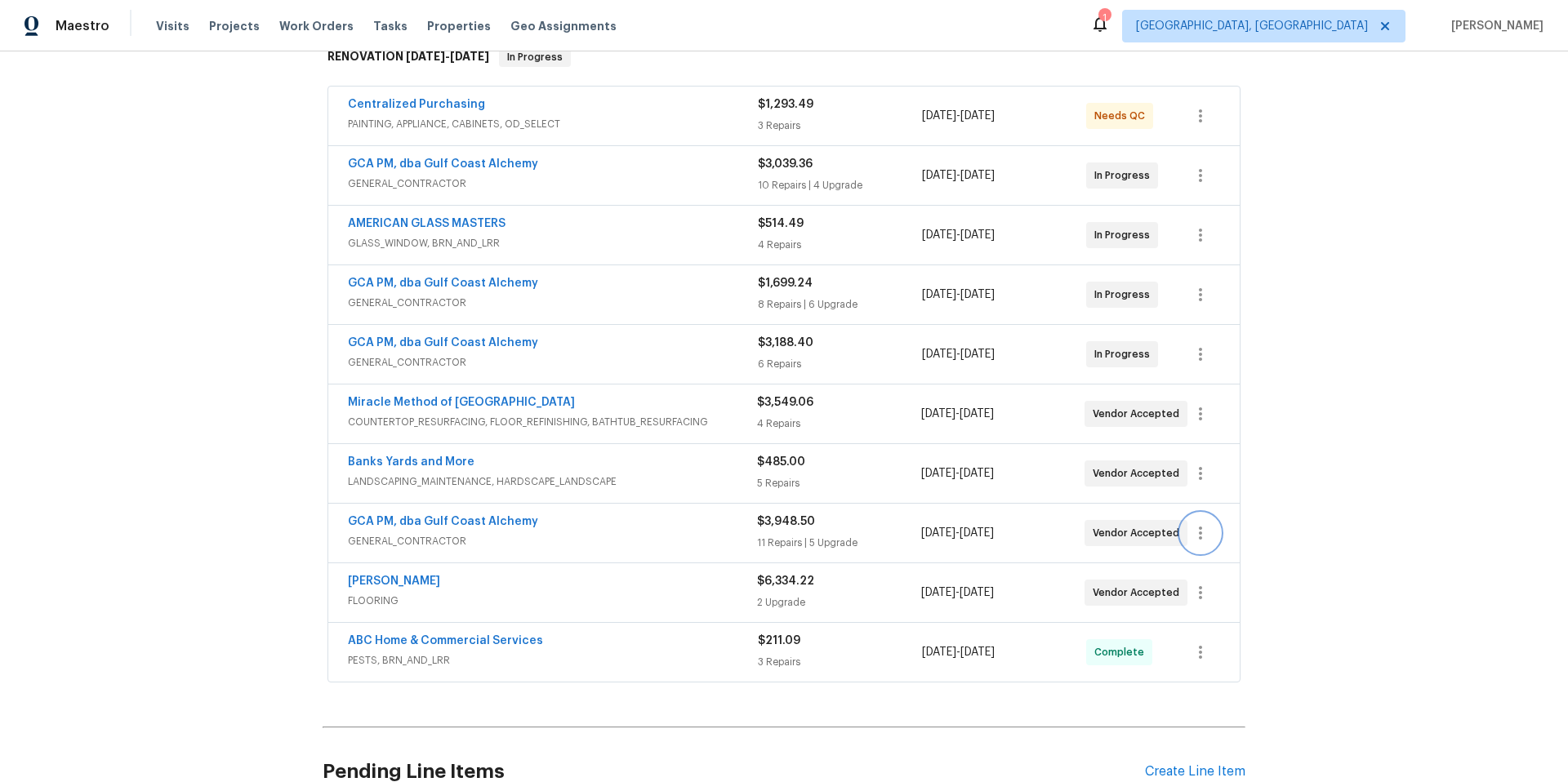
click at [1197, 529] on icon "button" at bounding box center [1201, 533] width 20 height 20
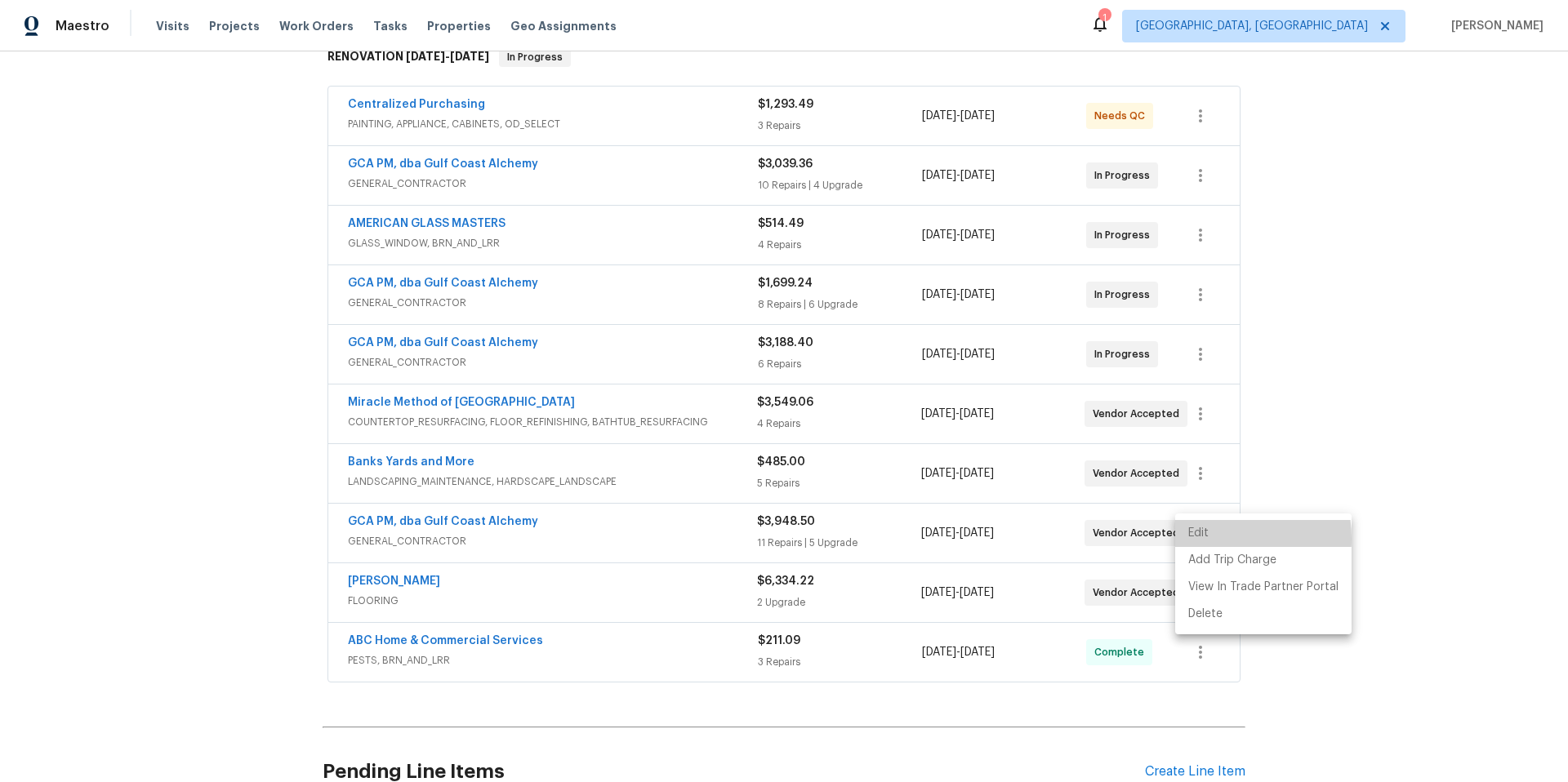
click at [1204, 539] on li "Edit" at bounding box center [1263, 533] width 176 height 27
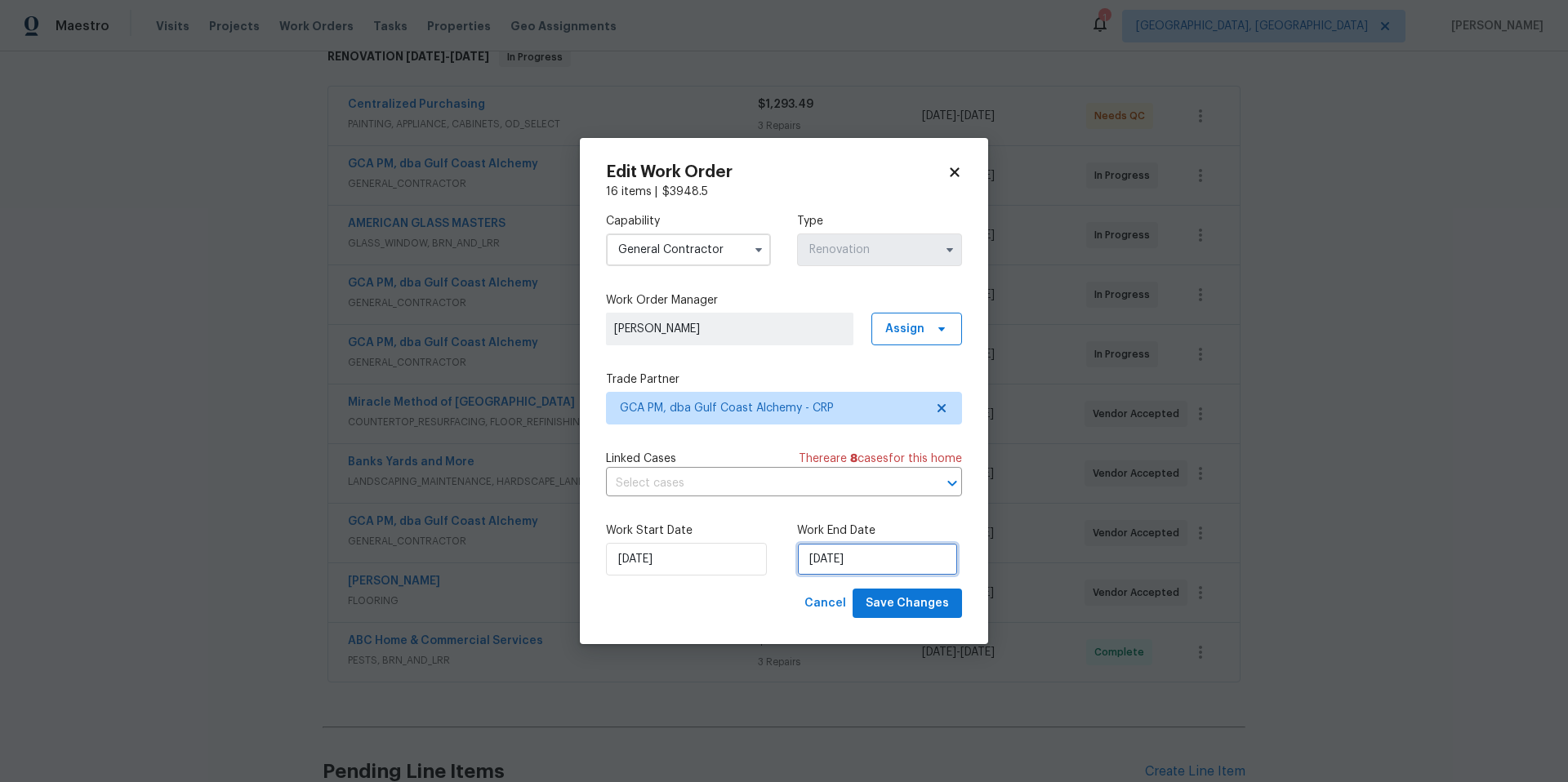
click at [886, 551] on input "[DATE]" at bounding box center [877, 560] width 161 height 33
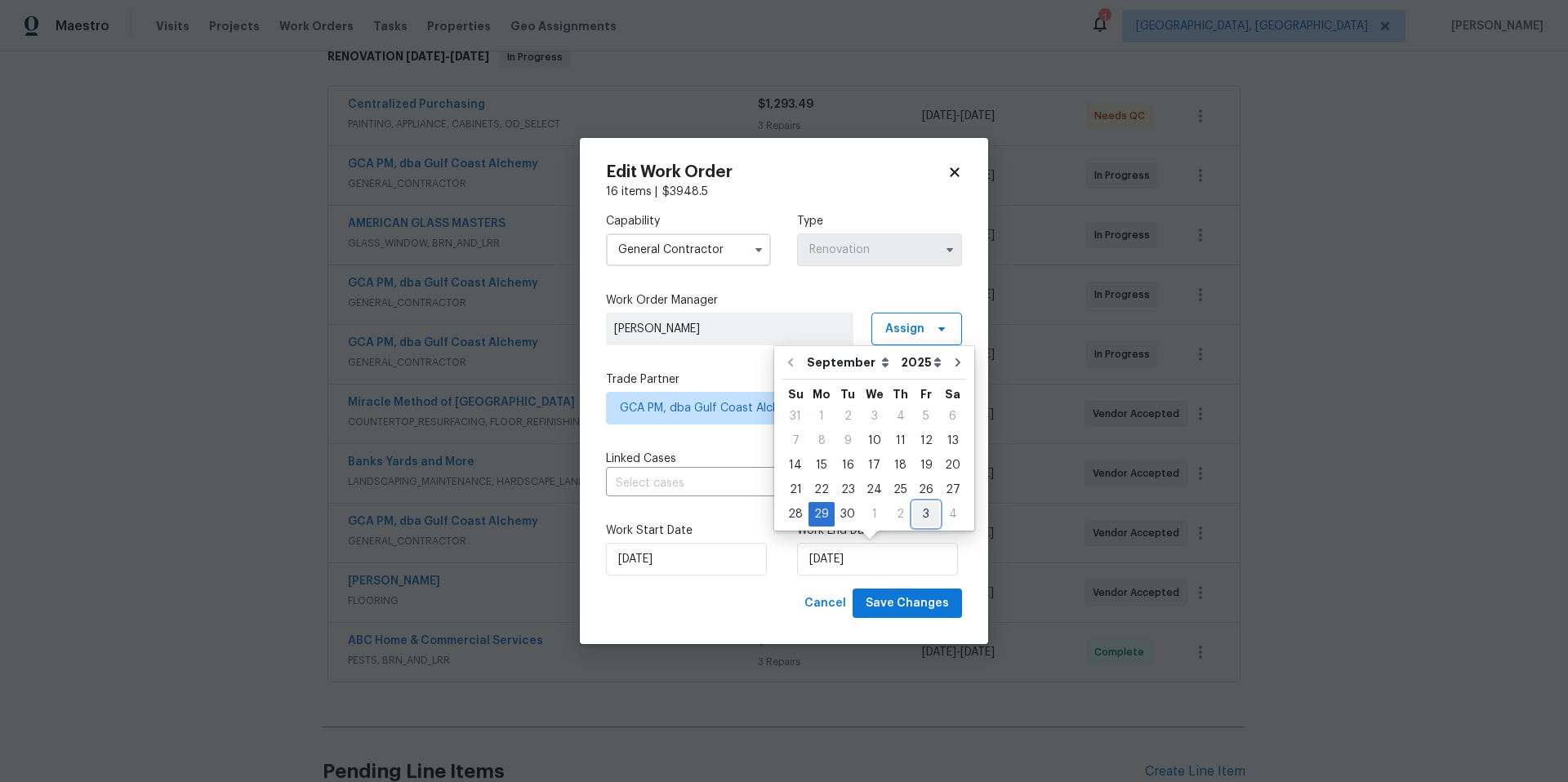
click at [925, 517] on div "3" at bounding box center [926, 515] width 26 height 23
type input "10/3/2025"
select select "9"
click at [919, 610] on span "Save Changes" at bounding box center [907, 604] width 83 height 21
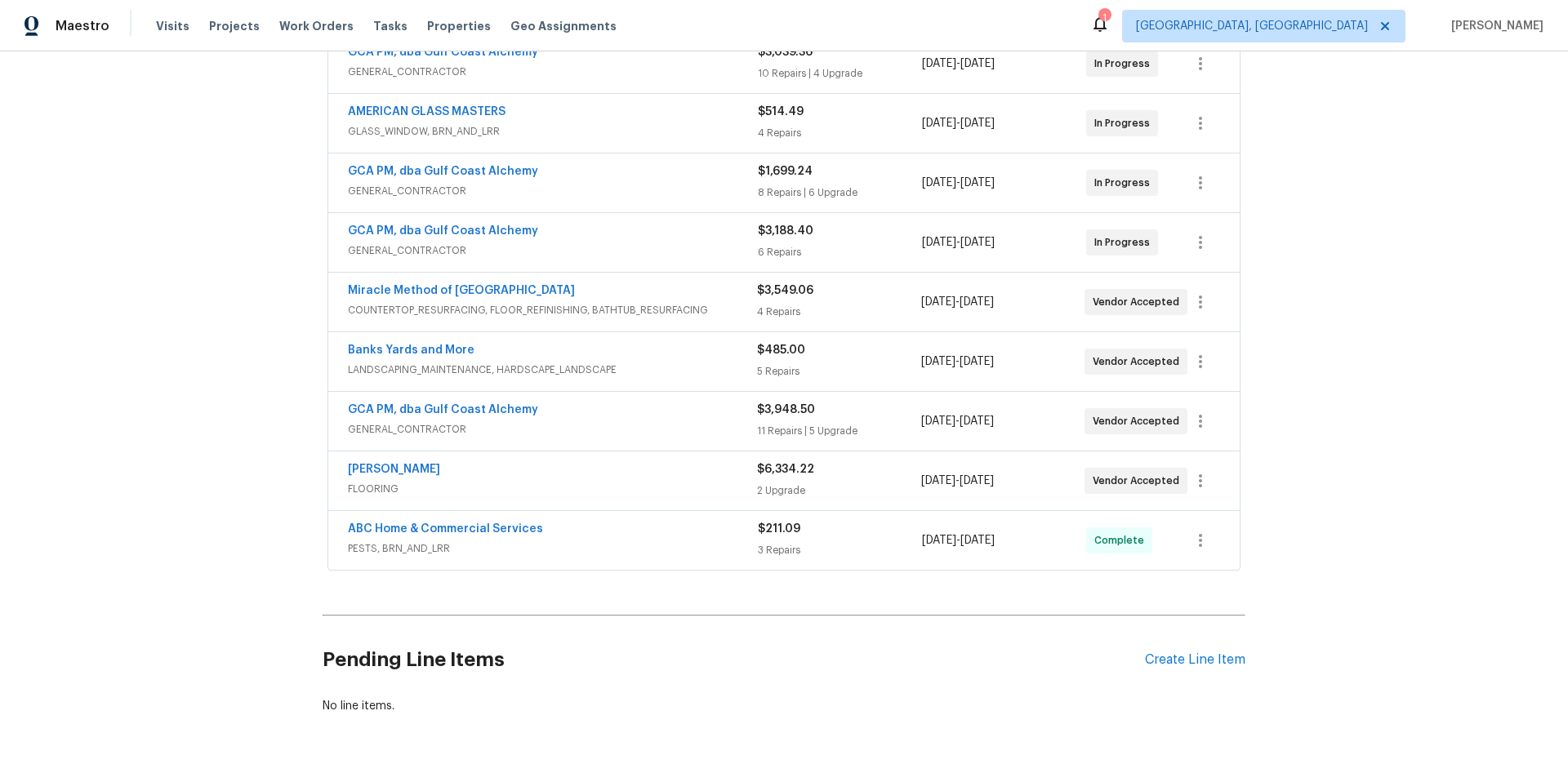
scroll to position [446, 0]
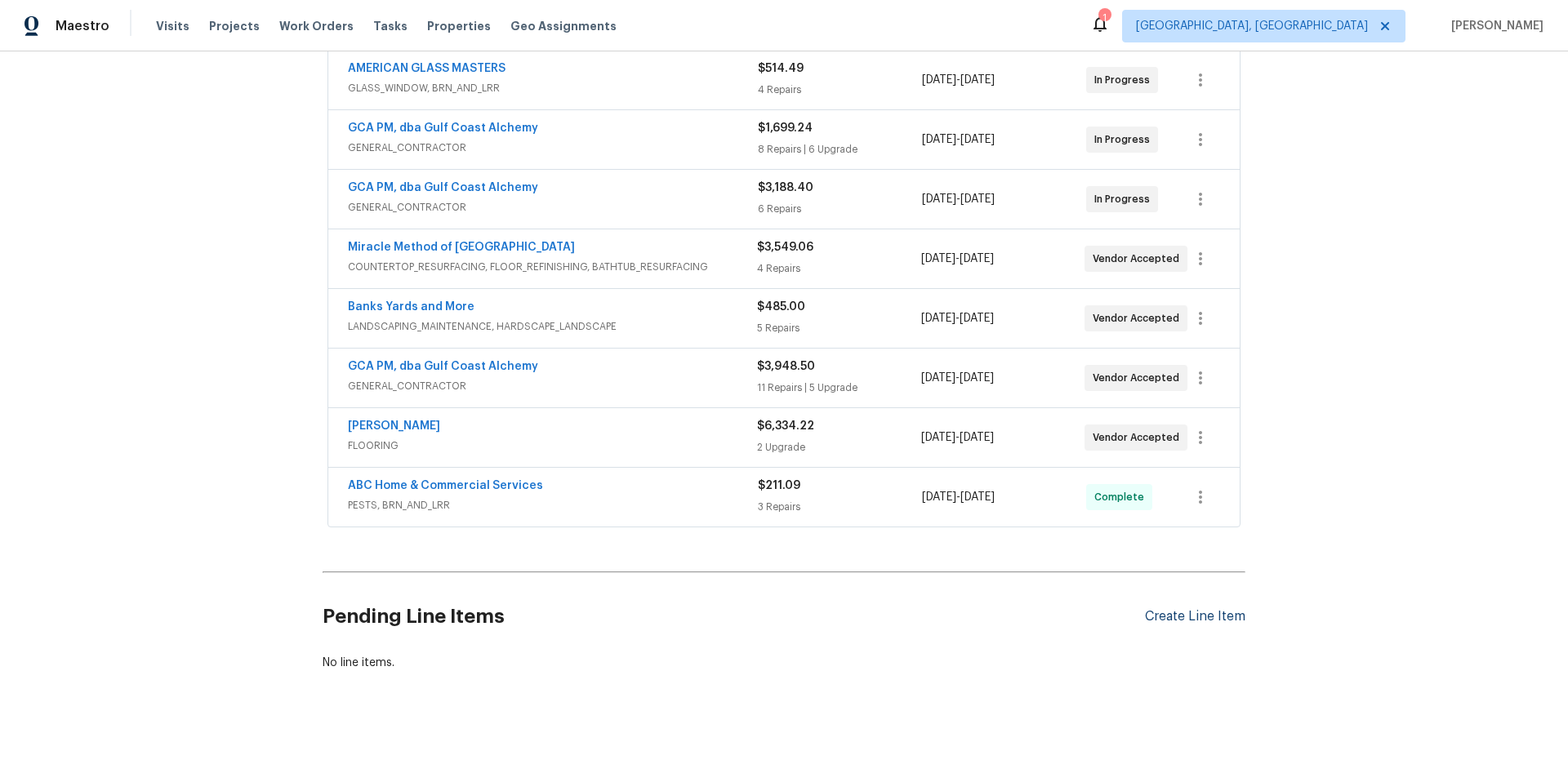
click at [1193, 609] on div "Create Line Item" at bounding box center [1196, 617] width 101 height 16
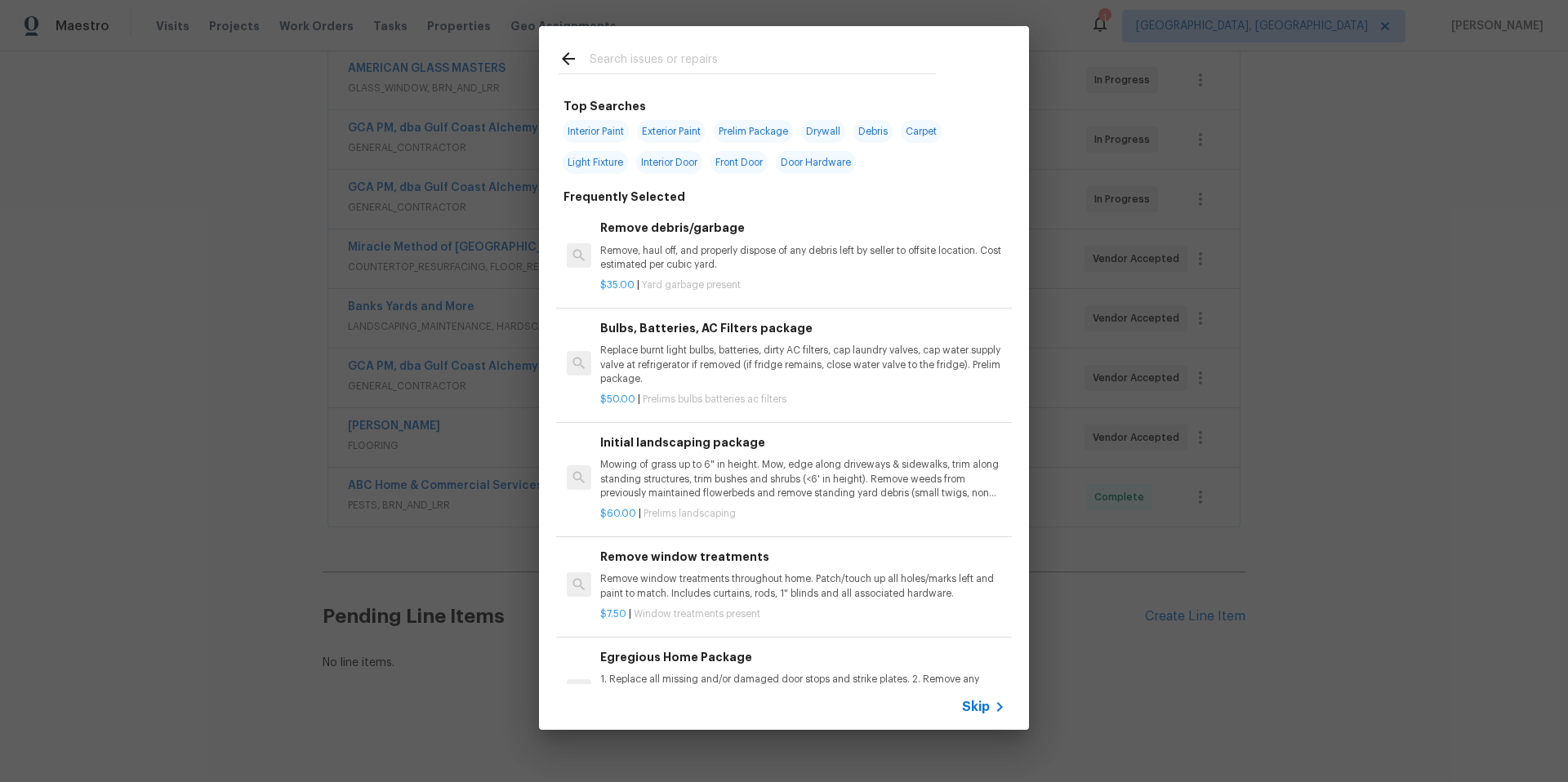
click at [610, 57] on input "text" at bounding box center [762, 61] width 346 height 24
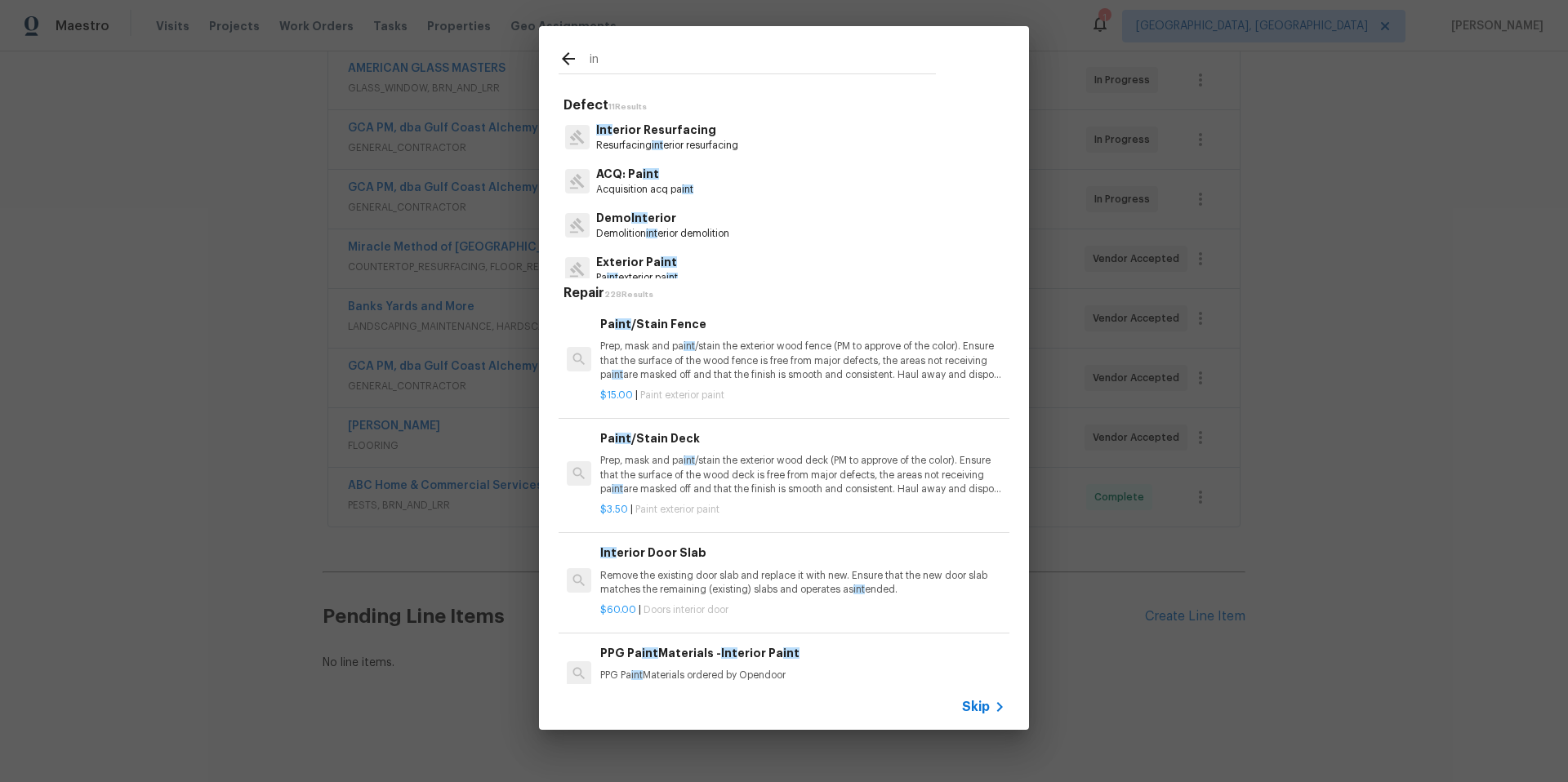
type input "i"
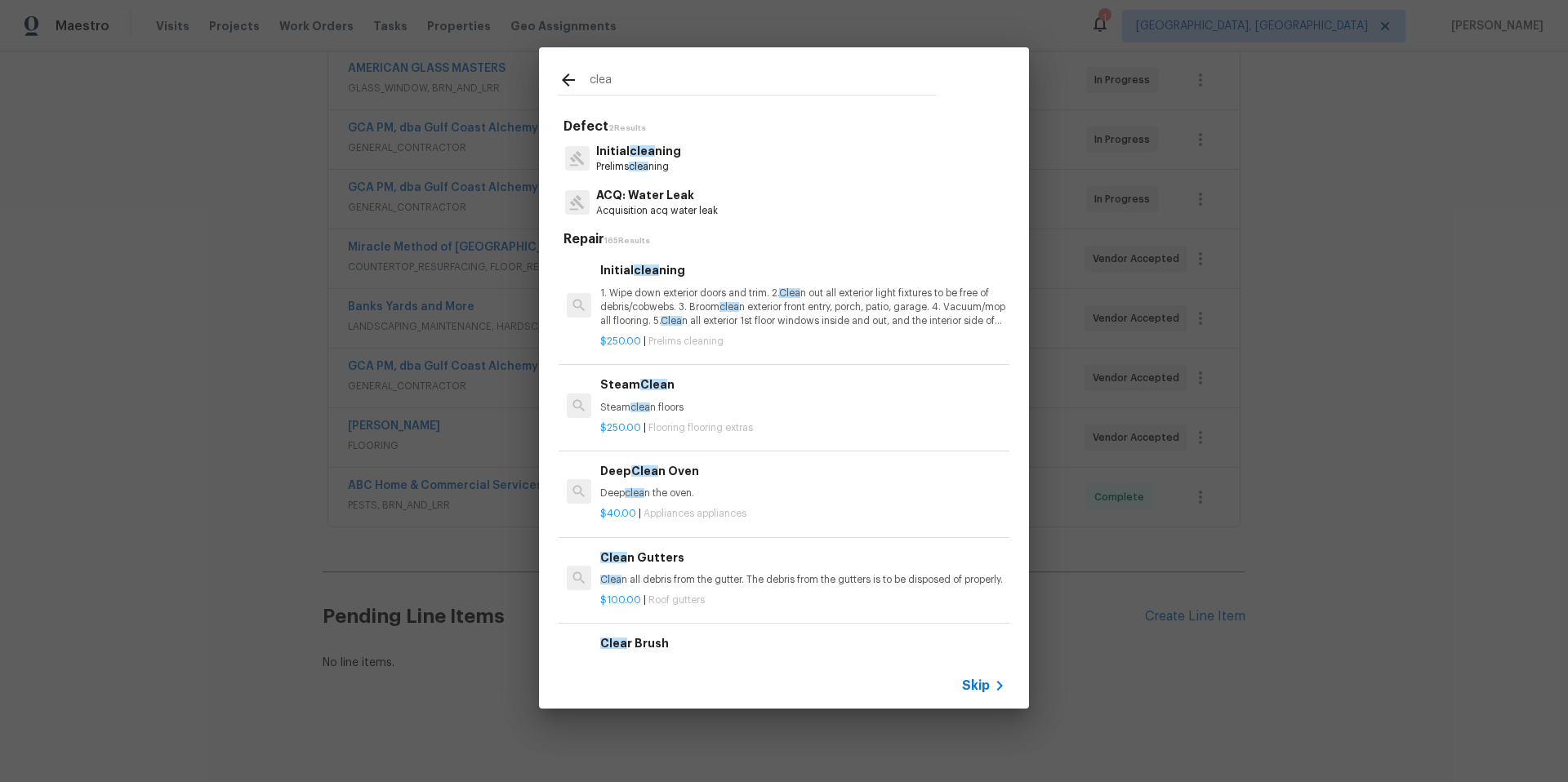
type input "clea"
click at [656, 159] on p "Initial clea ning" at bounding box center [639, 152] width 85 height 17
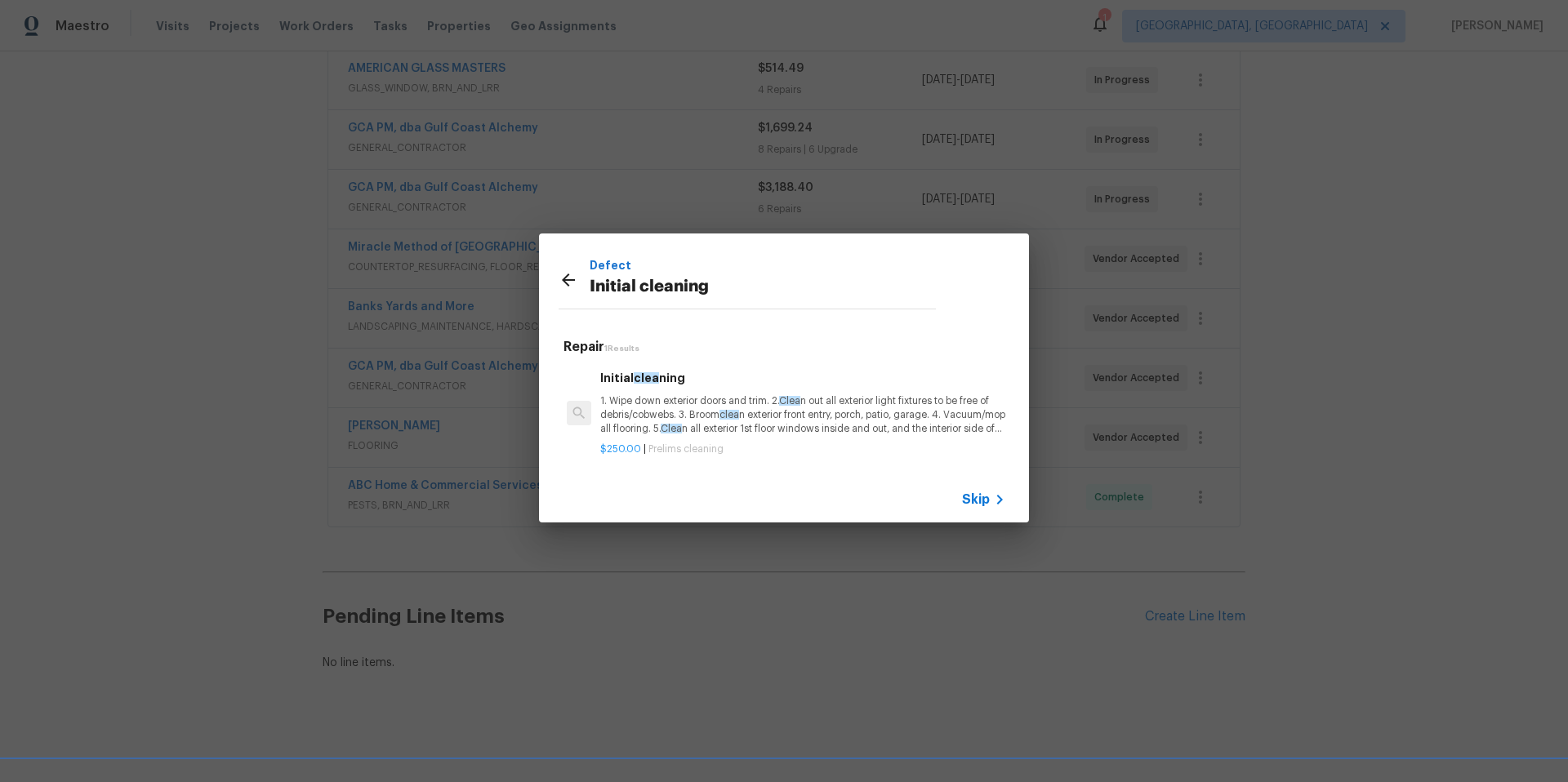
click at [758, 424] on p "1. Wipe down exterior doors and trim. 2. Clea n out all exterior light fixtures…" at bounding box center [802, 415] width 405 height 42
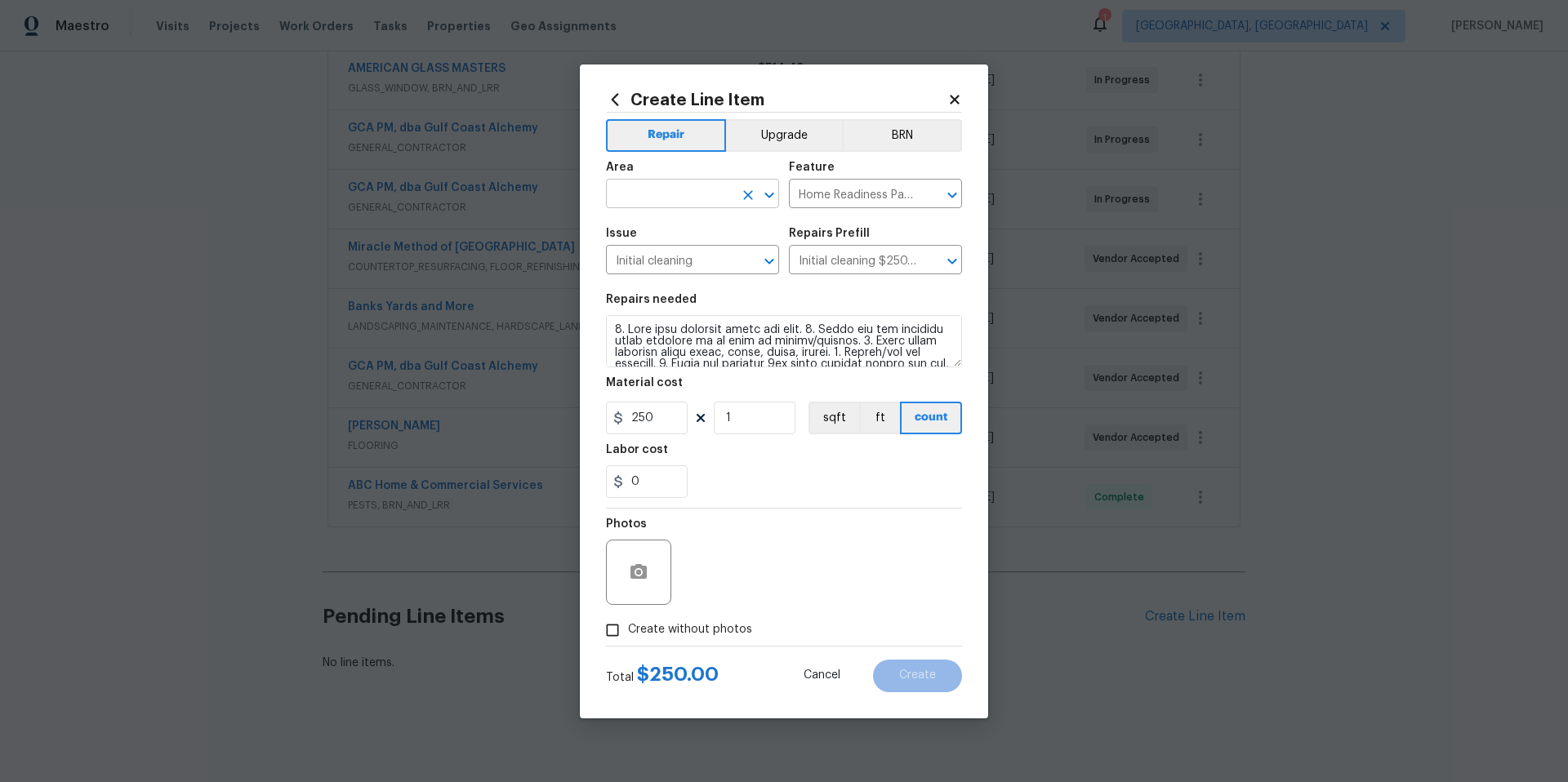
click at [661, 187] on input "text" at bounding box center [669, 195] width 128 height 25
click at [683, 267] on li "Interior Overall" at bounding box center [692, 258] width 173 height 27
type input "Interior Overall"
click at [645, 571] on icon "button" at bounding box center [638, 571] width 16 height 15
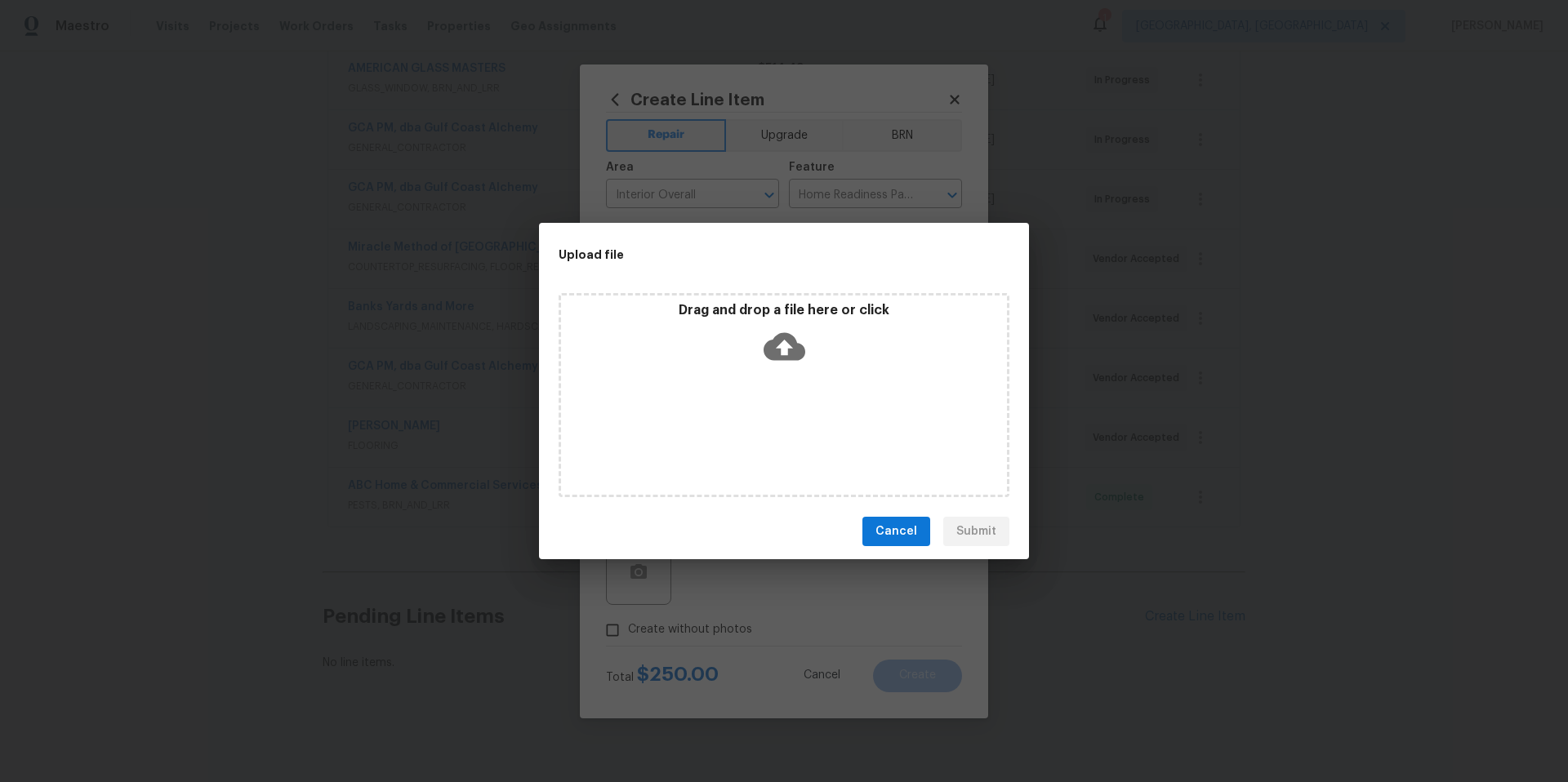
click at [785, 340] on icon at bounding box center [785, 347] width 42 height 28
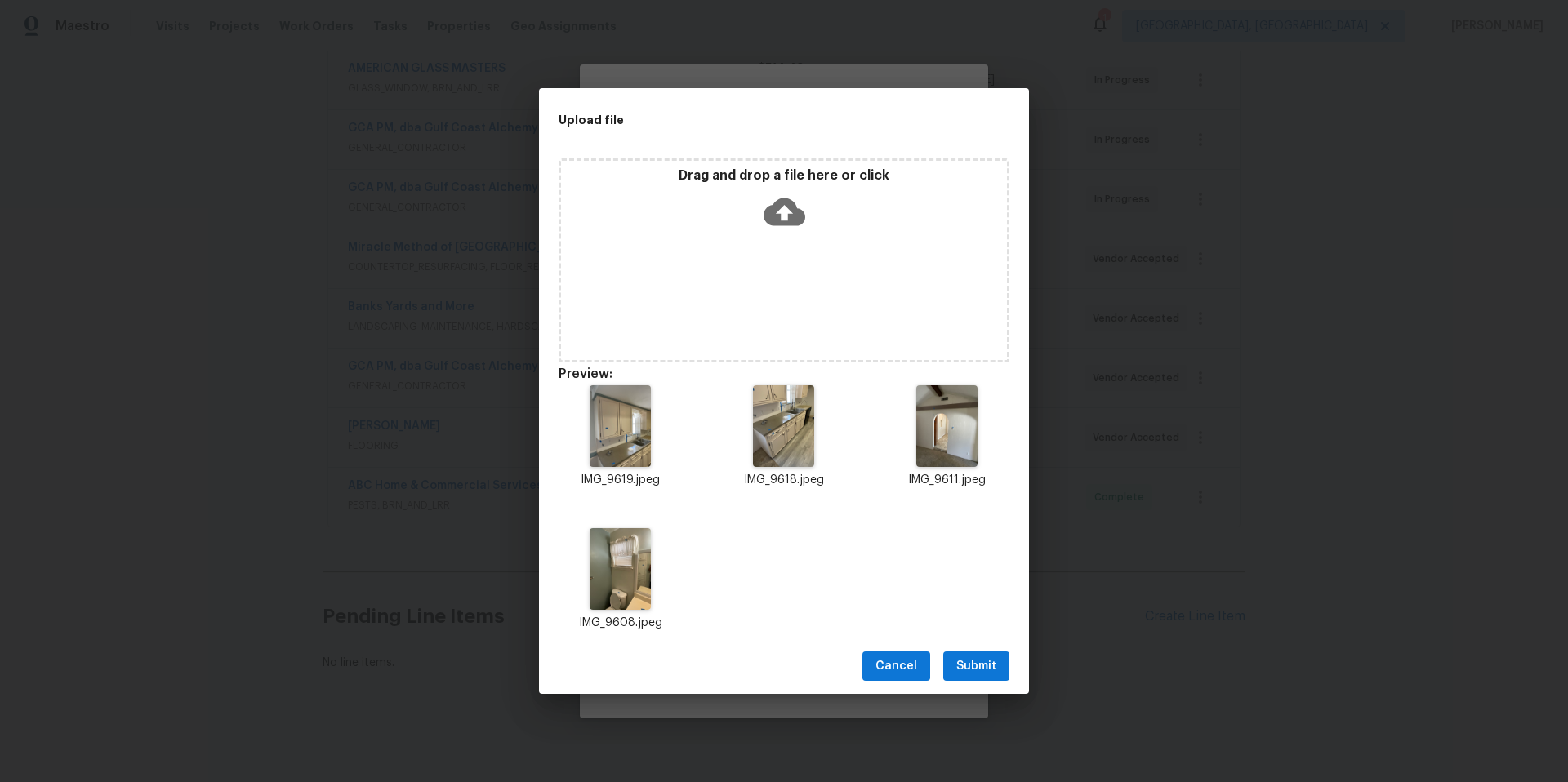
click at [992, 660] on span "Submit" at bounding box center [977, 667] width 40 height 21
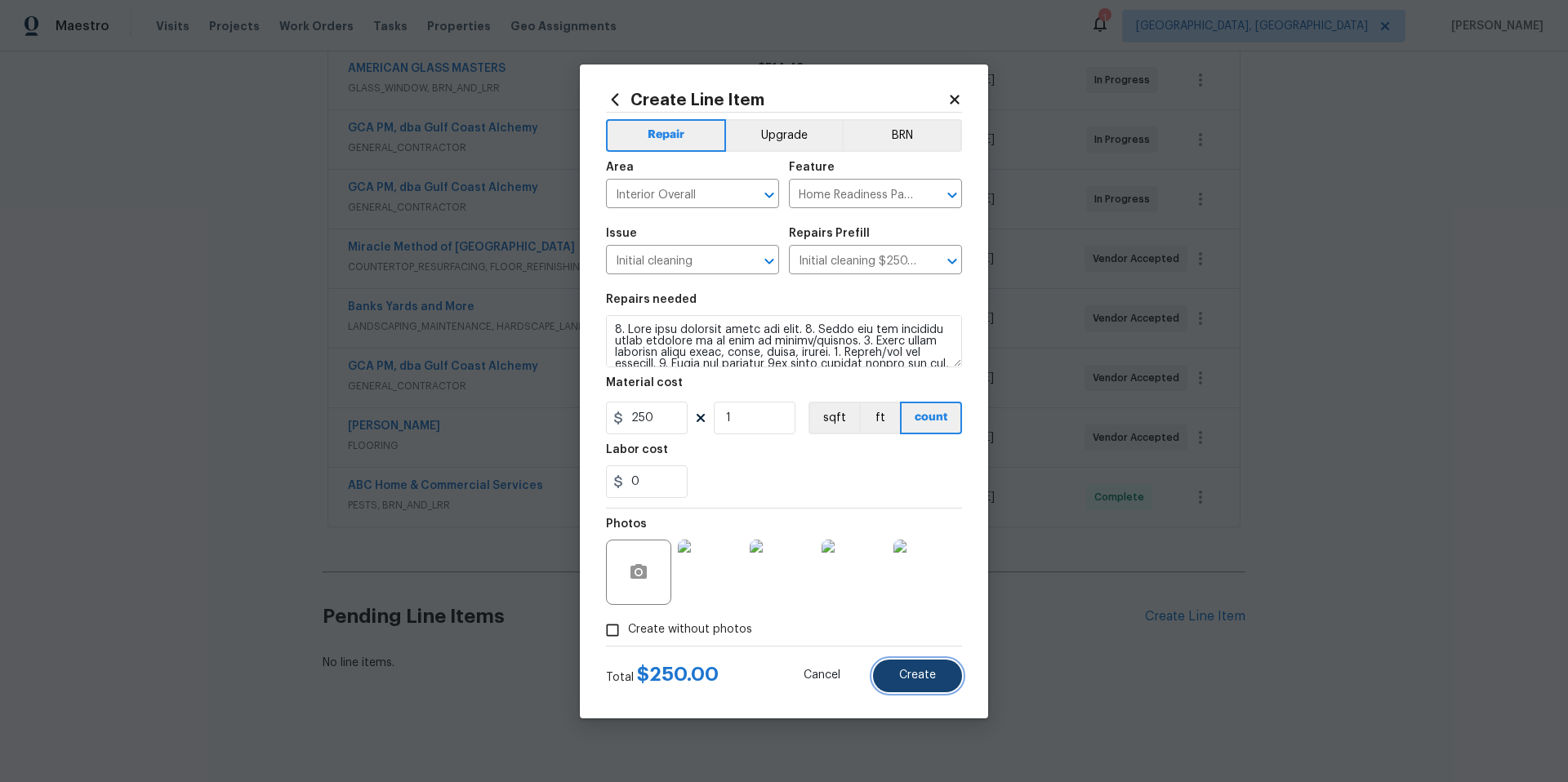
click at [898, 663] on button "Create" at bounding box center [918, 676] width 89 height 33
type input "0"
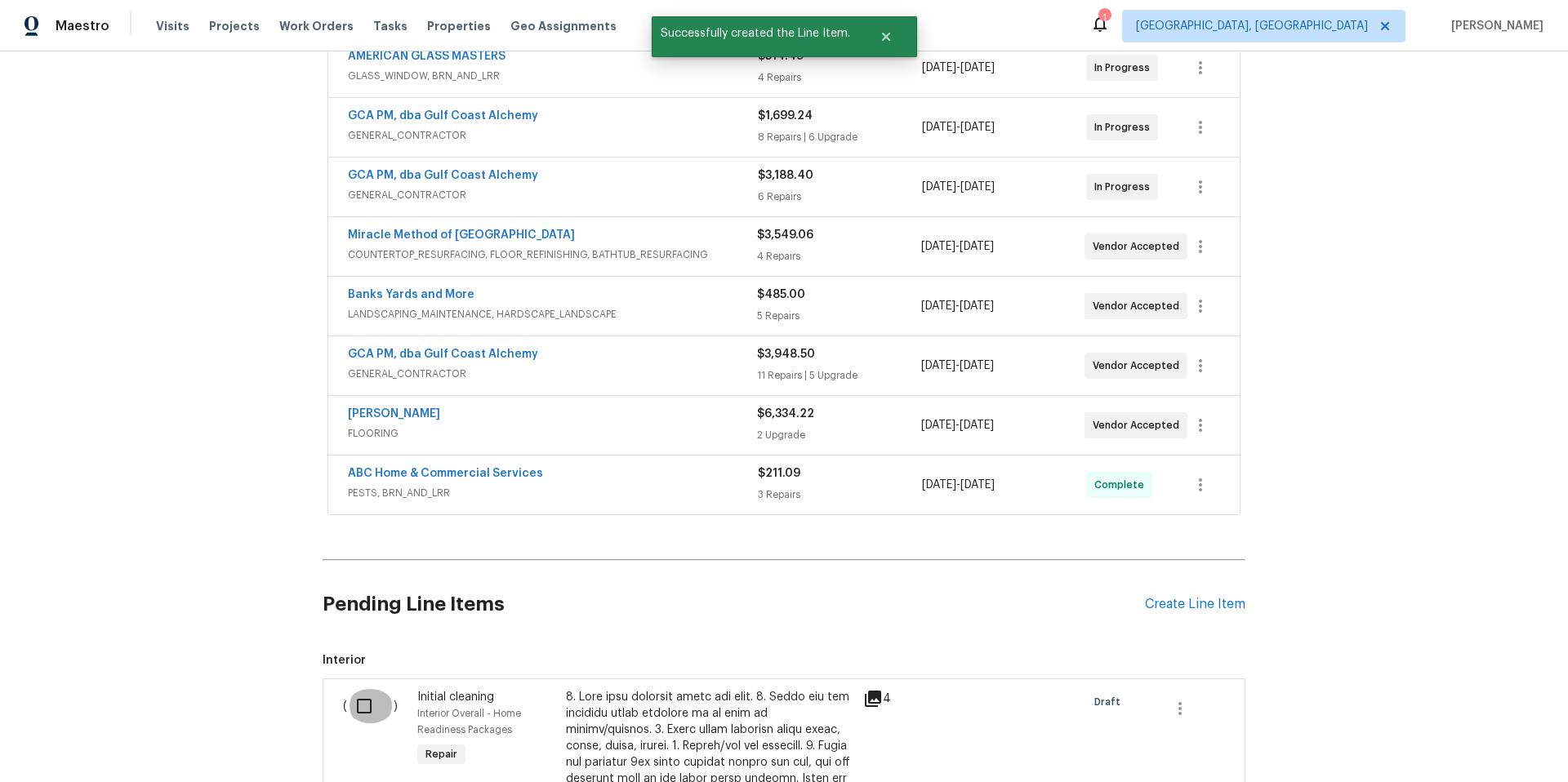
click at [355, 698] on input "checkbox" at bounding box center [371, 706] width 47 height 35
checkbox input "true"
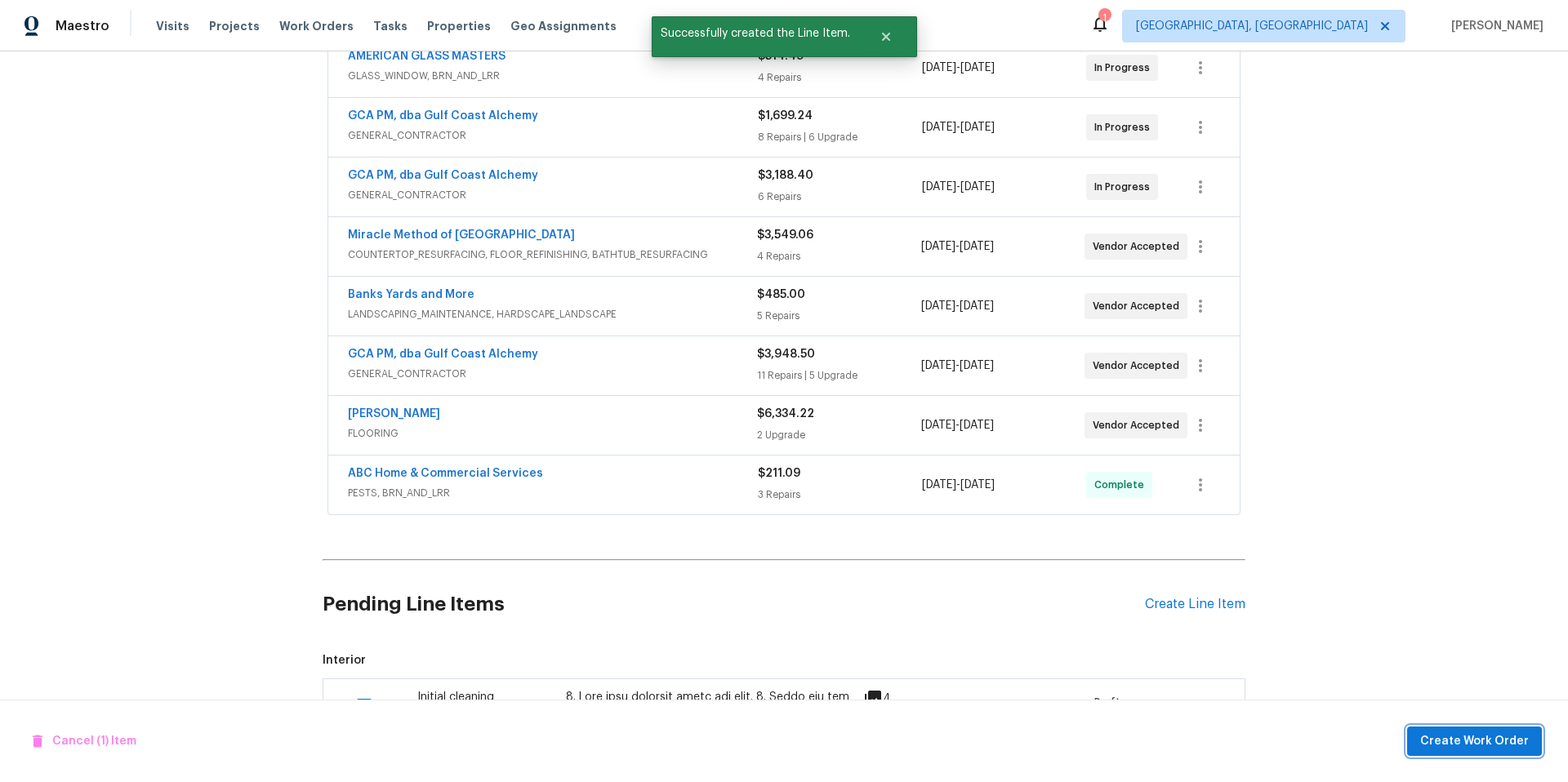
click at [1428, 734] on span "Create Work Order" at bounding box center [1474, 742] width 109 height 21
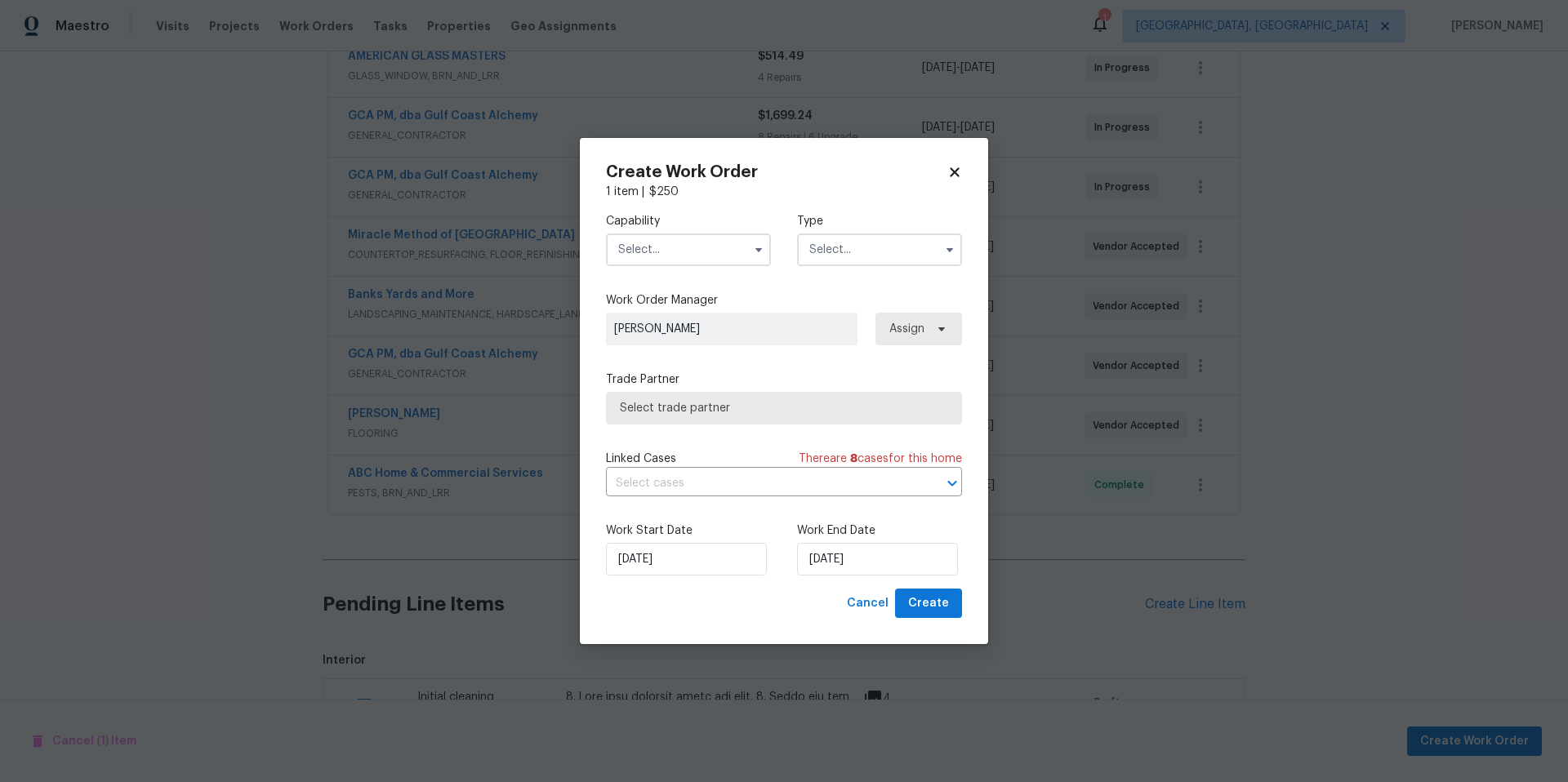
click at [629, 248] on input "text" at bounding box center [688, 250] width 165 height 33
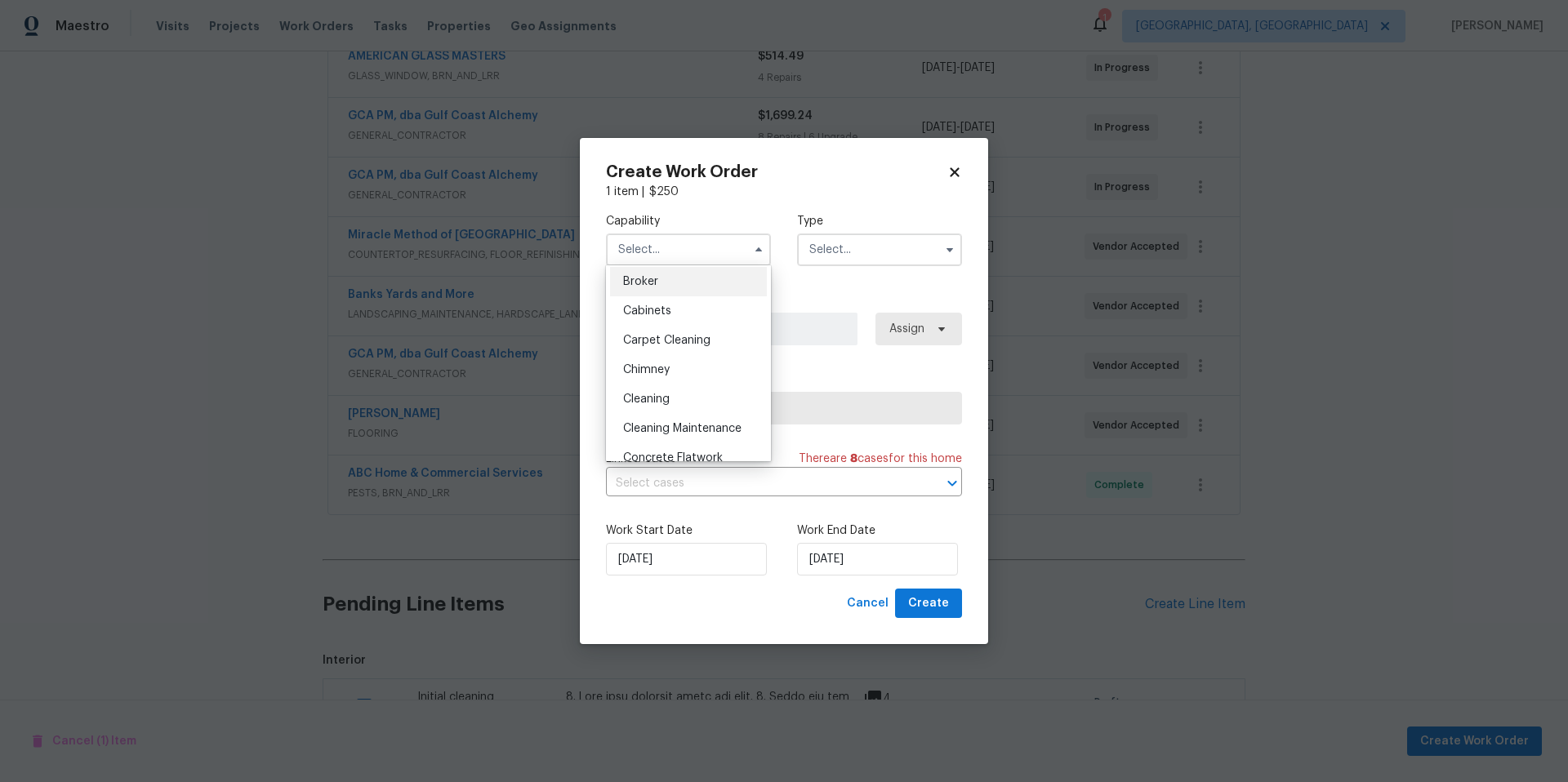
scroll to position [135, 0]
click at [656, 379] on span "Cleaning" at bounding box center [647, 384] width 47 height 11
type input "Cleaning"
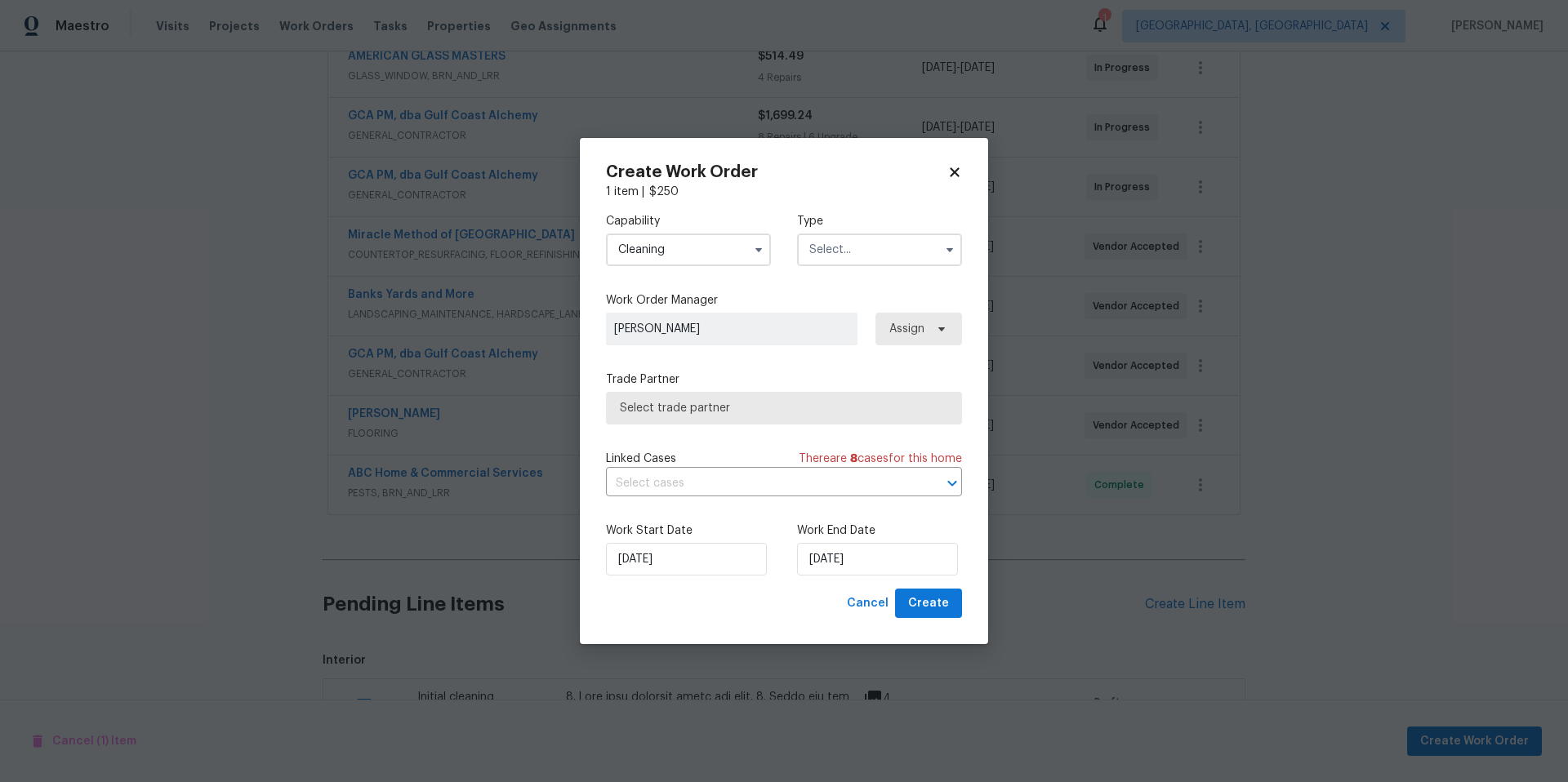
click at [873, 247] on input "text" at bounding box center [880, 250] width 165 height 33
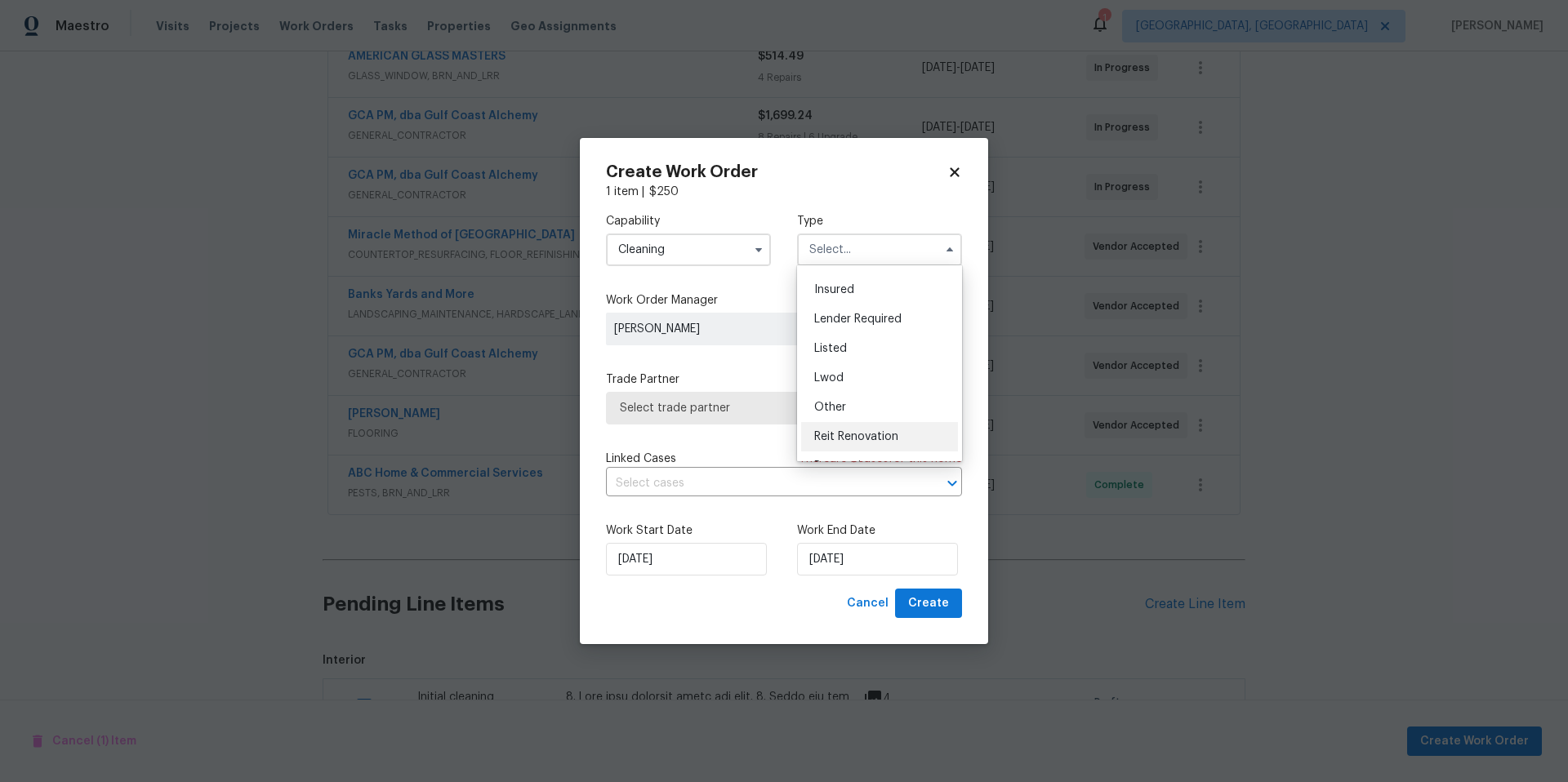
scroll to position [150, 0]
click at [885, 409] on div "Renovation" at bounding box center [880, 398] width 157 height 30
type input "Renovation"
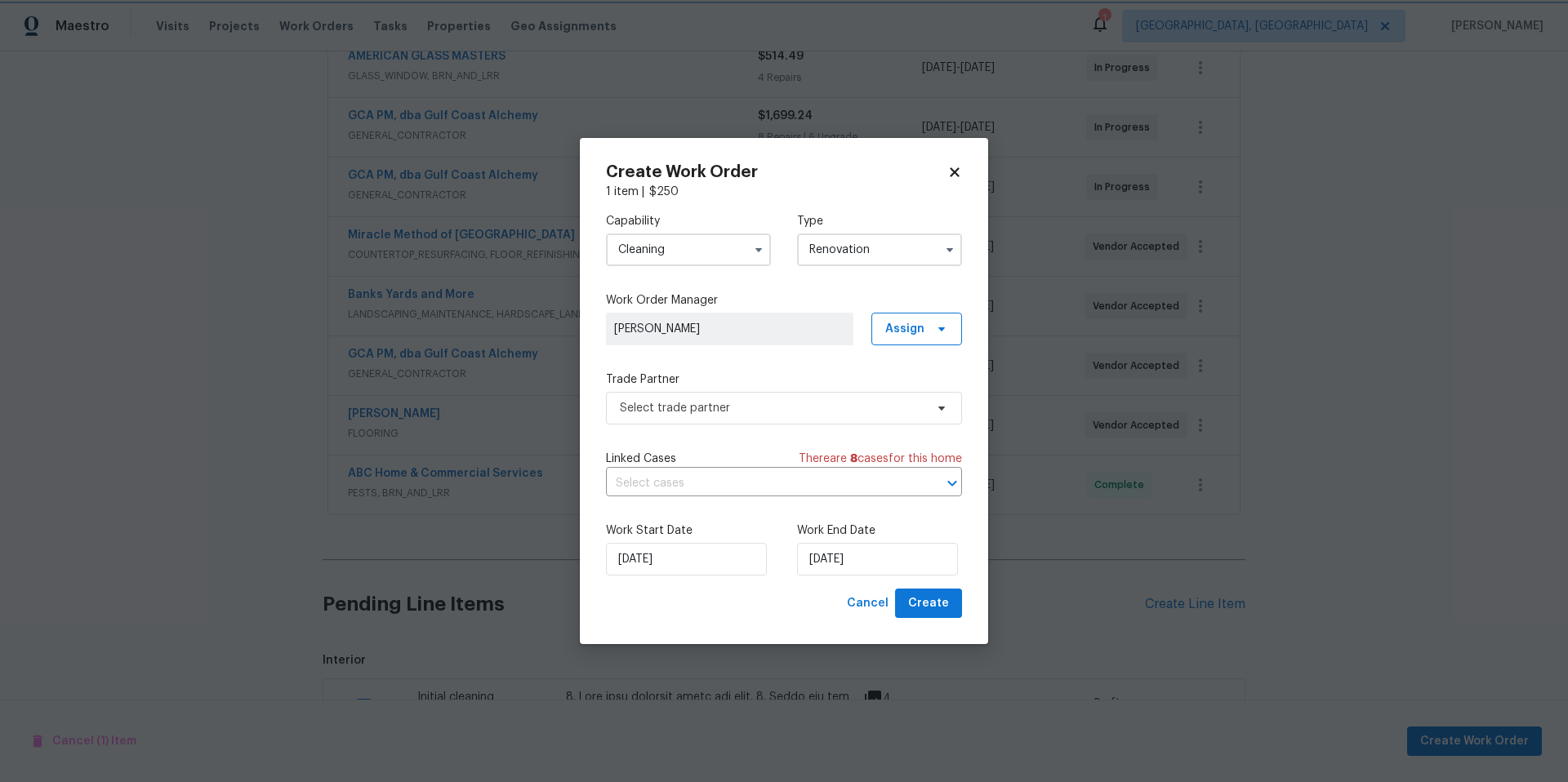
scroll to position [0, 0]
click at [800, 413] on span "Select trade partner" at bounding box center [772, 408] width 305 height 16
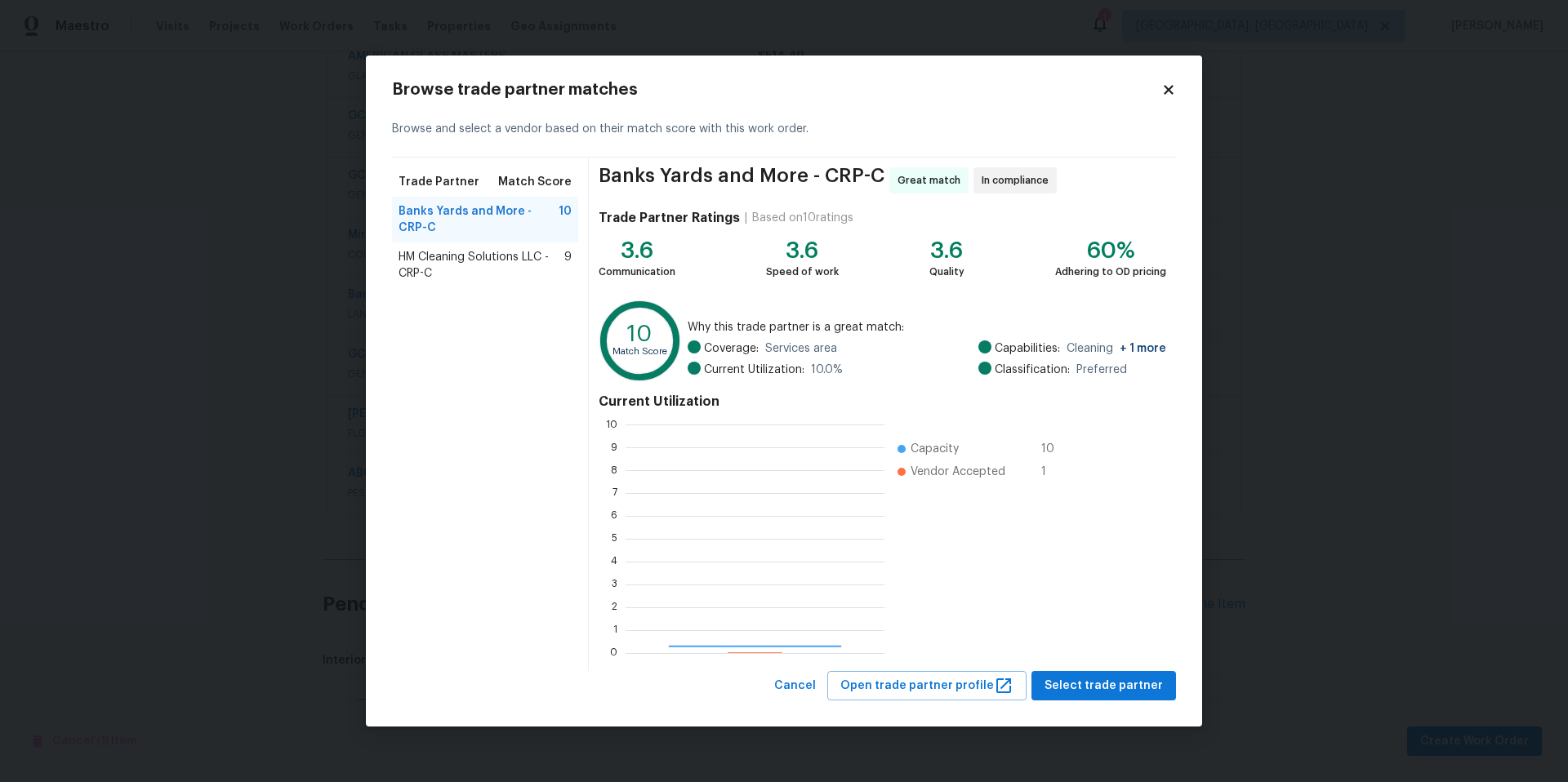
scroll to position [216, 247]
click at [429, 242] on div "HM Cleaning Solutions LLC - CRP-C 9" at bounding box center [485, 265] width 186 height 46
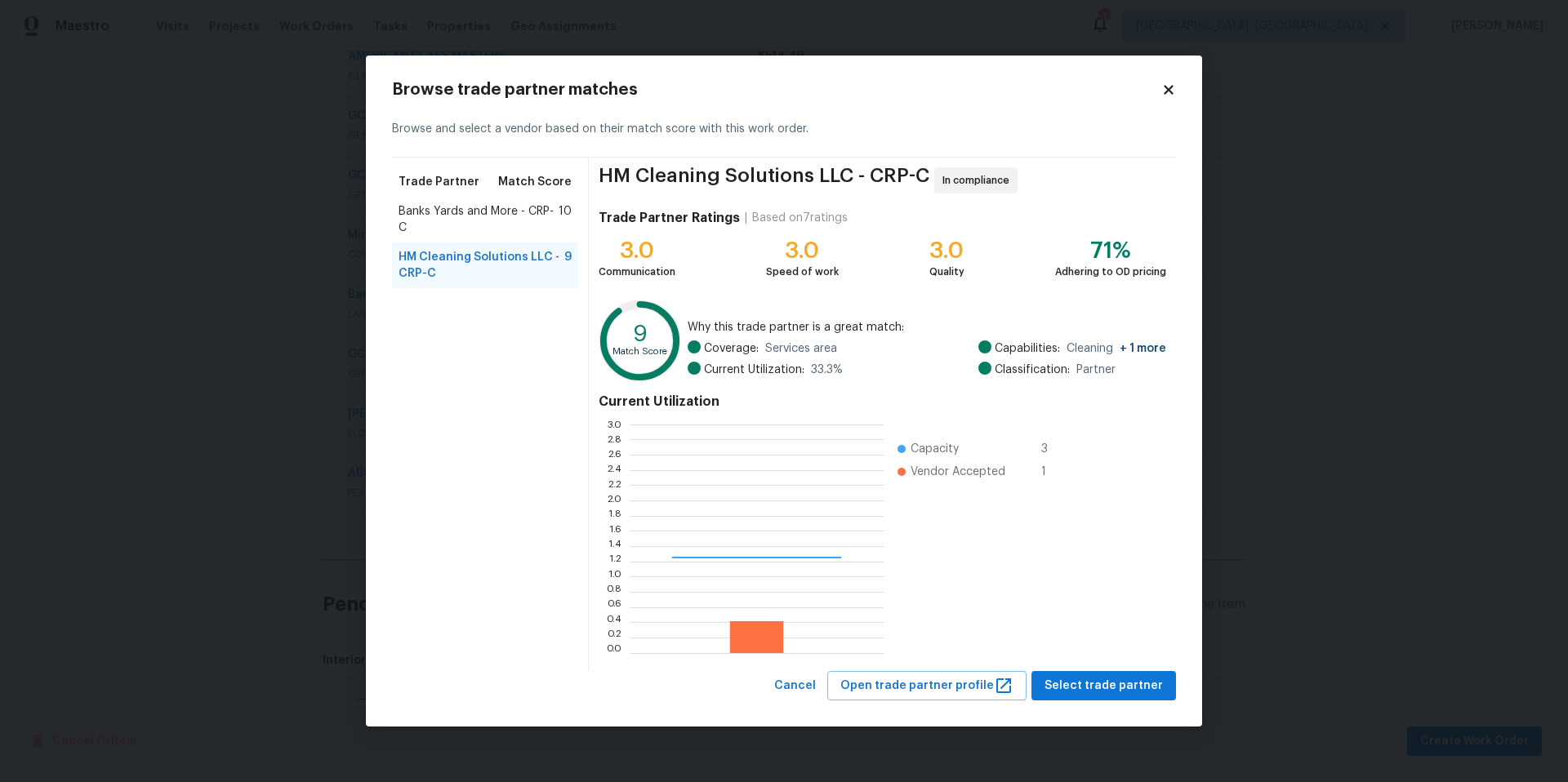
scroll to position [216, 242]
click at [1136, 674] on button "Select trade partner" at bounding box center [1104, 686] width 145 height 30
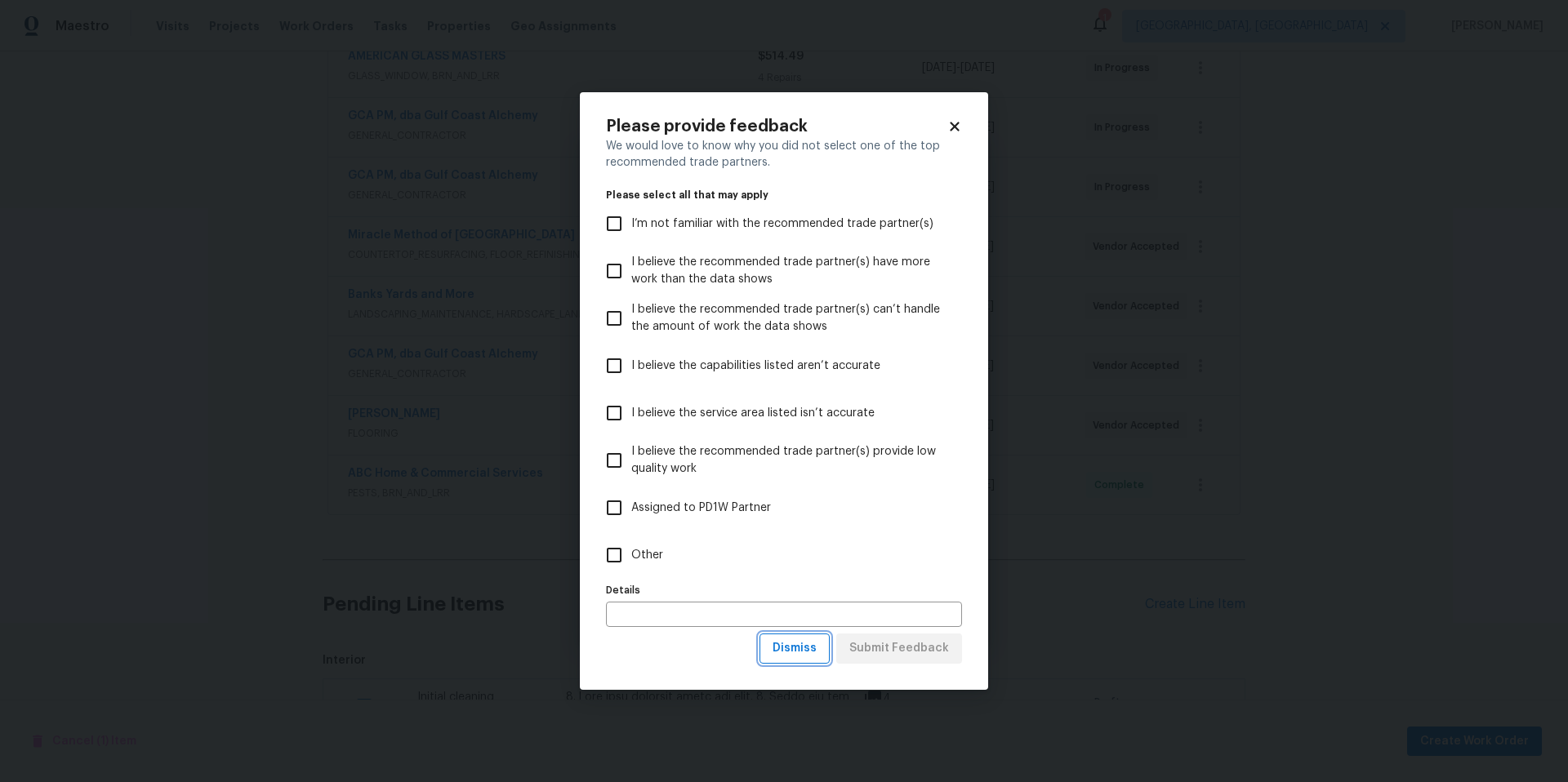
click at [800, 641] on span "Dismiss" at bounding box center [794, 649] width 44 height 21
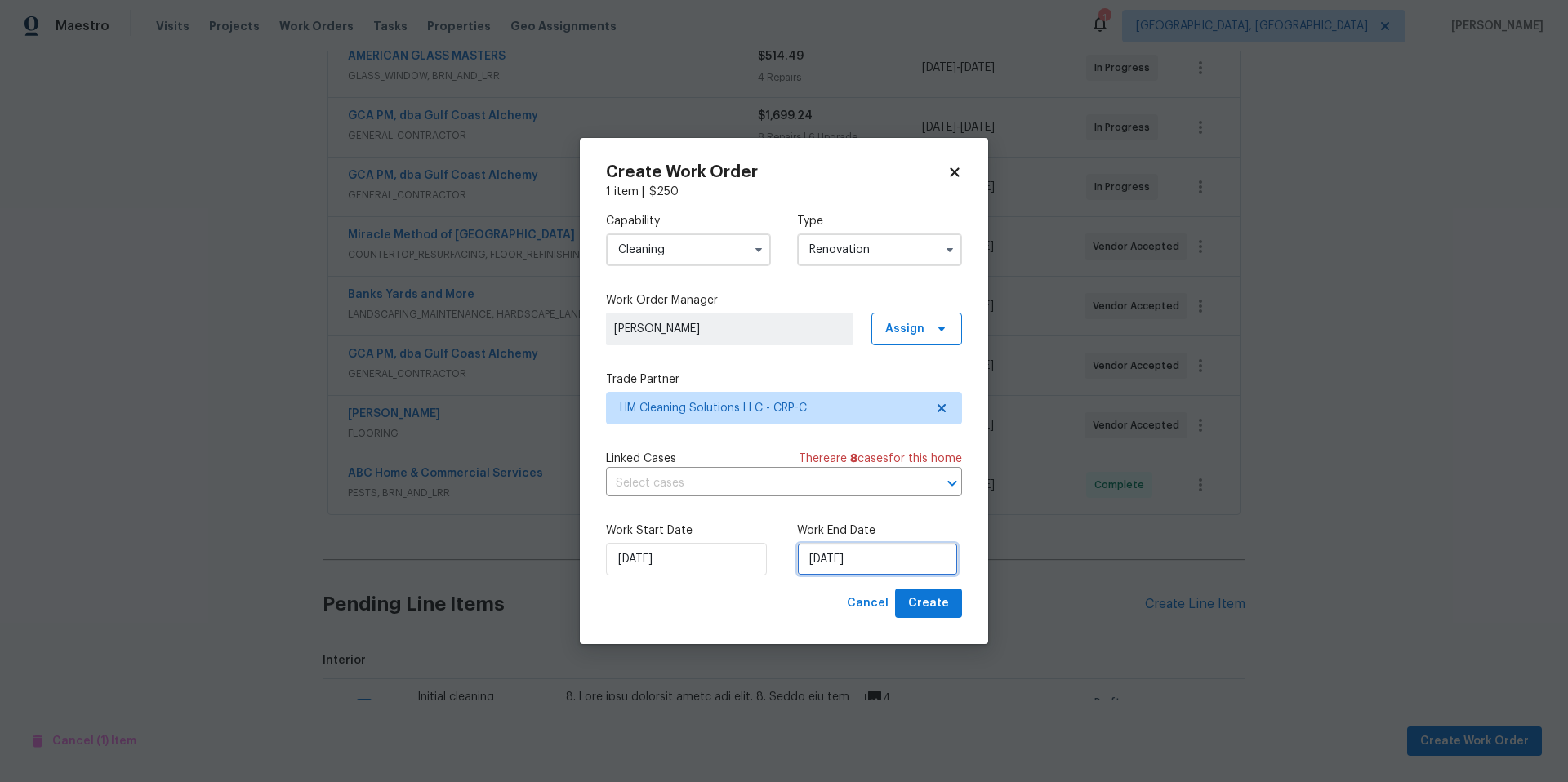
click at [871, 563] on input "9/24/2025" at bounding box center [877, 560] width 161 height 33
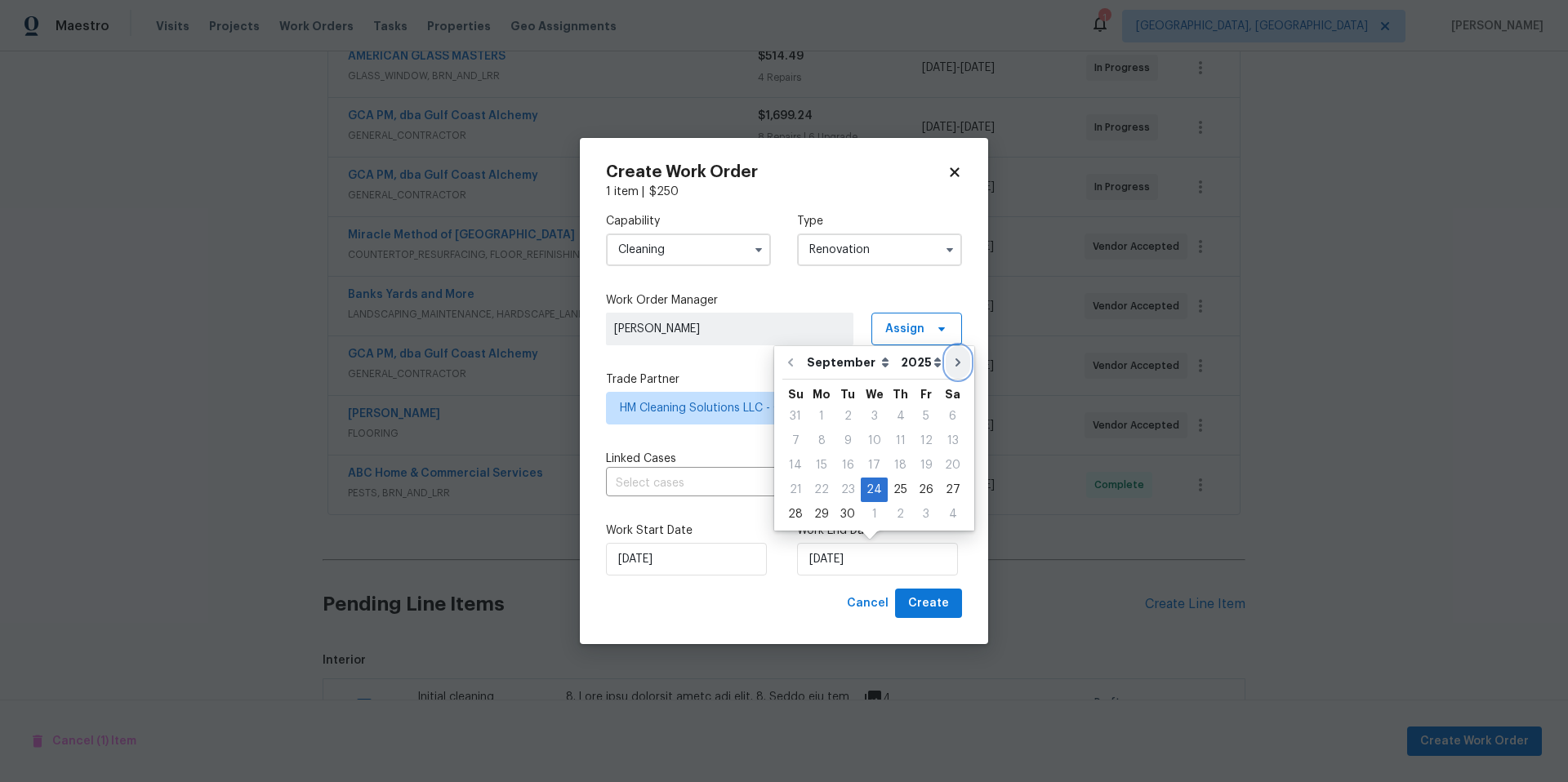
click at [952, 364] on icon "Go to next month" at bounding box center [958, 362] width 13 height 13
type input "10/24/2025"
select select "9"
click at [814, 442] on div "6" at bounding box center [820, 441] width 27 height 23
type input "10/6/2025"
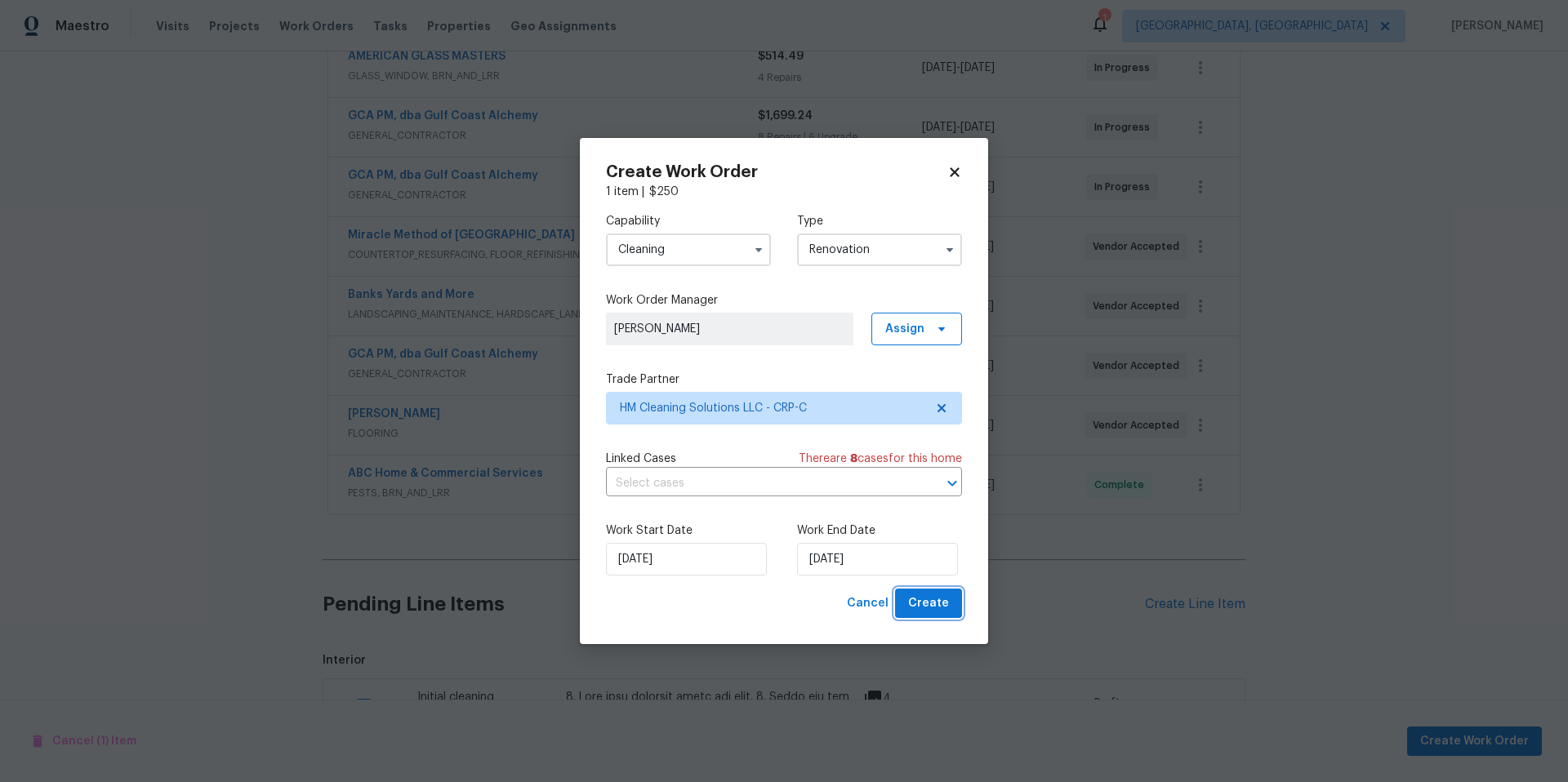
click at [943, 614] on span "Create" at bounding box center [928, 604] width 41 height 21
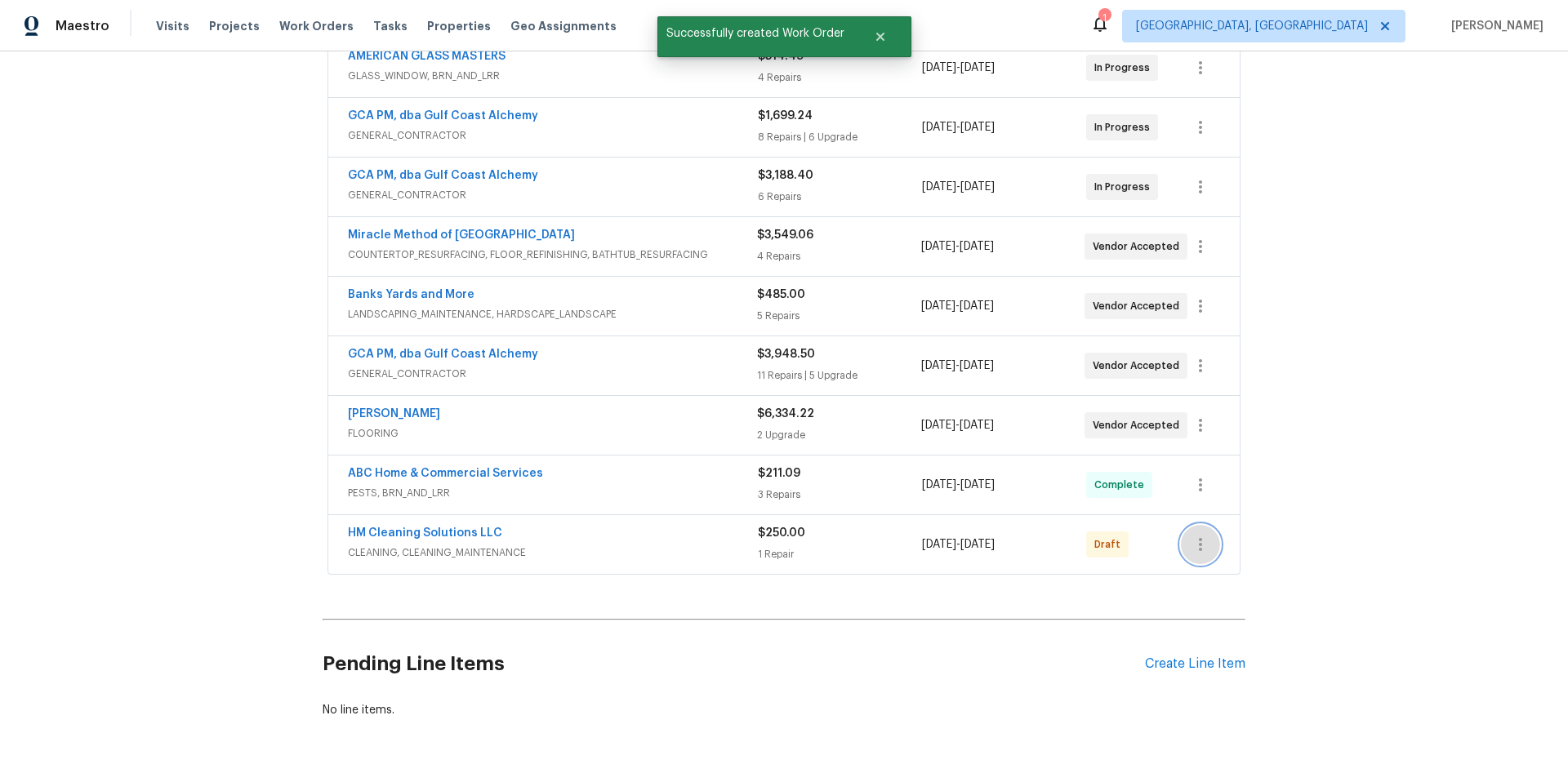
click at [1193, 550] on icon "button" at bounding box center [1201, 544] width 20 height 20
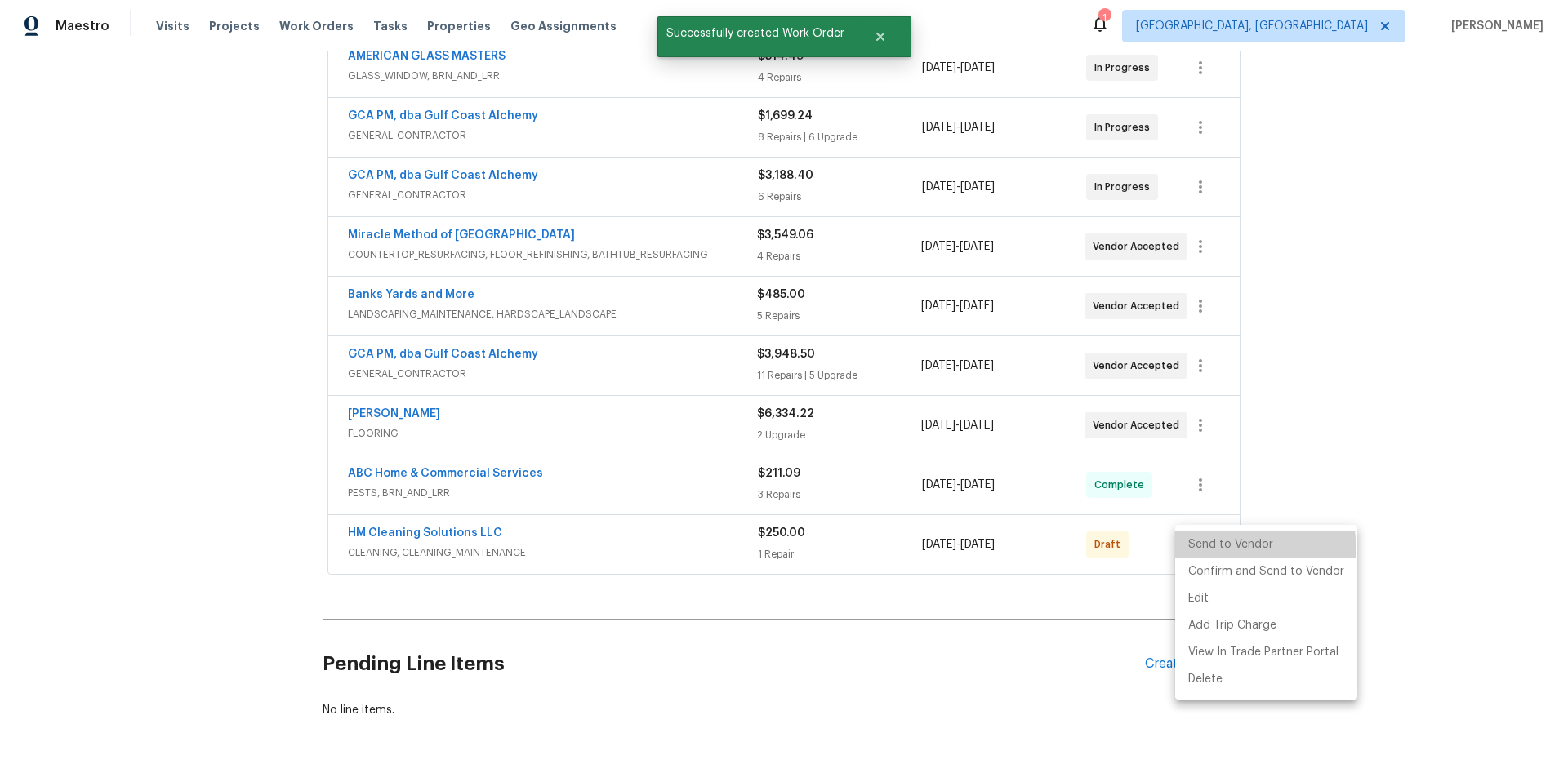
click at [1192, 554] on li "Send to Vendor" at bounding box center [1267, 544] width 182 height 27
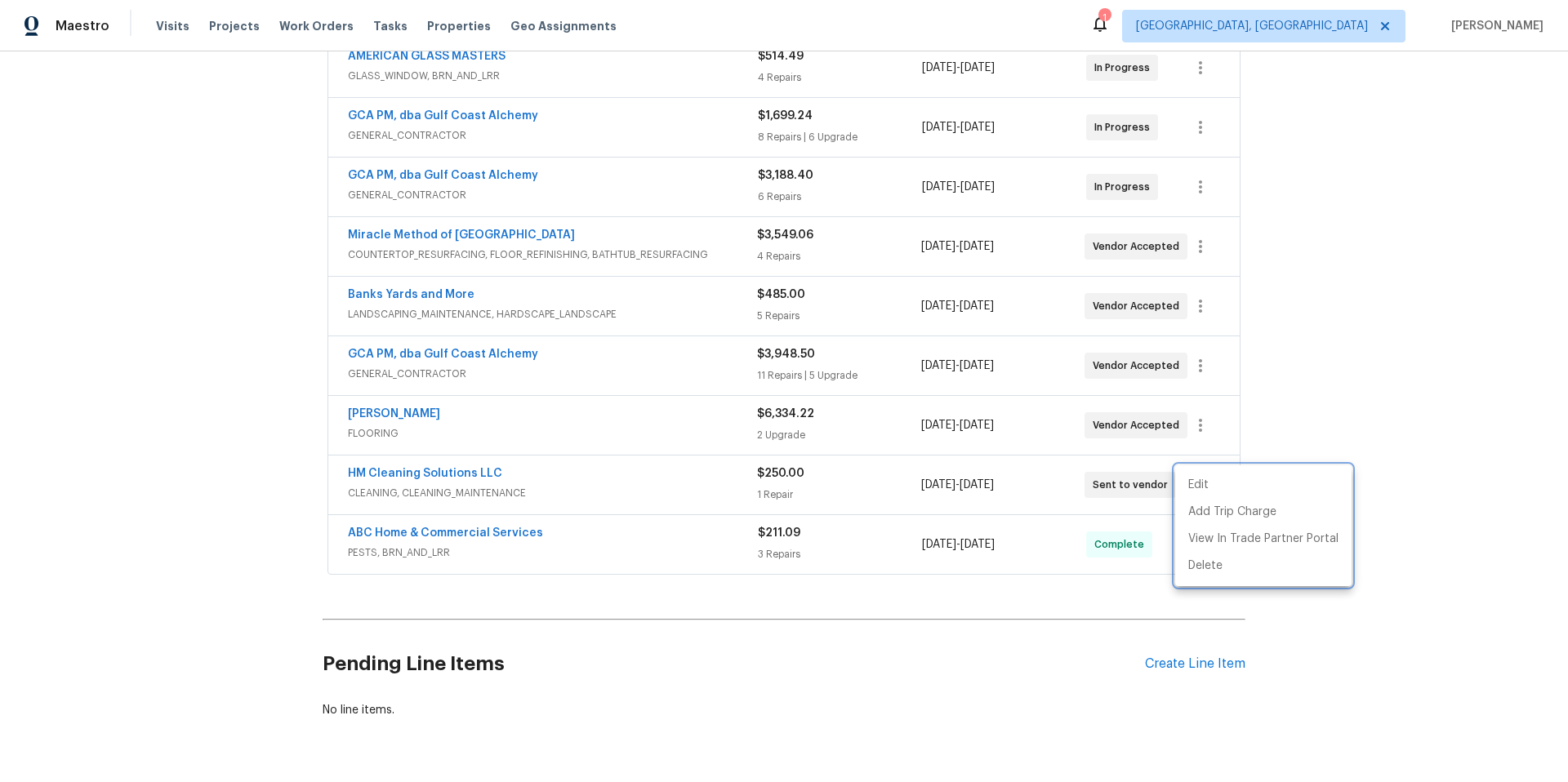
click at [142, 423] on div at bounding box center [784, 391] width 1568 height 782
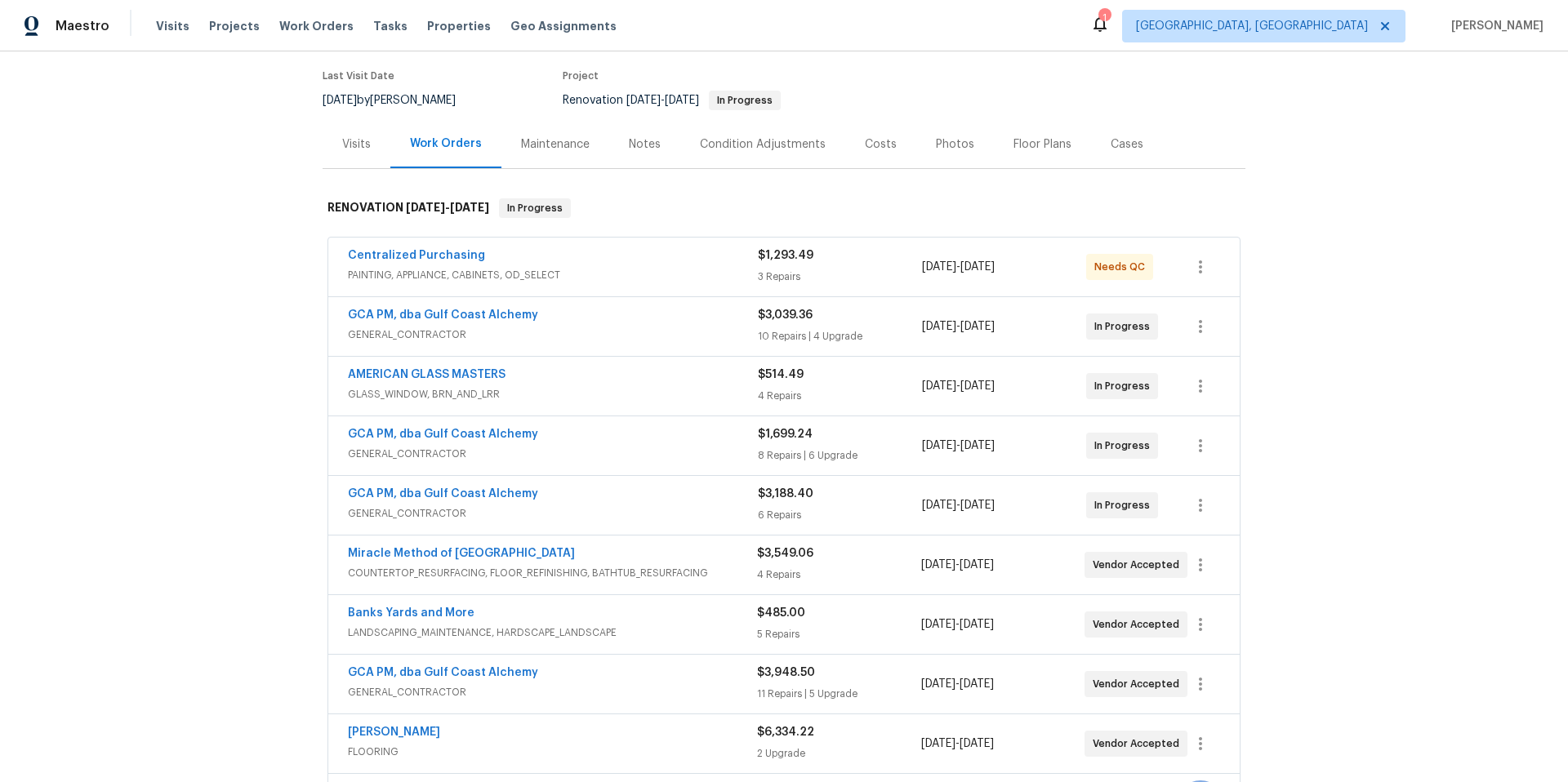
scroll to position [0, 0]
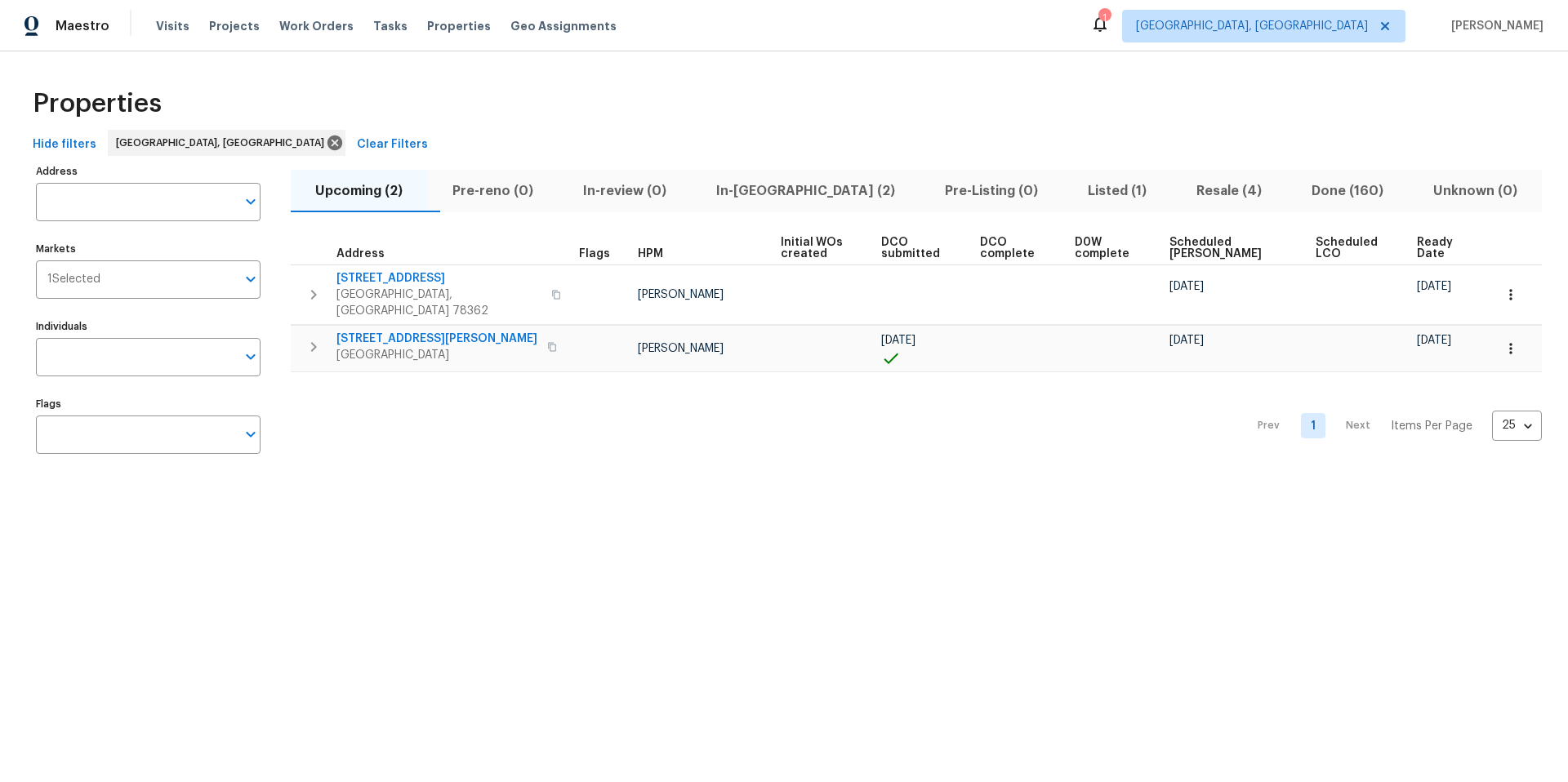
click at [1072, 194] on span "Listed (1)" at bounding box center [1117, 191] width 89 height 23
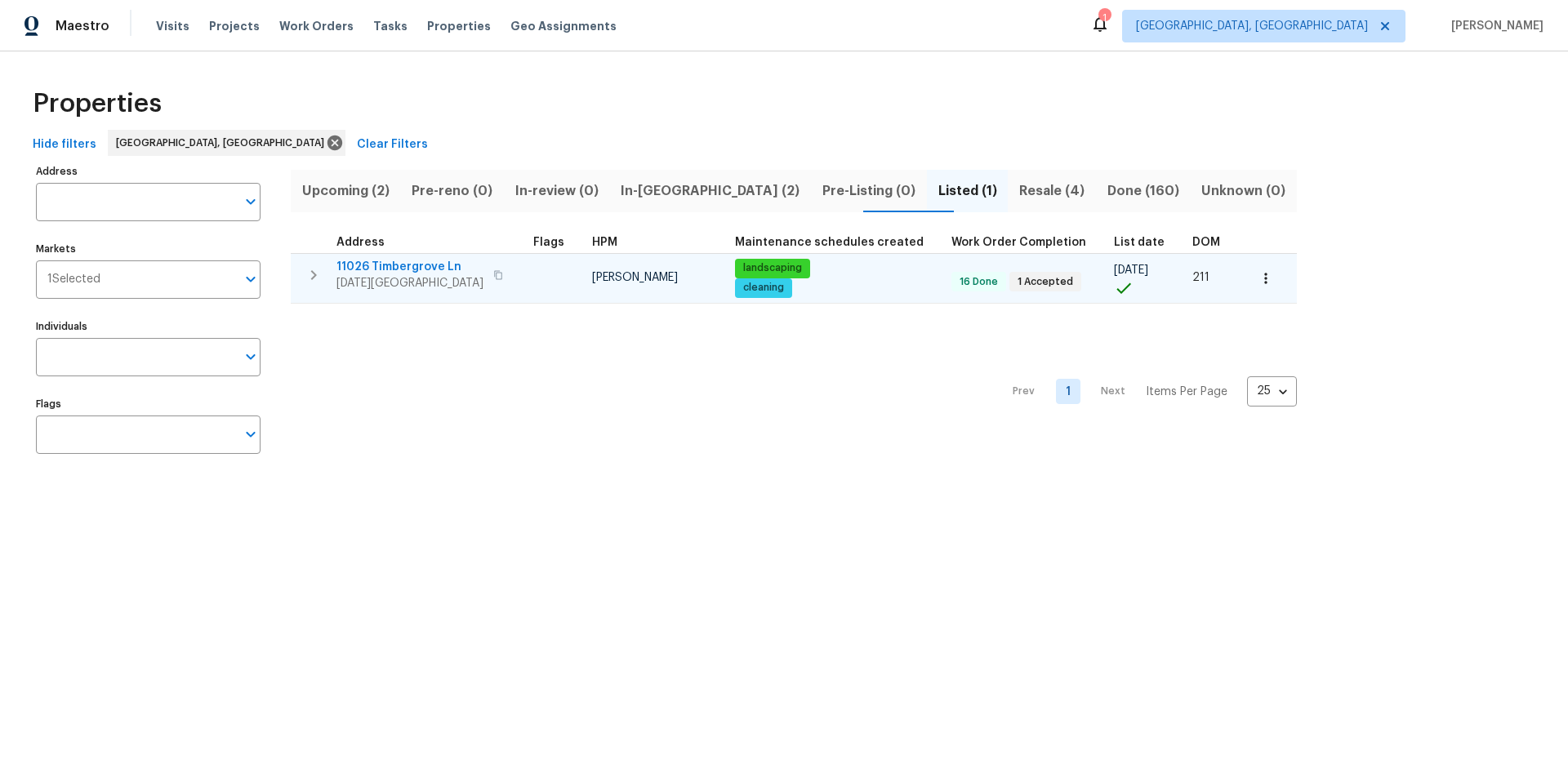
click at [391, 267] on span "11026 Timbergrove Ln" at bounding box center [410, 266] width 147 height 16
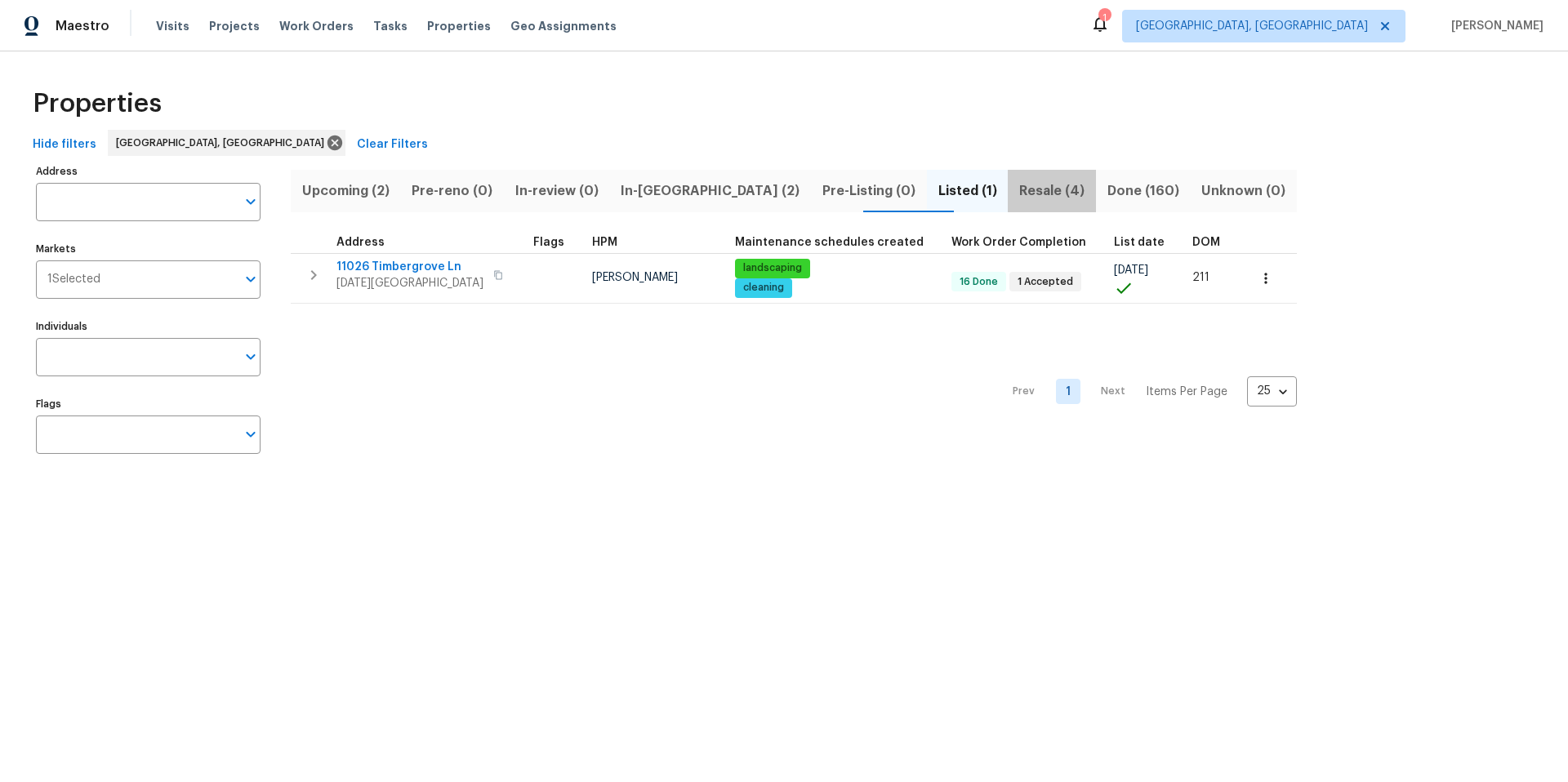
click at [1018, 197] on span "Resale (4)" at bounding box center [1051, 191] width 69 height 23
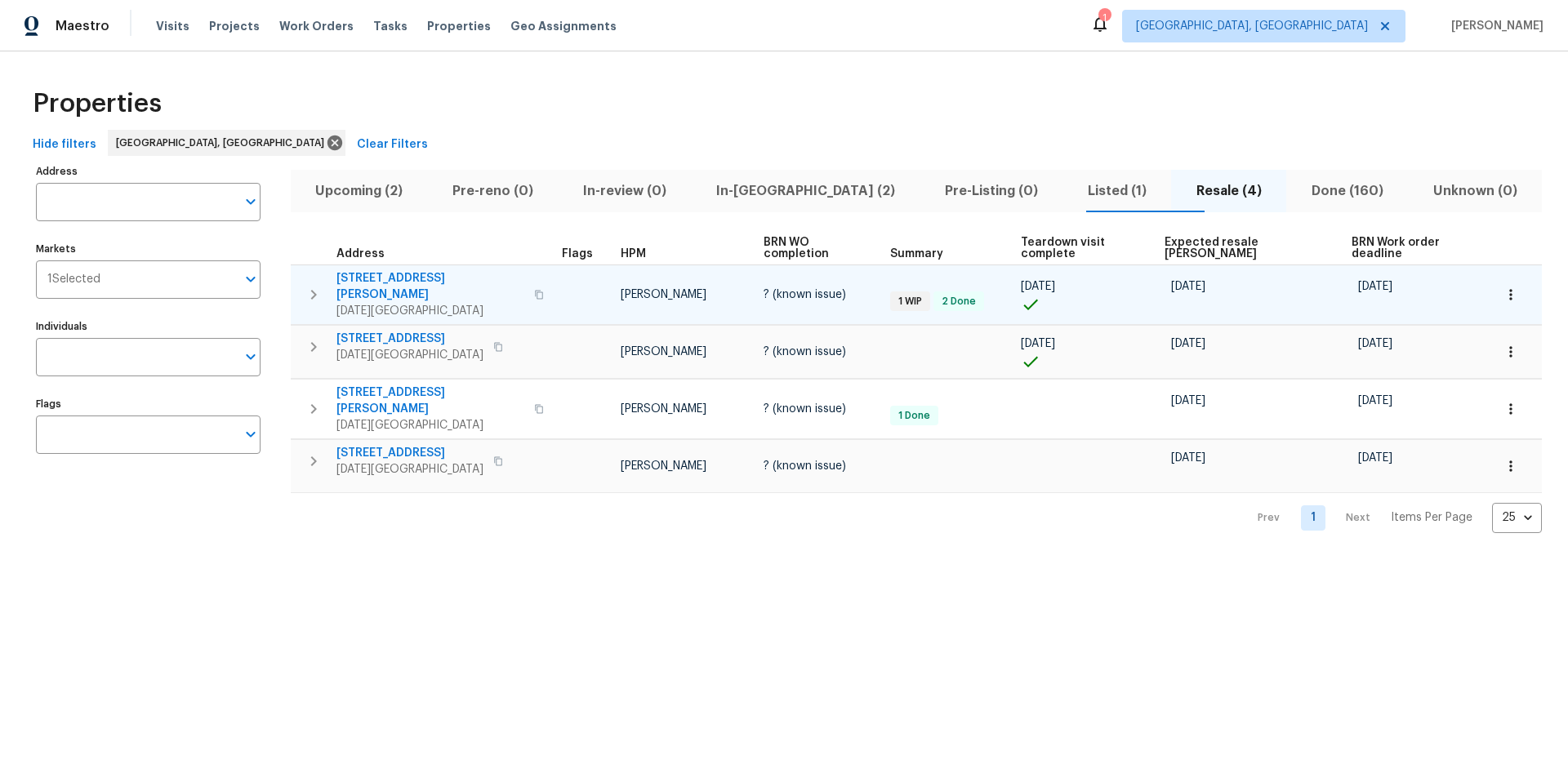
click at [380, 273] on span "[STREET_ADDRESS][PERSON_NAME]" at bounding box center [431, 286] width 188 height 33
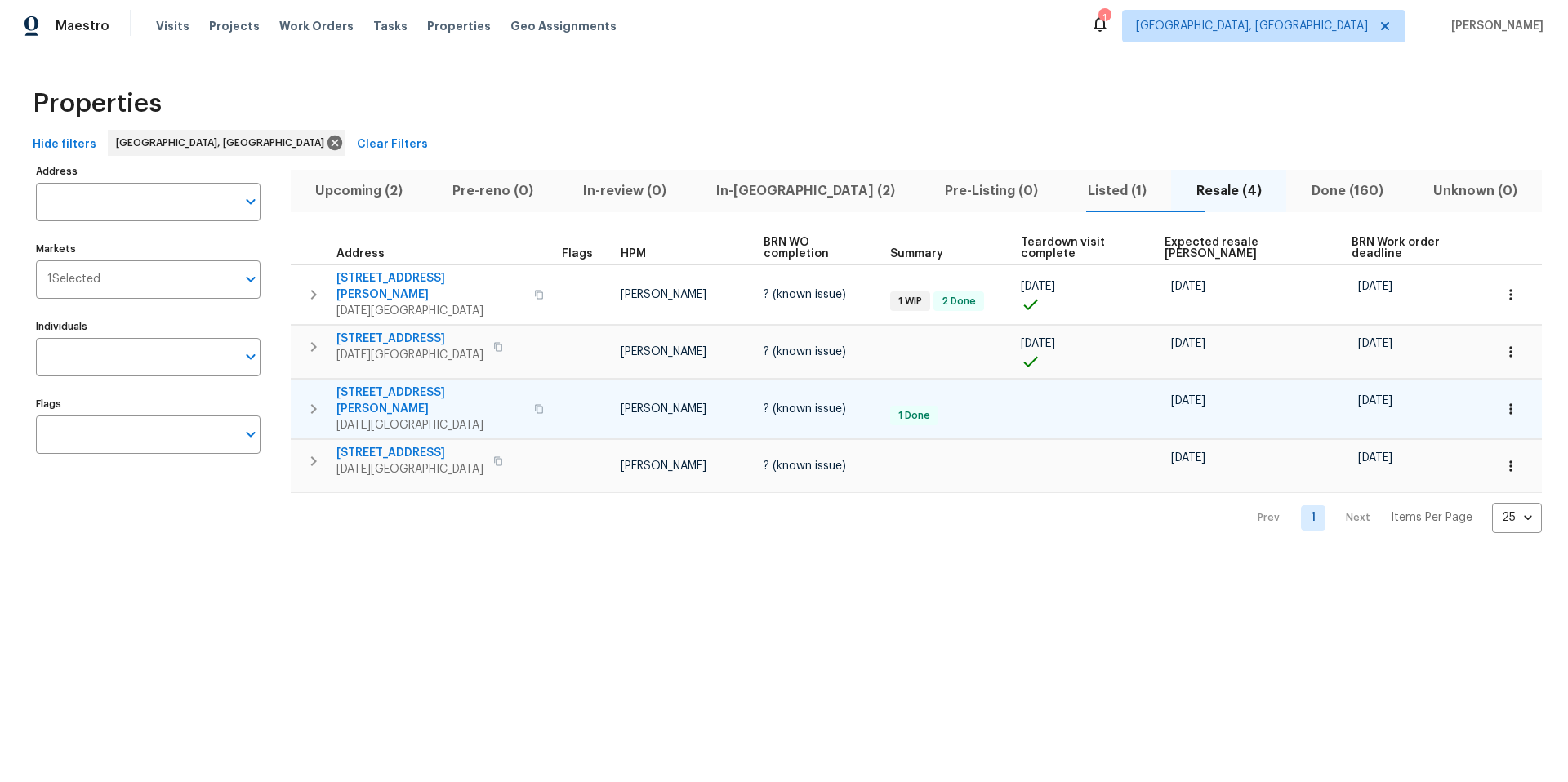
click at [407, 384] on span "[STREET_ADDRESS][PERSON_NAME]" at bounding box center [431, 401] width 188 height 33
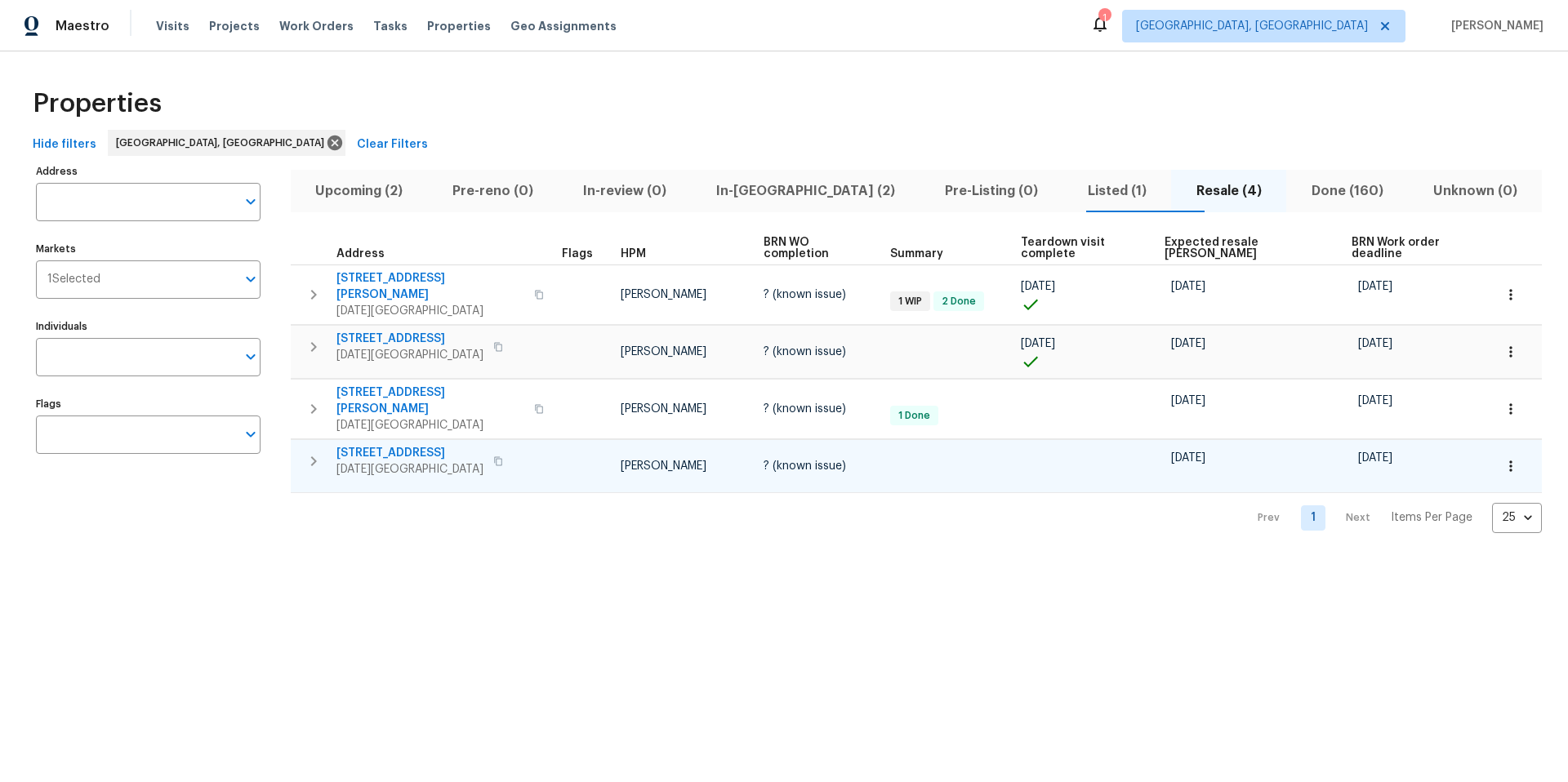
click at [372, 445] on span "[STREET_ADDRESS]" at bounding box center [410, 453] width 147 height 16
click at [781, 189] on span "In-[GEOGRAPHIC_DATA] (2)" at bounding box center [806, 191] width 209 height 23
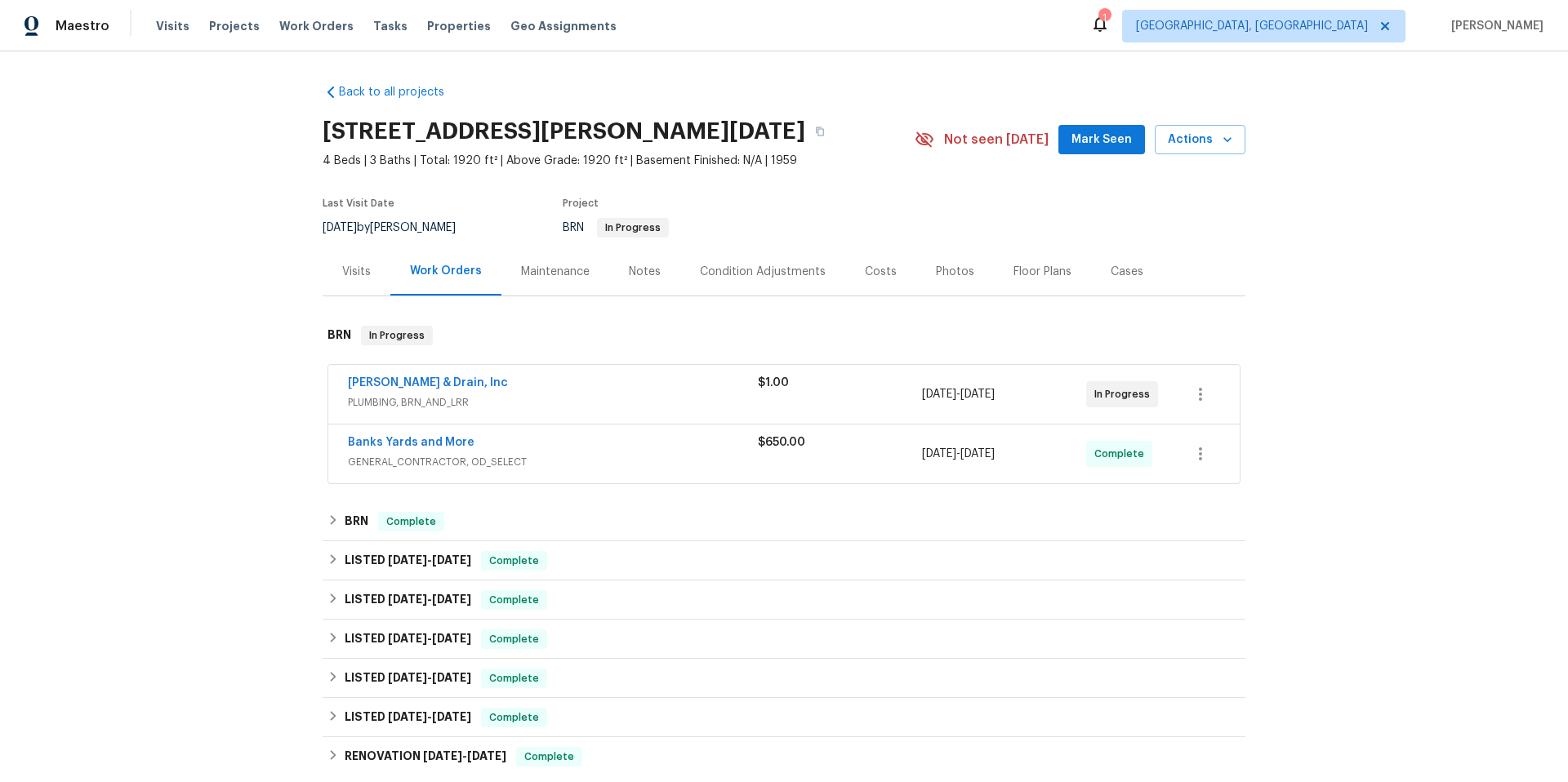
scroll to position [3, 0]
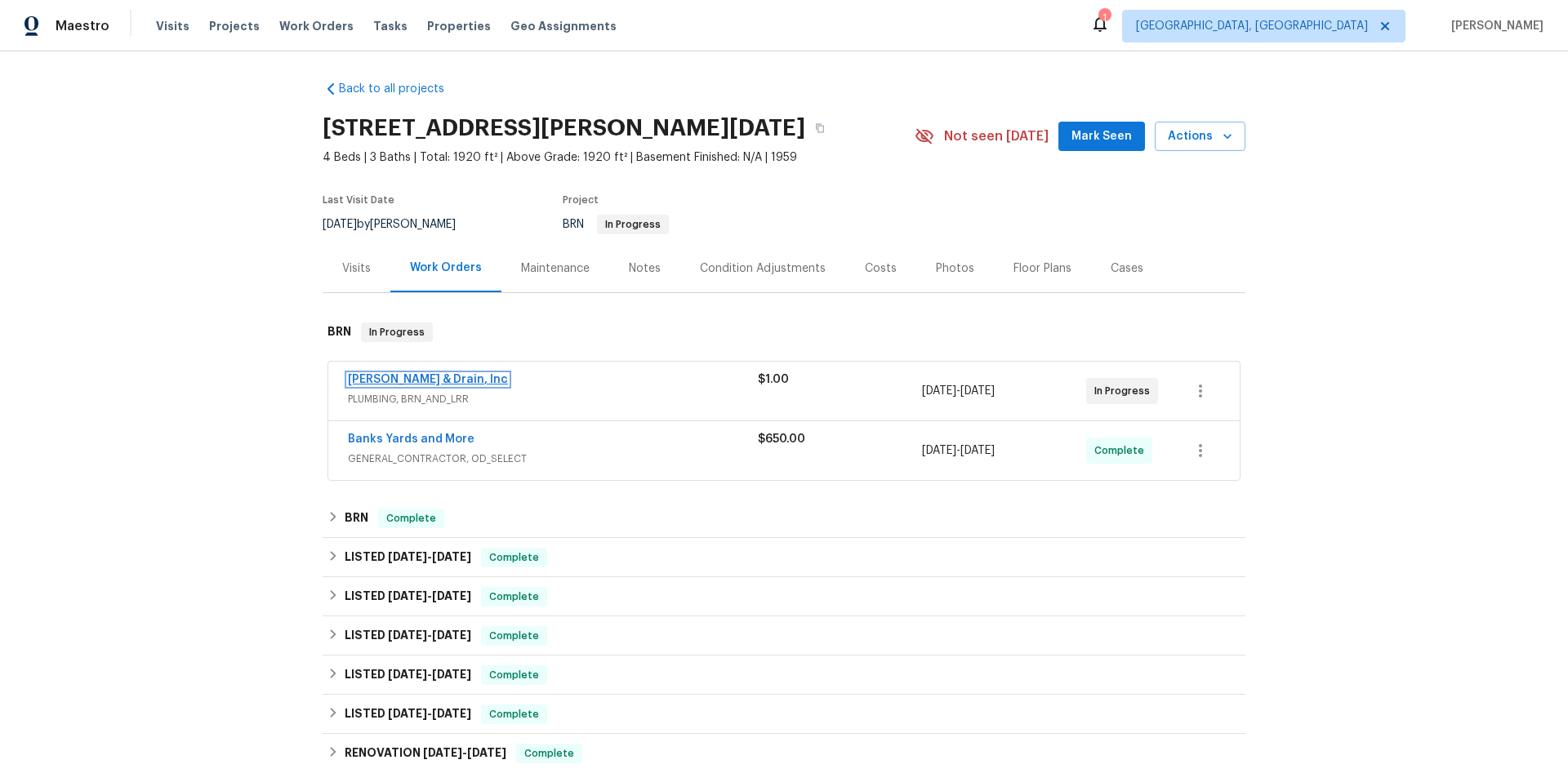
click at [434, 384] on link "[PERSON_NAME] & Drain, Inc" at bounding box center [428, 379] width 160 height 11
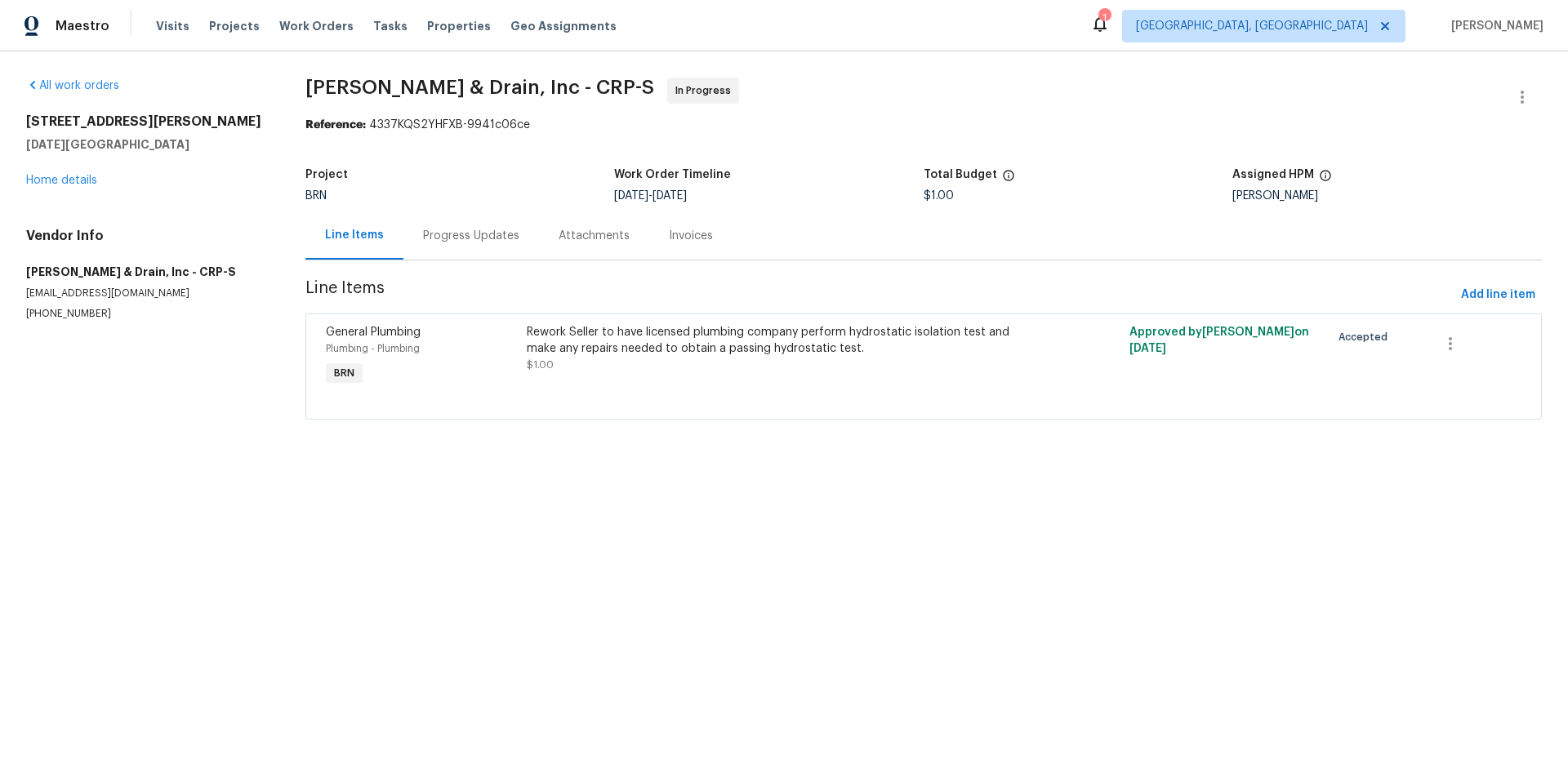
click at [475, 228] on div "Progress Updates" at bounding box center [471, 235] width 96 height 16
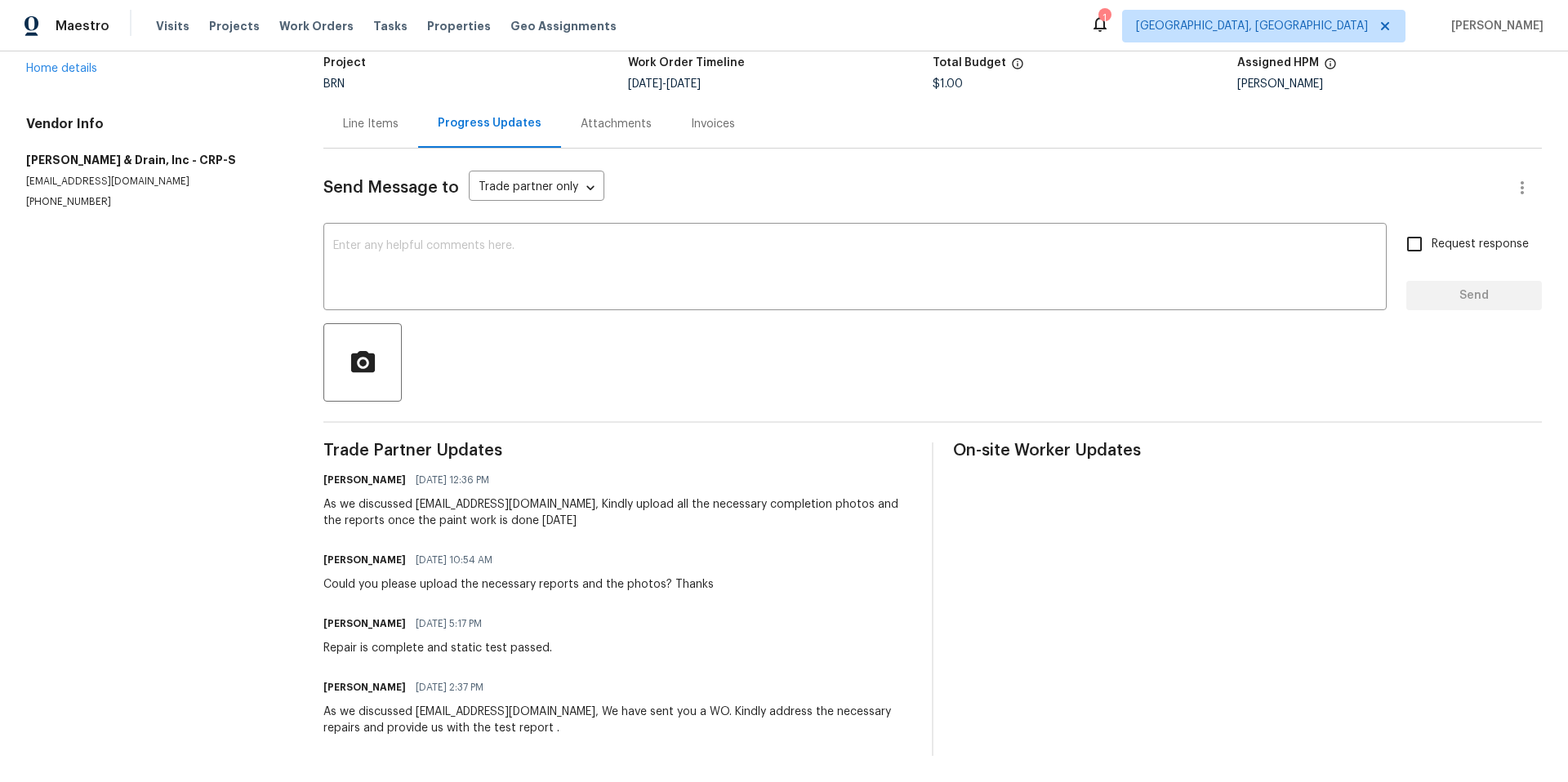
scroll to position [125, 0]
click at [373, 116] on div "Line Items" at bounding box center [371, 124] width 56 height 16
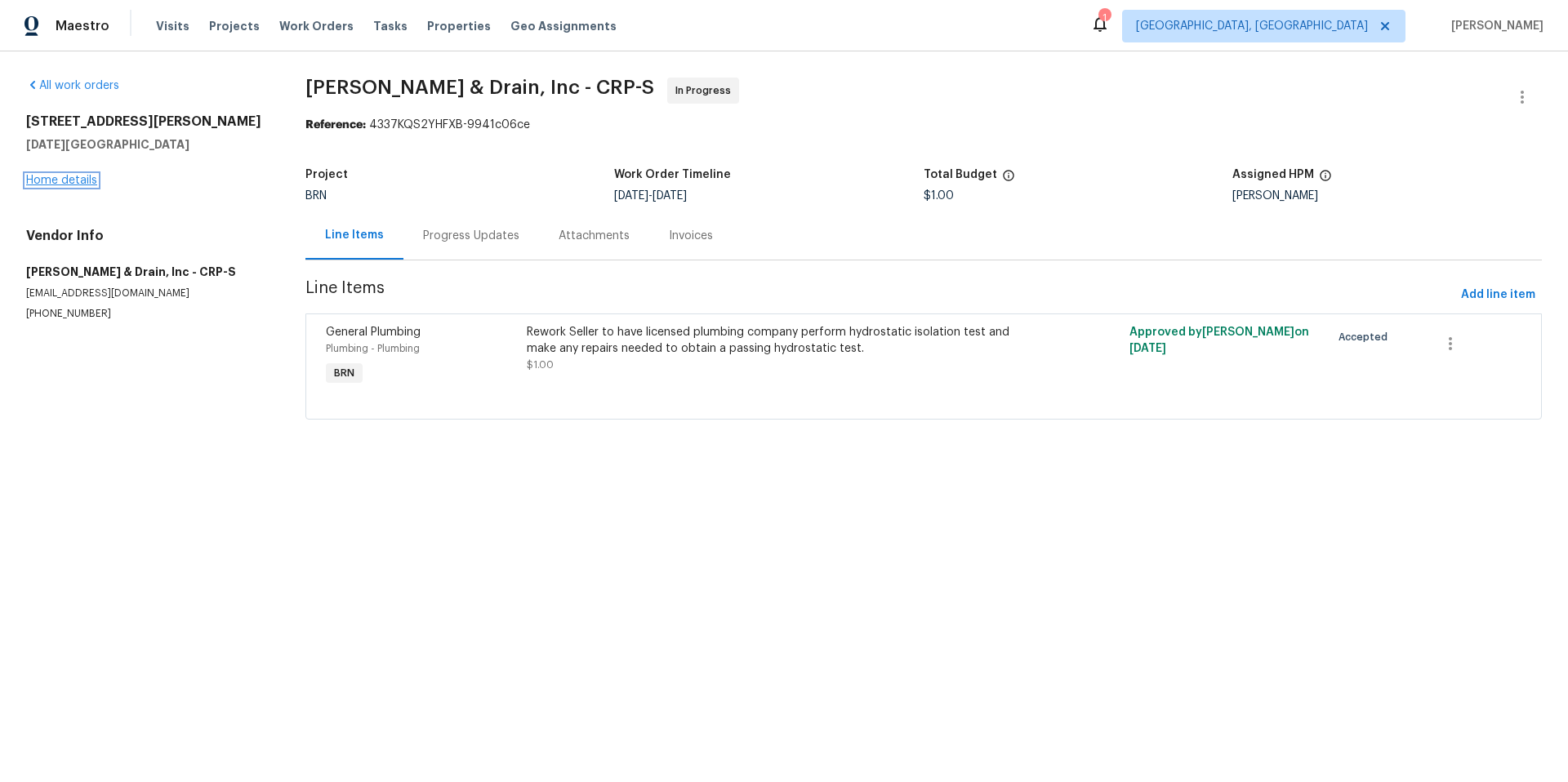
click at [89, 181] on link "Home details" at bounding box center [62, 180] width 71 height 11
